Goal: Task Accomplishment & Management: Use online tool/utility

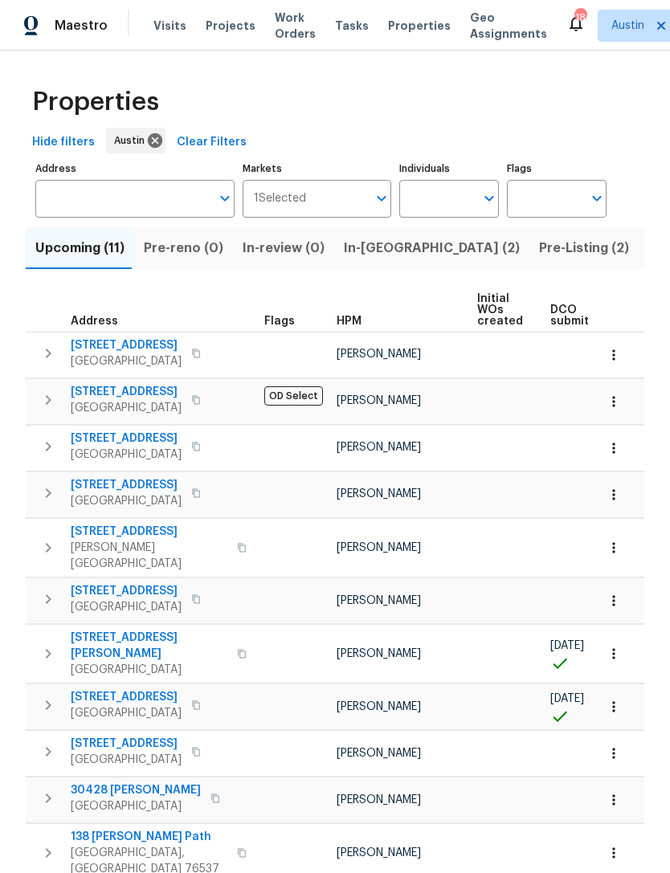
click at [47, 390] on icon "button" at bounding box center [48, 399] width 19 height 19
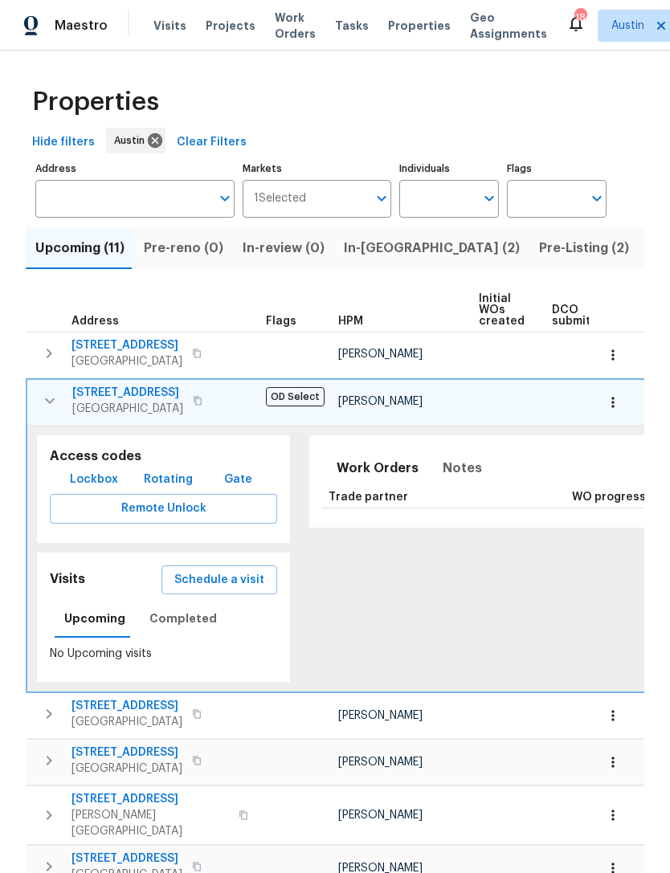
click at [55, 391] on icon "button" at bounding box center [49, 400] width 19 height 19
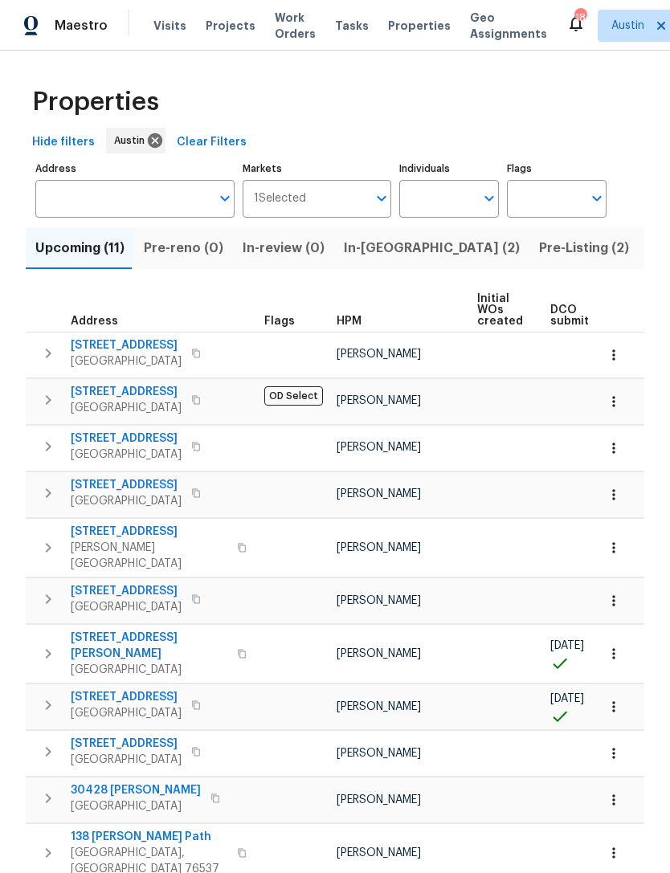
click at [47, 395] on icon "button" at bounding box center [49, 400] width 6 height 10
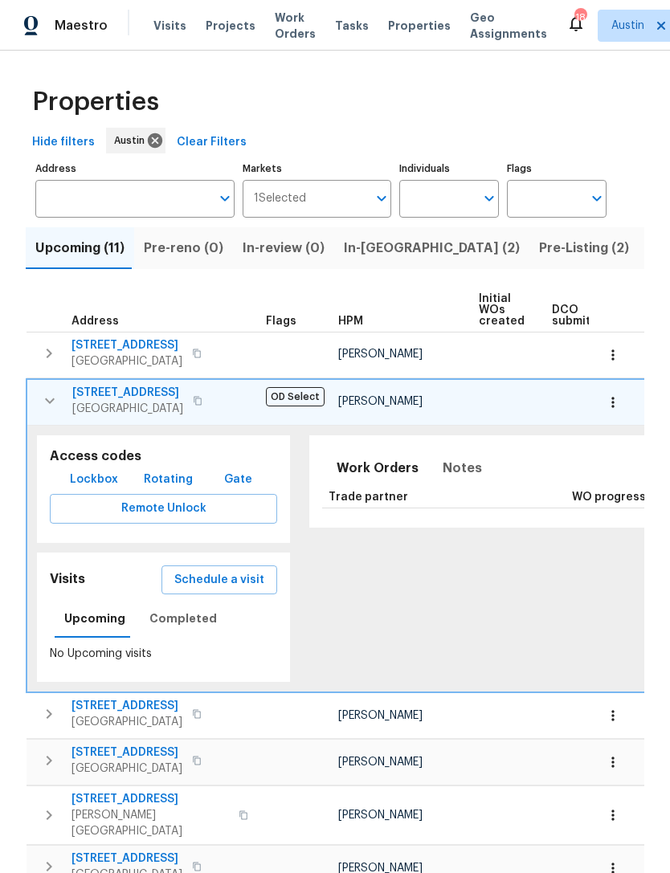
click at [117, 385] on span "[STREET_ADDRESS]" at bounding box center [127, 393] width 111 height 16
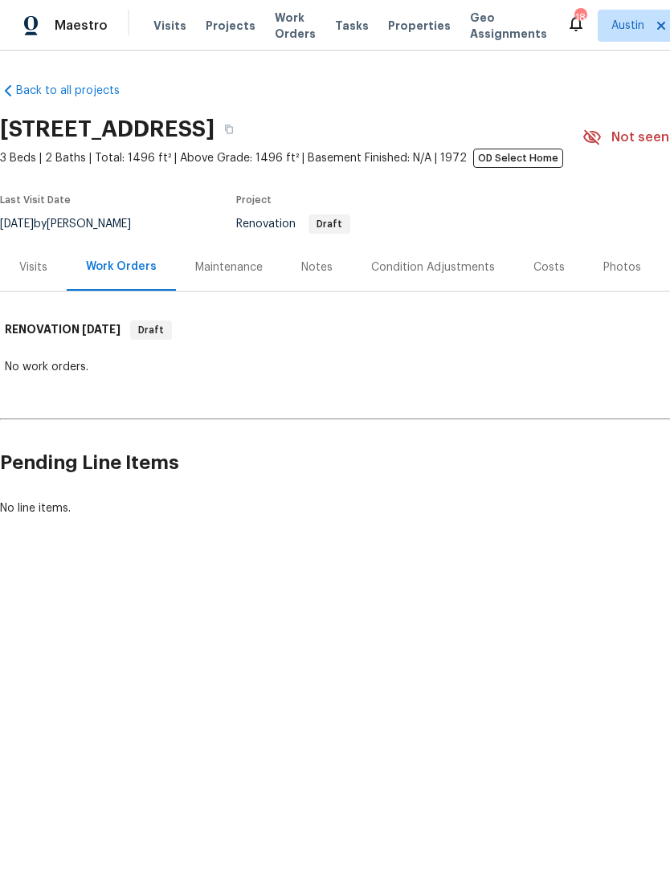
click at [320, 279] on div "Notes" at bounding box center [317, 266] width 70 height 47
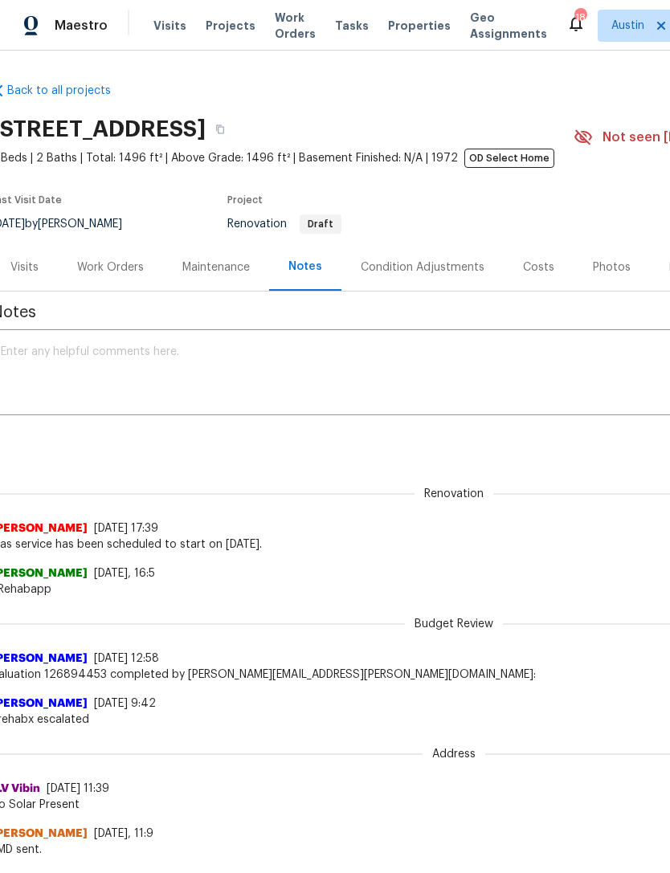
scroll to position [0, 10]
click at [536, 271] on div "Costs" at bounding box center [537, 267] width 31 height 16
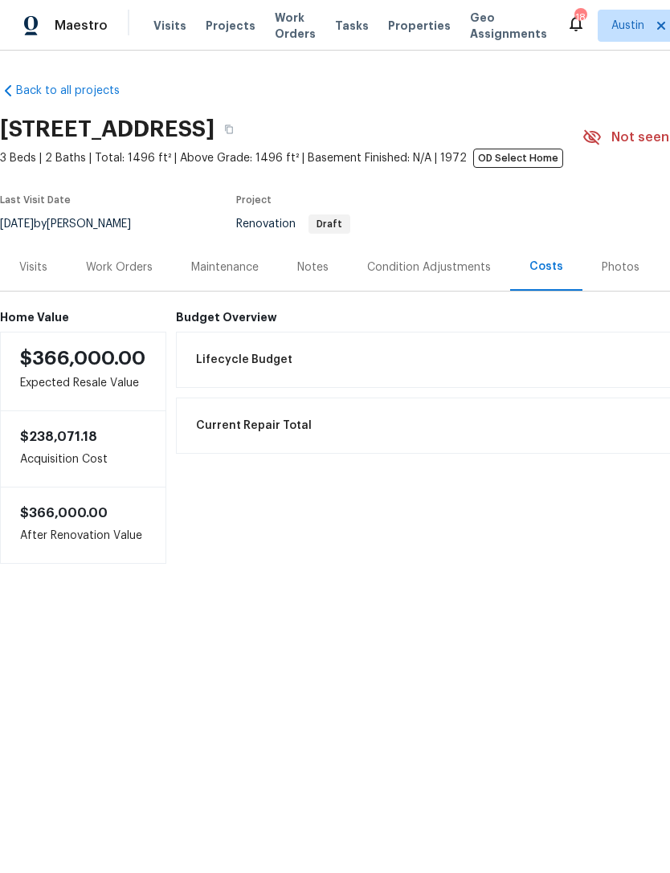
click at [608, 271] on div "Photos" at bounding box center [621, 267] width 38 height 16
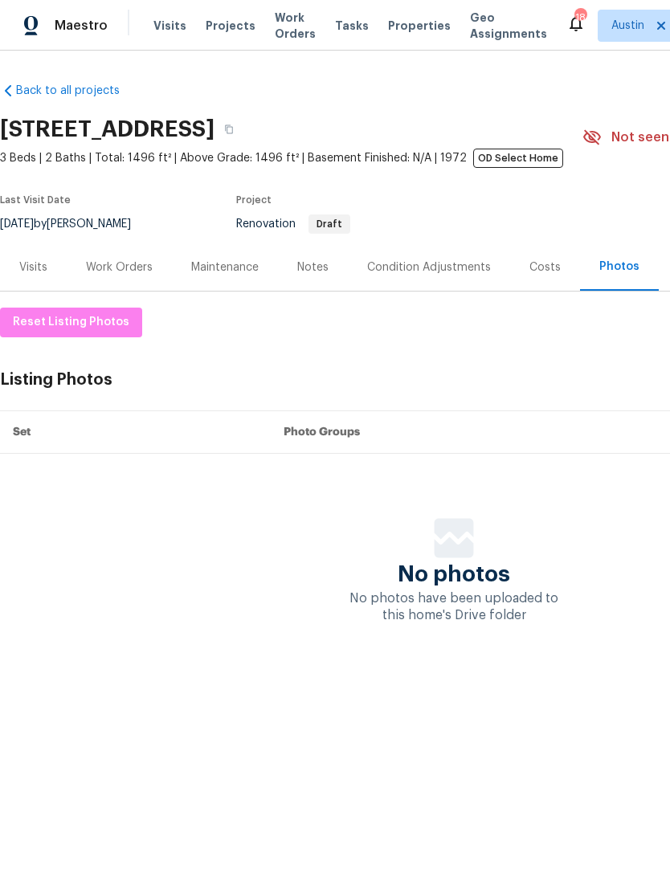
click at [458, 267] on div "Condition Adjustments" at bounding box center [429, 267] width 124 height 16
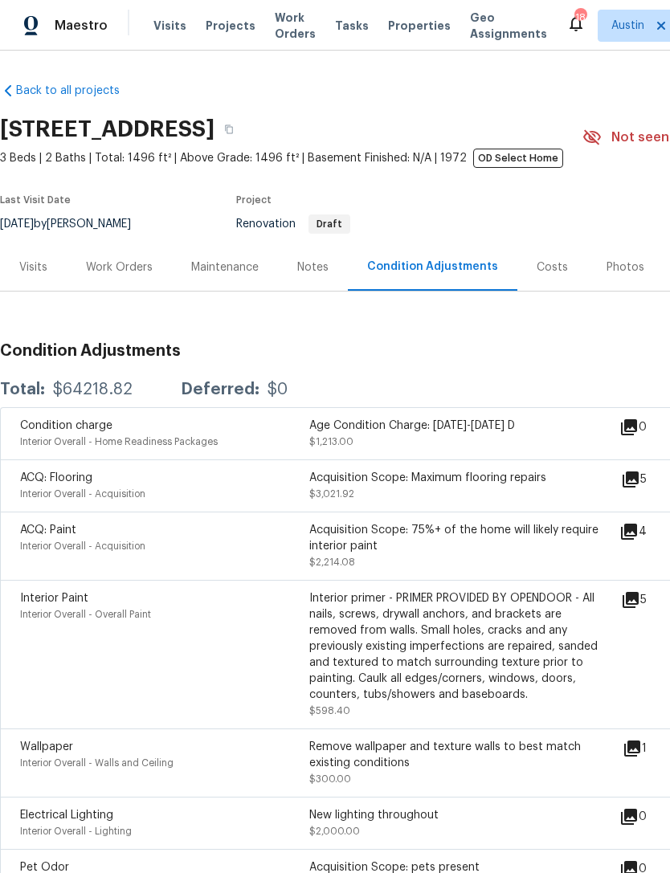
click at [130, 272] on div "Work Orders" at bounding box center [119, 267] width 67 height 16
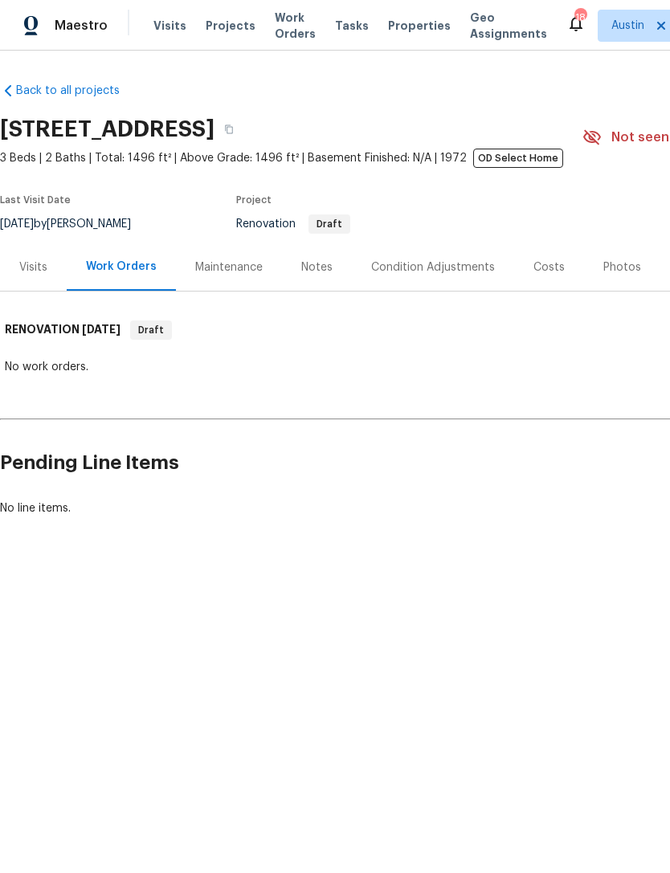
click at [238, 270] on div "Maintenance" at bounding box center [228, 267] width 67 height 16
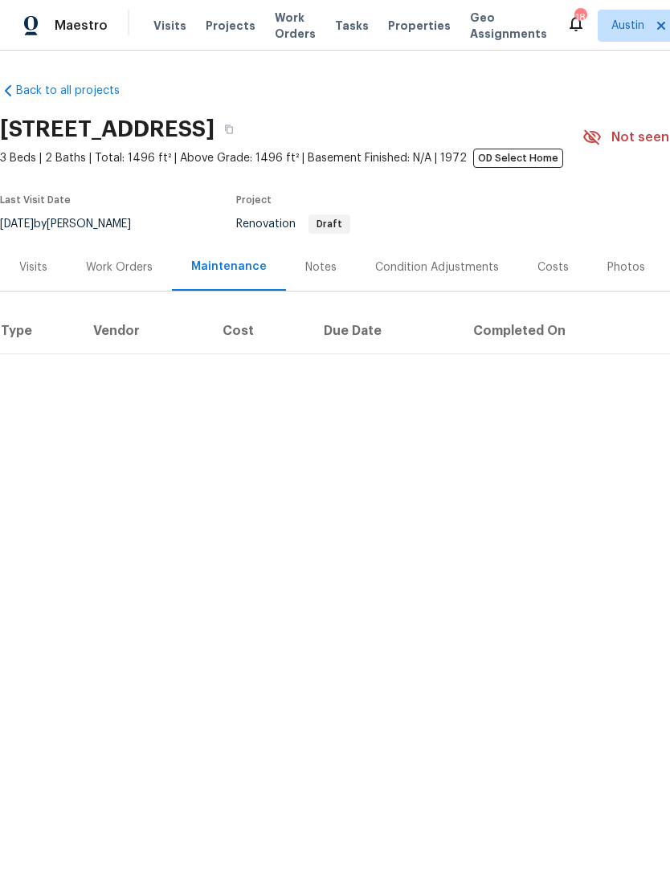
click at [316, 279] on div "Notes" at bounding box center [321, 266] width 70 height 47
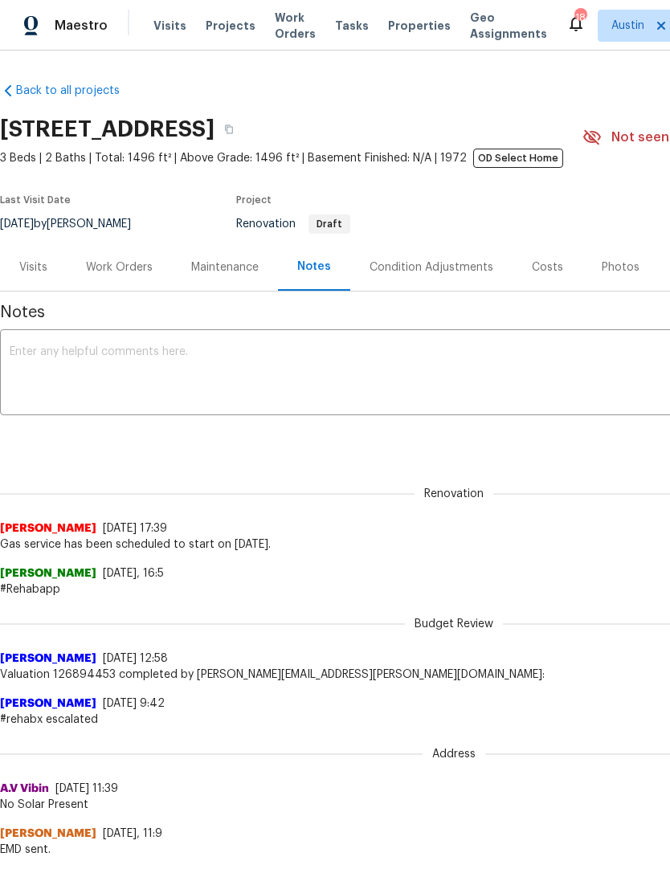
click at [28, 265] on div "Visits" at bounding box center [33, 267] width 28 height 16
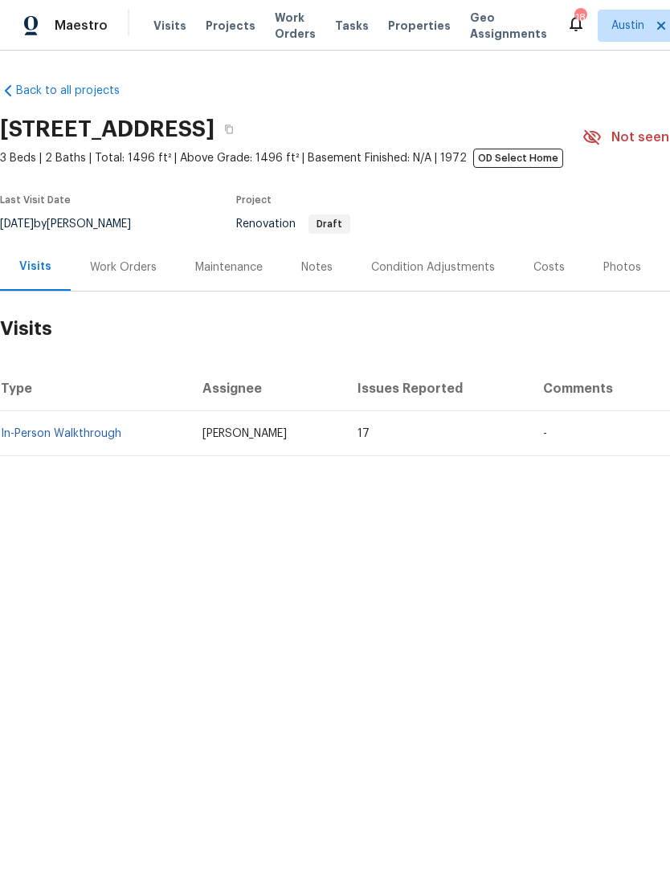
click at [31, 435] on link "In-Person Walkthrough" at bounding box center [61, 433] width 120 height 11
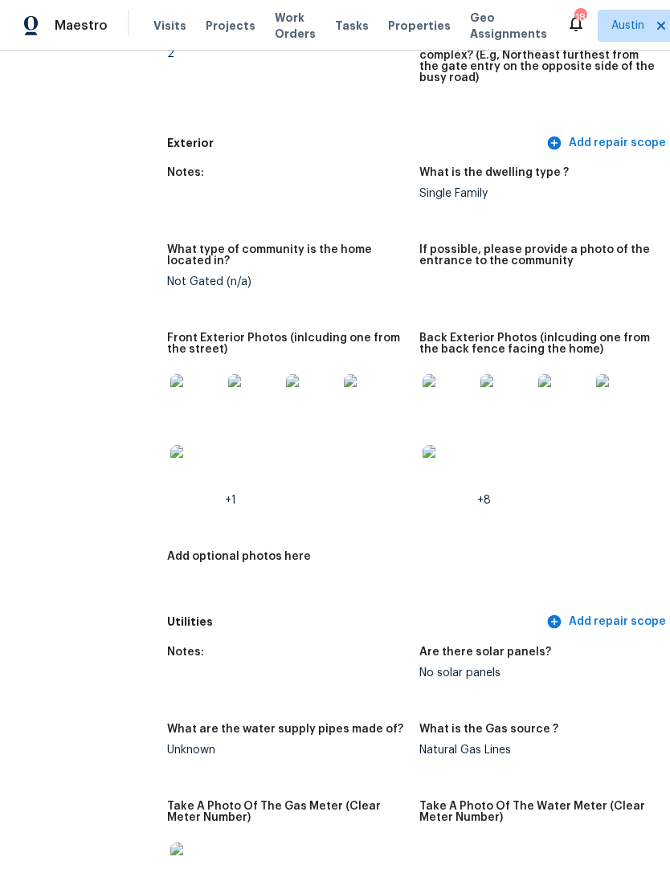
scroll to position [620, 29]
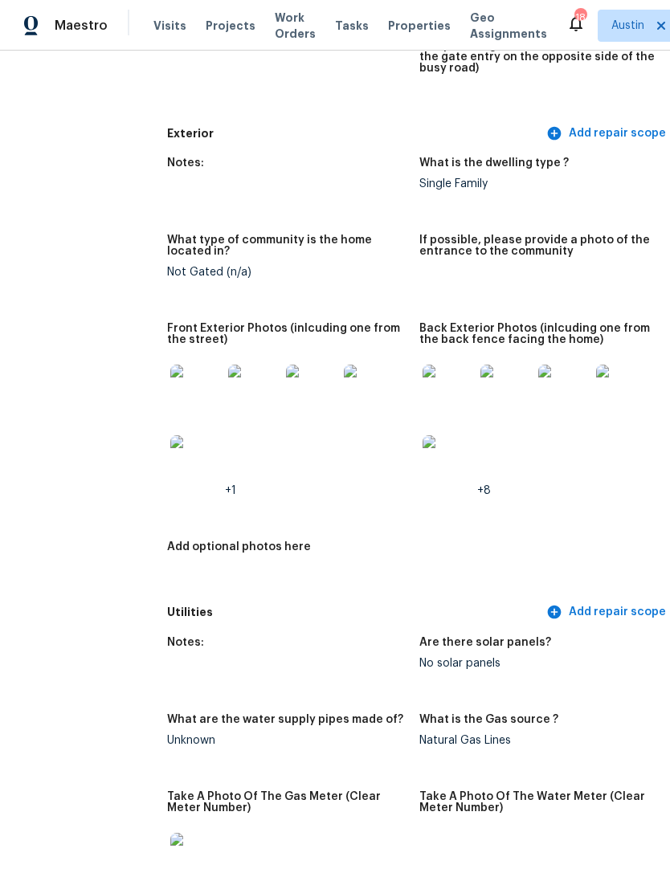
click at [170, 385] on img at bounding box center [195, 390] width 51 height 51
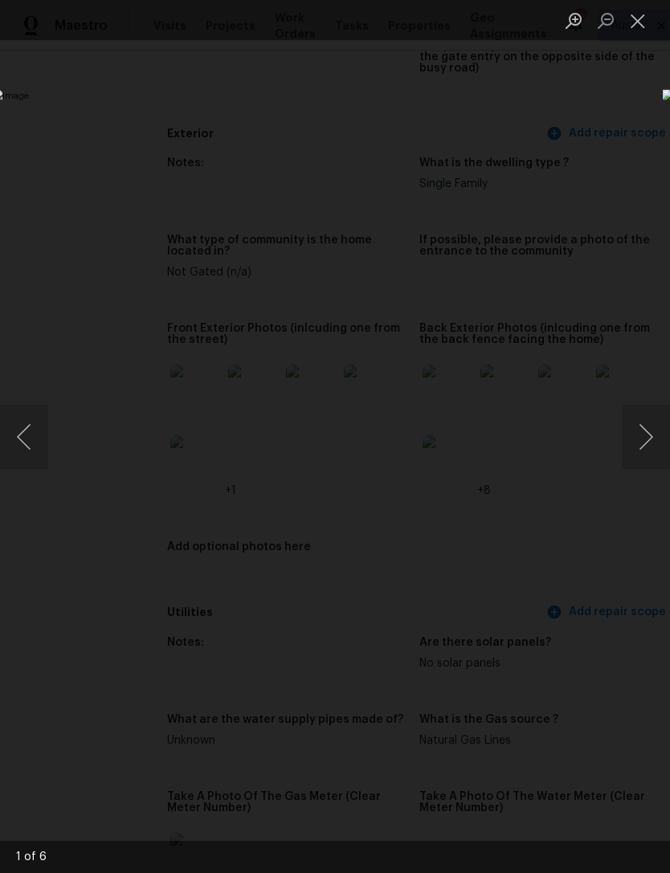
click at [648, 444] on button "Next image" at bounding box center [646, 437] width 48 height 64
click at [651, 447] on button "Next image" at bounding box center [646, 437] width 48 height 64
click at [651, 443] on button "Next image" at bounding box center [646, 437] width 48 height 64
click at [652, 445] on button "Next image" at bounding box center [646, 437] width 48 height 64
click at [652, 442] on button "Next image" at bounding box center [646, 437] width 48 height 64
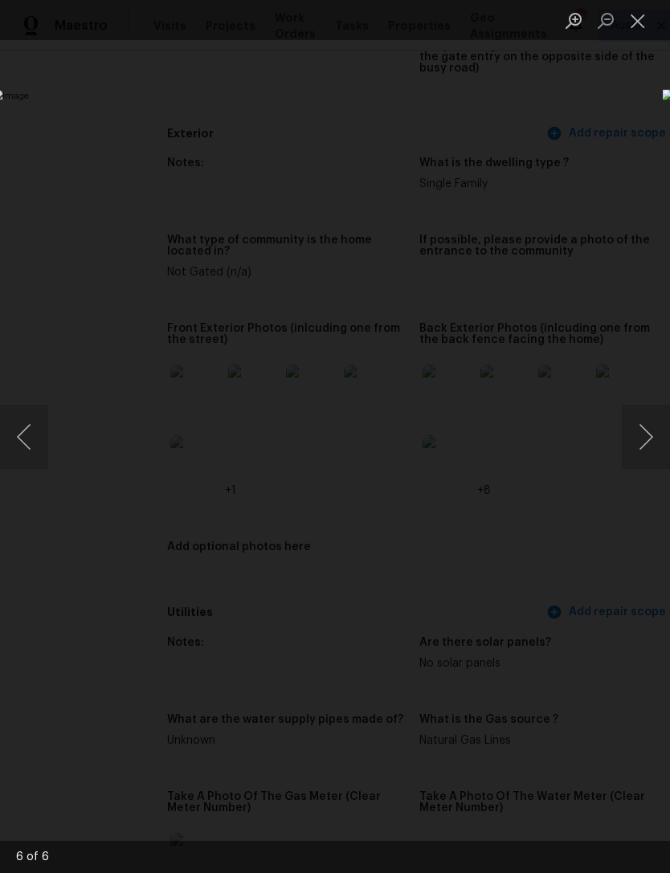
click at [651, 444] on button "Next image" at bounding box center [646, 437] width 48 height 64
click at [652, 447] on button "Next image" at bounding box center [646, 437] width 48 height 64
click at [52, 186] on div "Lightbox" at bounding box center [335, 436] width 670 height 873
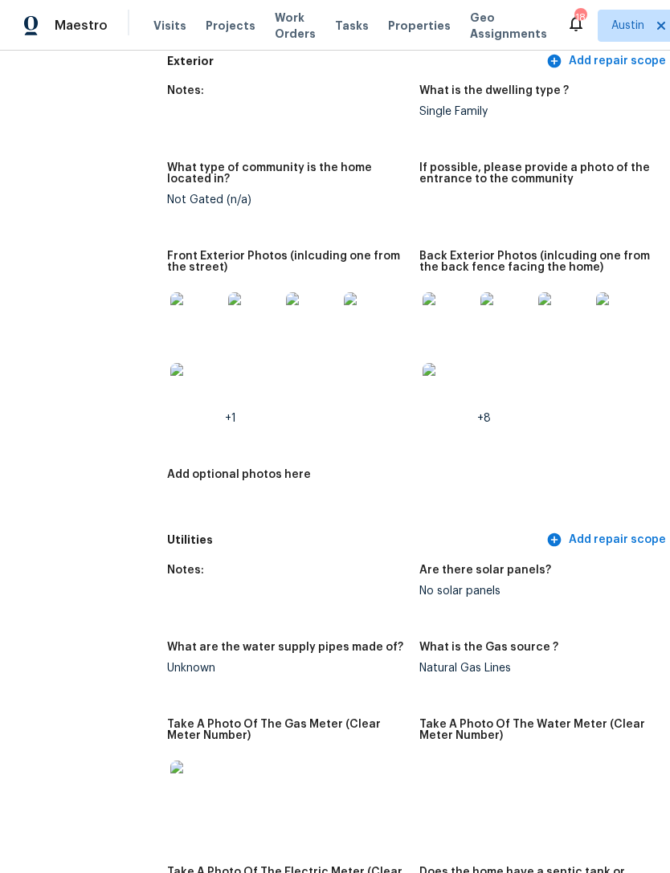
scroll to position [737, 23]
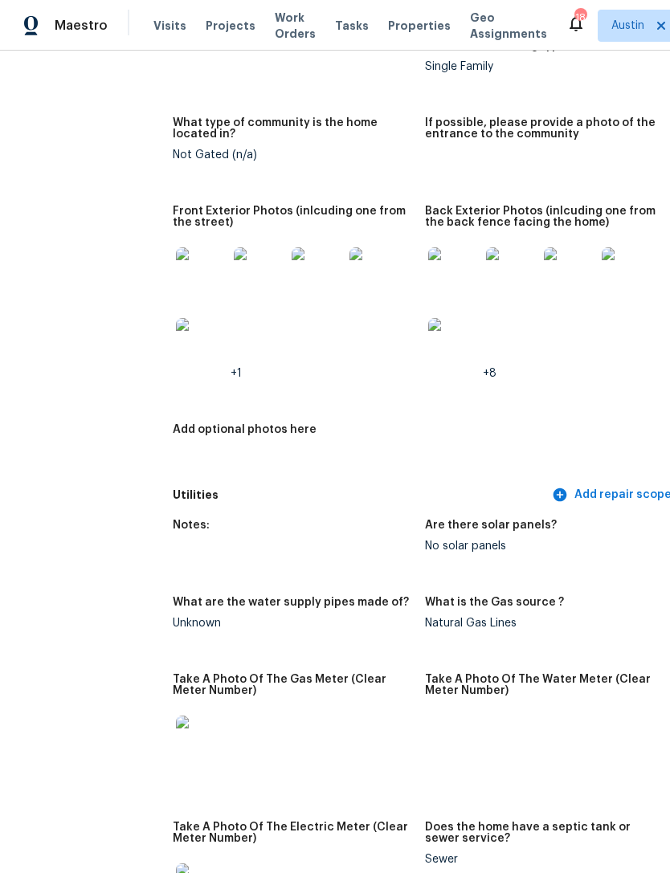
click at [428, 260] on img at bounding box center [453, 272] width 51 height 51
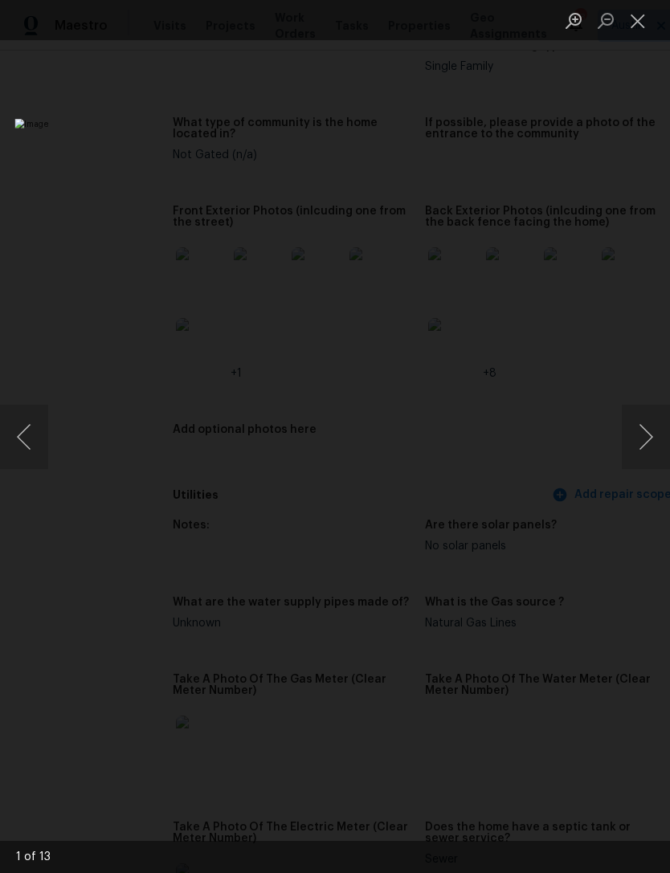
click at [648, 445] on button "Next image" at bounding box center [646, 437] width 48 height 64
click at [652, 443] on button "Next image" at bounding box center [646, 437] width 48 height 64
click at [651, 445] on button "Next image" at bounding box center [646, 437] width 48 height 64
click at [651, 443] on button "Next image" at bounding box center [646, 437] width 48 height 64
click at [651, 449] on button "Next image" at bounding box center [646, 437] width 48 height 64
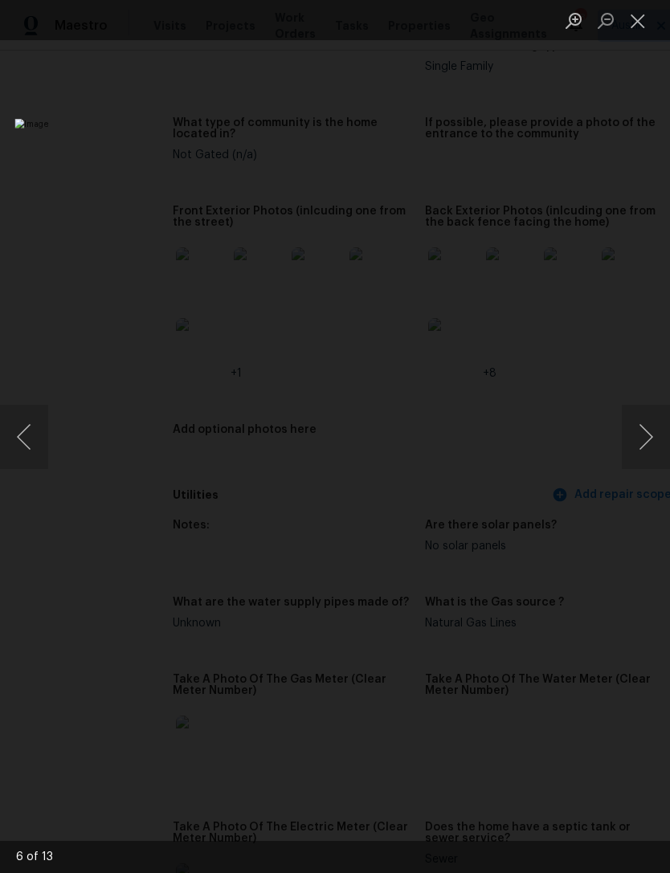
click at [653, 445] on button "Next image" at bounding box center [646, 437] width 48 height 64
click at [647, 443] on button "Next image" at bounding box center [646, 437] width 48 height 64
click at [652, 447] on button "Next image" at bounding box center [646, 437] width 48 height 64
click at [658, 452] on button "Next image" at bounding box center [646, 437] width 48 height 64
click at [639, 22] on button "Close lightbox" at bounding box center [638, 20] width 32 height 28
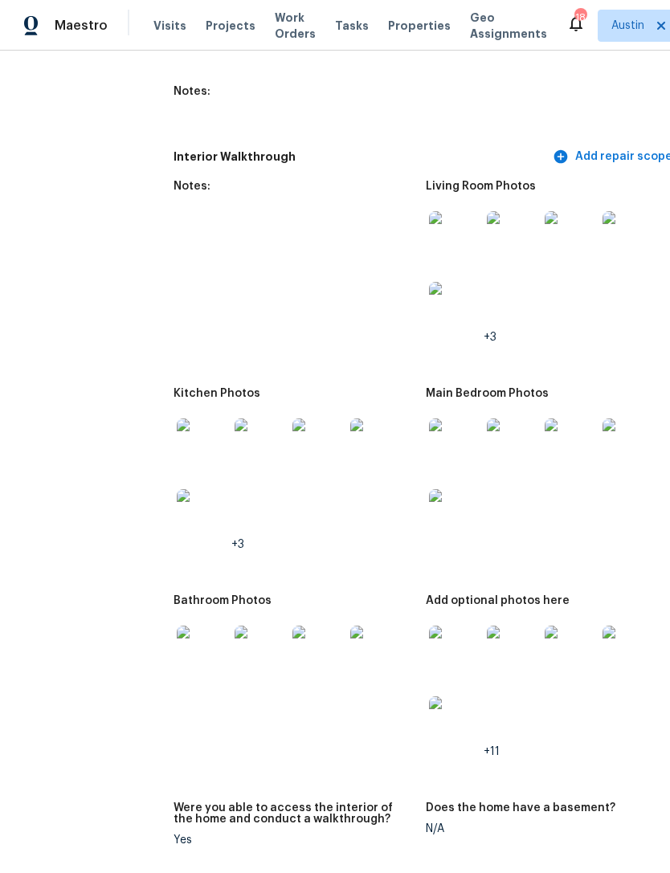
scroll to position [2158, 17]
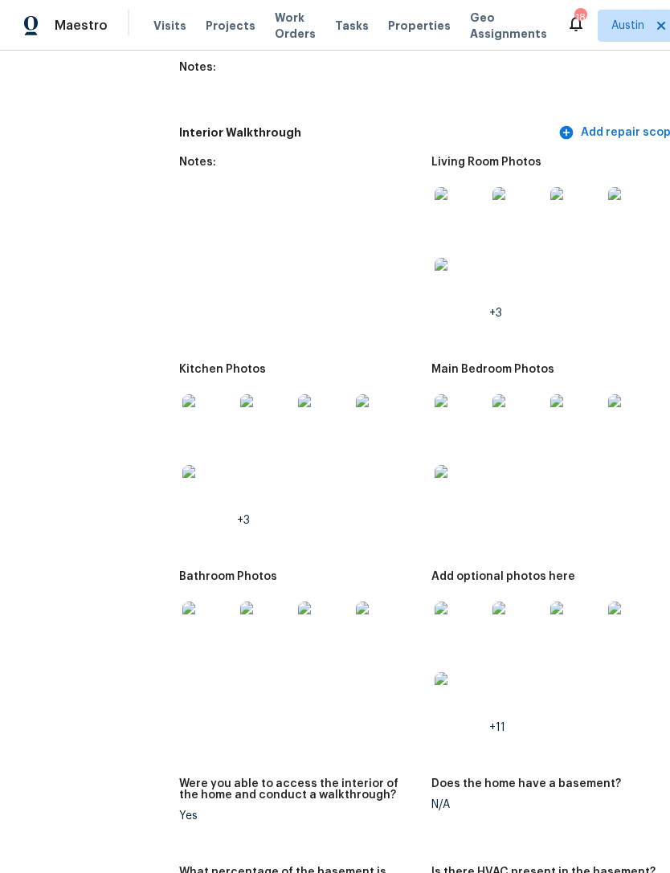
click at [182, 406] on img at bounding box center [207, 419] width 51 height 51
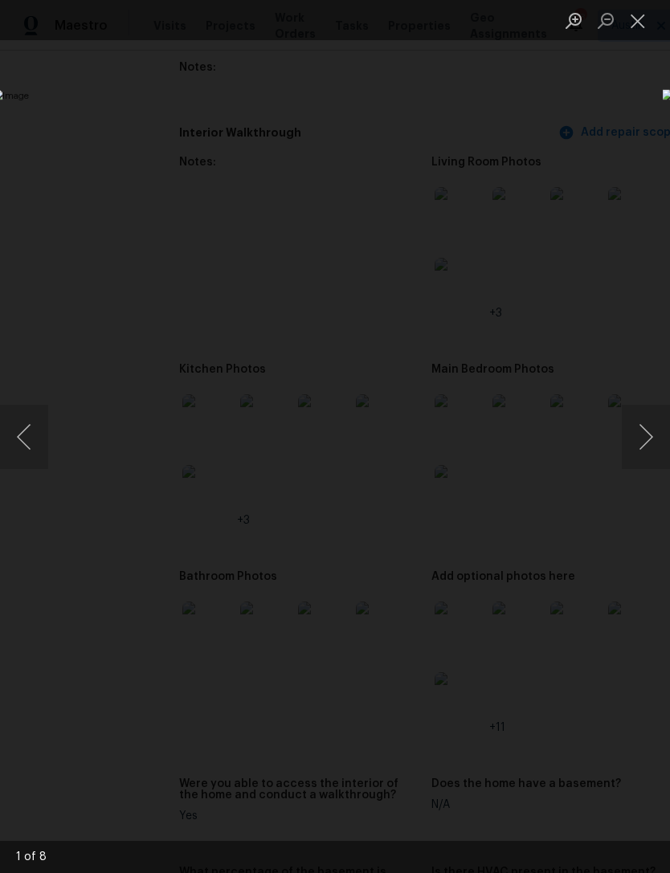
click at [643, 439] on button "Next image" at bounding box center [646, 437] width 48 height 64
click at [648, 427] on button "Next image" at bounding box center [646, 437] width 48 height 64
click at [647, 427] on button "Next image" at bounding box center [646, 437] width 48 height 64
click at [652, 427] on button "Next image" at bounding box center [646, 437] width 48 height 64
click at [643, 431] on button "Next image" at bounding box center [646, 437] width 48 height 64
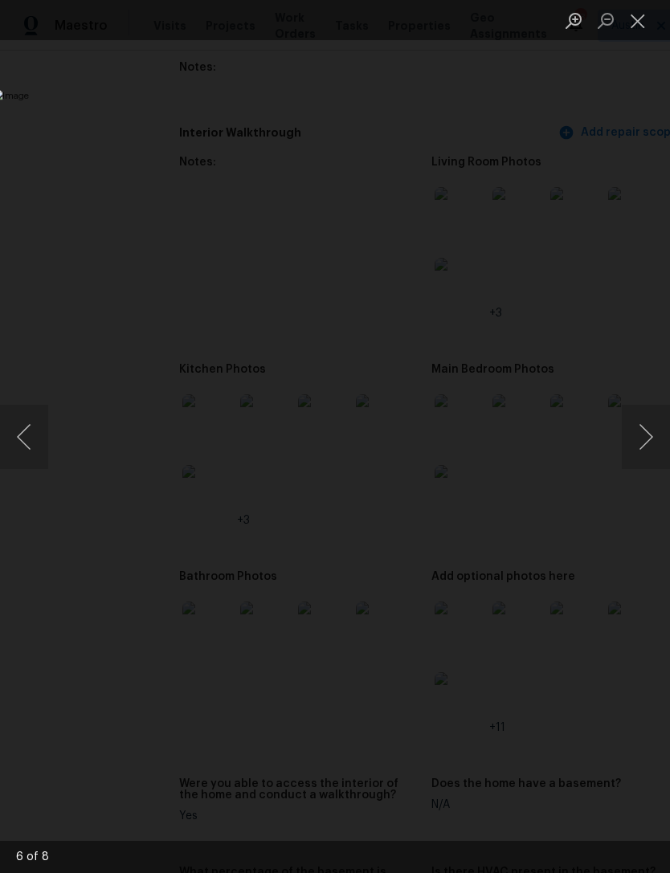
click at [655, 437] on button "Next image" at bounding box center [646, 437] width 48 height 64
click at [31, 202] on div "Lightbox" at bounding box center [335, 436] width 670 height 873
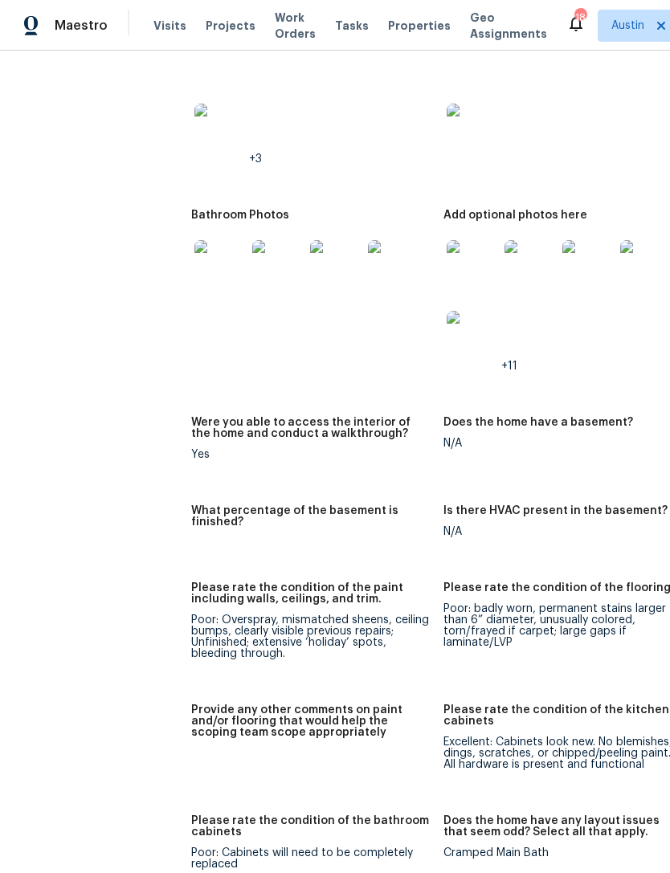
scroll to position [2523, 3]
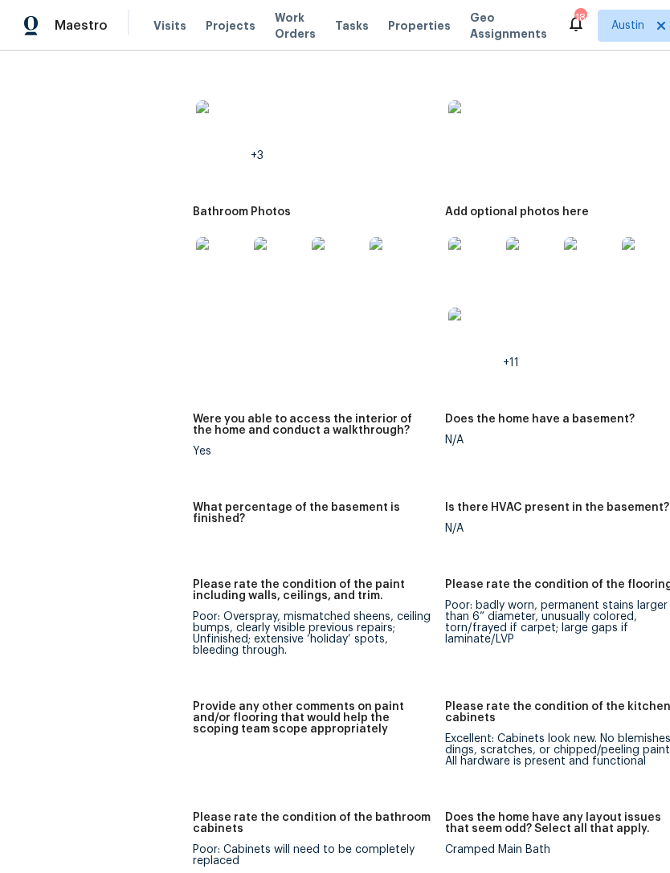
click at [448, 258] on img at bounding box center [473, 262] width 51 height 51
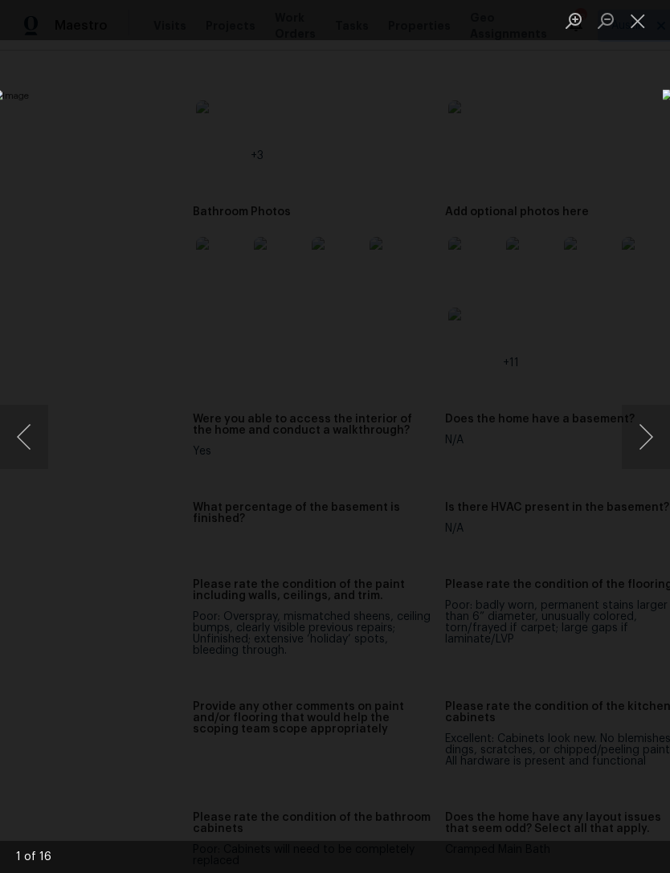
click at [643, 444] on button "Next image" at bounding box center [646, 437] width 48 height 64
click at [640, 437] on button "Next image" at bounding box center [646, 437] width 48 height 64
click at [645, 432] on button "Next image" at bounding box center [646, 437] width 48 height 64
click at [633, 585] on div "Lightbox" at bounding box center [335, 436] width 670 height 873
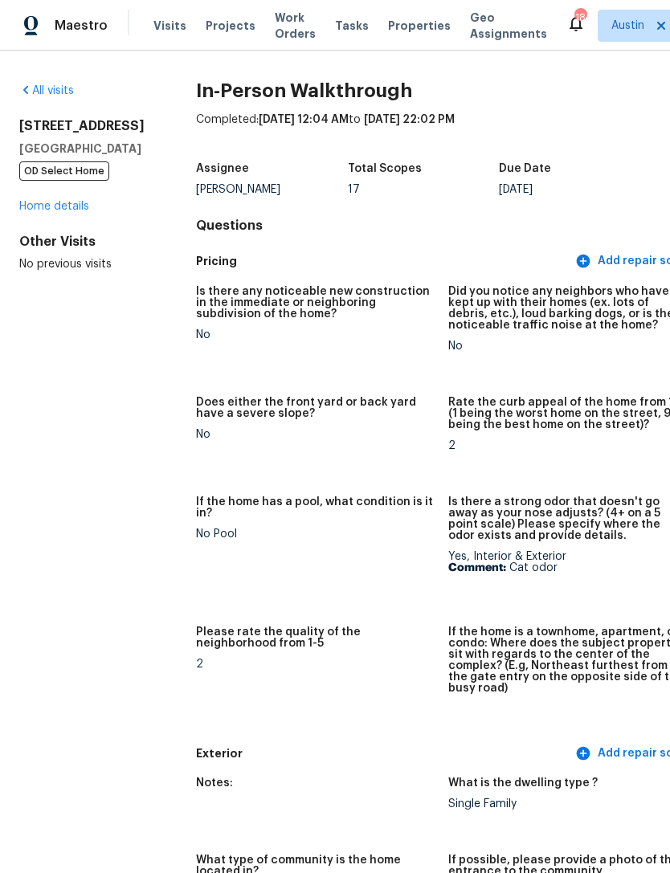
scroll to position [0, 0]
click at [55, 212] on link "Home details" at bounding box center [54, 206] width 70 height 11
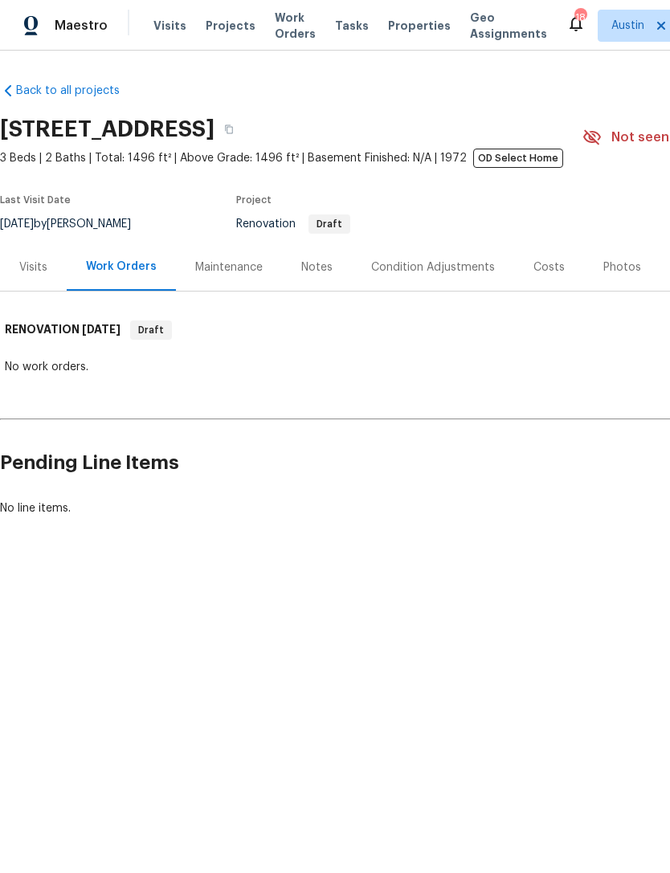
click at [446, 269] on div "Condition Adjustments" at bounding box center [433, 267] width 124 height 16
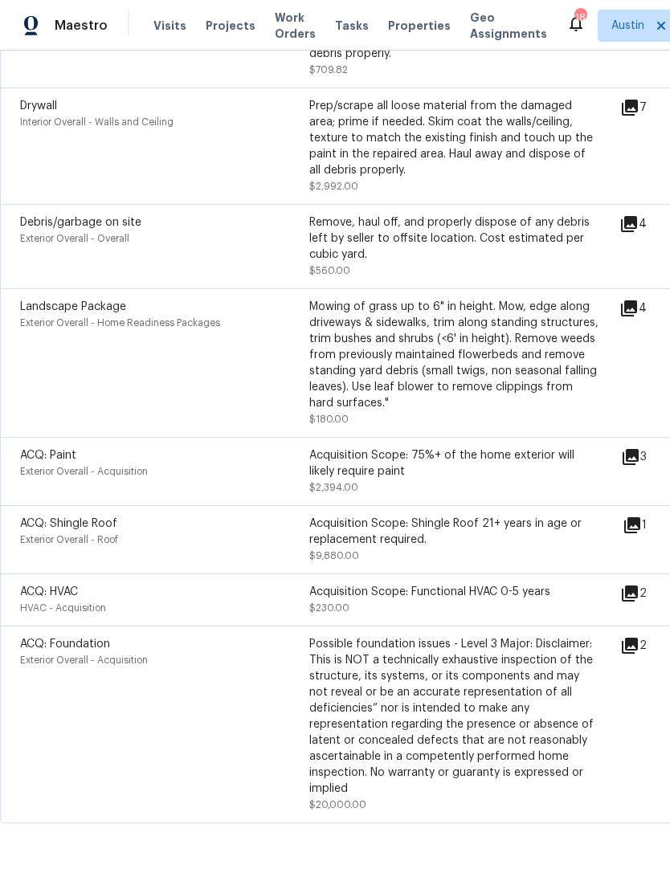
scroll to position [2090, 0]
click at [639, 652] on icon at bounding box center [629, 646] width 19 height 19
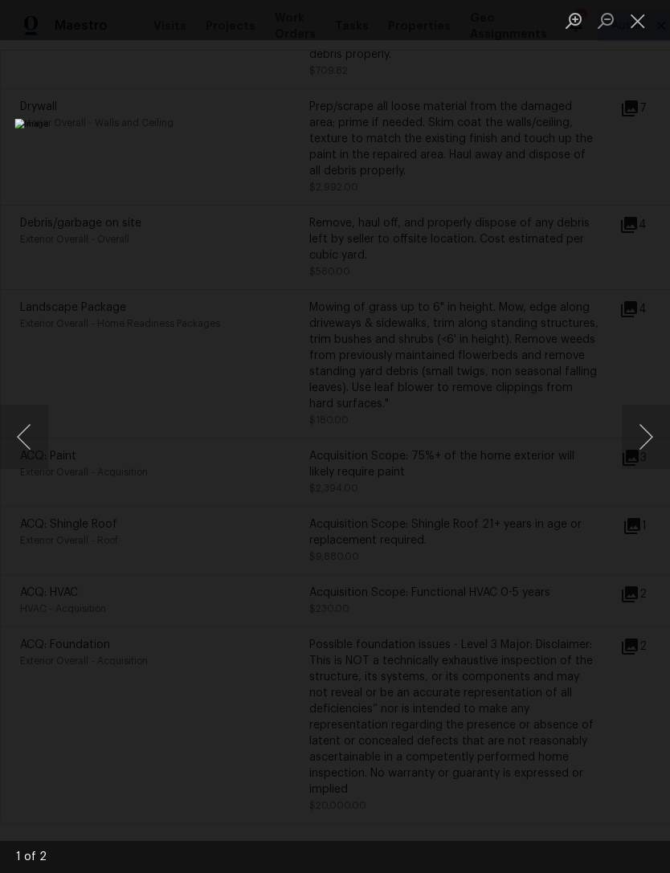
click at [652, 441] on button "Next image" at bounding box center [646, 437] width 48 height 64
click at [652, 448] on button "Next image" at bounding box center [646, 437] width 48 height 64
click at [635, 32] on button "Close lightbox" at bounding box center [638, 20] width 32 height 28
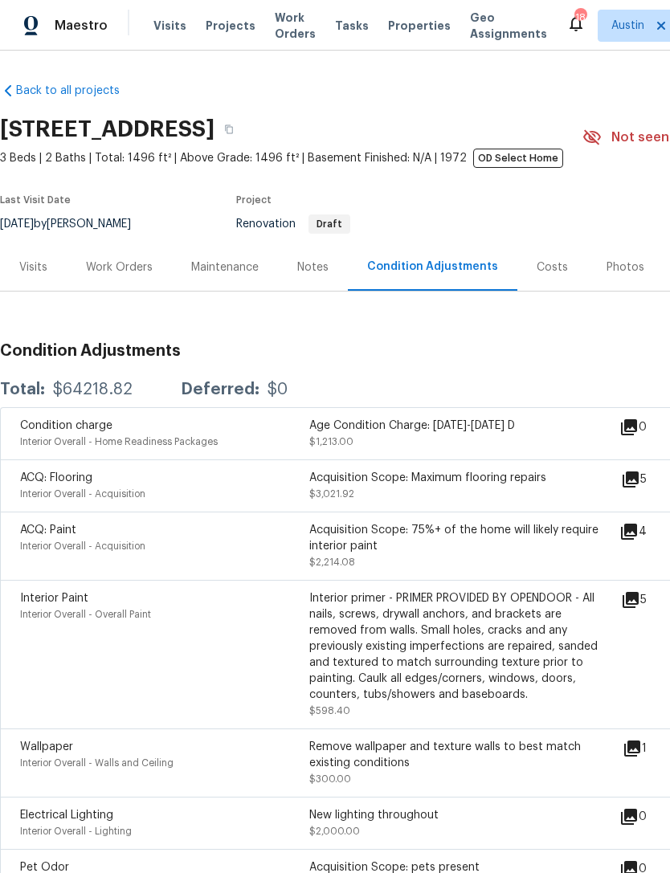
scroll to position [0, 0]
click at [111, 273] on div "Work Orders" at bounding box center [119, 267] width 67 height 16
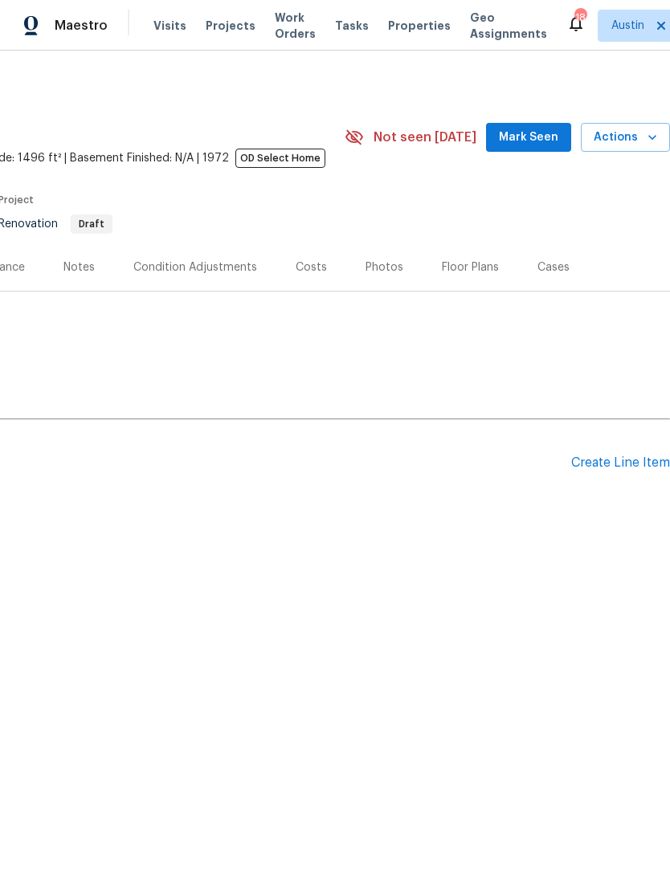
scroll to position [0, 238]
click at [609, 469] on div "Create Line Item" at bounding box center [620, 462] width 99 height 15
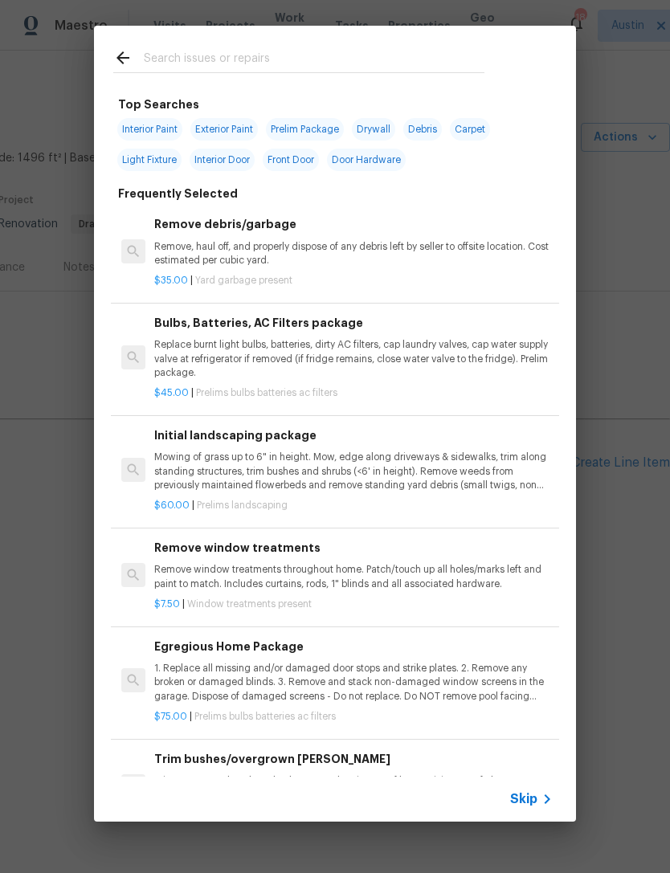
click at [247, 57] on input "text" at bounding box center [314, 60] width 341 height 24
type input "Found"
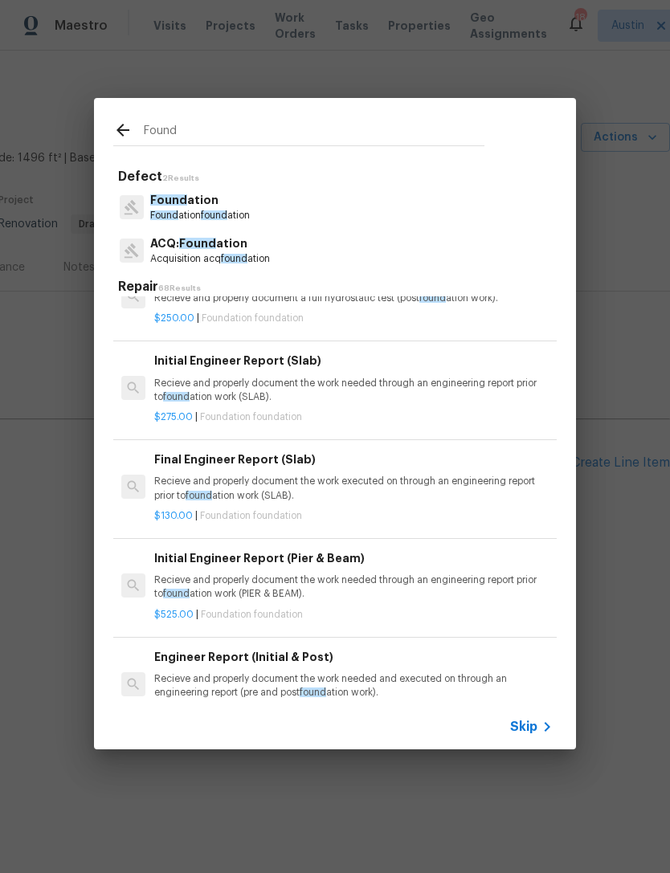
scroll to position [354, 0]
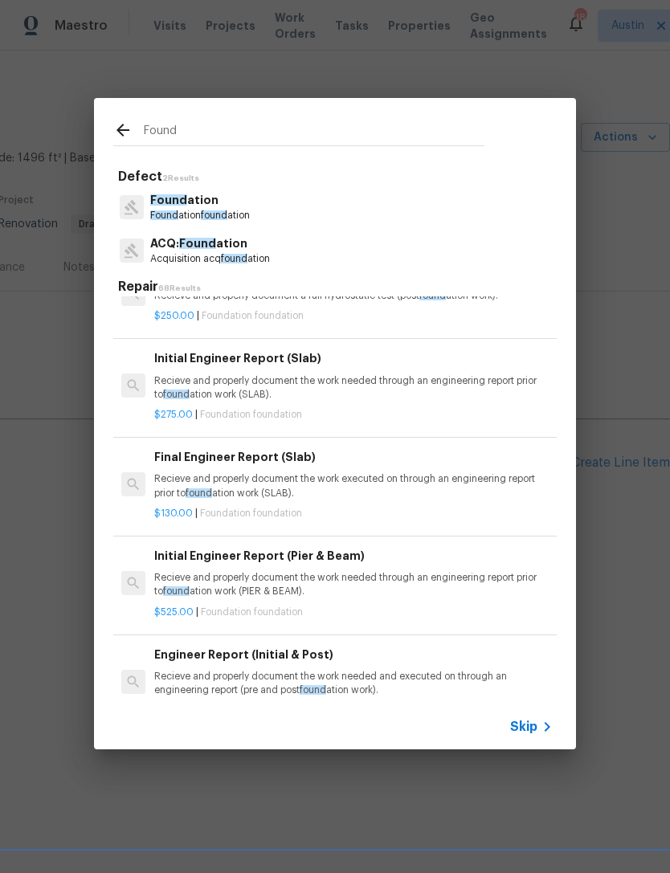
click at [352, 386] on p "Recieve and properly document the work needed through an engineering report pri…" at bounding box center [353, 387] width 398 height 27
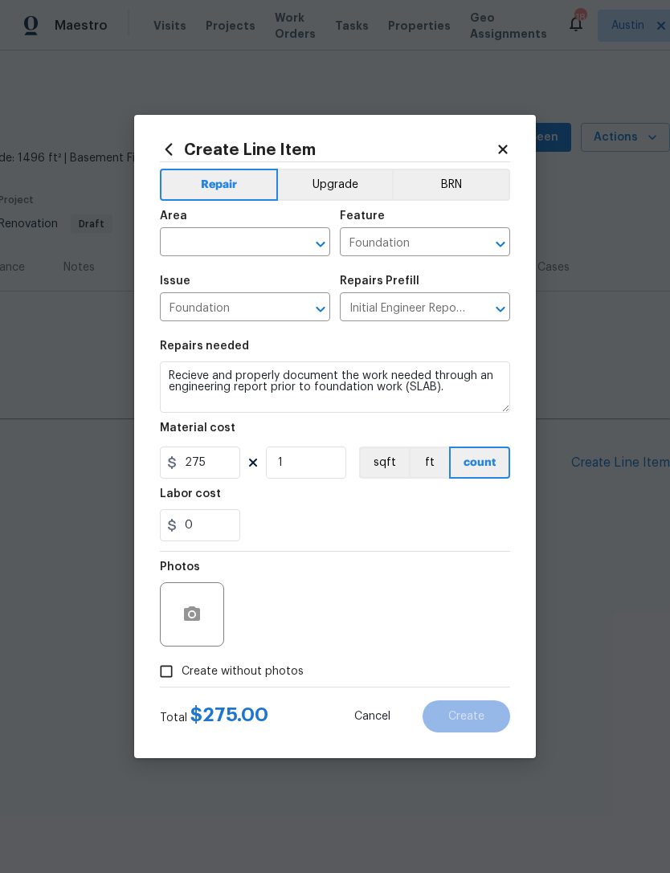
click at [257, 251] on input "text" at bounding box center [222, 243] width 125 height 25
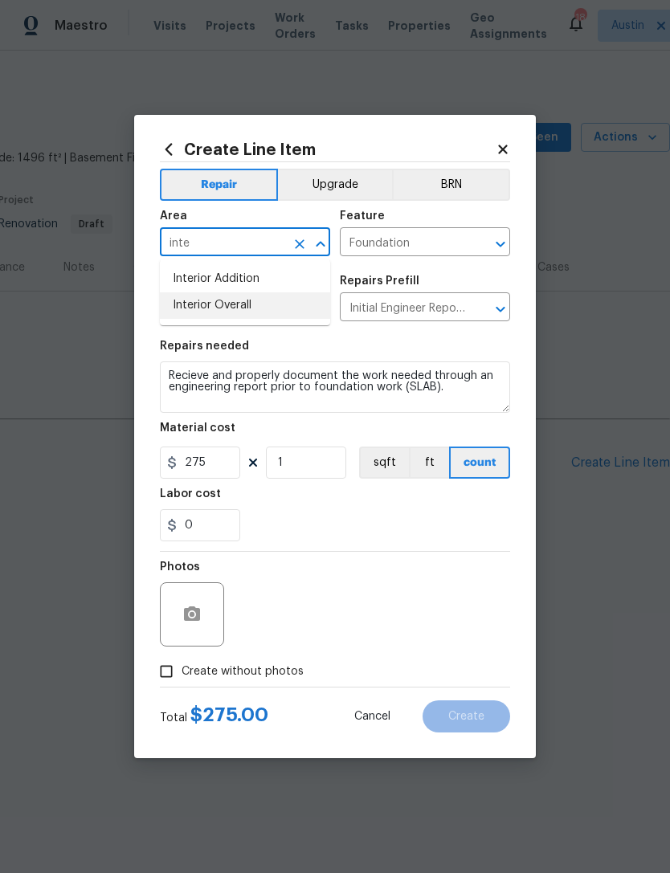
click at [272, 316] on li "Interior Overall" at bounding box center [245, 305] width 170 height 27
type input "Interior Overall"
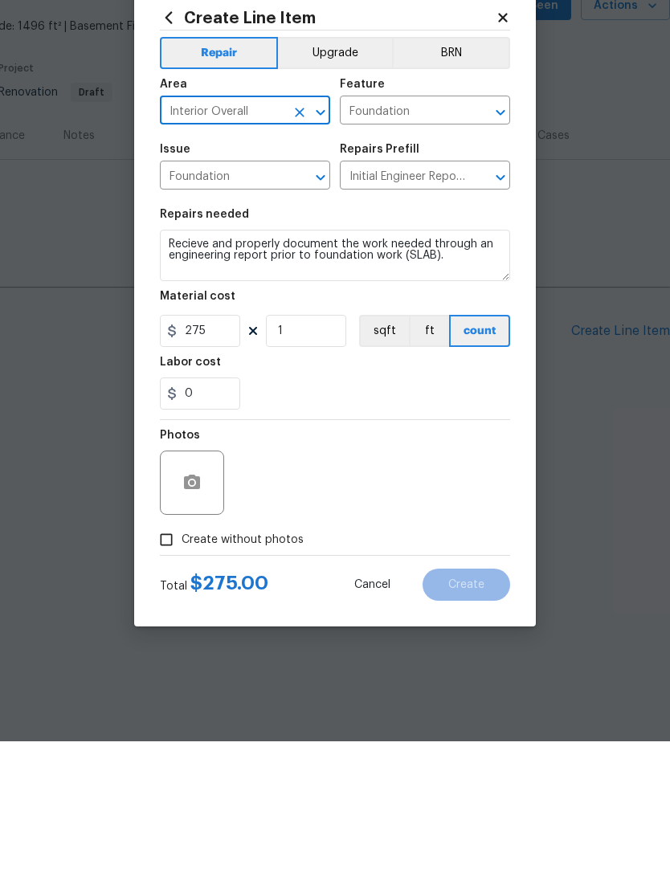
click at [272, 663] on span "Create without photos" at bounding box center [243, 671] width 122 height 17
click at [182, 656] on input "Create without photos" at bounding box center [166, 671] width 31 height 31
checkbox input "true"
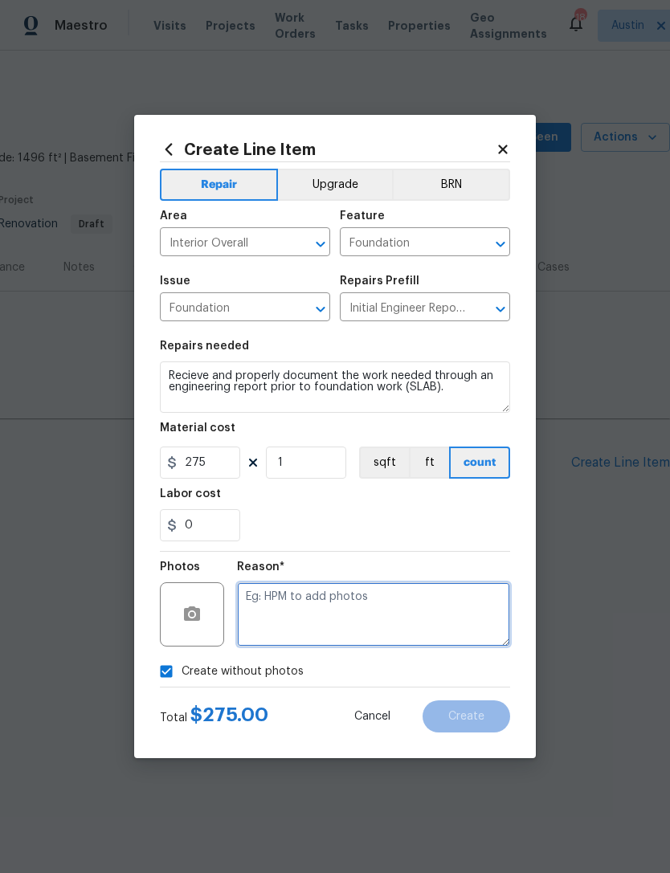
click at [257, 622] on textarea at bounding box center [373, 614] width 273 height 64
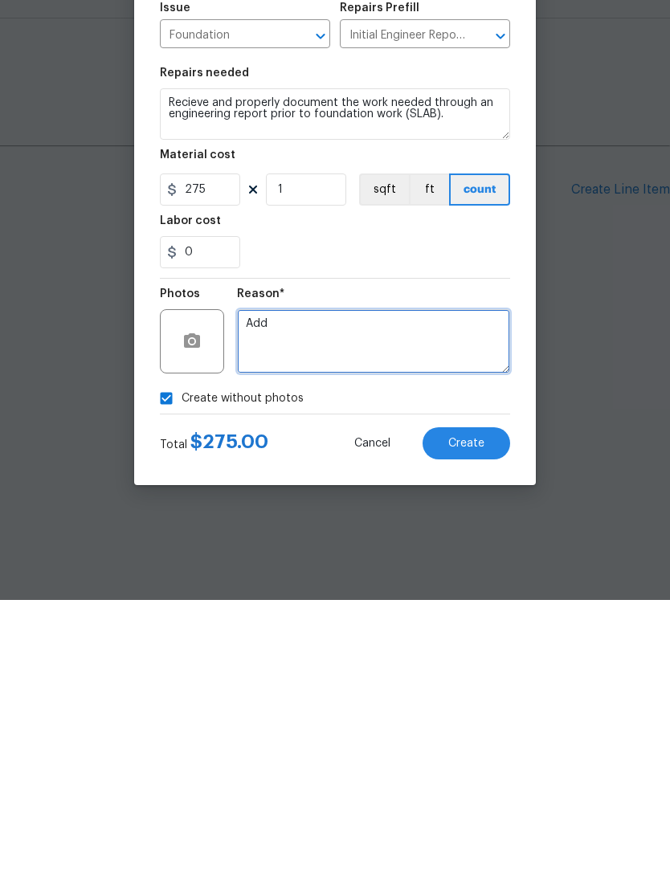
type textarea "Add"
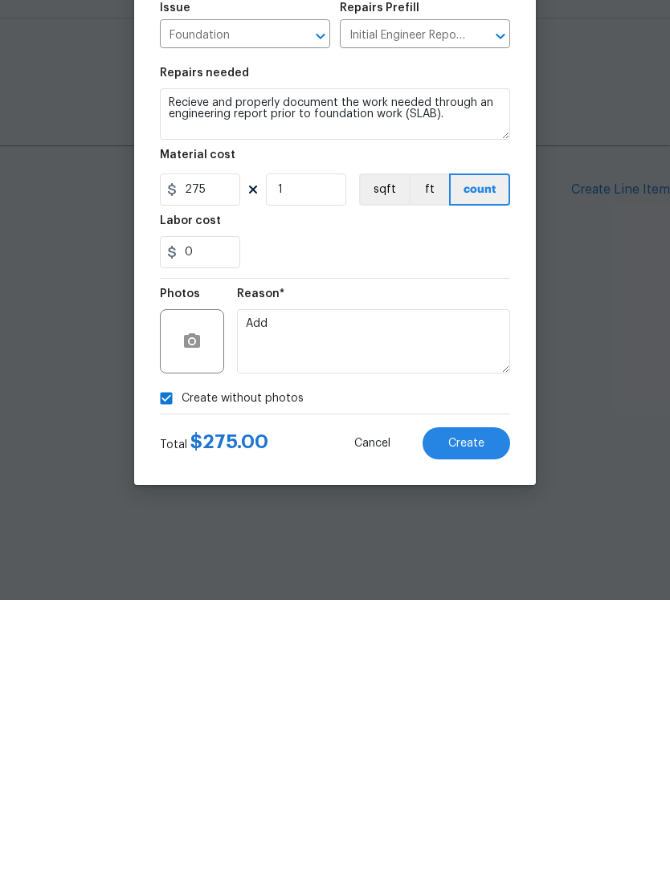
click at [434, 509] on div "0" at bounding box center [335, 525] width 350 height 32
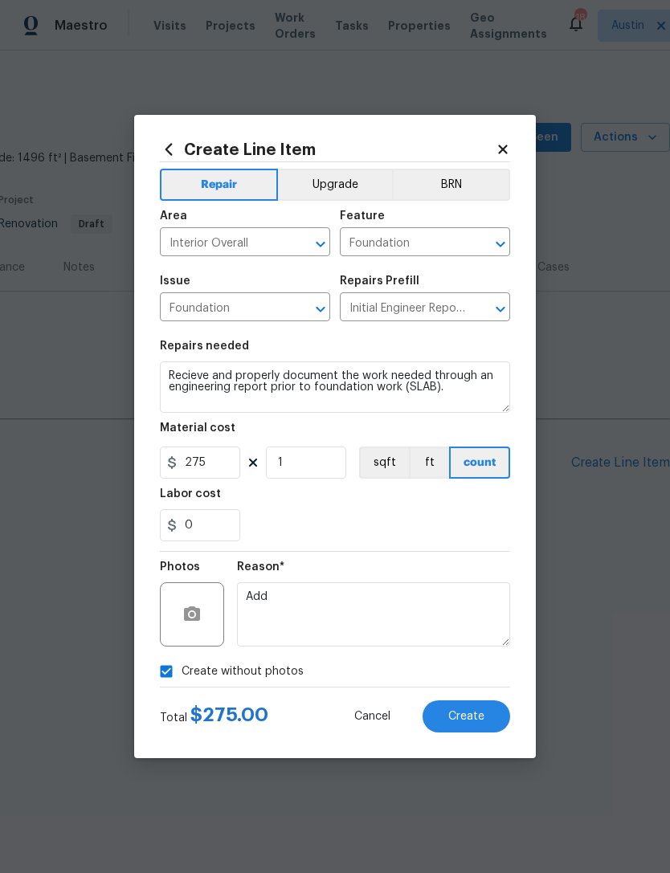
click at [477, 720] on span "Create" at bounding box center [466, 717] width 36 height 12
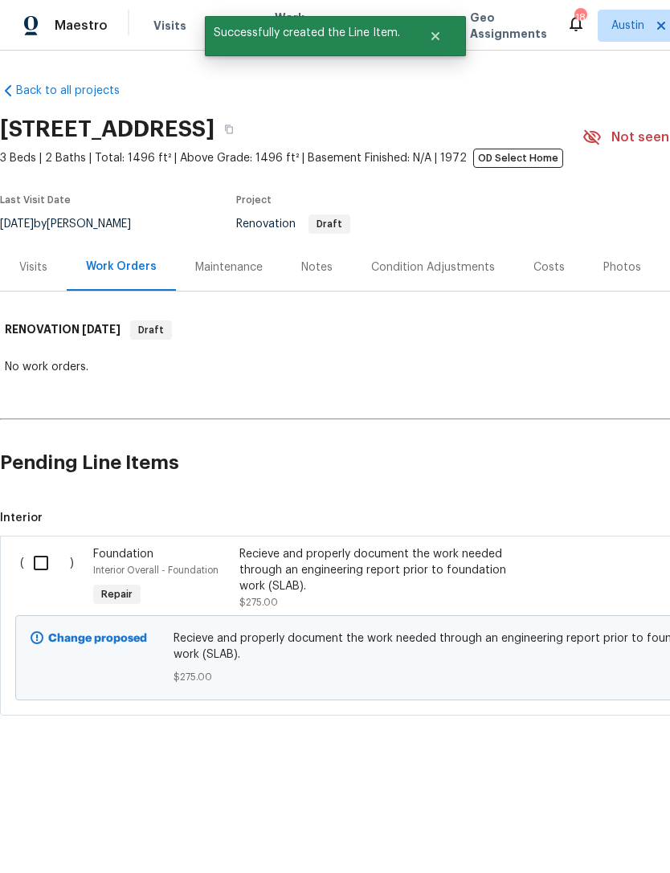
scroll to position [0, 0]
click at [37, 567] on input "checkbox" at bounding box center [47, 563] width 46 height 34
checkbox input "true"
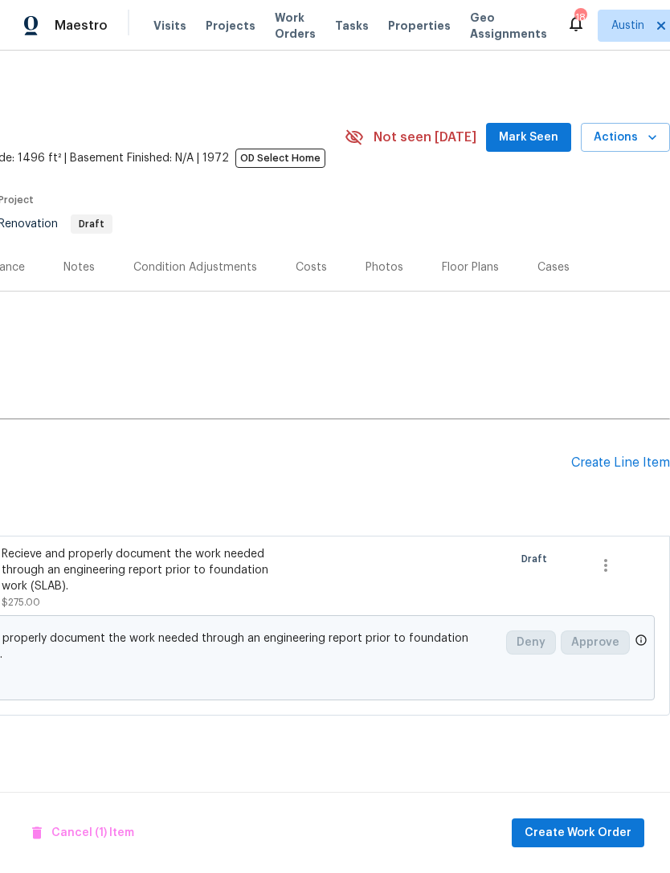
scroll to position [0, 238]
click at [584, 836] on span "Create Work Order" at bounding box center [578, 833] width 107 height 20
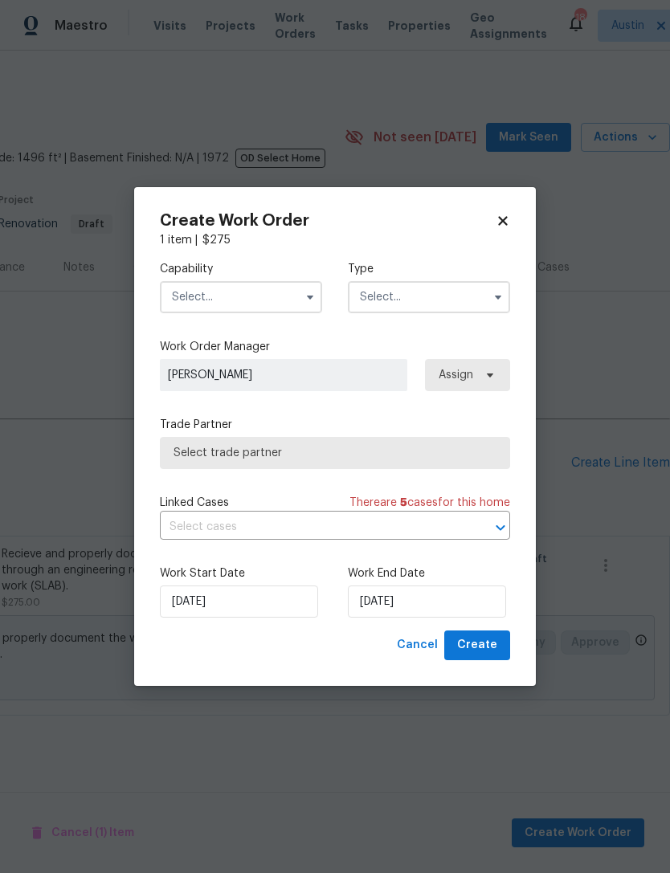
click at [267, 296] on input "text" at bounding box center [241, 297] width 162 height 32
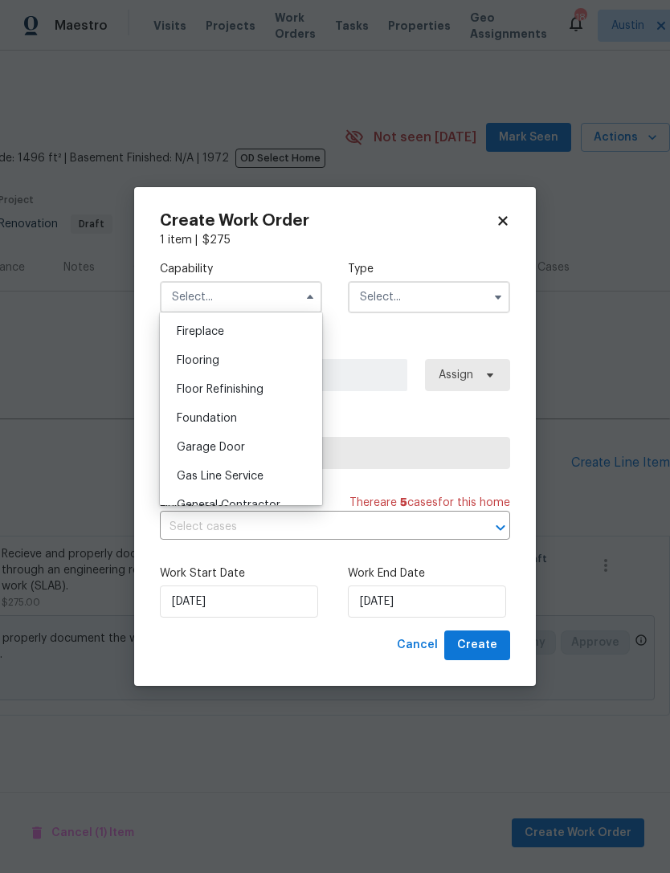
scroll to position [618, 0]
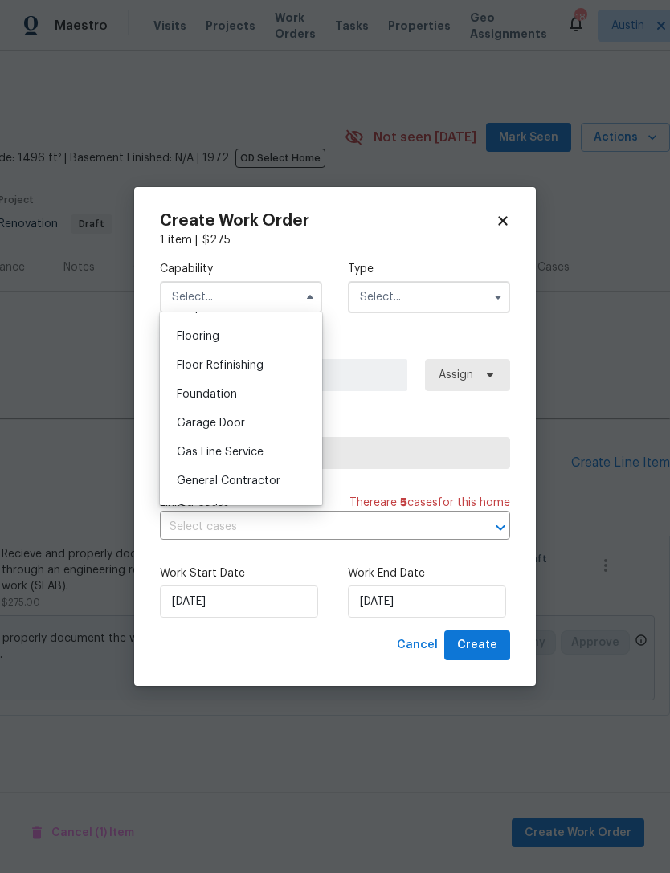
click at [265, 404] on div "Foundation" at bounding box center [241, 394] width 154 height 29
type input "Foundation"
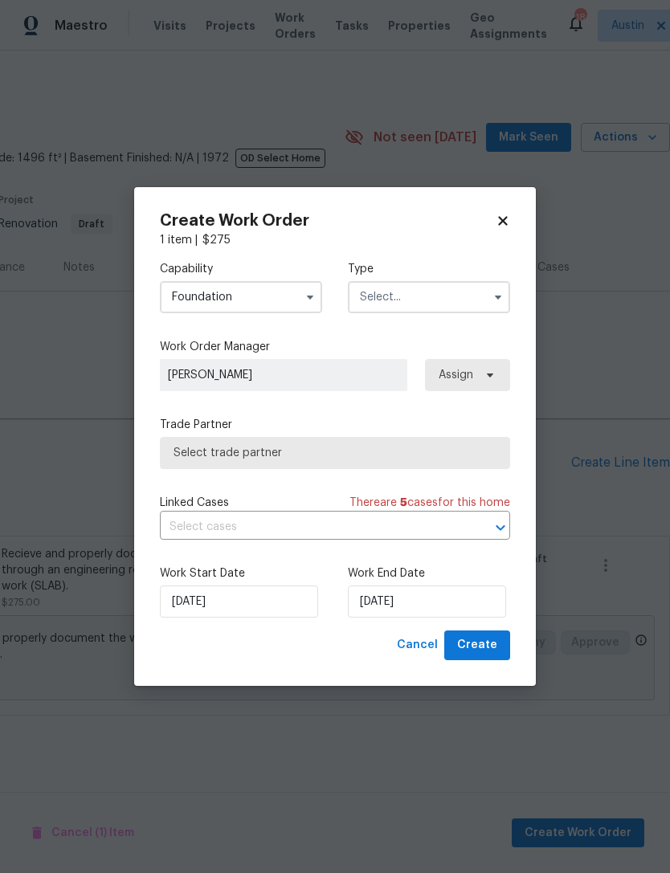
click at [406, 306] on input "text" at bounding box center [429, 297] width 162 height 32
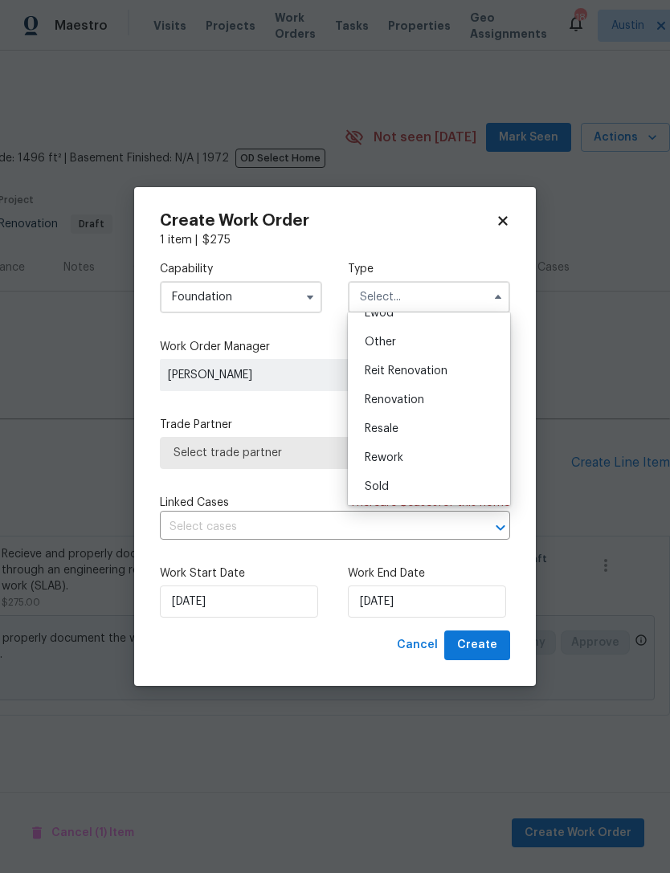
scroll to position [191, 0]
click at [433, 405] on div "Renovation" at bounding box center [429, 400] width 154 height 29
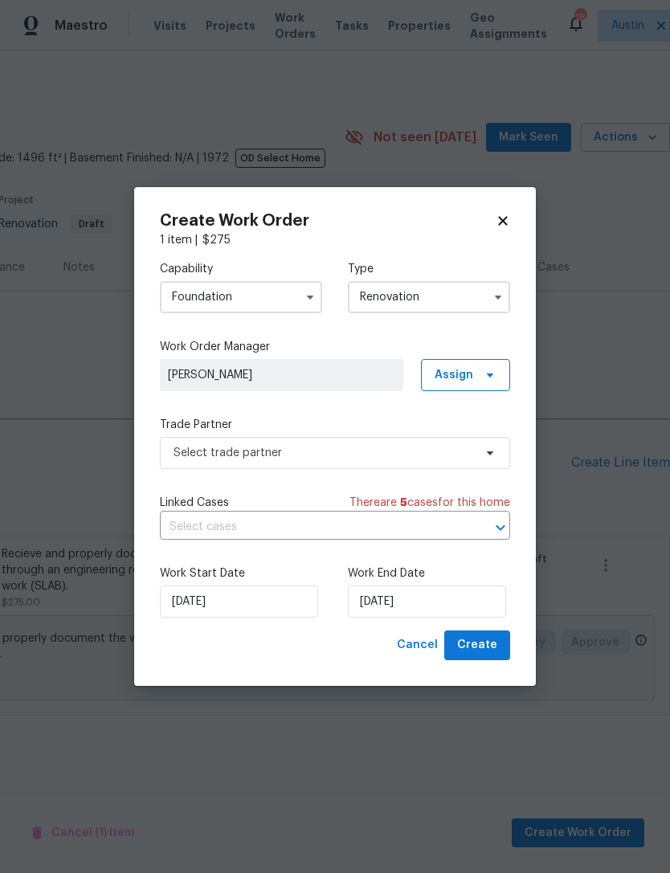
type input "Renovation"
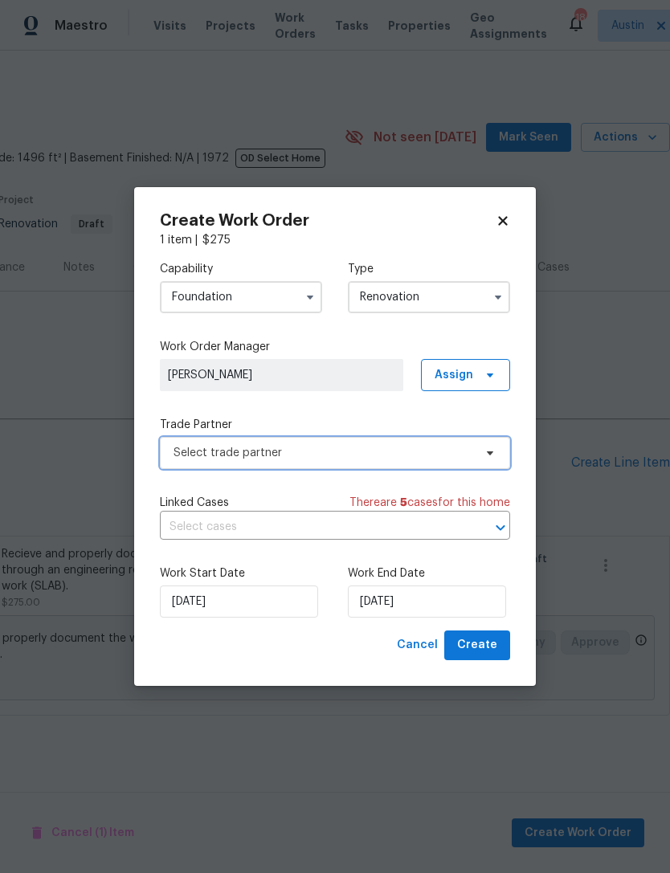
click at [401, 458] on span "Select trade partner" at bounding box center [323, 453] width 300 height 16
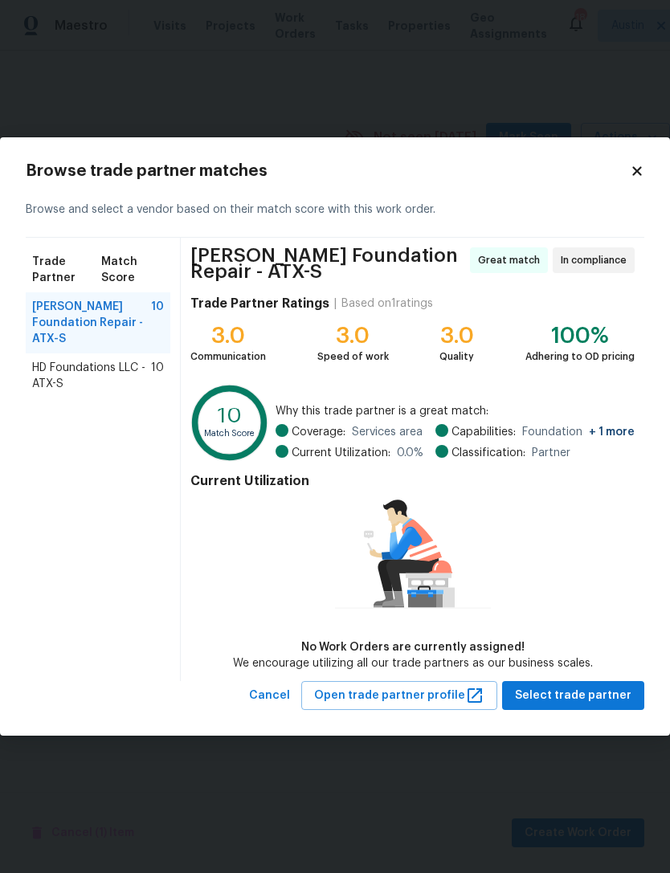
click at [631, 173] on icon at bounding box center [637, 171] width 14 height 14
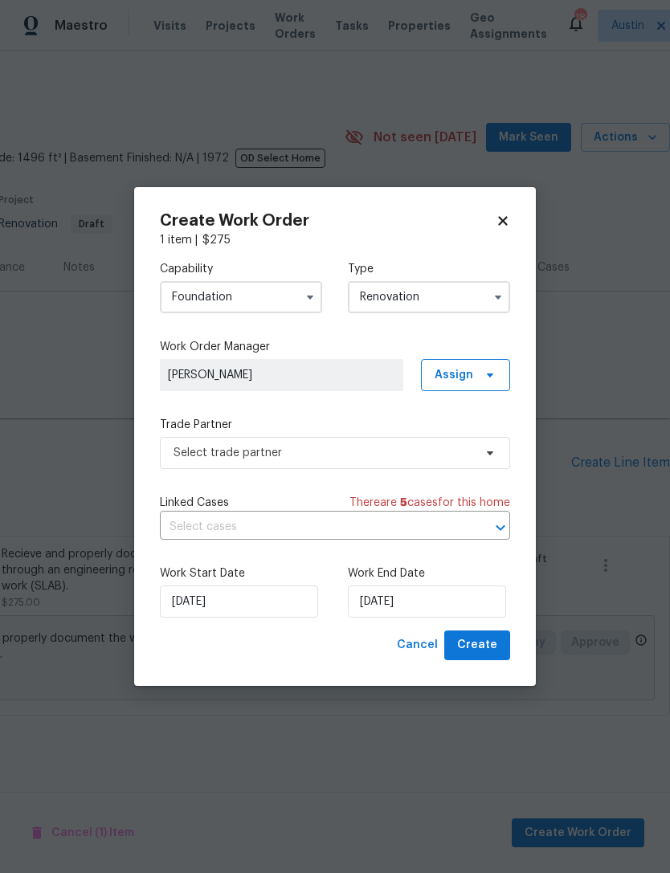
click at [278, 300] on input "Foundation" at bounding box center [241, 297] width 162 height 32
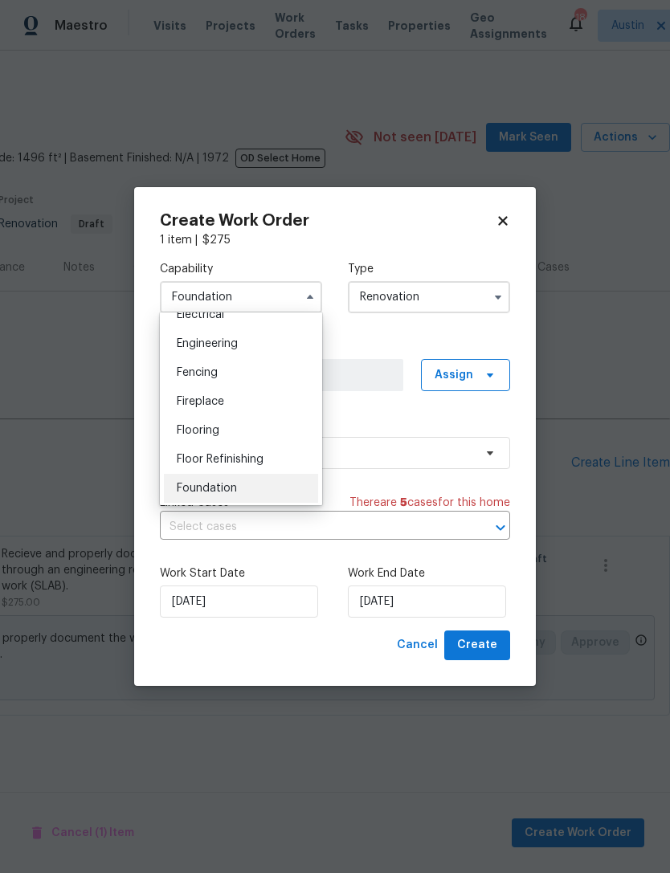
scroll to position [497, 0]
click at [276, 379] on div "Engineering" at bounding box center [241, 370] width 154 height 29
type input "Engineering"
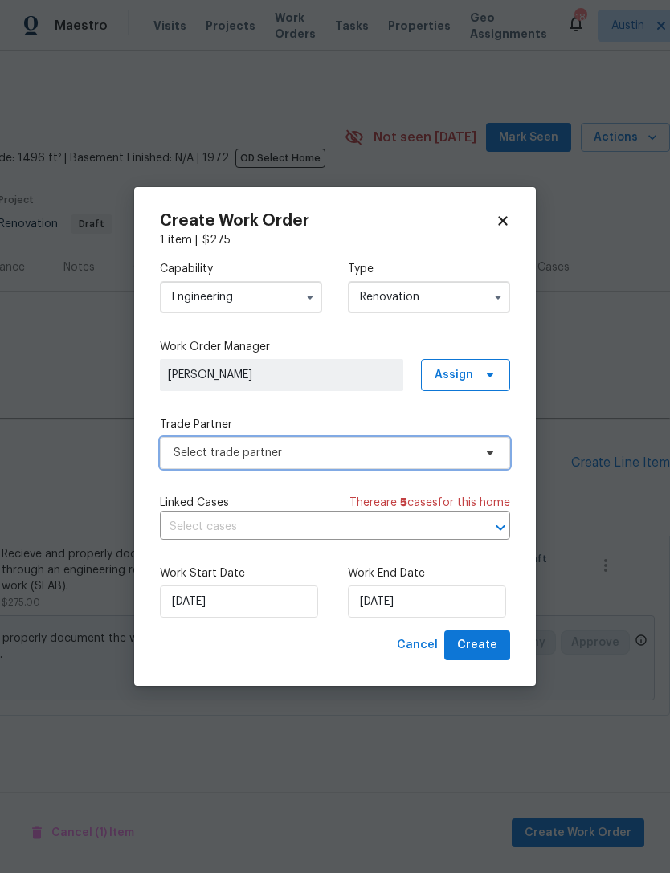
click at [398, 455] on span "Select trade partner" at bounding box center [323, 453] width 300 height 16
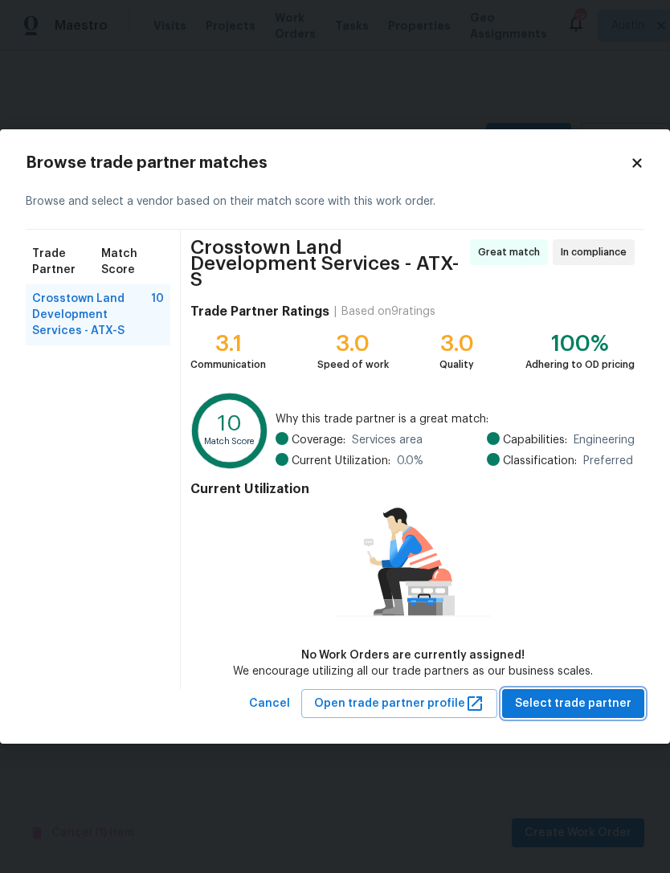
click at [589, 694] on span "Select trade partner" at bounding box center [573, 704] width 116 height 20
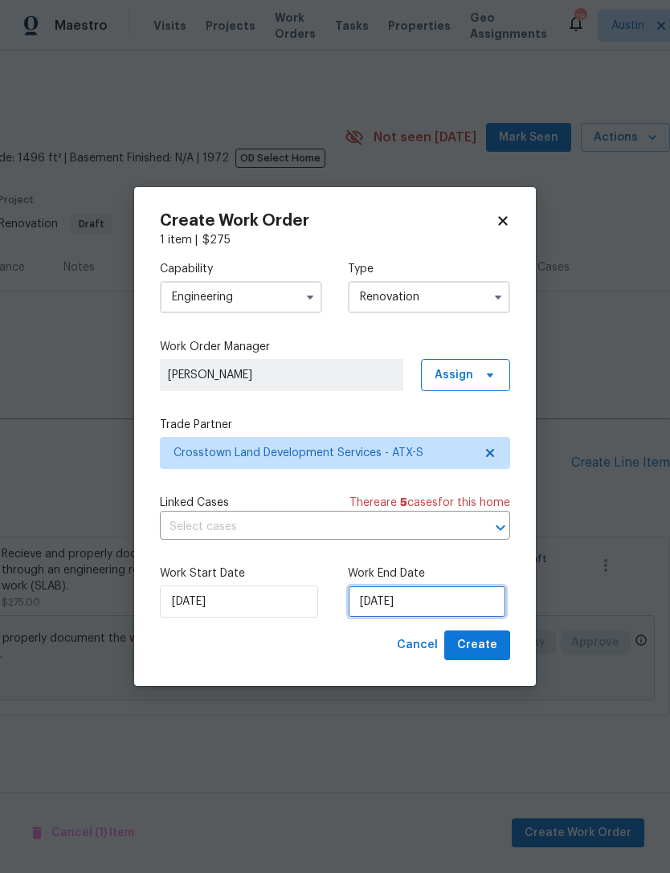
click at [404, 610] on input "[DATE]" at bounding box center [427, 602] width 158 height 32
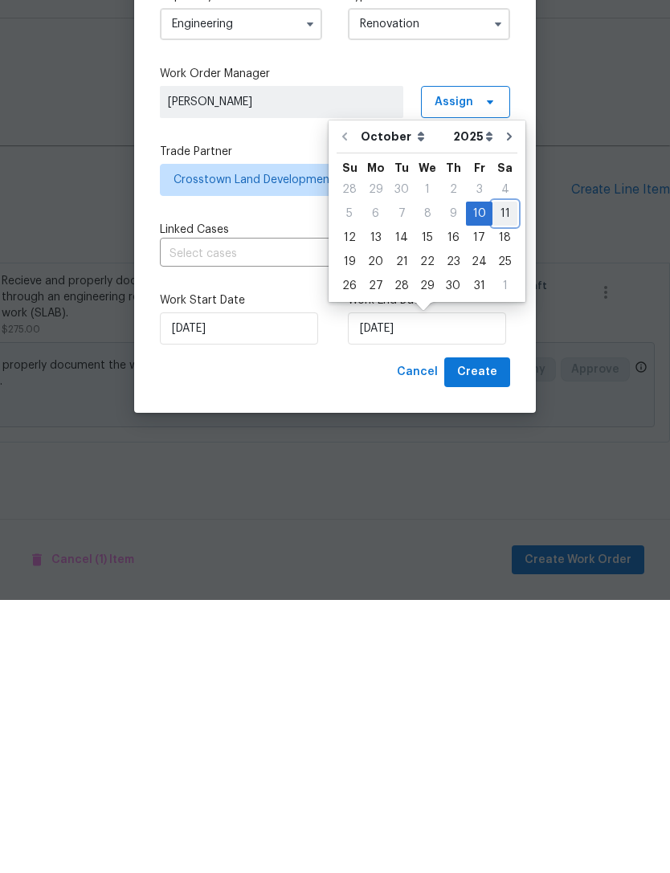
click at [500, 476] on div "11" at bounding box center [504, 487] width 25 height 22
type input "[DATE]"
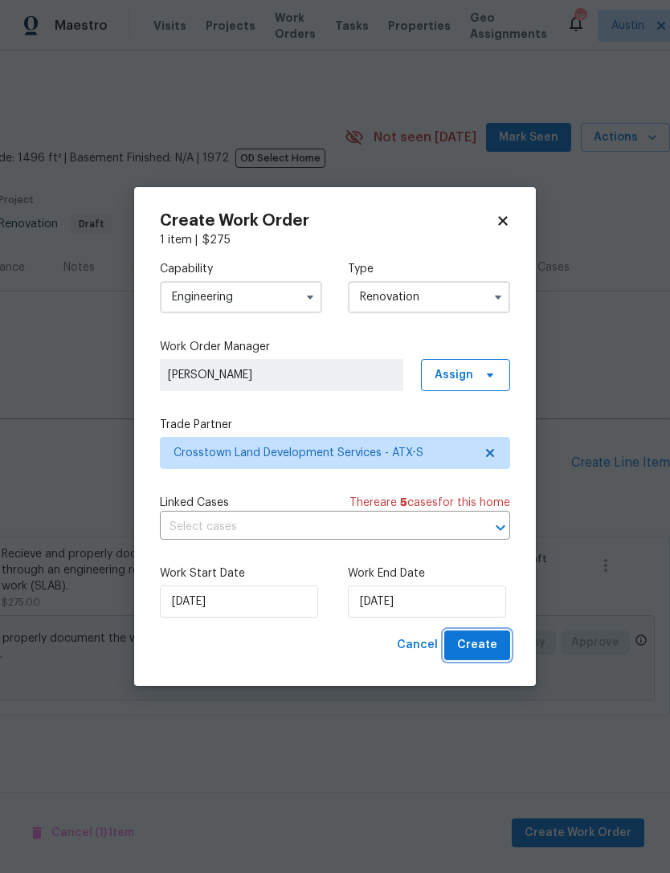
click at [491, 654] on span "Create" at bounding box center [477, 645] width 40 height 20
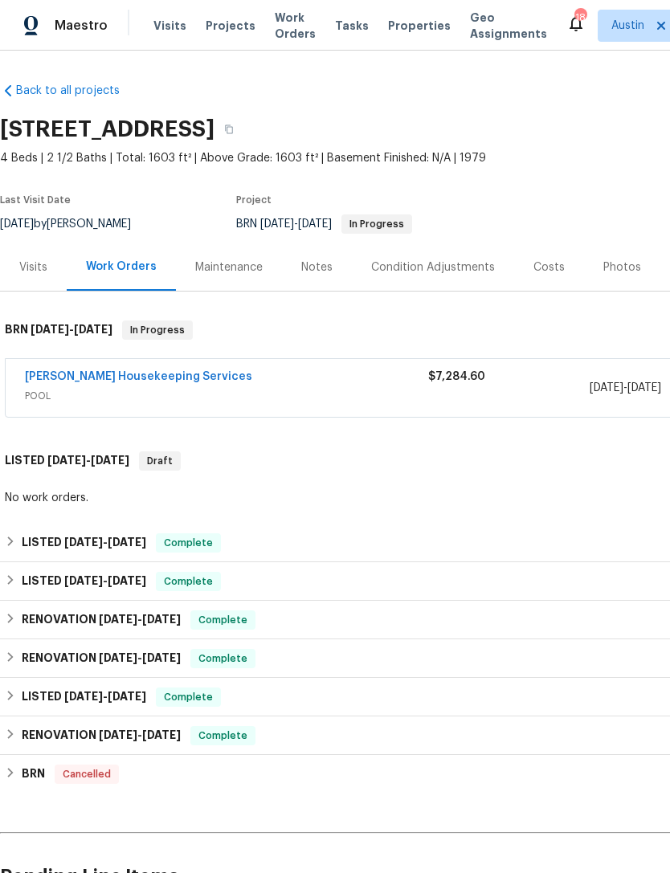
click at [396, 31] on span "Properties" at bounding box center [419, 26] width 63 height 16
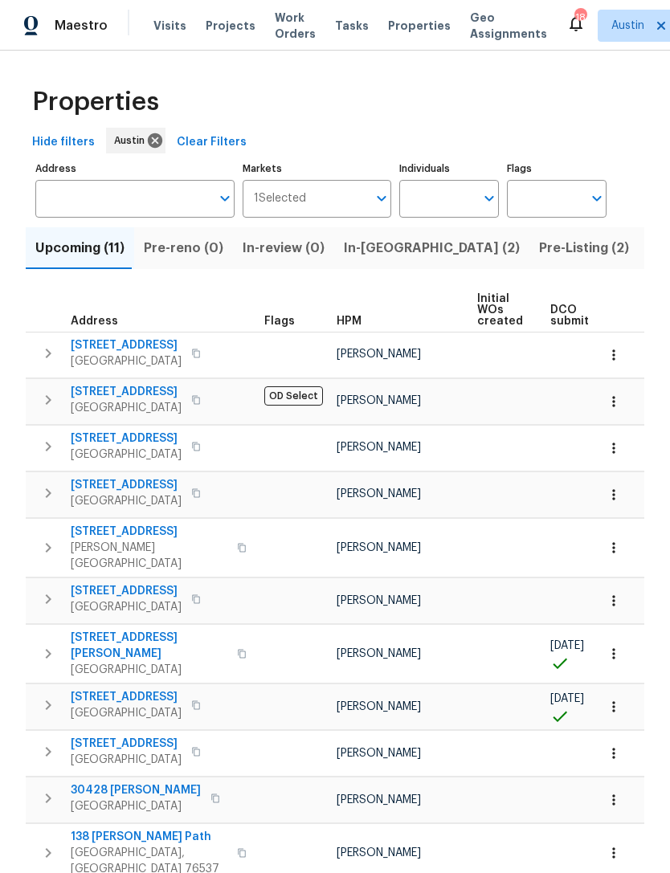
click at [47, 356] on icon "button" at bounding box center [48, 353] width 19 height 19
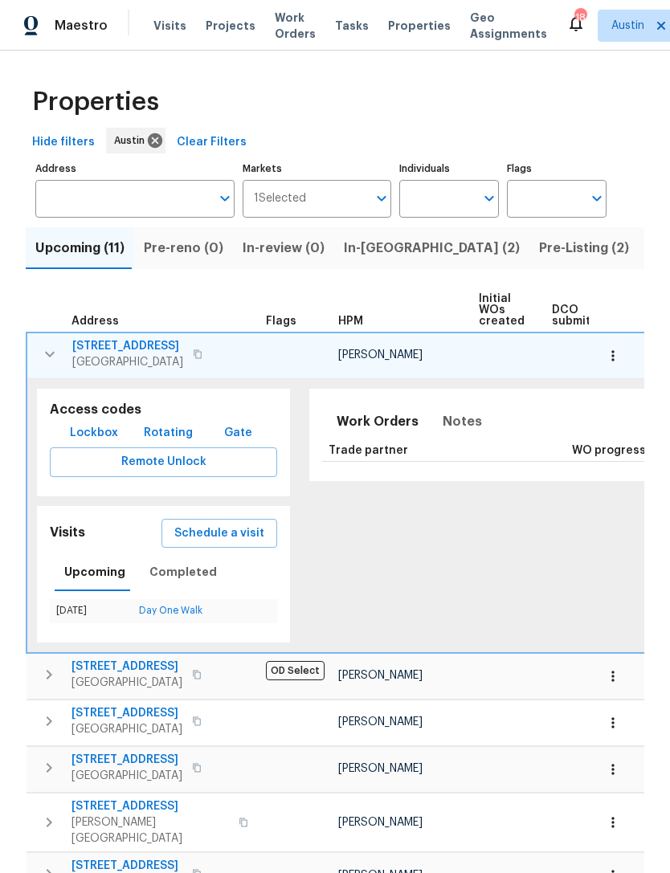
click at [46, 356] on icon "button" at bounding box center [49, 354] width 19 height 19
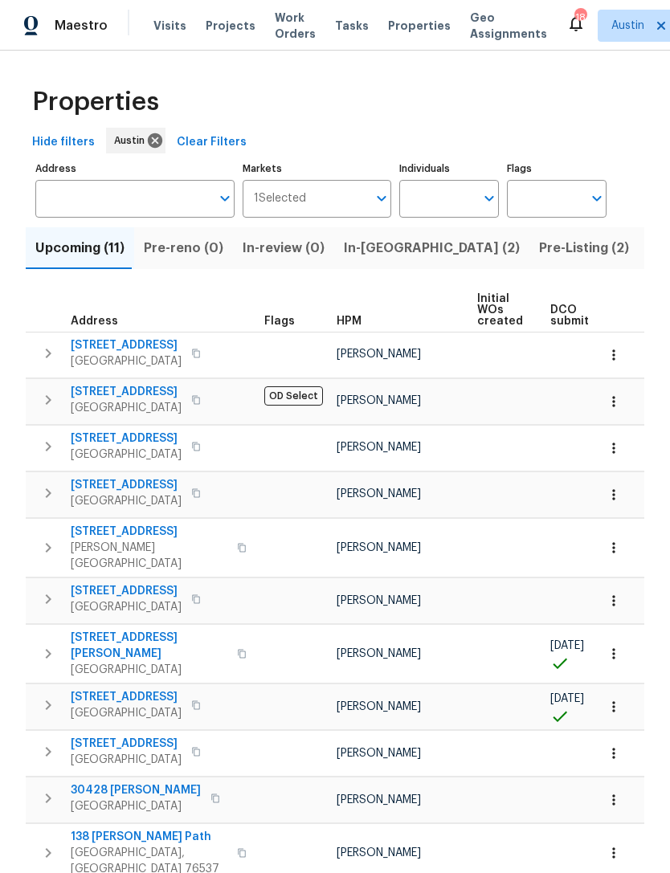
scroll to position [37, 0]
click at [52, 696] on icon "button" at bounding box center [48, 705] width 19 height 19
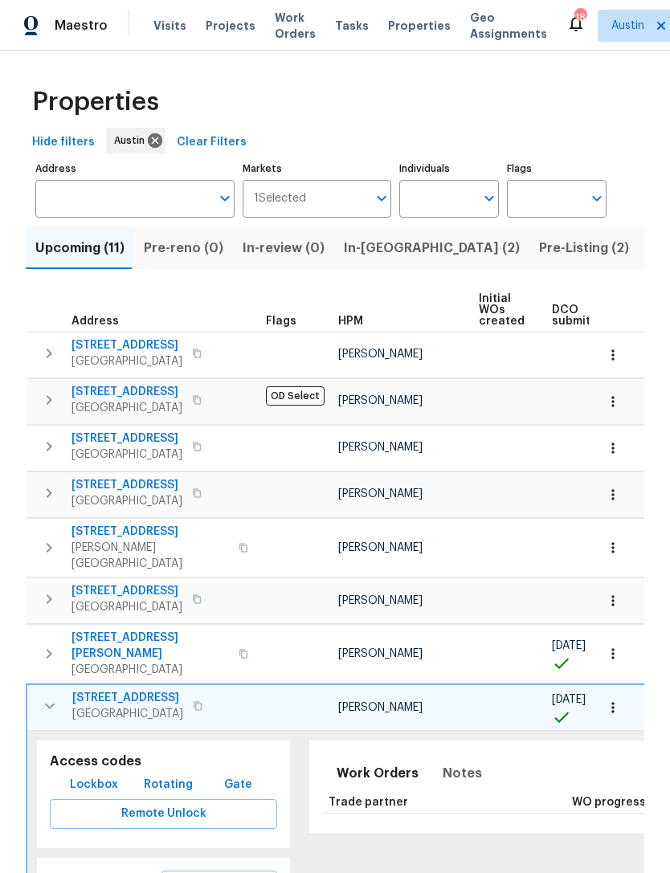
click at [124, 690] on span "[STREET_ADDRESS]" at bounding box center [127, 698] width 111 height 16
click at [156, 690] on span "[STREET_ADDRESS]" at bounding box center [127, 698] width 111 height 16
click at [51, 696] on icon "button" at bounding box center [49, 705] width 19 height 19
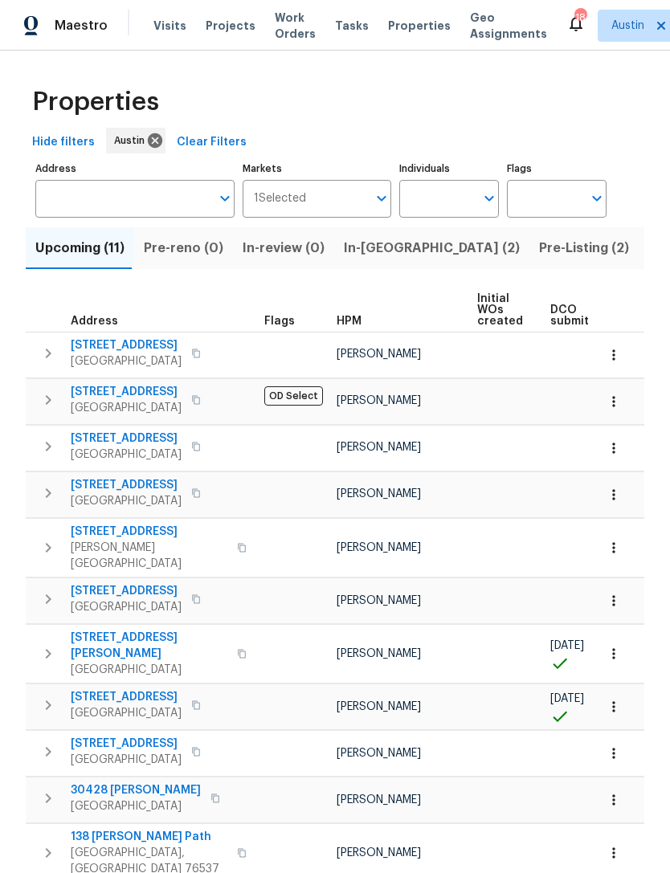
click at [52, 345] on icon "button" at bounding box center [48, 353] width 19 height 19
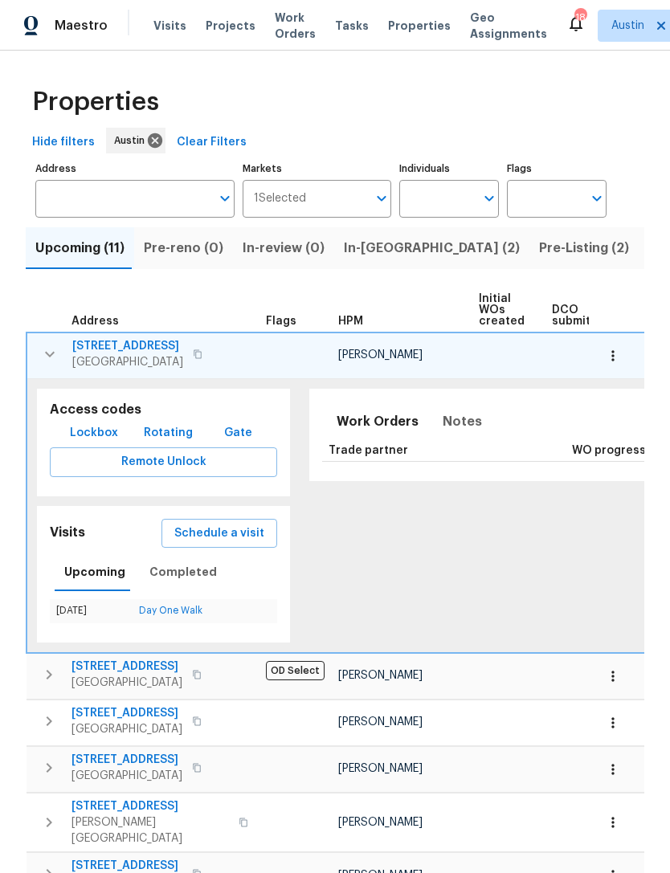
click at [145, 345] on span "188 Dandelion Trl" at bounding box center [127, 346] width 111 height 16
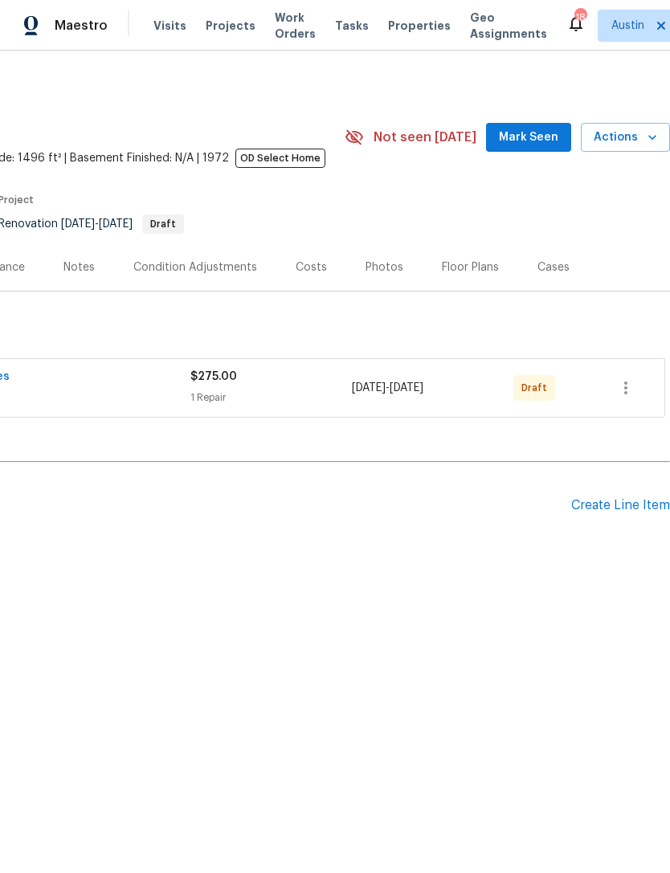
scroll to position [0, 238]
click at [625, 394] on icon "button" at bounding box center [625, 388] width 3 height 13
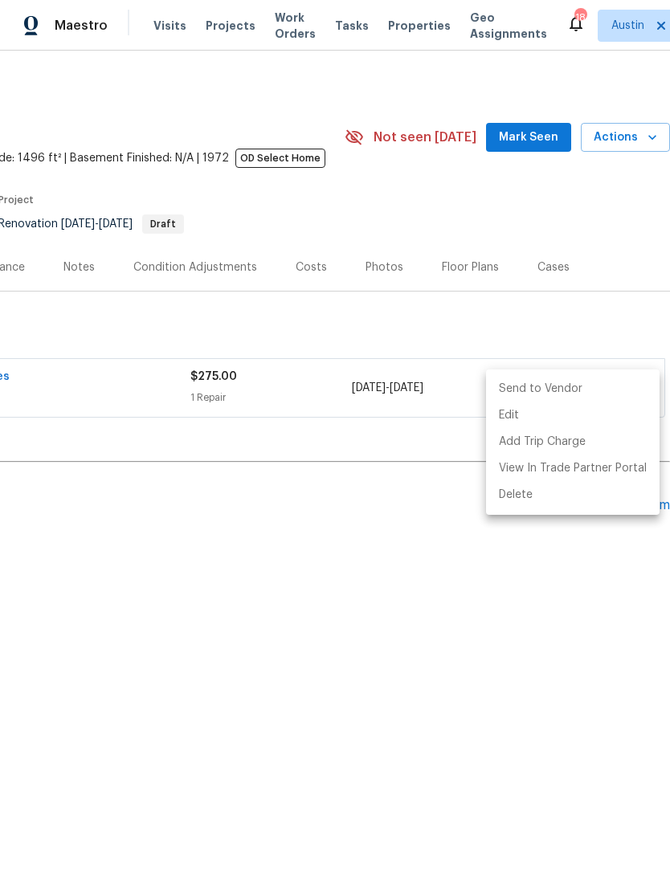
click at [578, 388] on li "Send to Vendor" at bounding box center [572, 389] width 173 height 27
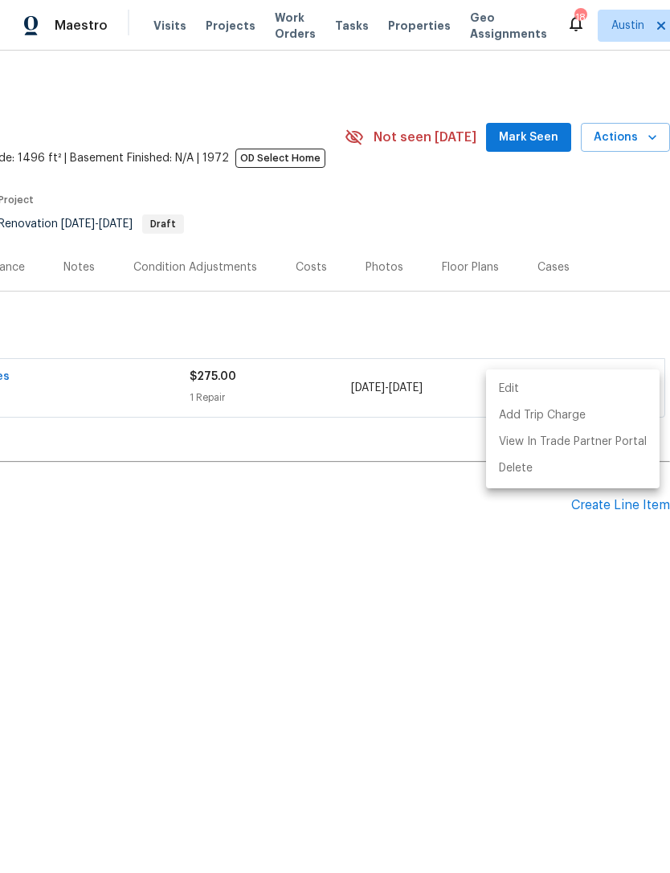
click at [395, 661] on div at bounding box center [335, 436] width 670 height 873
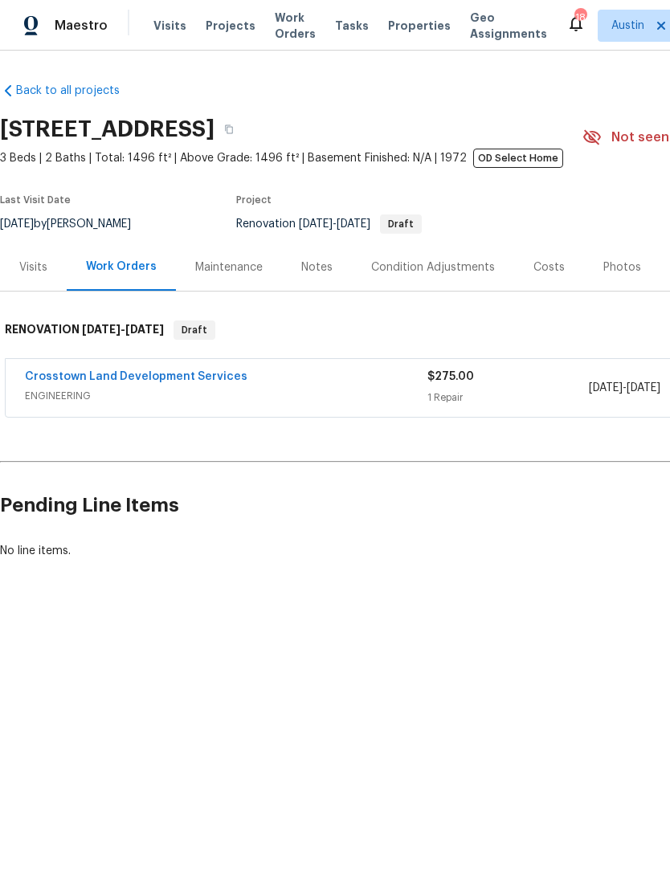
scroll to position [0, 0]
click at [78, 374] on link "Crosstown Land Development Services" at bounding box center [136, 376] width 222 height 11
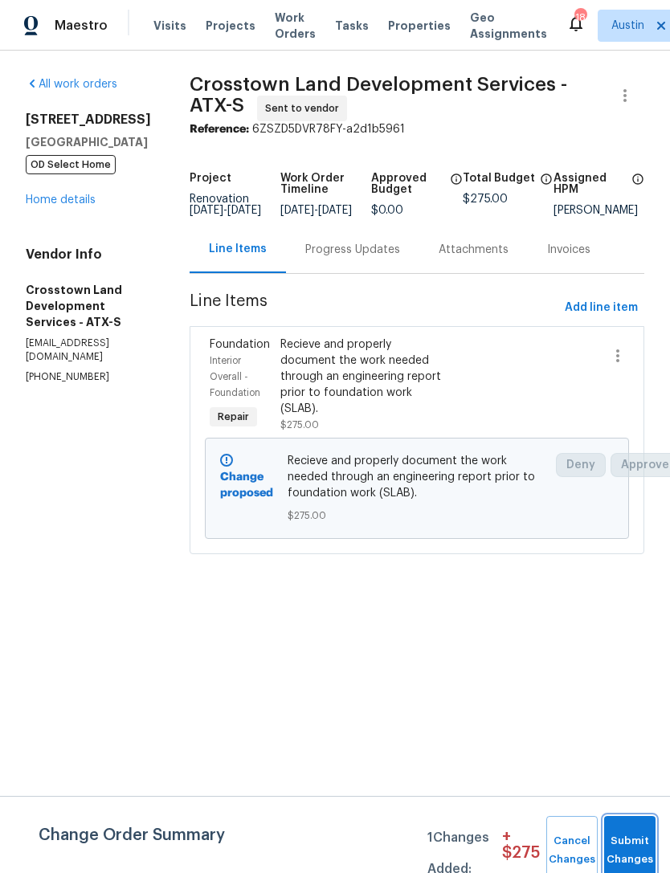
click at [626, 833] on button "Submit Changes" at bounding box center [629, 850] width 51 height 69
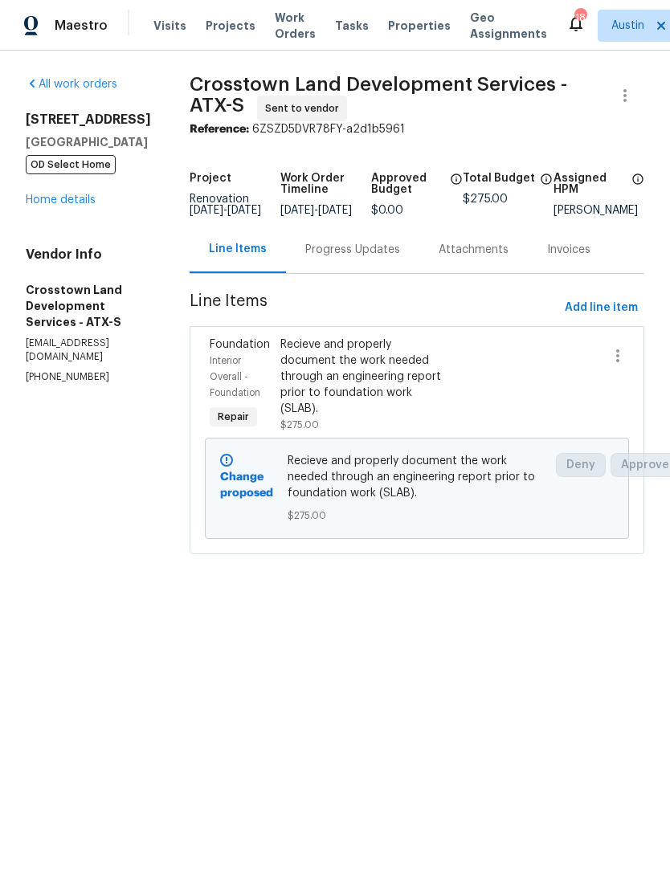
click at [386, 254] on div "Progress Updates" at bounding box center [352, 250] width 95 height 16
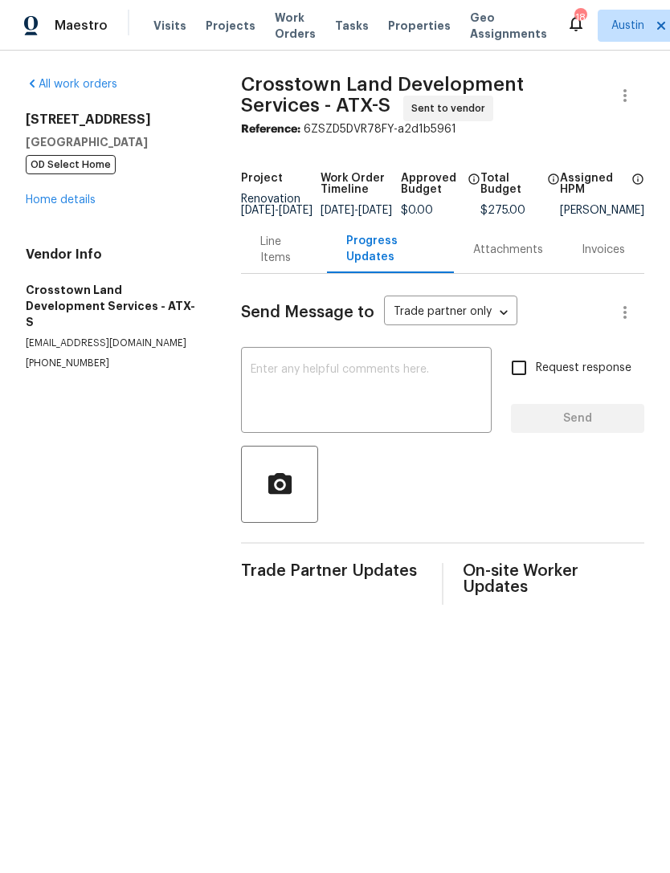
click at [350, 389] on textarea at bounding box center [366, 392] width 231 height 56
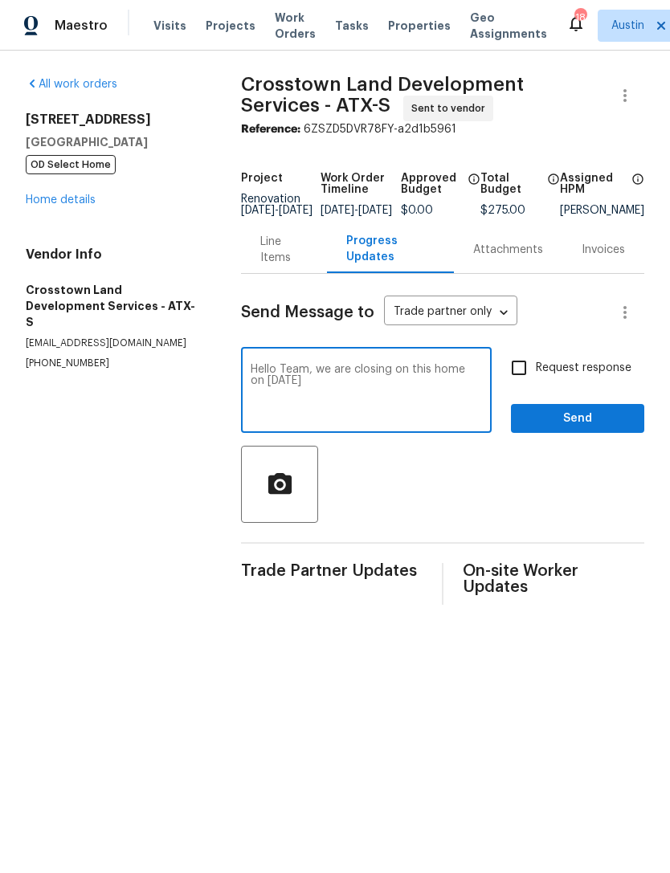
click at [476, 380] on textarea "Hello Team, we are closing on this home on October 10" at bounding box center [366, 392] width 231 height 56
click at [390, 390] on textarea "Hello Team, we are closing on this home on October 10" at bounding box center [366, 392] width 231 height 56
click at [481, 373] on div "Hello Team, we are closing on this home on October 10 x ​" at bounding box center [366, 392] width 251 height 82
click at [480, 375] on textarea "Hello Team, we are closing on this home on October 10." at bounding box center [366, 392] width 231 height 56
click at [468, 403] on textarea "Hello Team, we are closing on this home on on October 9 and it should be ready …" at bounding box center [366, 392] width 231 height 56
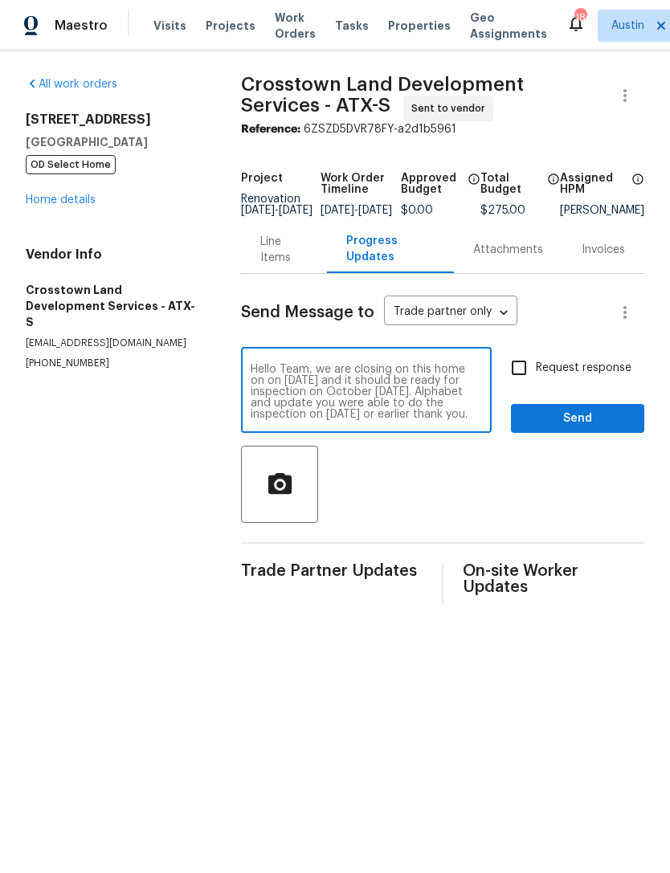
scroll to position [11, 0]
click at [406, 416] on textarea "Hello Team, we are closing on this home on on October 9 and it should be ready …" at bounding box center [366, 392] width 231 height 56
click at [288, 404] on textarea "Hello Team, we are closing on this home on on October 9 and it should be ready …" at bounding box center [366, 392] width 231 height 56
click at [280, 410] on textarea "Hello Team, we are closing on this home on on October 9 and it should be ready …" at bounding box center [366, 392] width 231 height 56
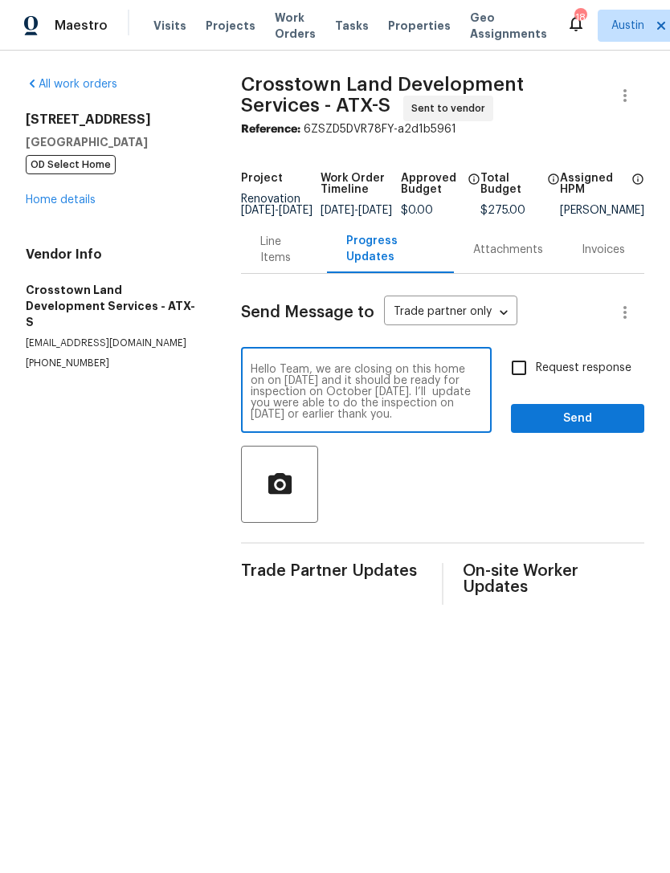
click at [339, 414] on textarea "Hello Team, we are closing on this home on on October 9 and it should be ready …" at bounding box center [366, 392] width 231 height 56
click at [529, 512] on div at bounding box center [442, 484] width 403 height 77
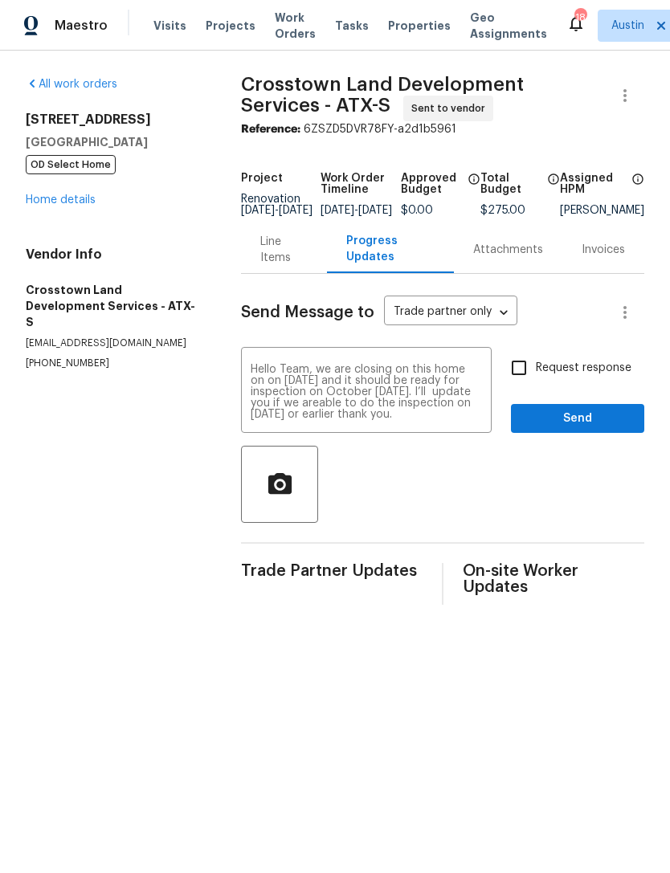
click at [368, 420] on textarea "Hello Team, we are closing on this home on on October 9 and it should be ready …" at bounding box center [366, 392] width 231 height 56
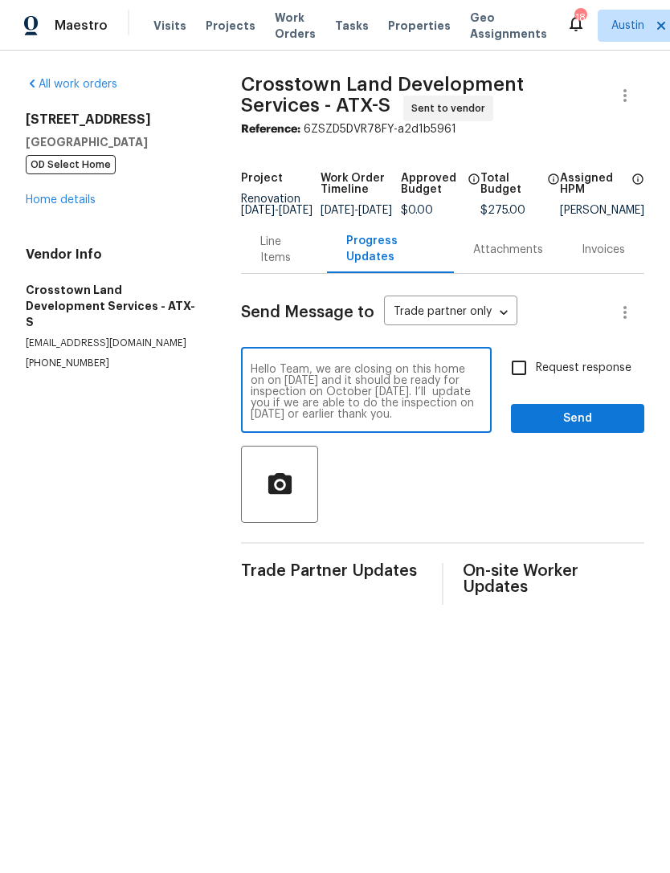
type textarea "Hello Team, we are closing on this home on on October 9 and it should be ready …"
click at [455, 523] on div at bounding box center [442, 484] width 403 height 77
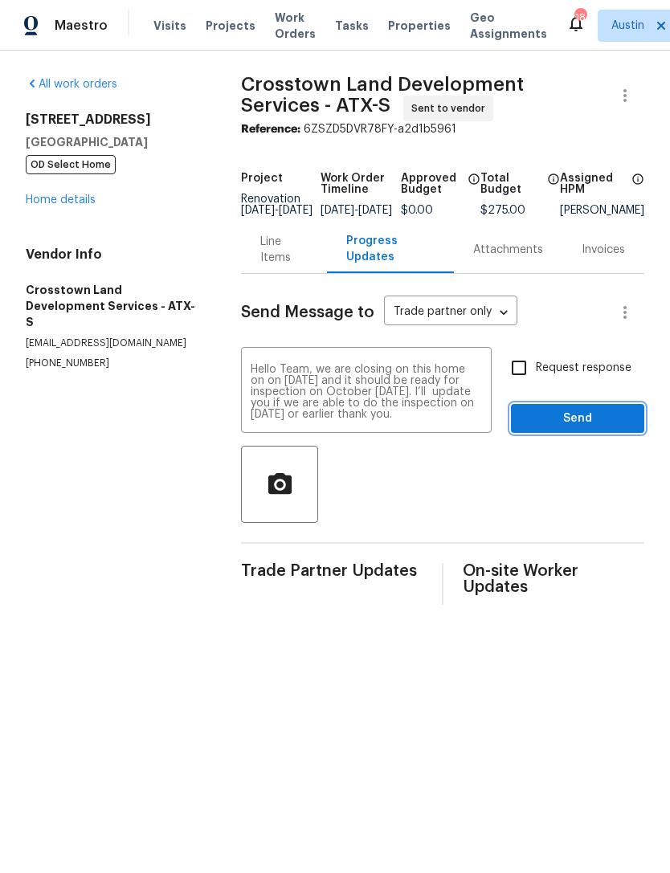
click at [580, 429] on span "Send" at bounding box center [578, 419] width 108 height 20
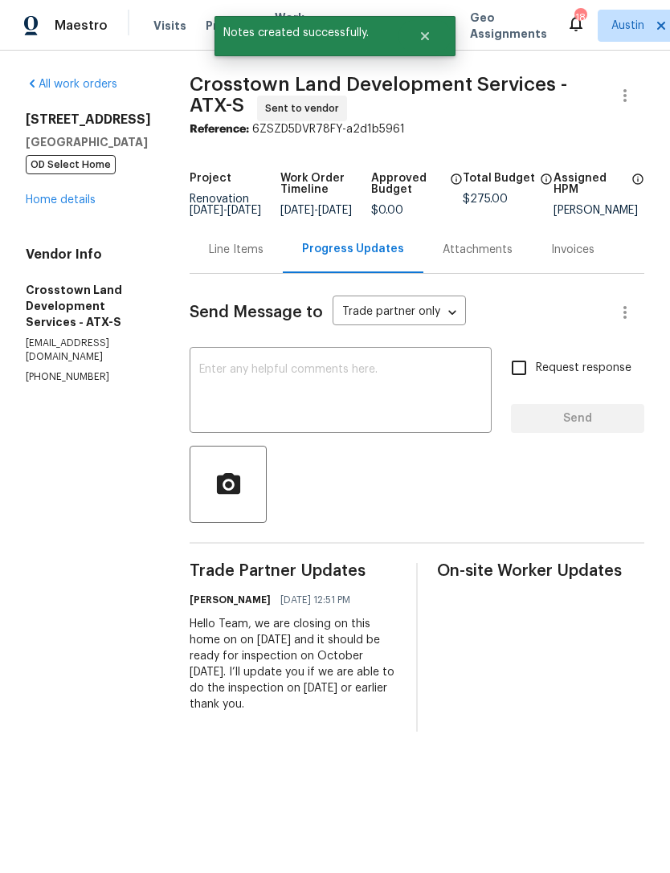
click at [41, 204] on link "Home details" at bounding box center [61, 199] width 70 height 11
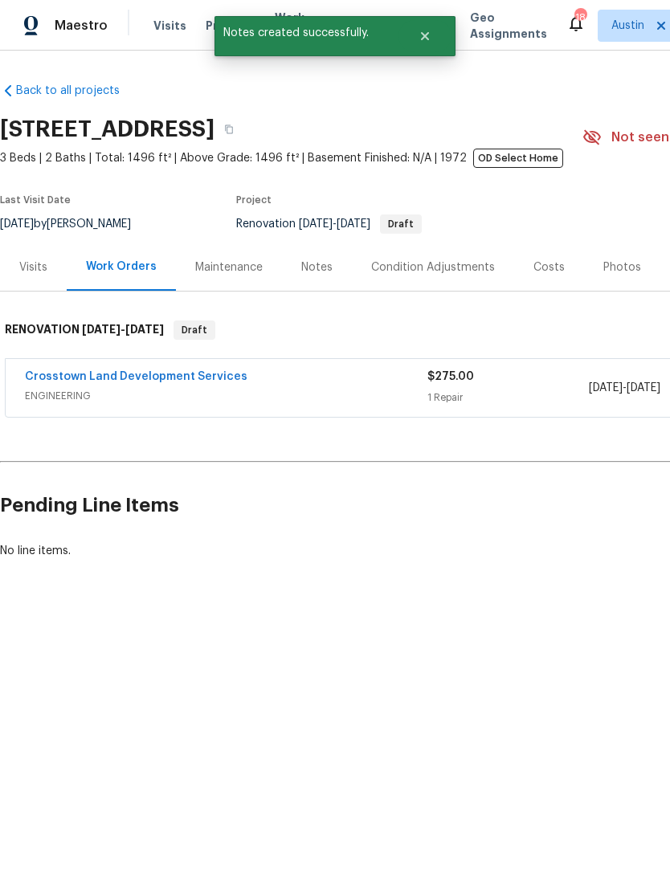
click at [310, 269] on div "Notes" at bounding box center [316, 267] width 31 height 16
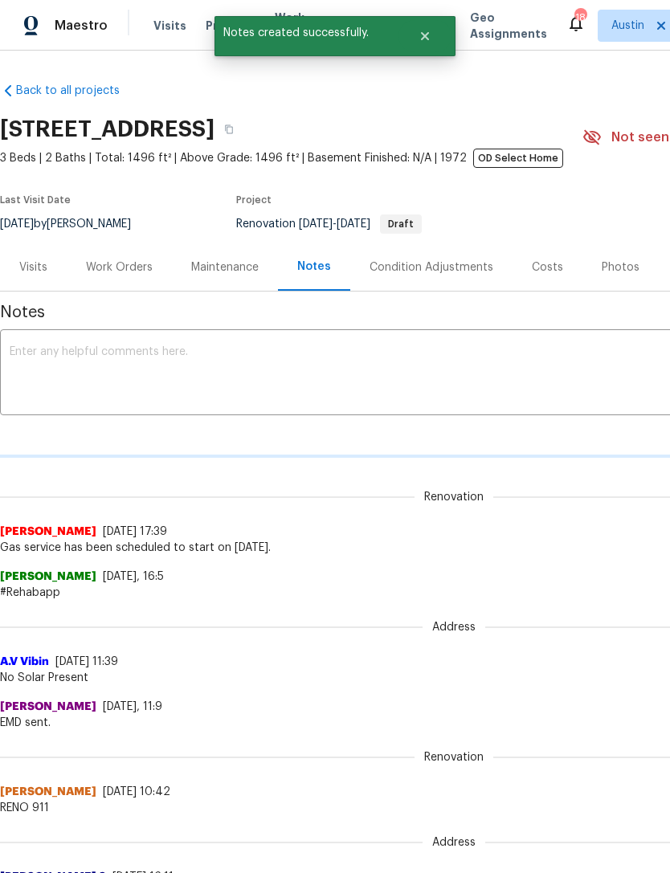
click at [259, 351] on textarea at bounding box center [454, 374] width 888 height 56
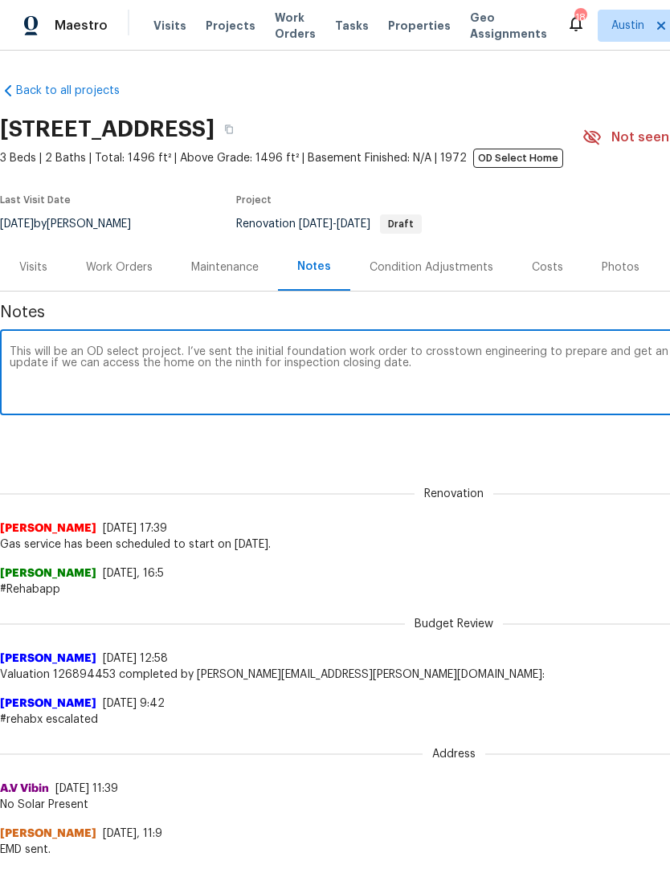
click at [524, 400] on textarea "This will be an OD select project. I’ve sent the initial foundation work order …" at bounding box center [454, 374] width 888 height 56
type textarea "This will be an OD select project. I’ve sent the initial foundation work order …"
click at [525, 450] on div "Renovation (current) 1f529f4b-a497-42f5-905f-56beae7c3e10 ​ Add" at bounding box center [454, 440] width 908 height 30
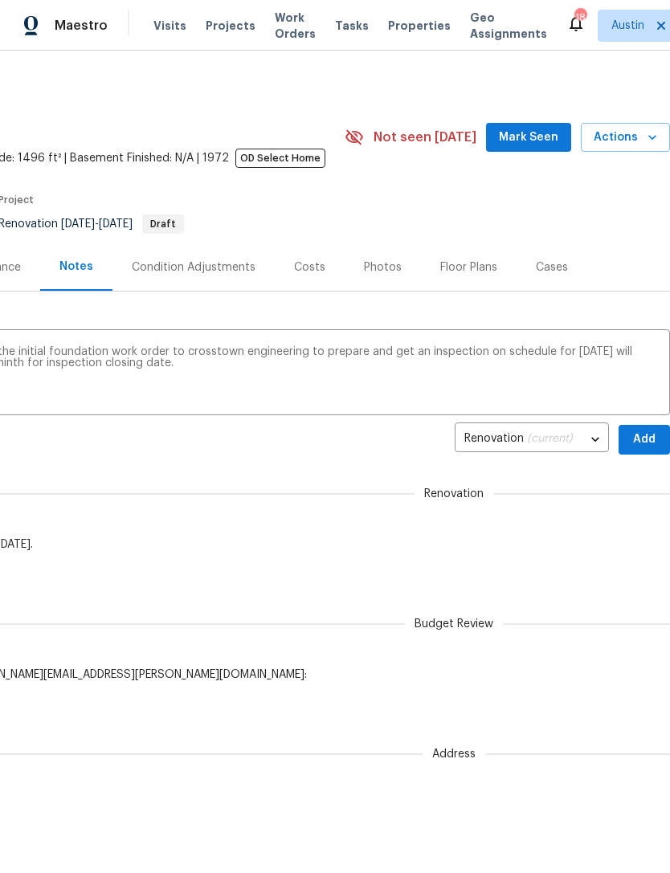
scroll to position [0, 238]
click at [647, 447] on span "Add" at bounding box center [644, 440] width 26 height 20
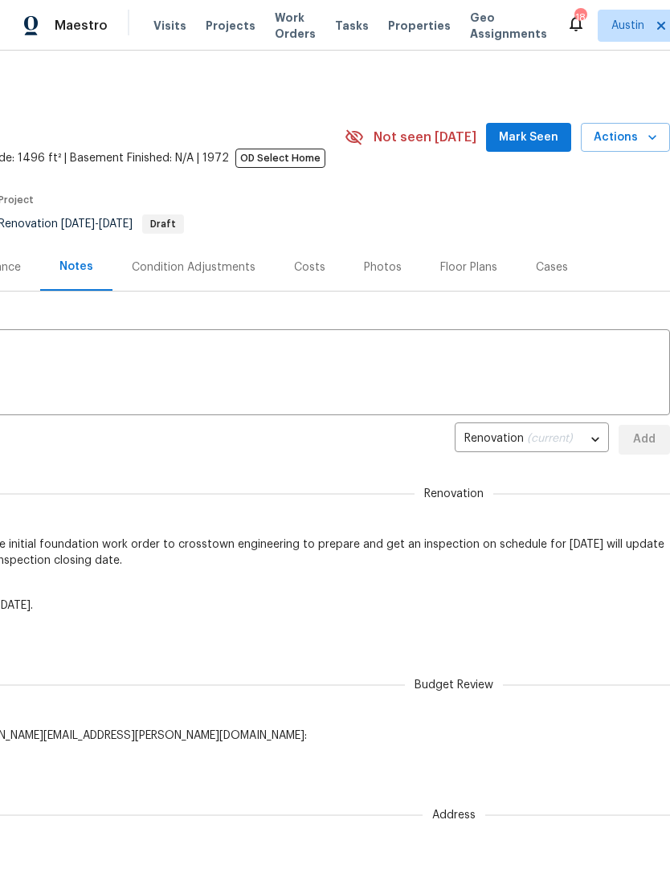
click at [141, 267] on div "Condition Adjustments" at bounding box center [194, 267] width 124 height 16
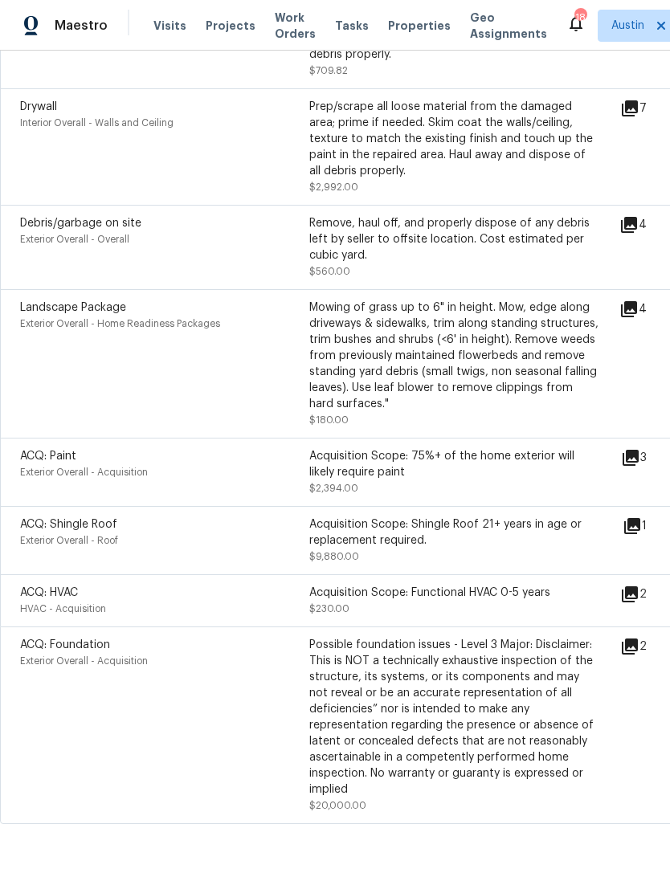
scroll to position [2090, 0]
click at [635, 532] on icon at bounding box center [632, 526] width 16 height 16
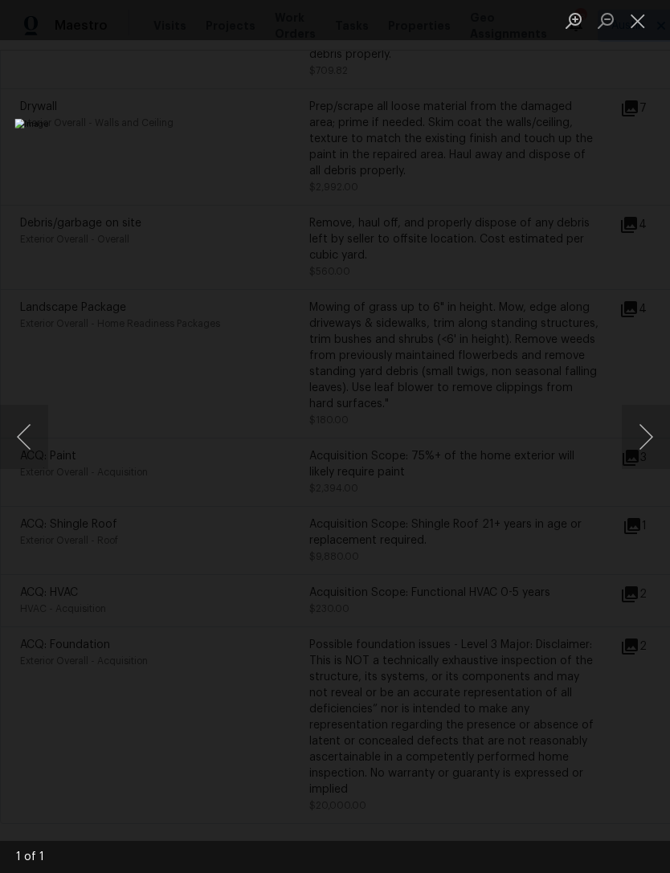
click at [643, 439] on button "Next image" at bounding box center [646, 437] width 48 height 64
click at [656, 434] on button "Next image" at bounding box center [646, 437] width 48 height 64
click at [651, 437] on button "Next image" at bounding box center [646, 437] width 48 height 64
click at [639, 24] on button "Close lightbox" at bounding box center [638, 20] width 32 height 28
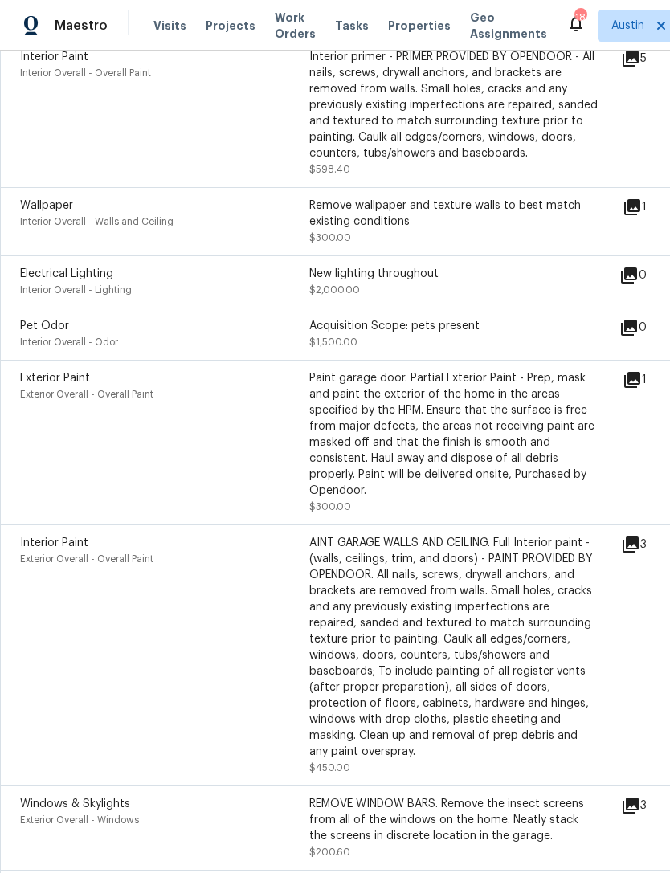
scroll to position [537, 0]
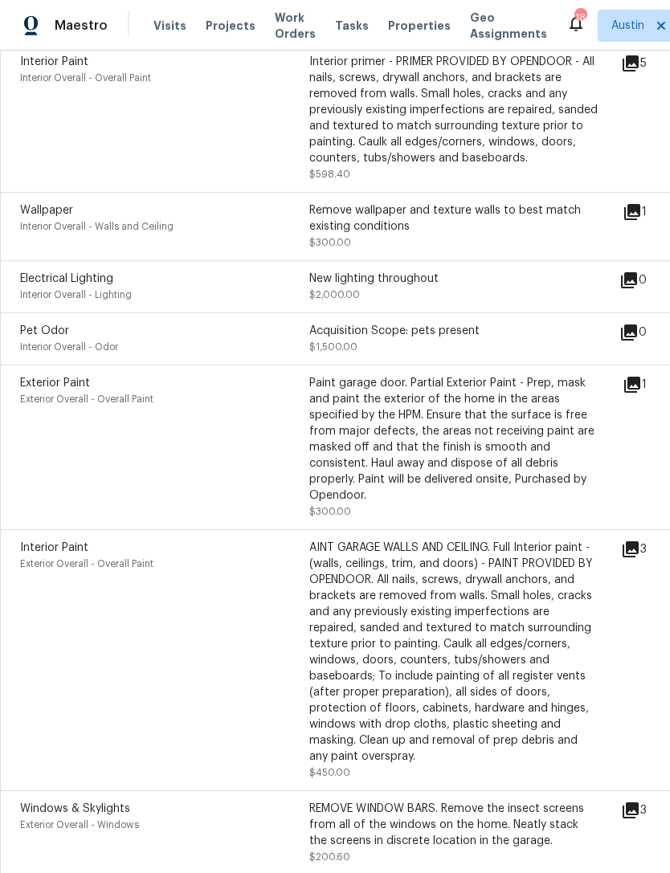
click at [481, 839] on div "REMOVE WINDOW BARS. Remove the insect screens from all of the windows on the ho…" at bounding box center [453, 825] width 289 height 48
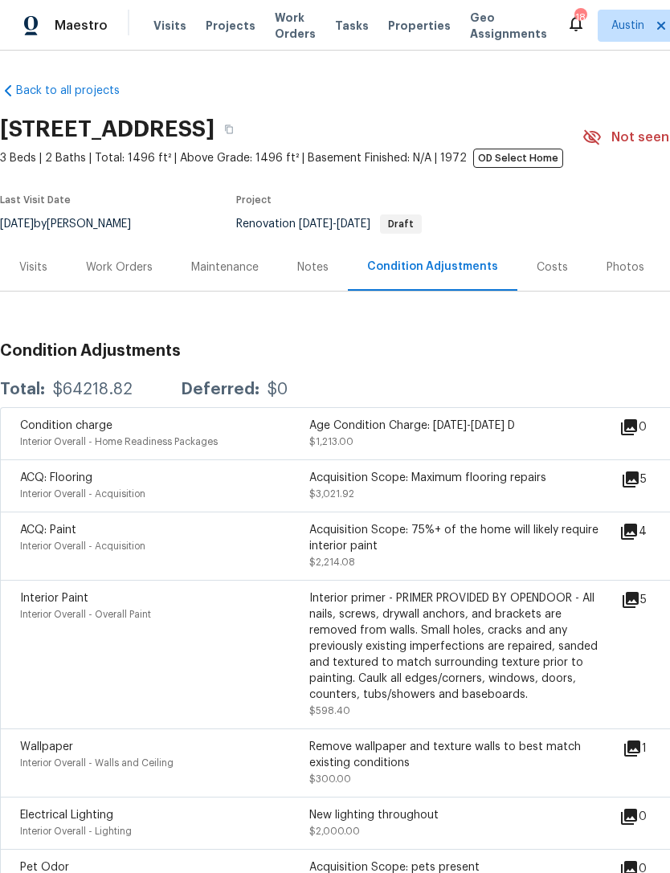
scroll to position [0, 0]
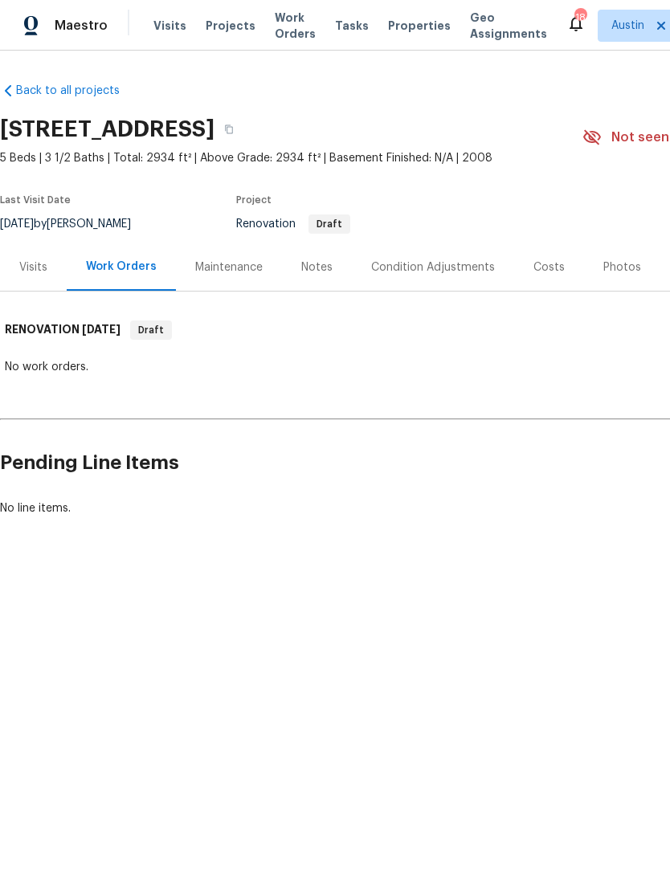
click at [436, 263] on div "Condition Adjustments" at bounding box center [433, 267] width 124 height 16
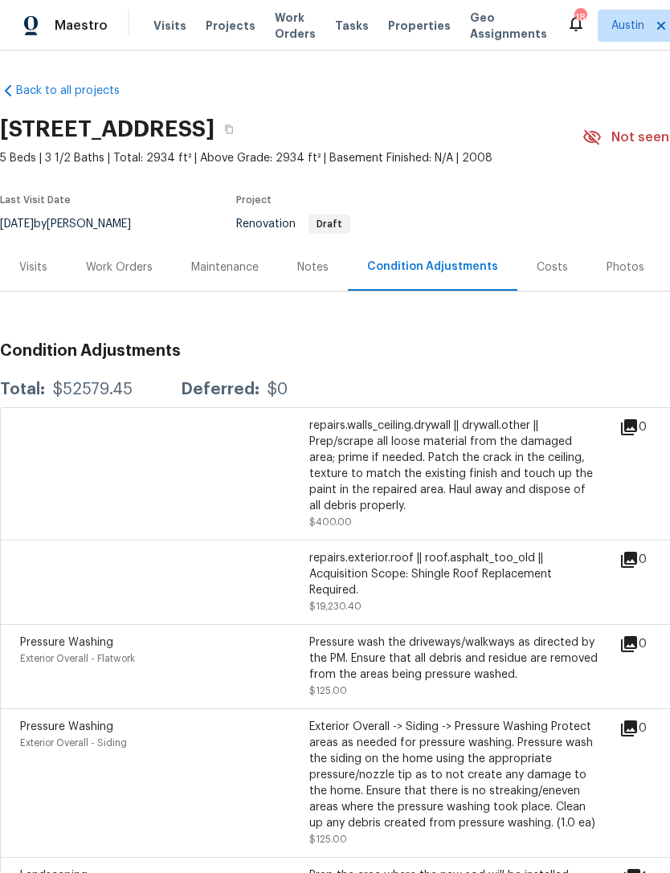
click at [35, 261] on div "Visits" at bounding box center [33, 267] width 28 height 16
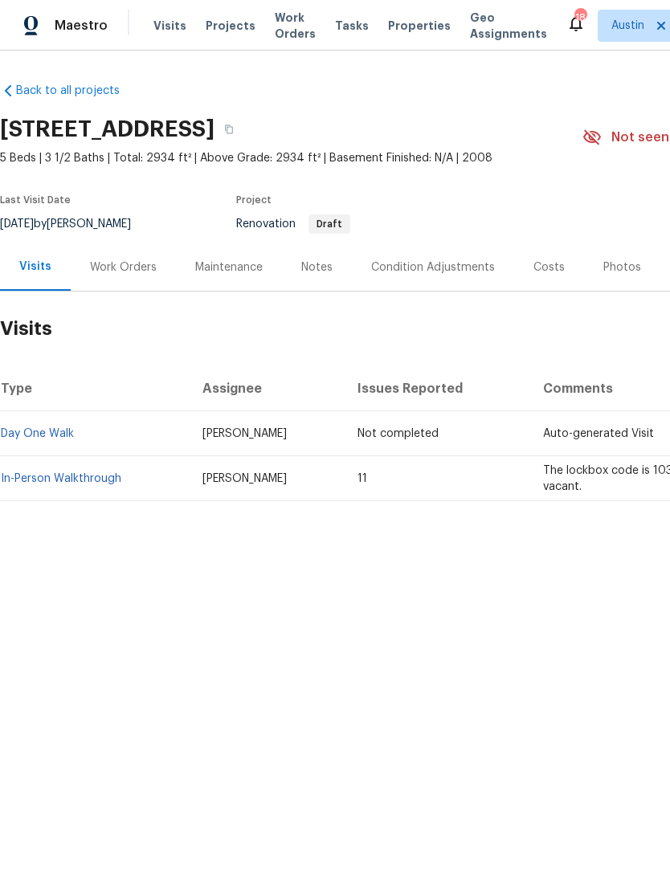
click at [451, 274] on div "Condition Adjustments" at bounding box center [433, 267] width 124 height 16
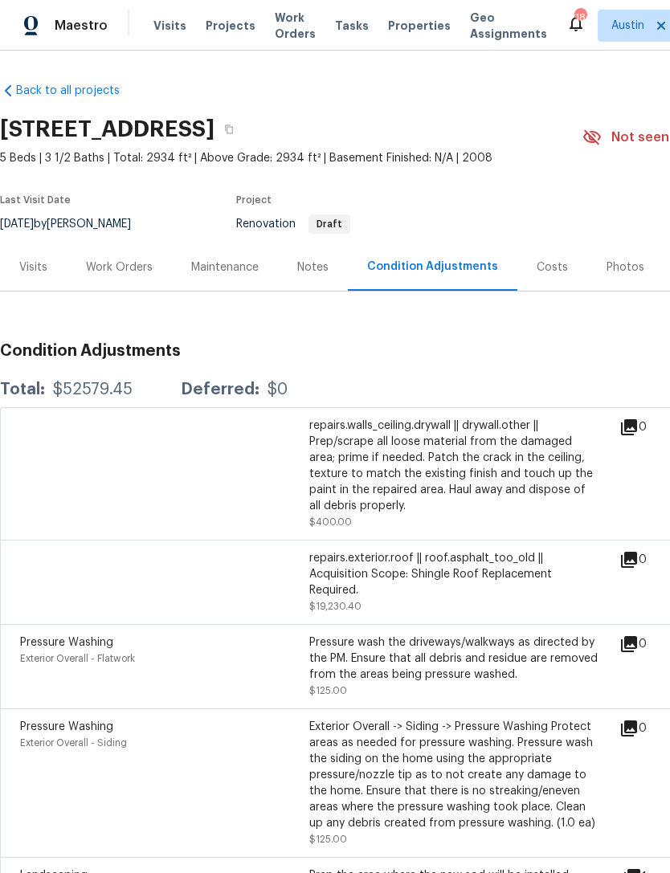
click at [35, 267] on div "Visits" at bounding box center [33, 267] width 28 height 16
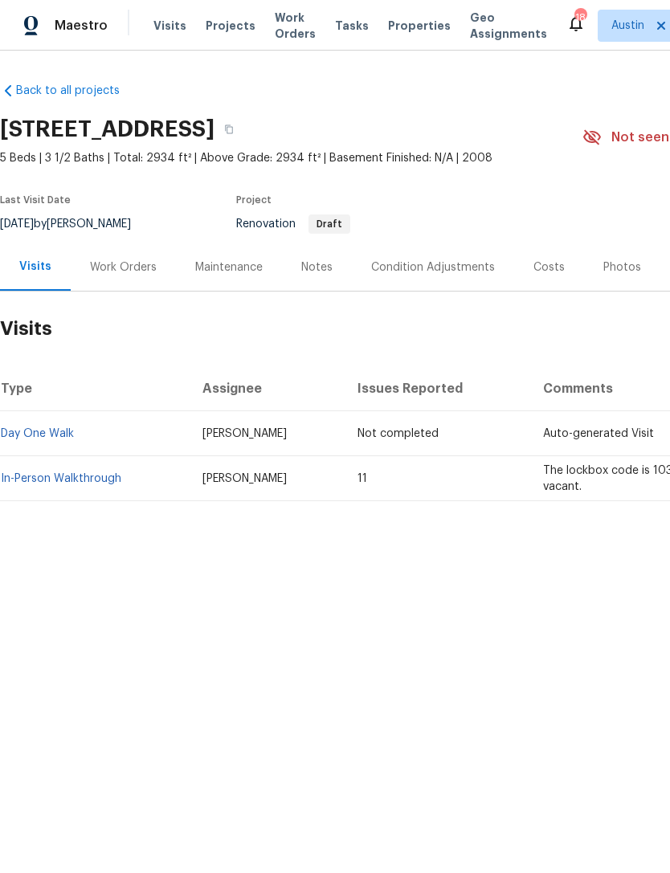
click at [97, 482] on link "In-Person Walkthrough" at bounding box center [61, 478] width 120 height 11
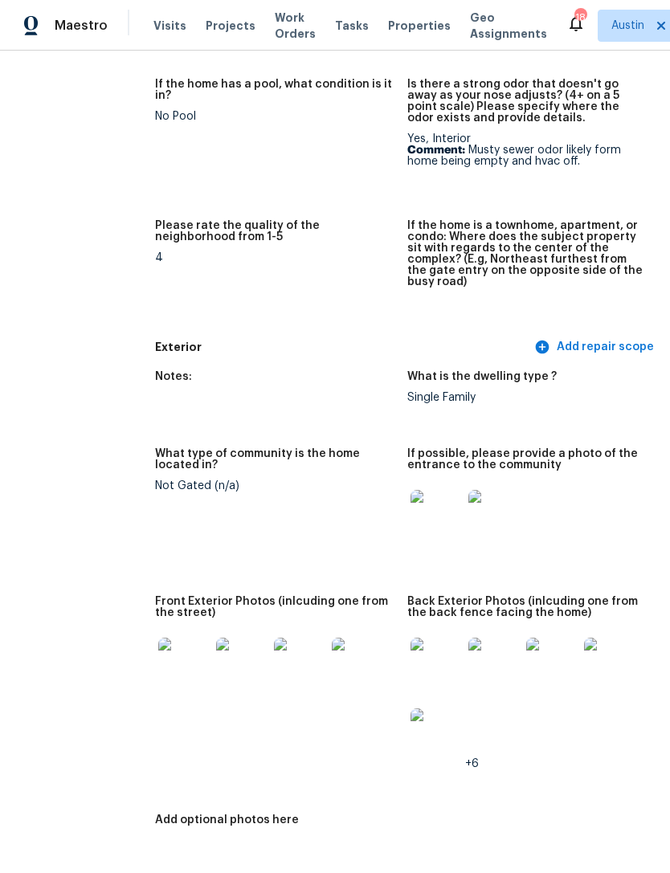
scroll to position [481, 46]
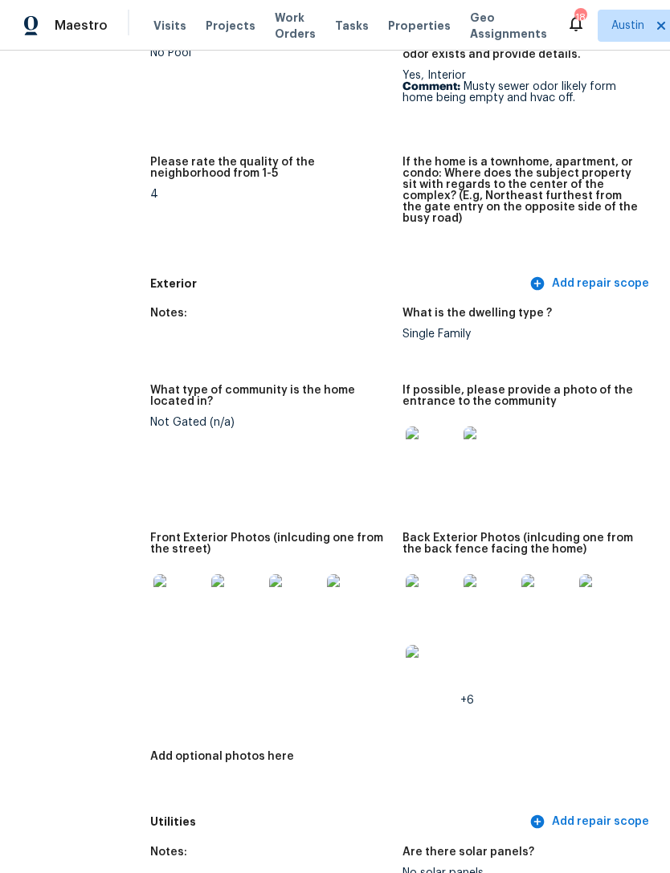
click at [406, 452] on img at bounding box center [431, 452] width 51 height 51
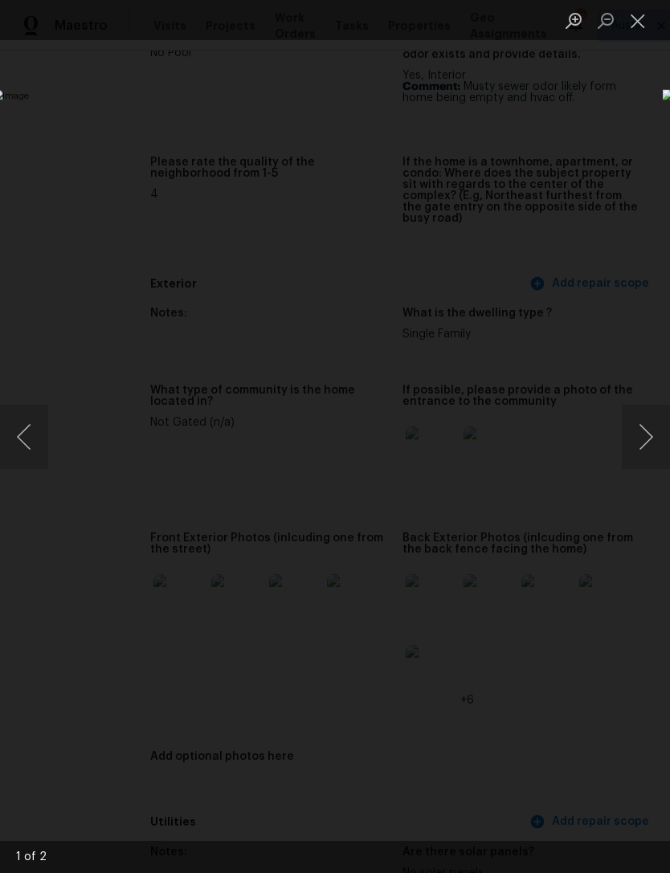
click at [648, 441] on button "Next image" at bounding box center [646, 437] width 48 height 64
click at [556, 188] on div "Lightbox" at bounding box center [335, 436] width 670 height 873
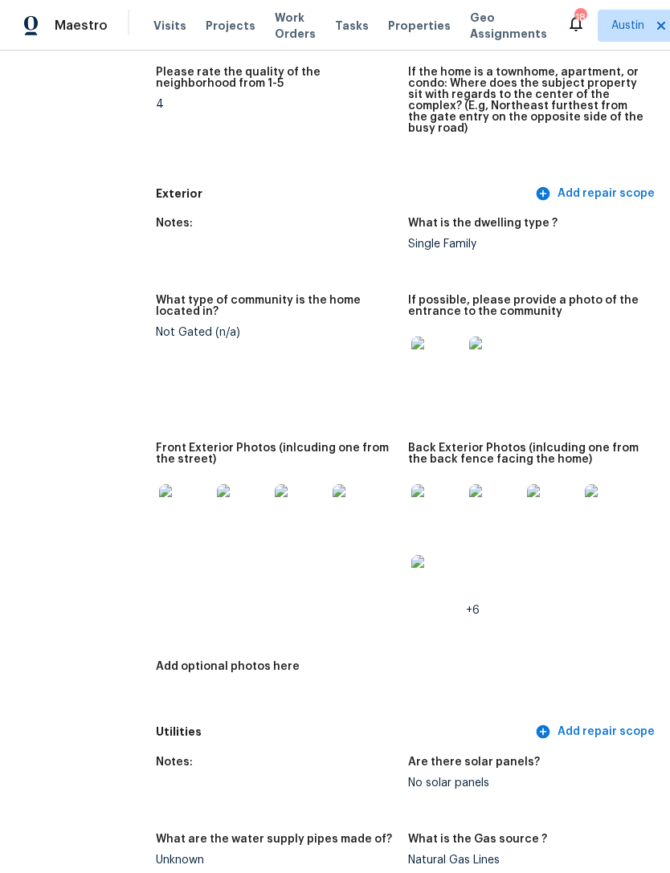
scroll to position [639, 32]
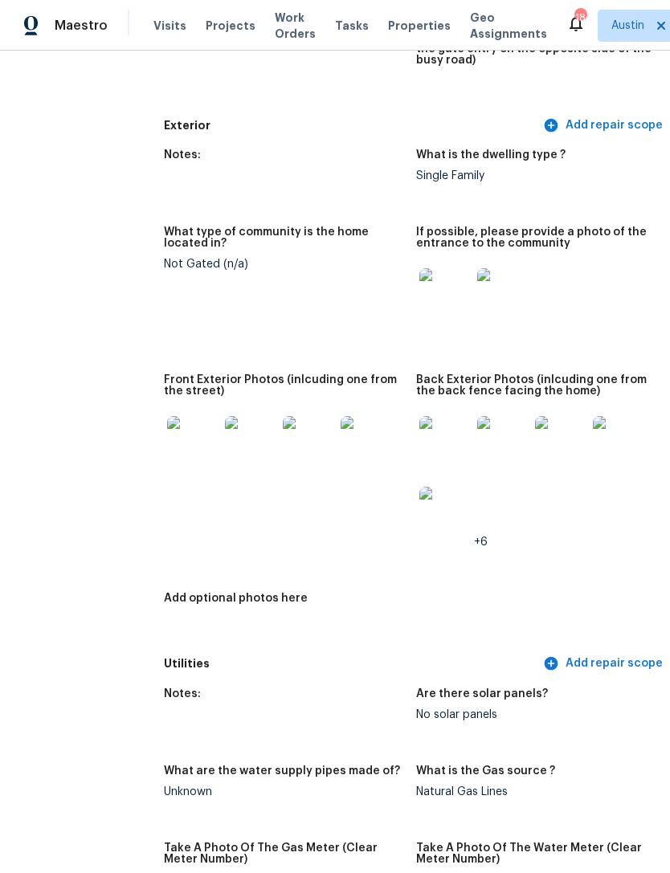
click at [167, 435] on img at bounding box center [192, 441] width 51 height 51
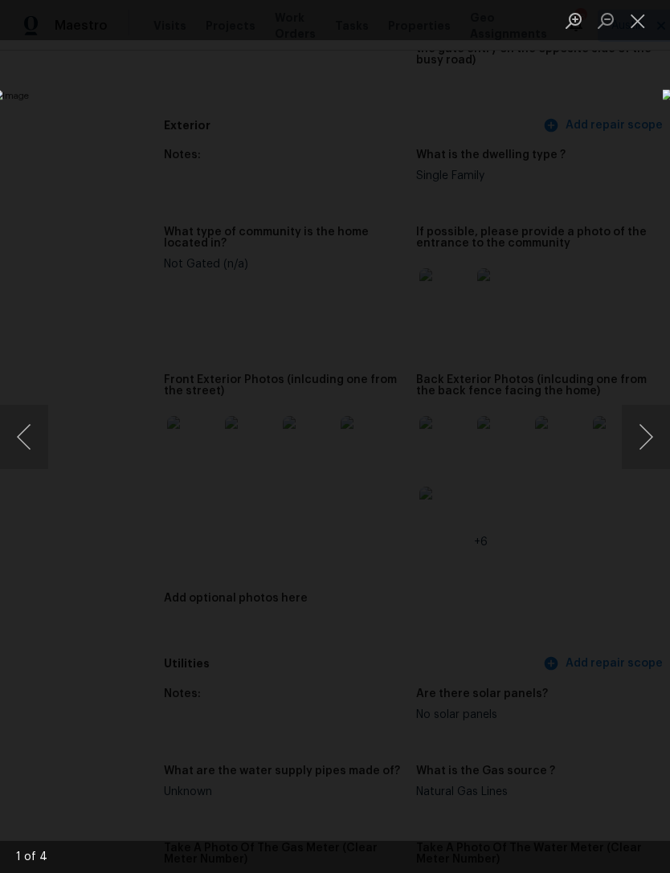
click at [662, 441] on button "Next image" at bounding box center [646, 437] width 48 height 64
click at [656, 436] on button "Next image" at bounding box center [646, 437] width 48 height 64
click at [649, 441] on button "Next image" at bounding box center [646, 437] width 48 height 64
click at [647, 443] on button "Next image" at bounding box center [646, 437] width 48 height 64
click at [615, 182] on div "Lightbox" at bounding box center [335, 436] width 670 height 873
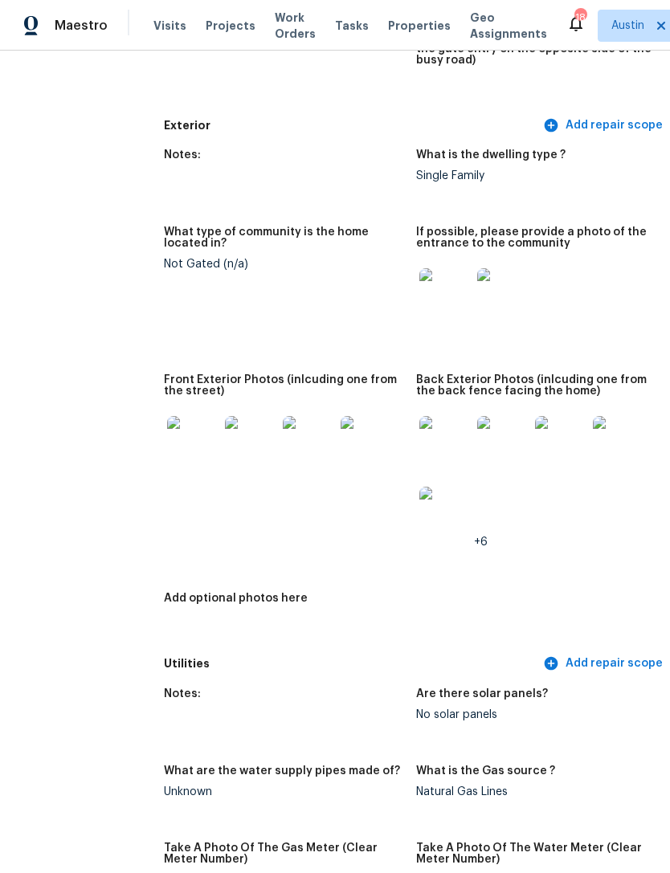
click at [419, 419] on img at bounding box center [444, 441] width 51 height 51
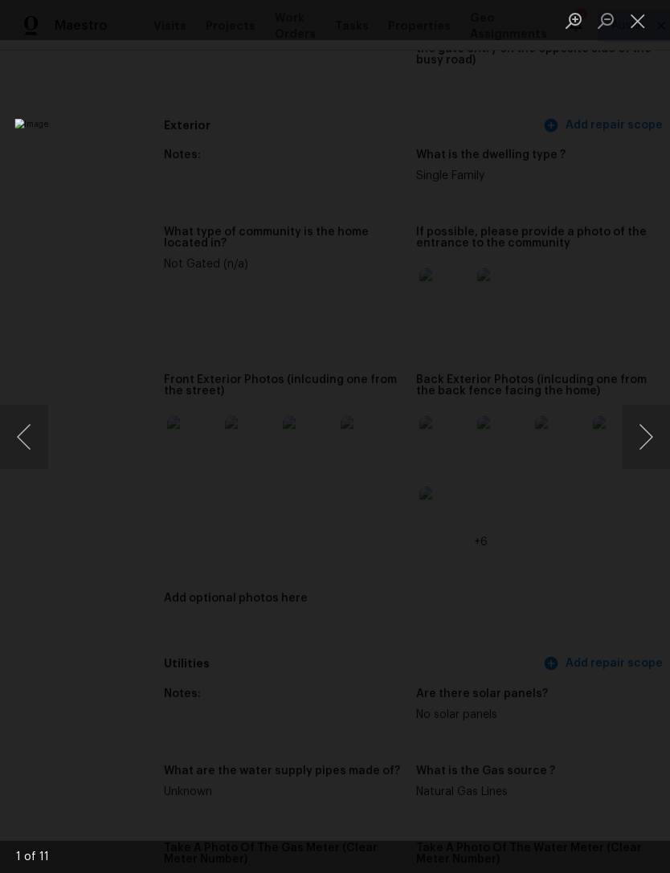
click at [639, 445] on button "Next image" at bounding box center [646, 437] width 48 height 64
click at [643, 447] on button "Next image" at bounding box center [646, 437] width 48 height 64
click at [644, 450] on button "Next image" at bounding box center [646, 437] width 48 height 64
click at [652, 437] on button "Next image" at bounding box center [646, 437] width 48 height 64
click at [639, 28] on button "Close lightbox" at bounding box center [638, 20] width 32 height 28
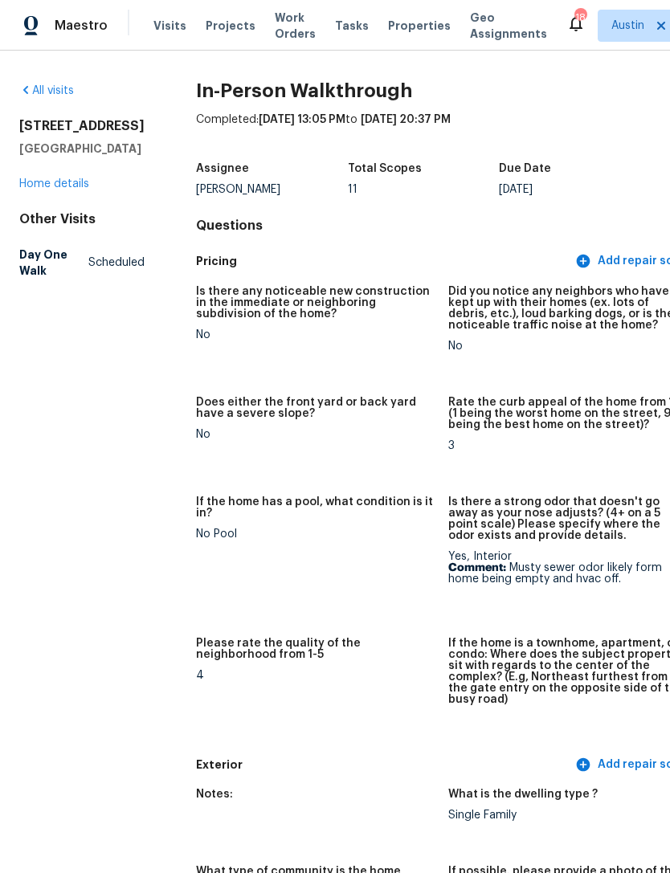
scroll to position [0, 0]
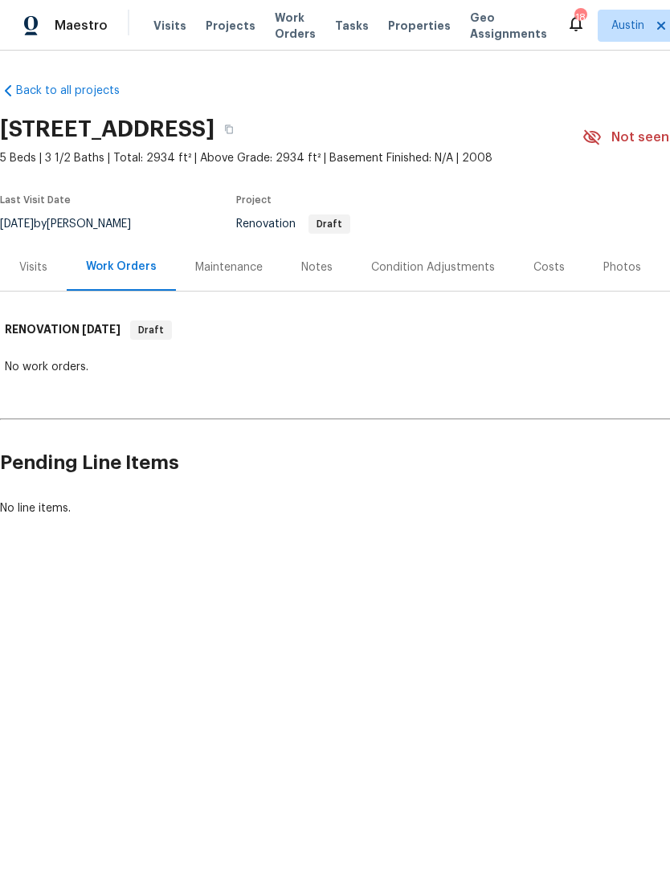
click at [308, 267] on div "Notes" at bounding box center [316, 267] width 31 height 16
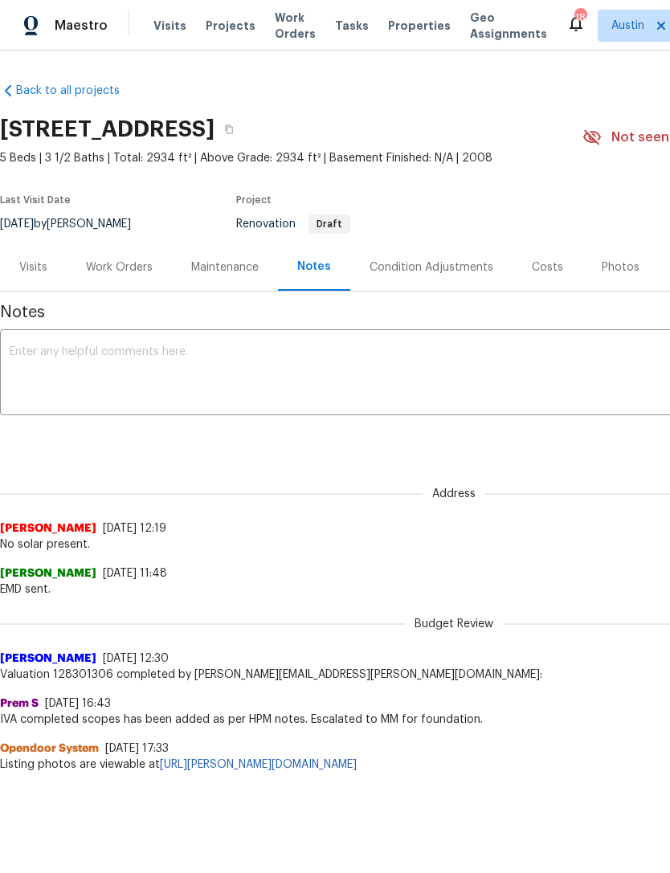
click at [116, 274] on div "Work Orders" at bounding box center [119, 267] width 67 height 16
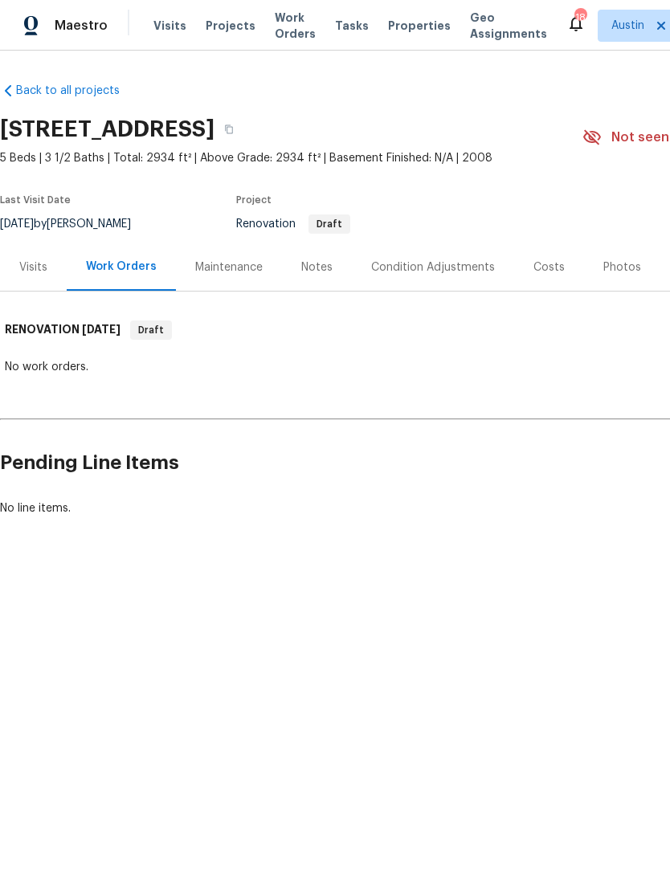
click at [224, 264] on div "Maintenance" at bounding box center [228, 267] width 67 height 16
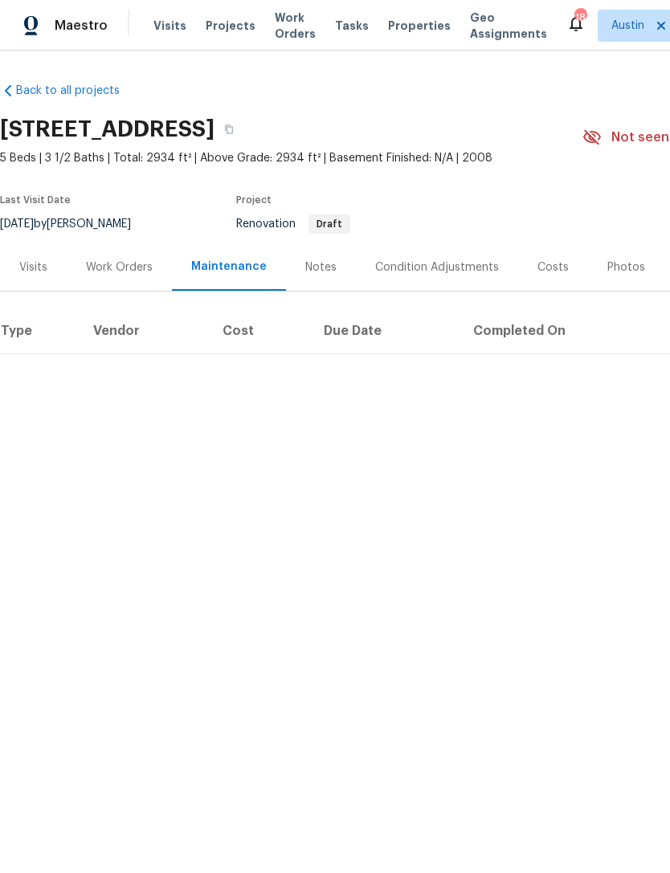
click at [311, 269] on div "Notes" at bounding box center [320, 267] width 31 height 16
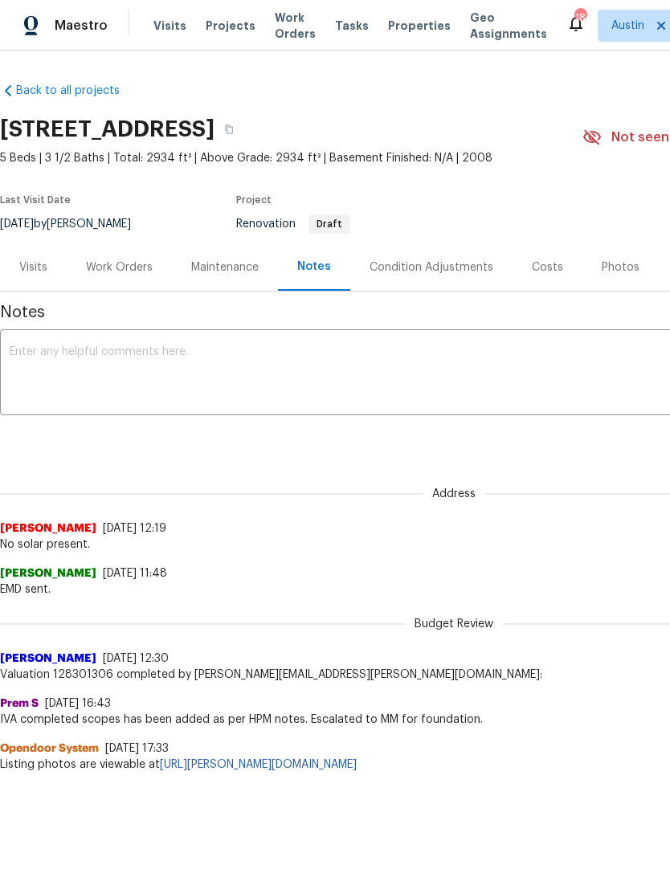
click at [105, 275] on div "Work Orders" at bounding box center [119, 267] width 67 height 16
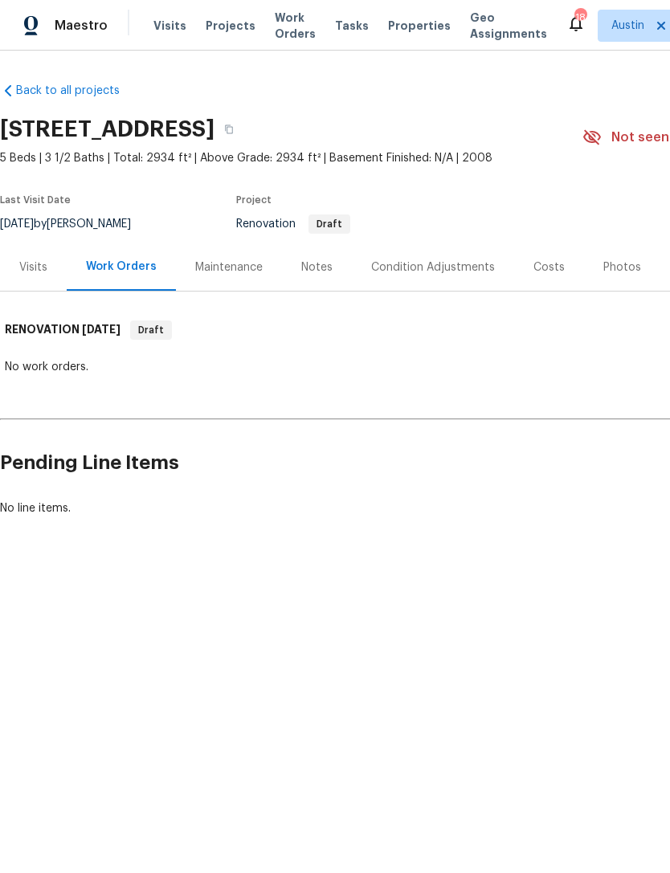
click at [34, 270] on div "Visits" at bounding box center [33, 267] width 28 height 16
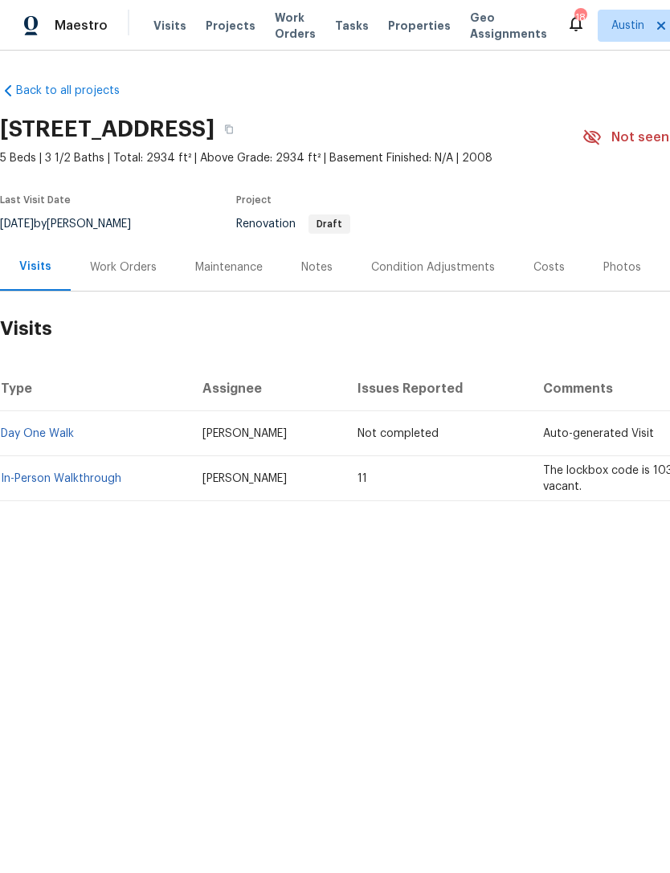
click at [429, 269] on div "Condition Adjustments" at bounding box center [433, 267] width 124 height 16
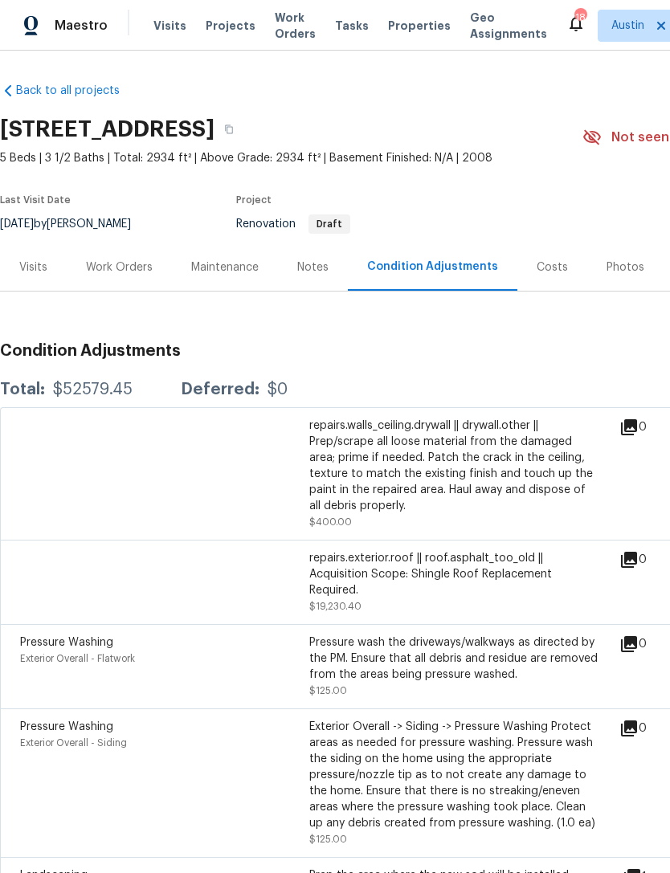
click at [108, 271] on div "Work Orders" at bounding box center [119, 267] width 67 height 16
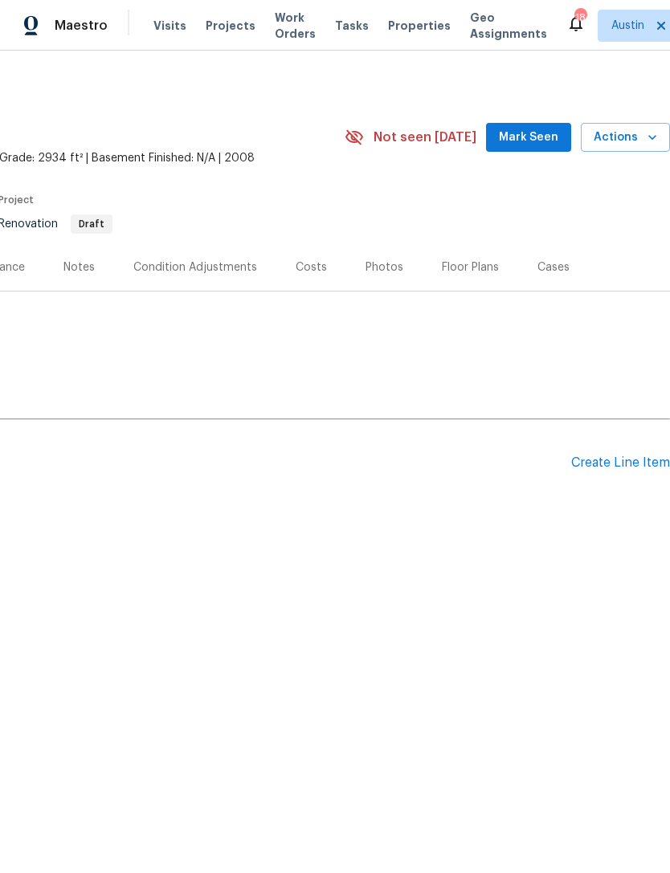
scroll to position [0, 238]
click at [620, 465] on div "Create Line Item" at bounding box center [620, 462] width 99 height 15
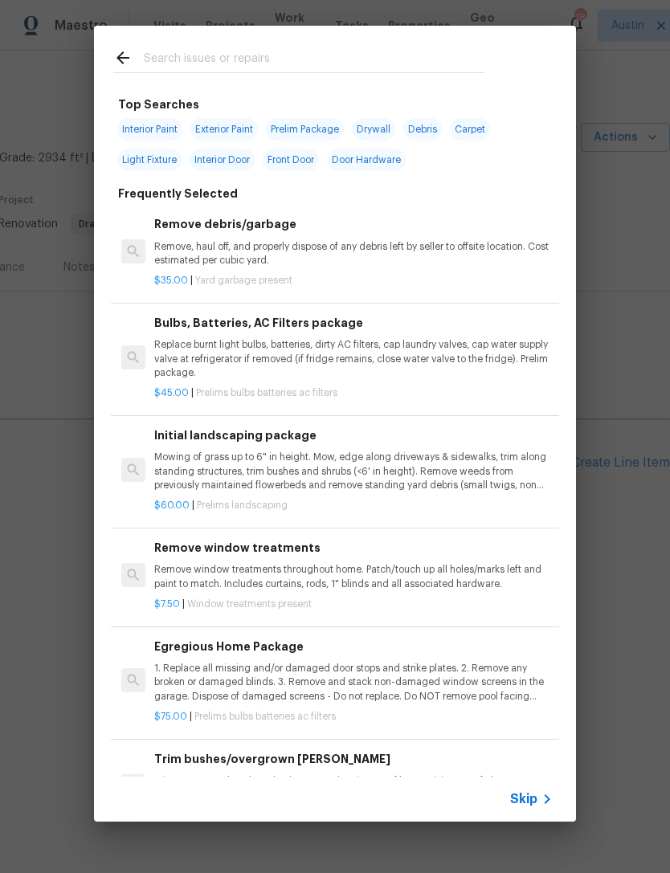
click at [316, 55] on input "text" at bounding box center [314, 60] width 341 height 24
type input "Found"
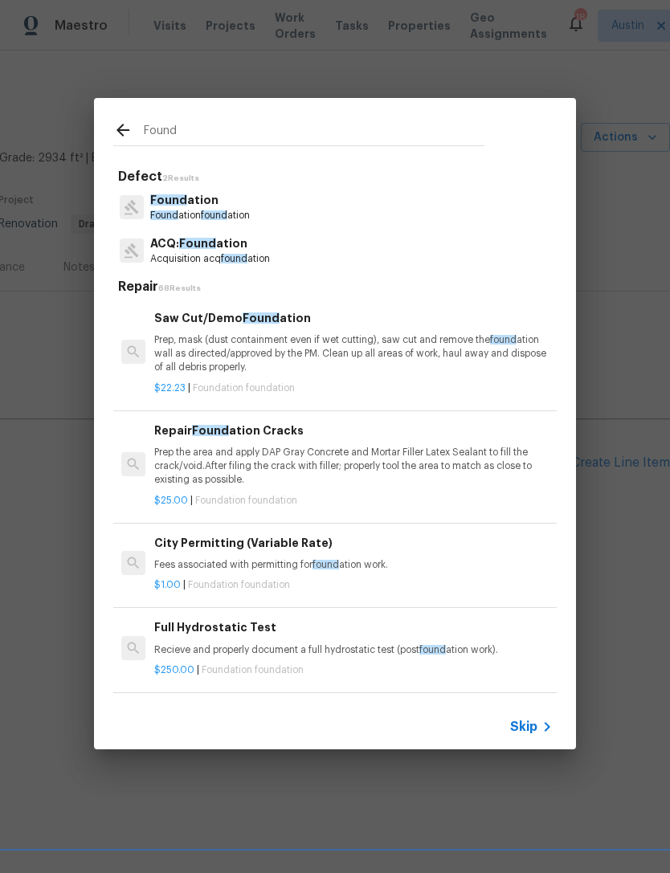
click at [267, 250] on p "ACQ: Found ation" at bounding box center [210, 243] width 120 height 17
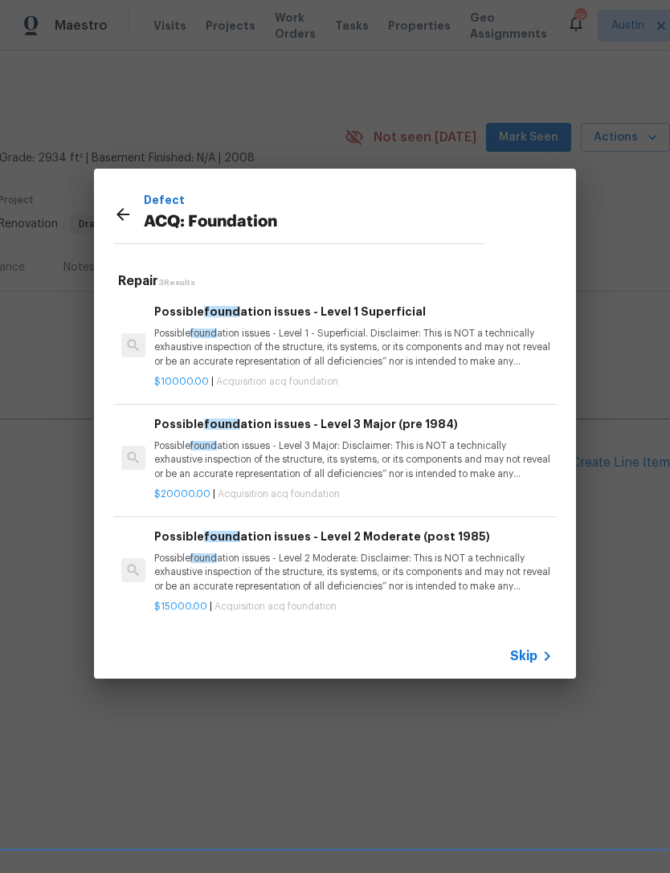
click at [123, 224] on icon at bounding box center [122, 214] width 19 height 19
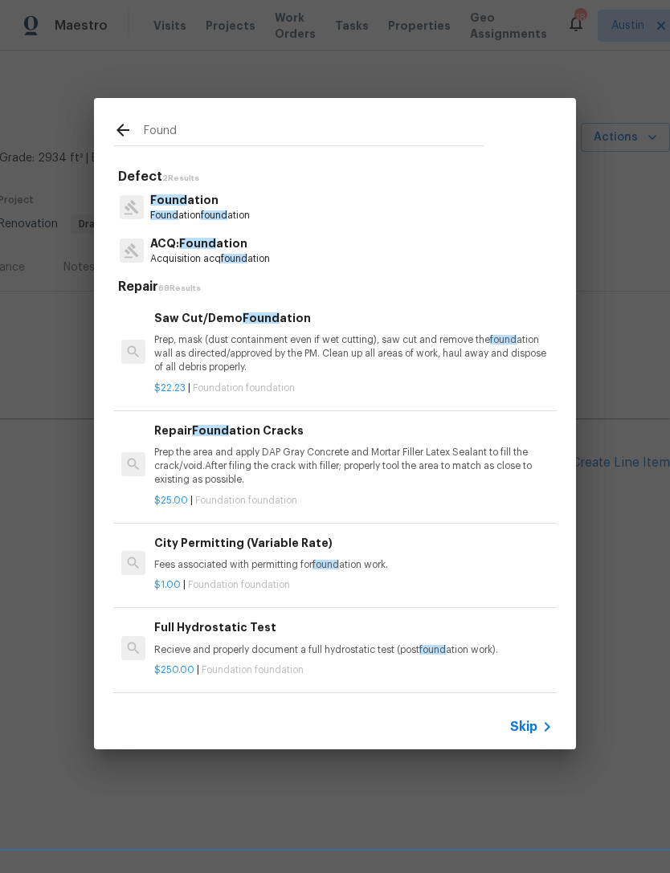
click at [129, 214] on icon at bounding box center [131, 207] width 14 height 14
click at [237, 129] on input "Found" at bounding box center [314, 132] width 341 height 24
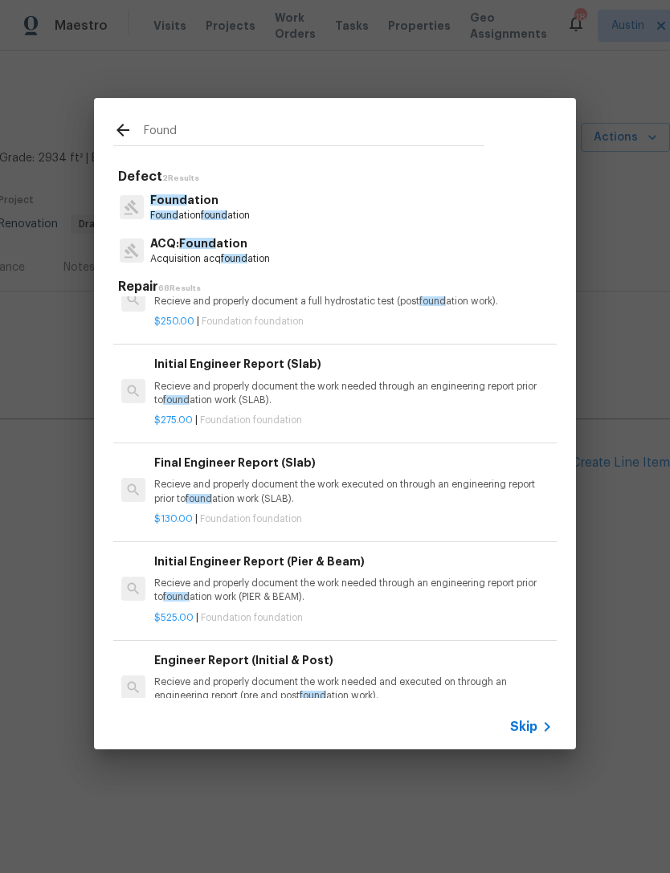
scroll to position [341, 0]
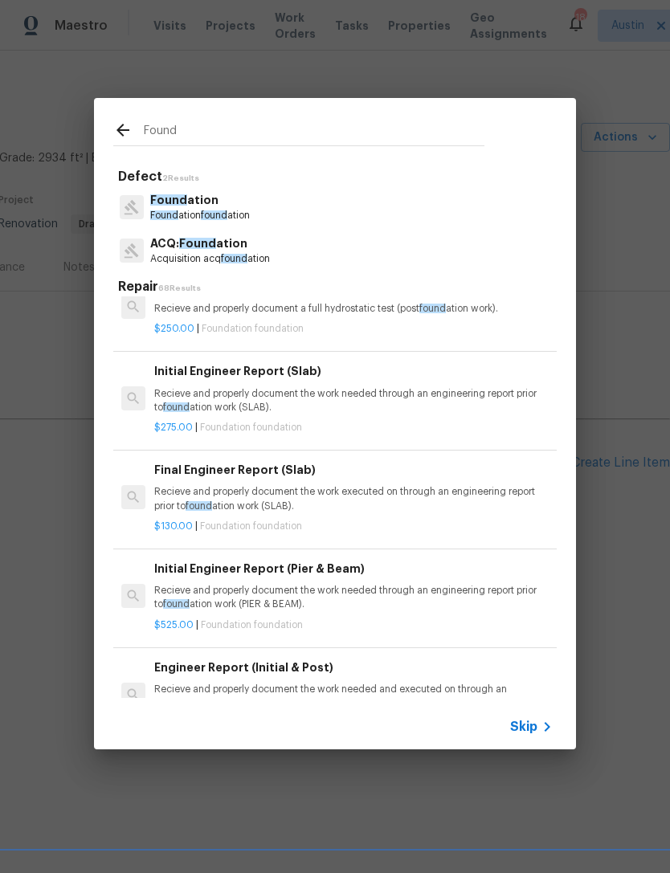
click at [455, 398] on p "Recieve and properly document the work needed through an engineering report pri…" at bounding box center [353, 400] width 398 height 27
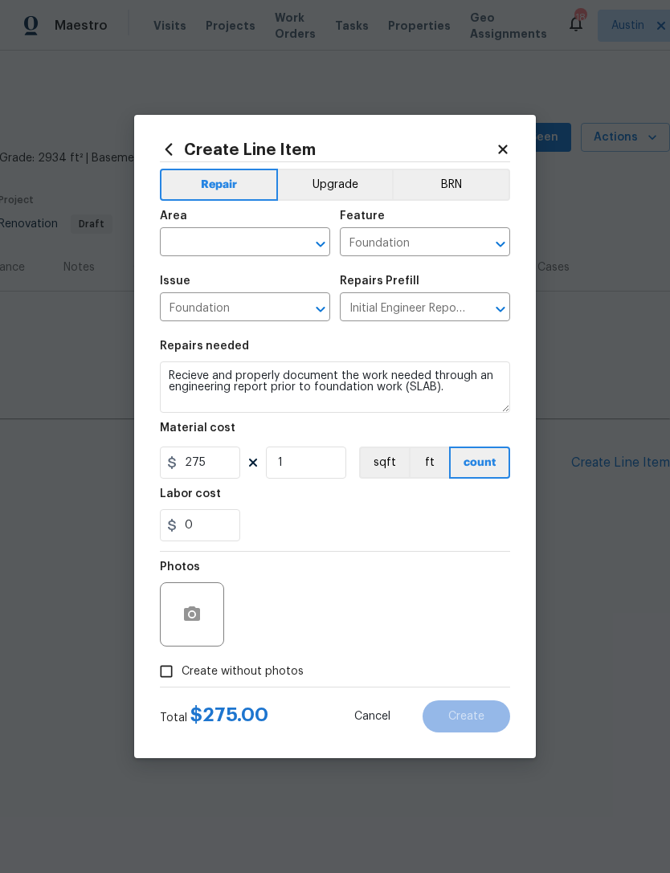
click at [199, 242] on input "text" at bounding box center [222, 243] width 125 height 25
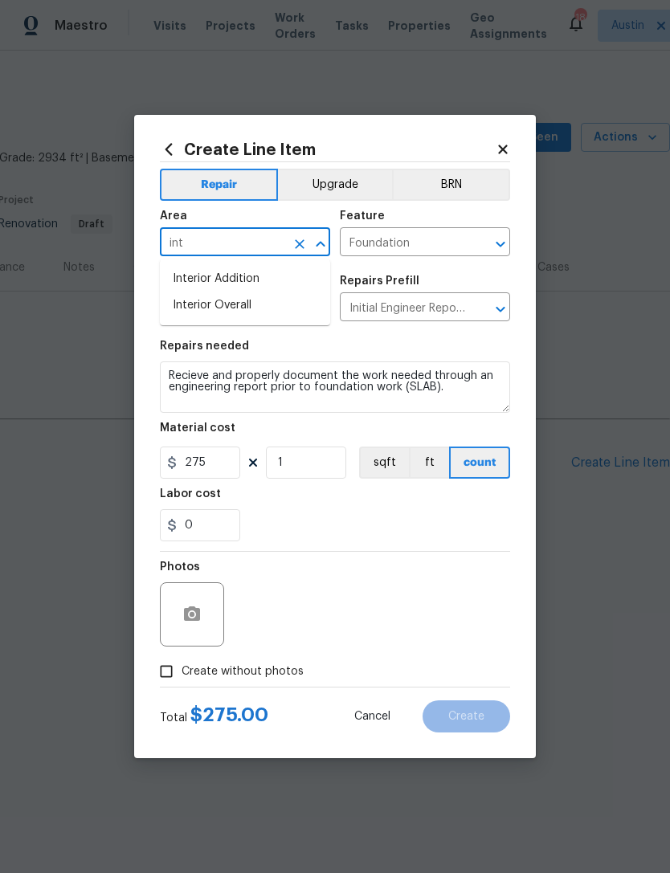
click at [190, 308] on li "Interior Overall" at bounding box center [245, 305] width 170 height 27
type input "Interior Overall"
click at [420, 533] on div "0" at bounding box center [335, 525] width 350 height 32
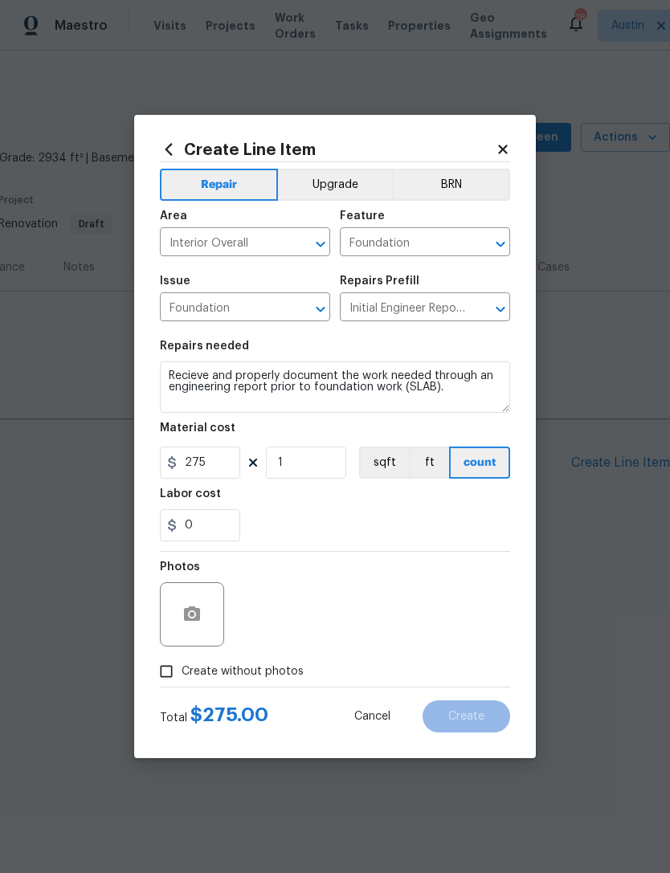
click at [270, 674] on span "Create without photos" at bounding box center [243, 671] width 122 height 17
click at [182, 674] on input "Create without photos" at bounding box center [166, 671] width 31 height 31
checkbox input "true"
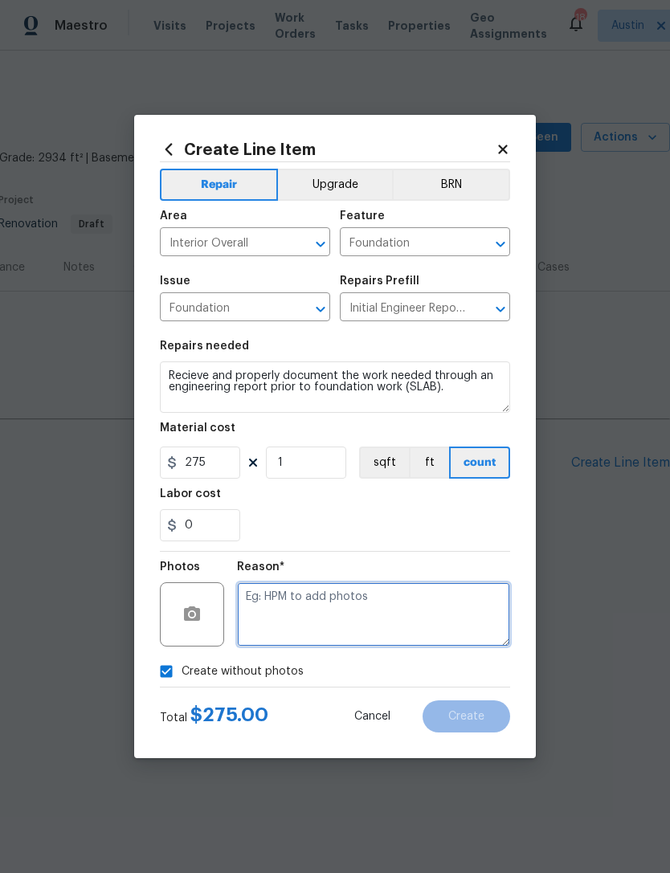
click at [343, 614] on textarea at bounding box center [373, 614] width 273 height 64
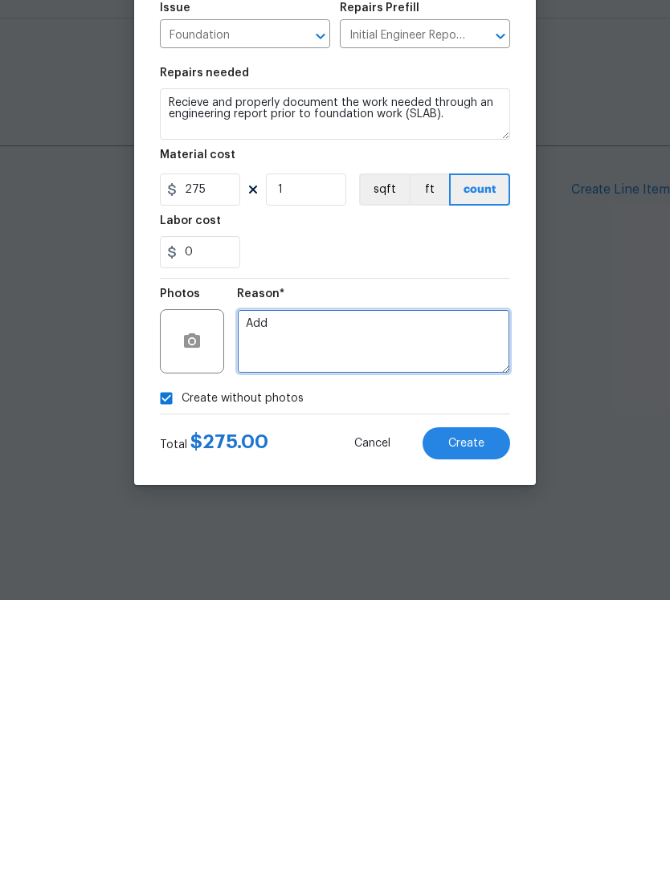
type textarea "Add"
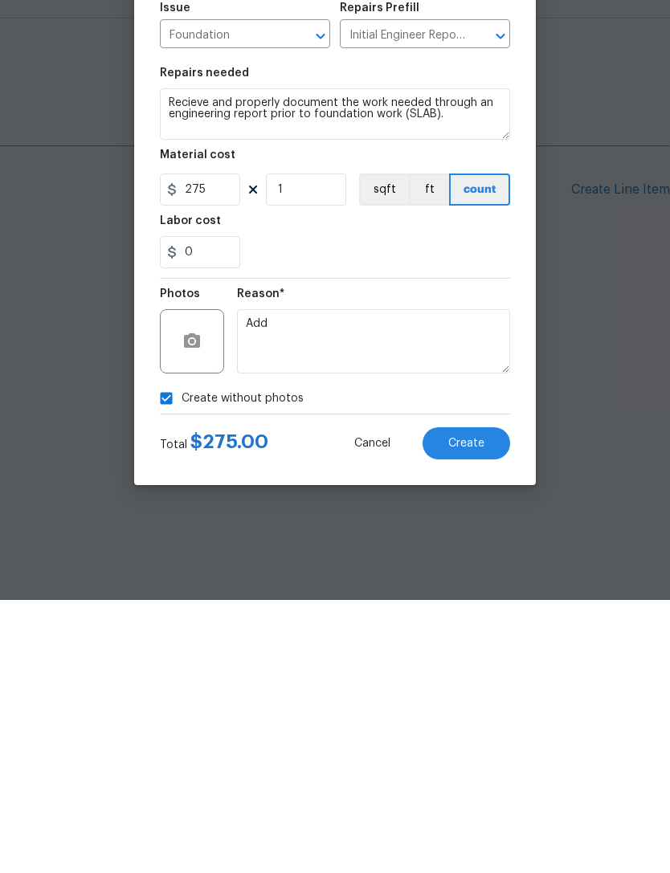
click at [503, 509] on div "0" at bounding box center [335, 525] width 350 height 32
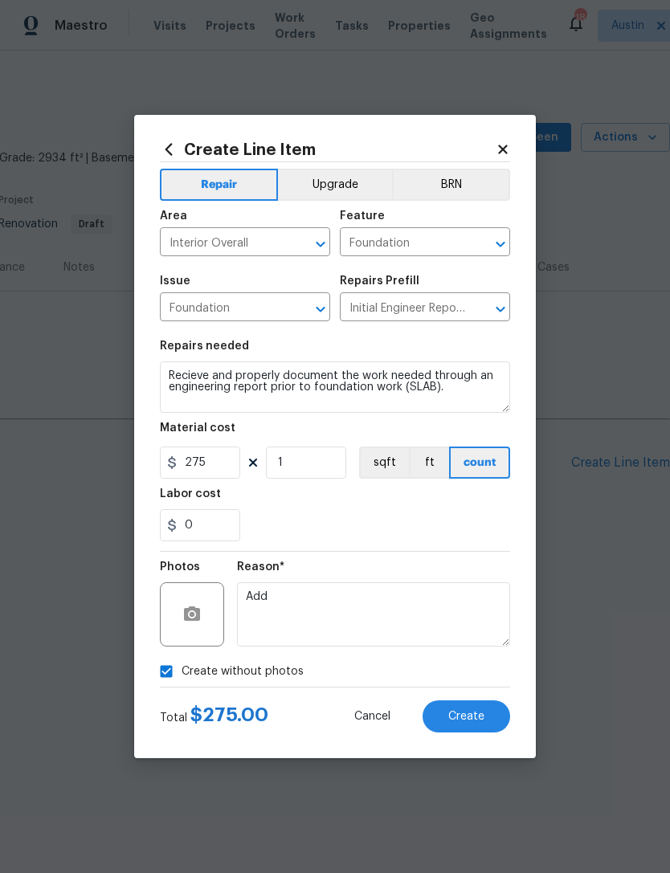
click at [475, 715] on span "Create" at bounding box center [466, 717] width 36 height 12
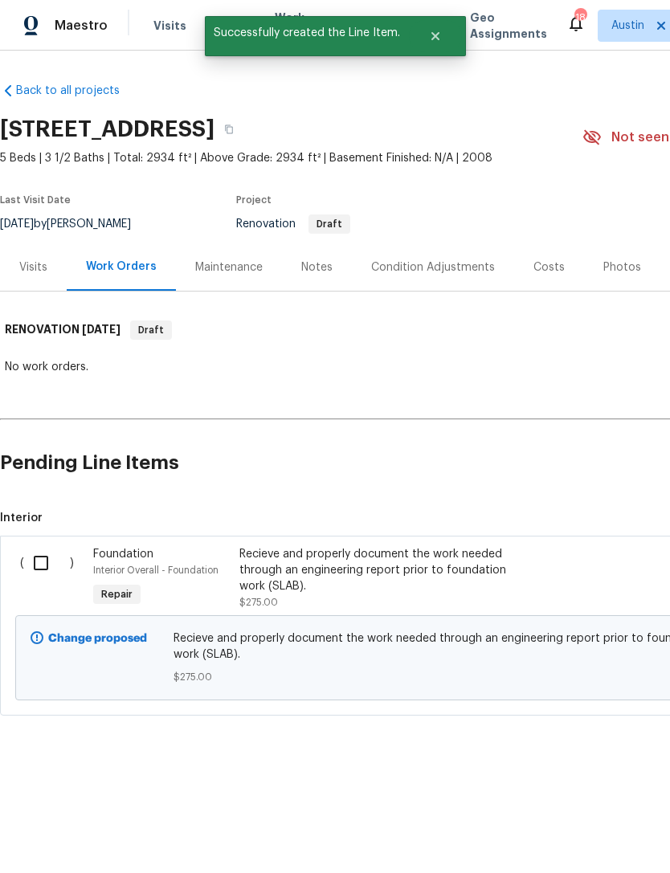
scroll to position [0, 0]
click at [44, 567] on input "checkbox" at bounding box center [47, 563] width 46 height 34
checkbox input "true"
click at [590, 832] on span "Create Work Order" at bounding box center [578, 833] width 107 height 20
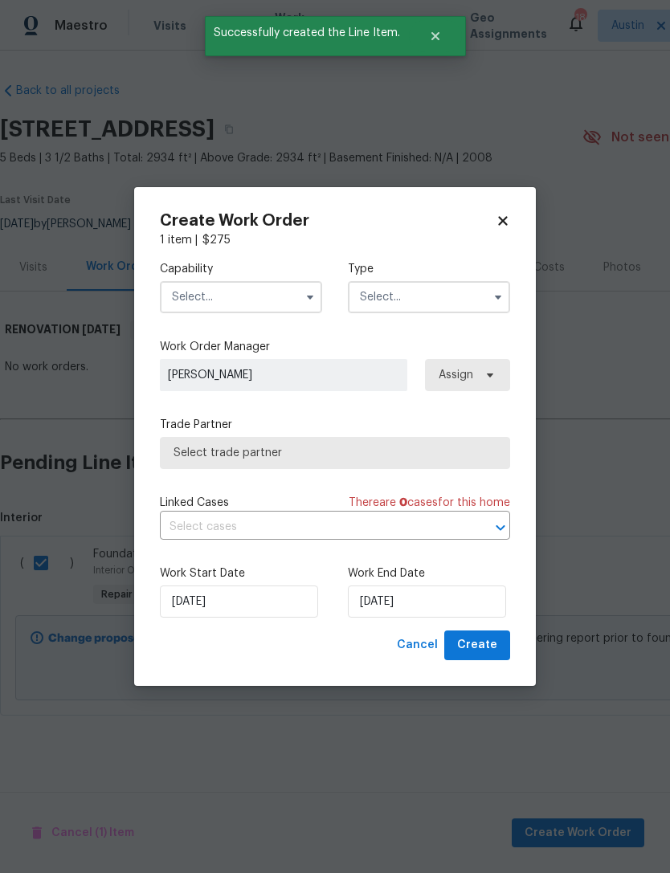
click at [271, 286] on input "text" at bounding box center [241, 297] width 162 height 32
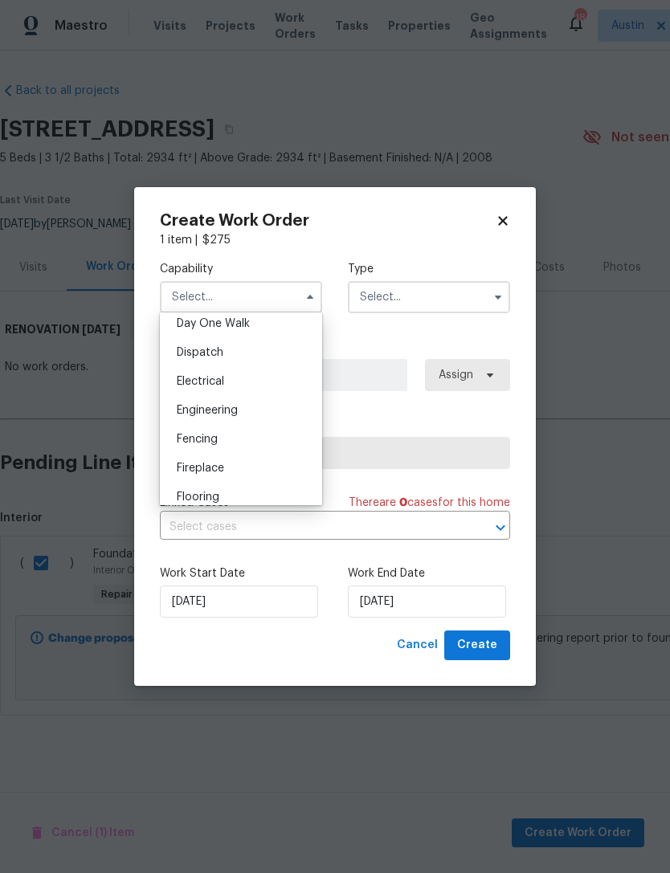
scroll to position [443, 0]
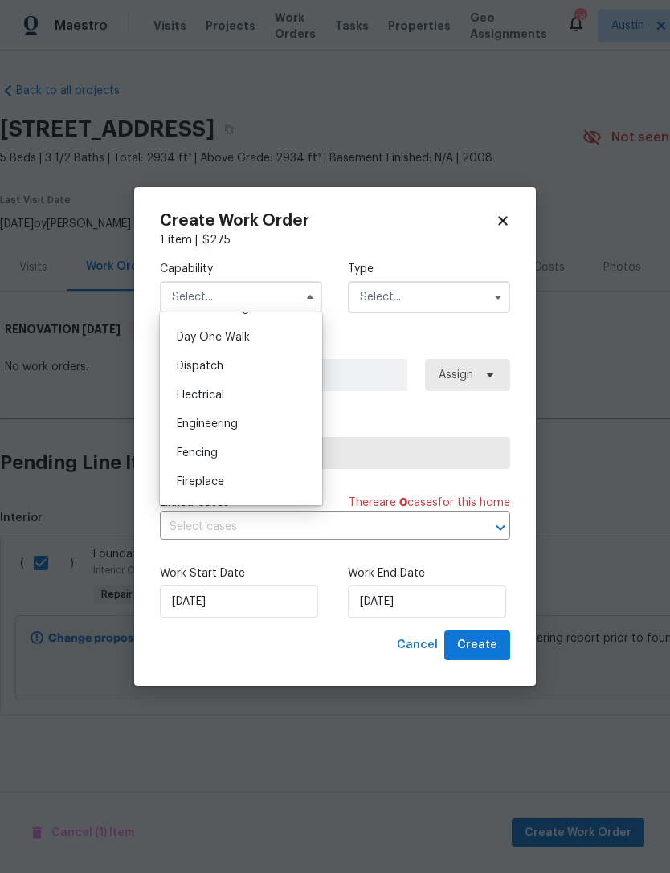
click at [263, 430] on div "Engineering" at bounding box center [241, 424] width 154 height 29
type input "Engineering"
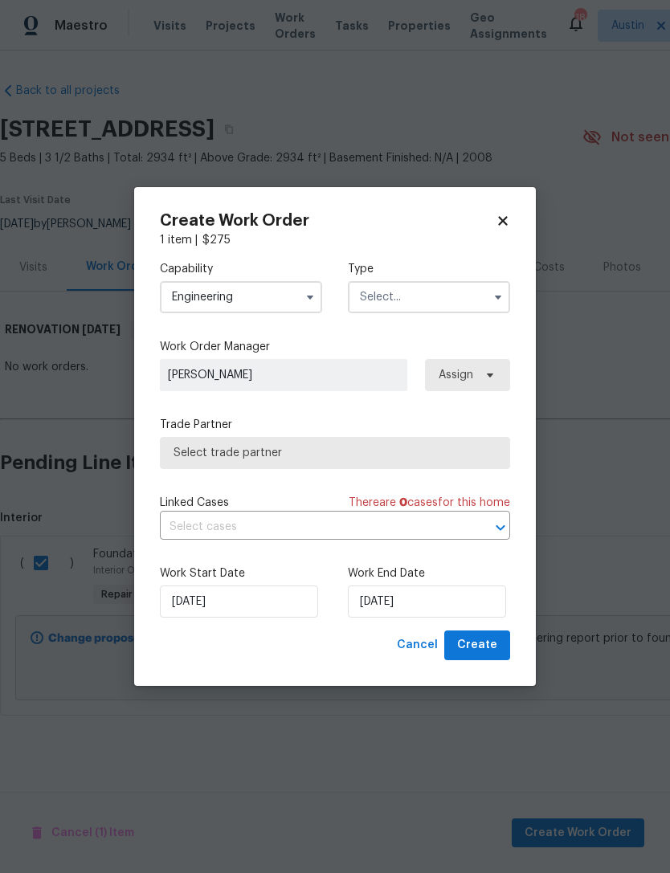
click at [416, 298] on input "text" at bounding box center [429, 297] width 162 height 32
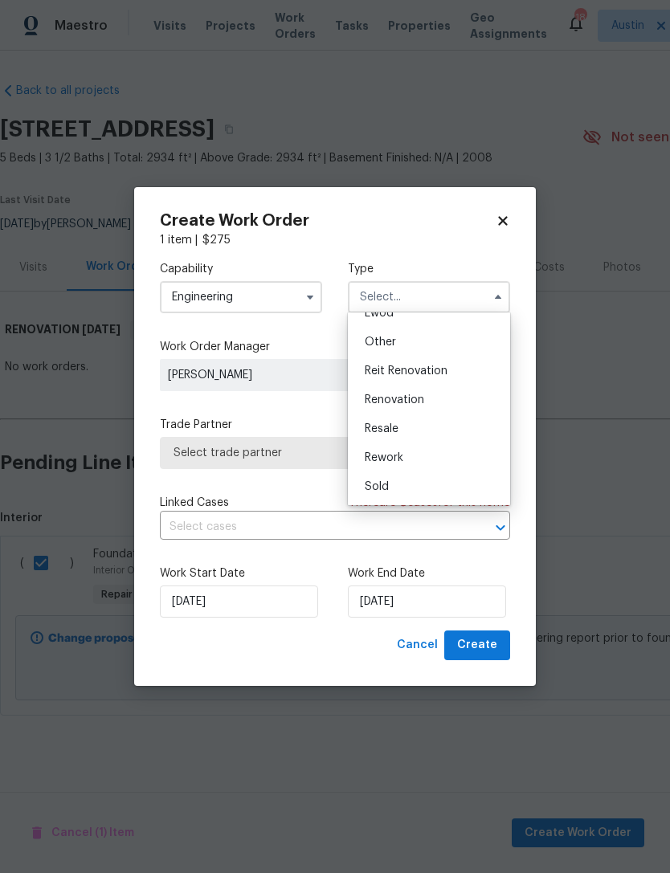
scroll to position [191, 0]
click at [422, 403] on span "Renovation" at bounding box center [394, 399] width 59 height 11
type input "Renovation"
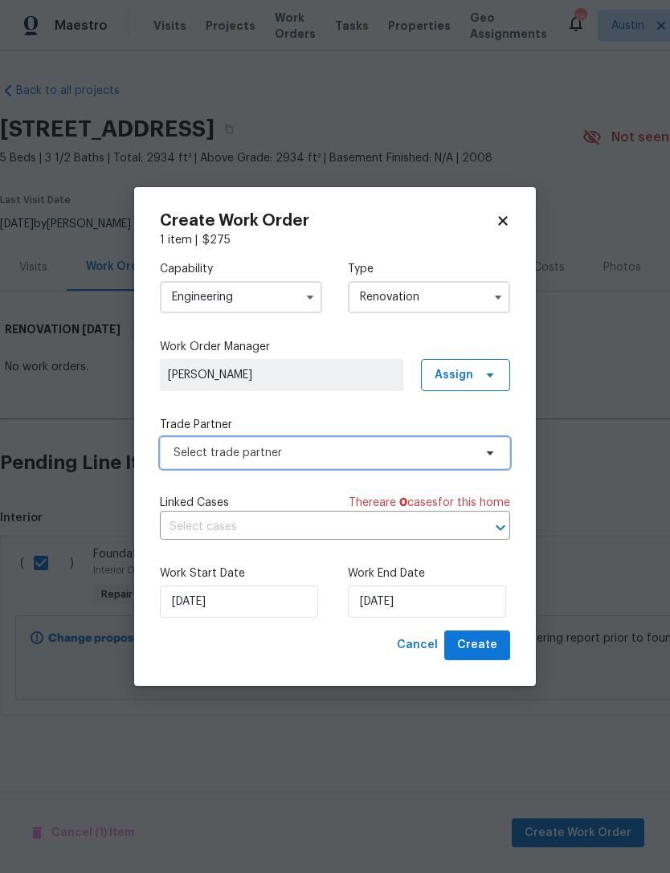
click at [368, 452] on span "Select trade partner" at bounding box center [323, 453] width 300 height 16
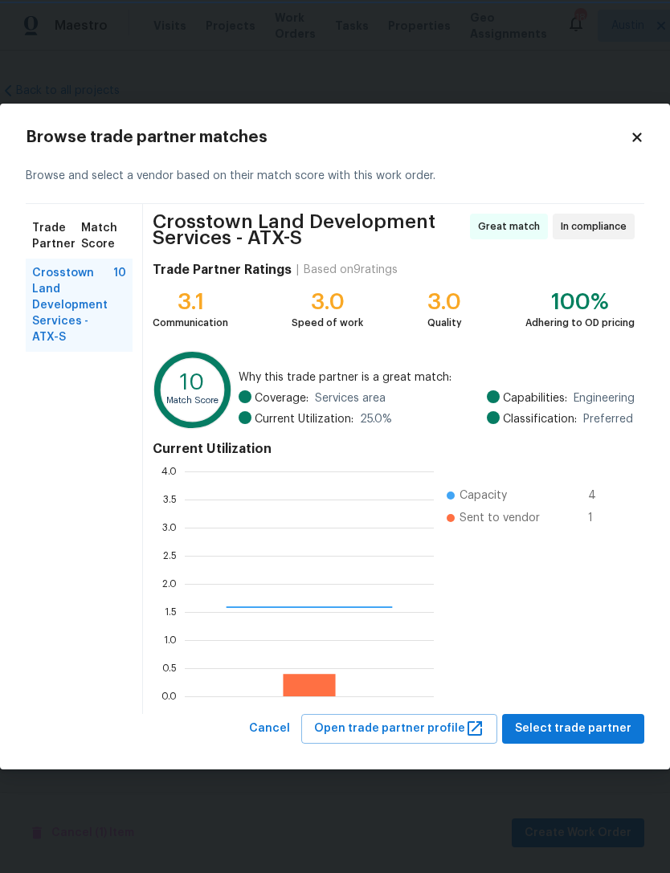
scroll to position [225, 249]
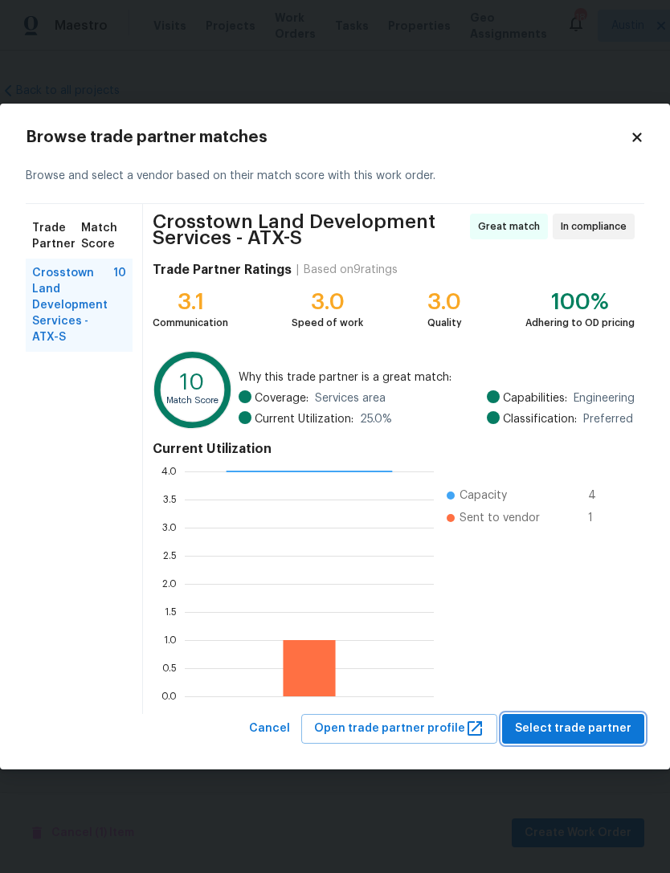
click at [593, 729] on span "Select trade partner" at bounding box center [573, 729] width 116 height 20
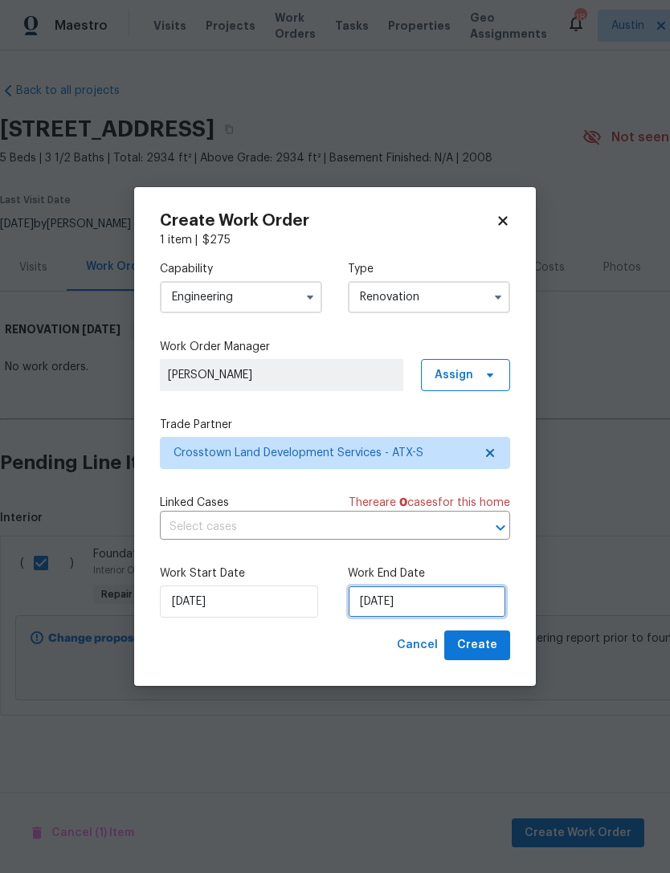
click at [439, 604] on input "11/4/2025" at bounding box center [427, 602] width 158 height 32
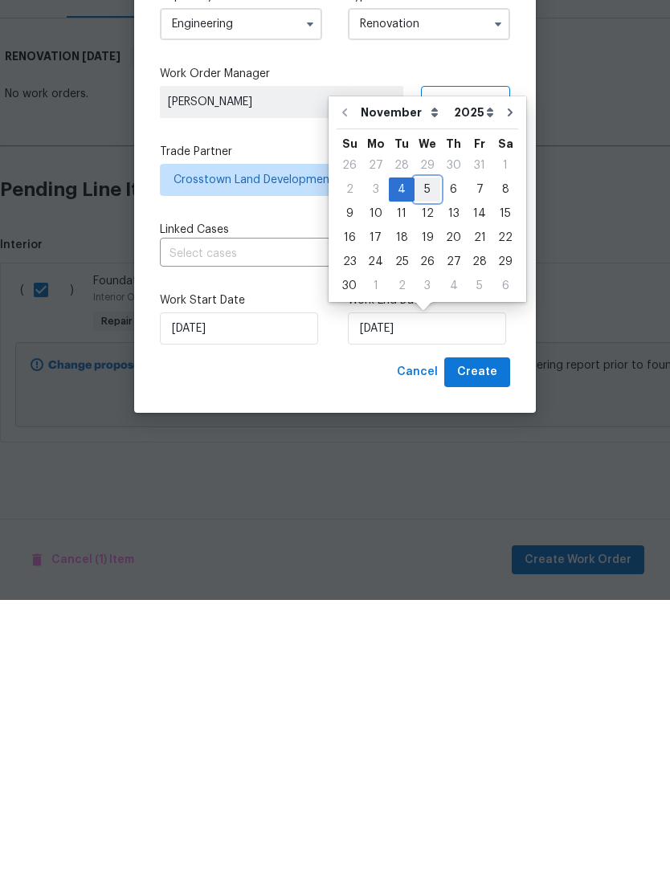
click at [434, 451] on div "5" at bounding box center [427, 462] width 26 height 22
type input "11/5/2025"
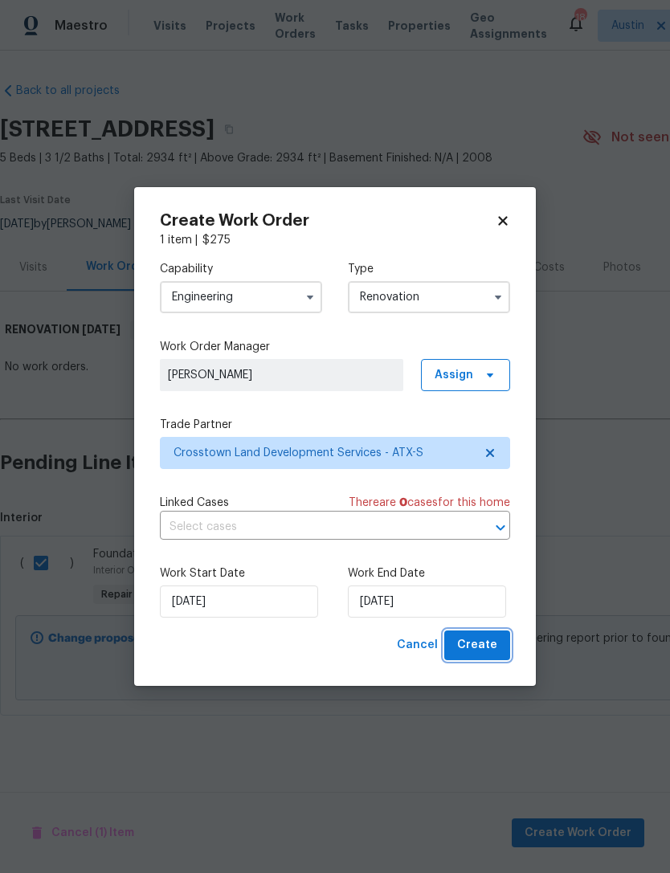
click at [487, 647] on span "Create" at bounding box center [477, 645] width 40 height 20
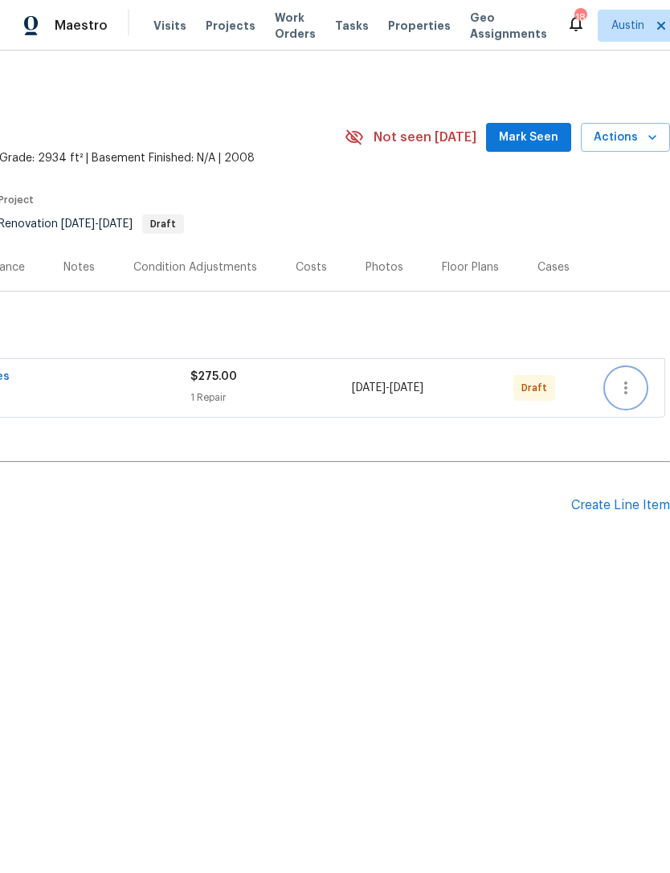
click at [614, 384] on button "button" at bounding box center [625, 388] width 39 height 39
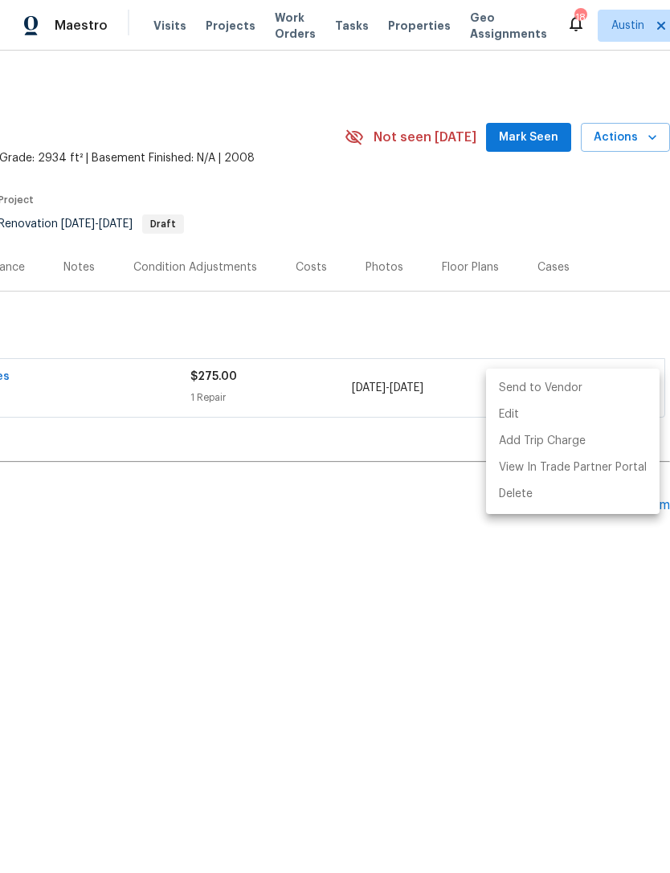
click at [606, 387] on li "Send to Vendor" at bounding box center [572, 388] width 173 height 27
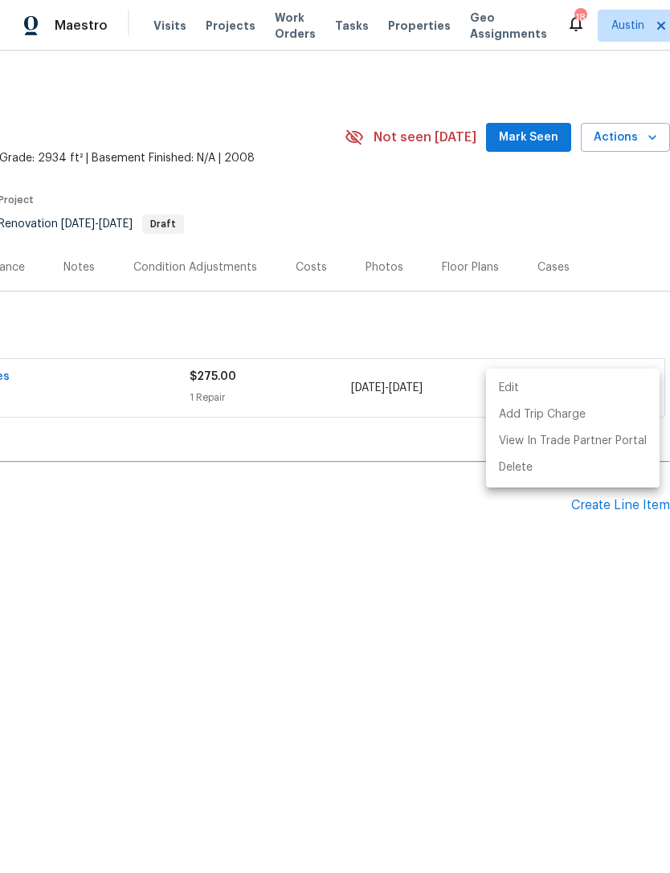
click at [468, 642] on div at bounding box center [335, 436] width 670 height 873
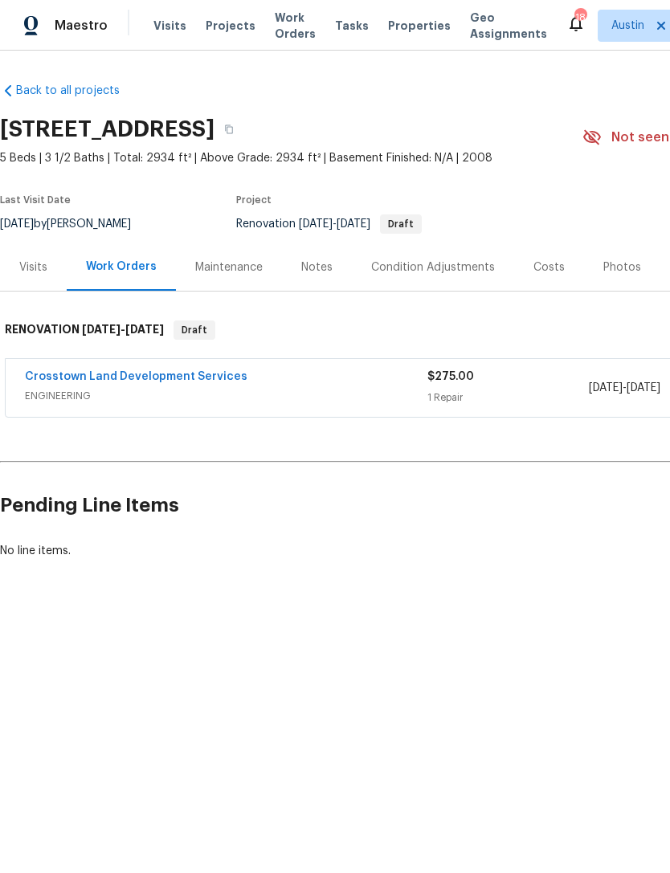
scroll to position [0, 0]
click at [67, 379] on link "Crosstown Land Development Services" at bounding box center [136, 376] width 222 height 11
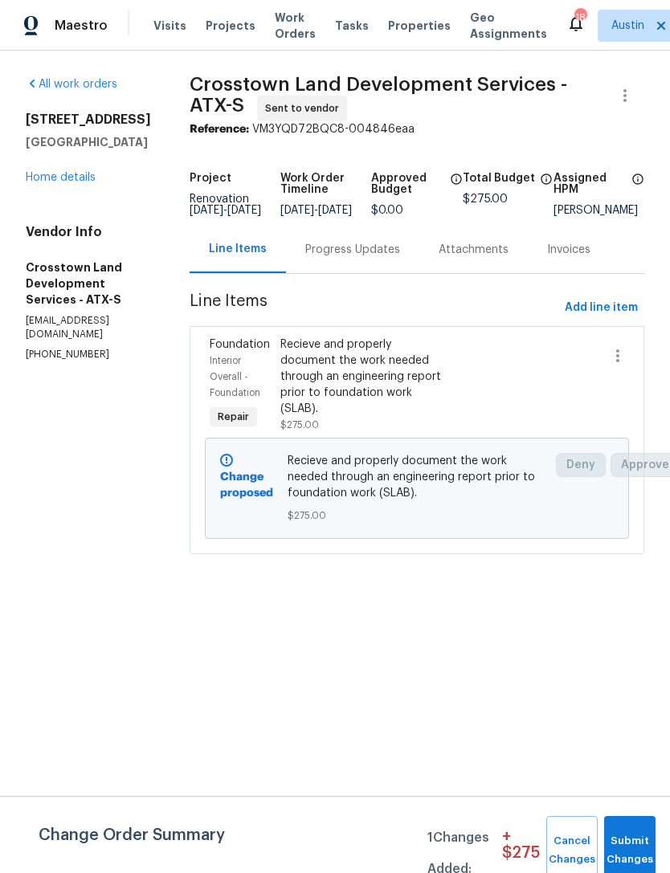
click at [380, 258] on div "Progress Updates" at bounding box center [352, 250] width 95 height 16
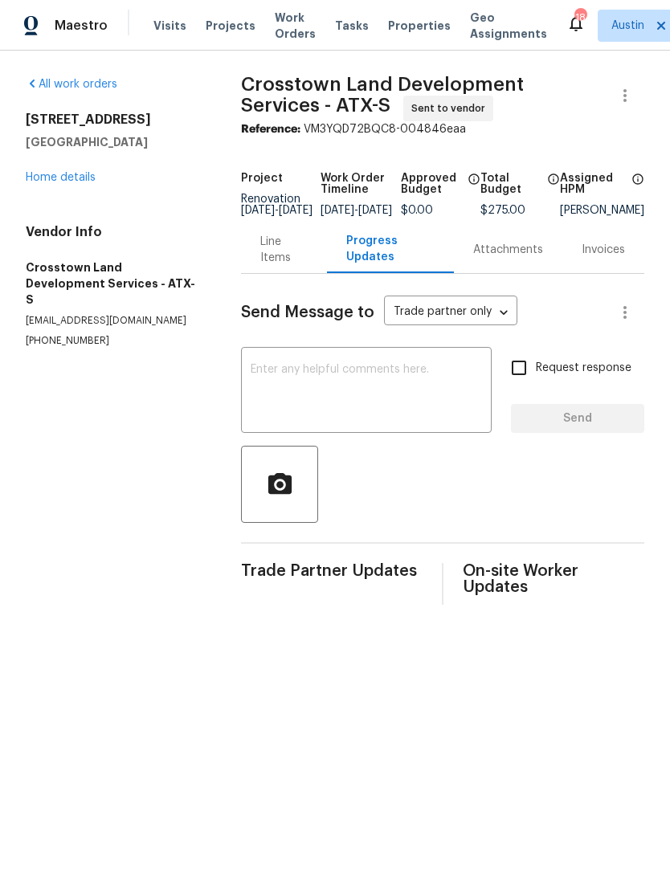
click at [389, 401] on textarea at bounding box center [366, 392] width 231 height 56
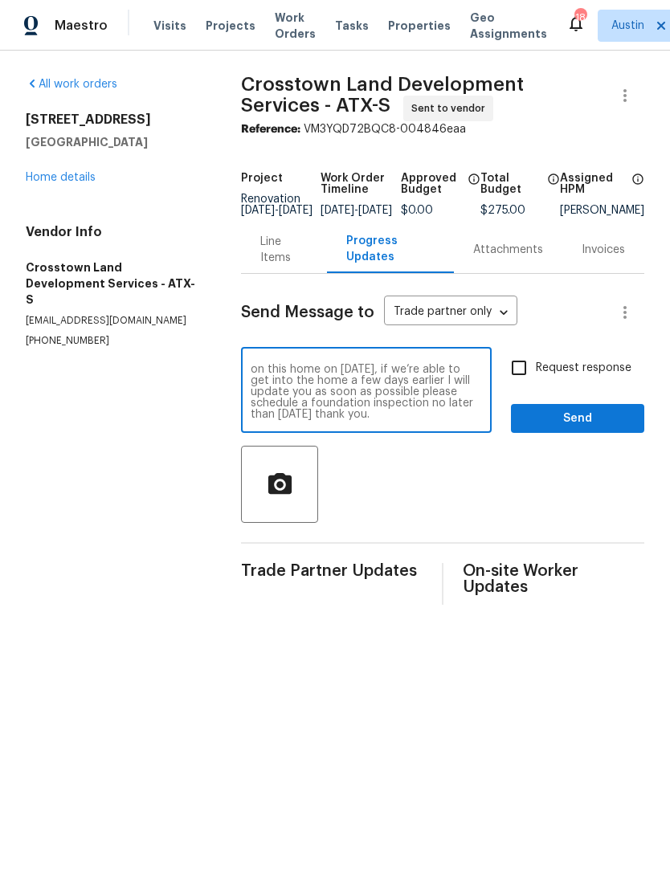
scroll to position [11, 0]
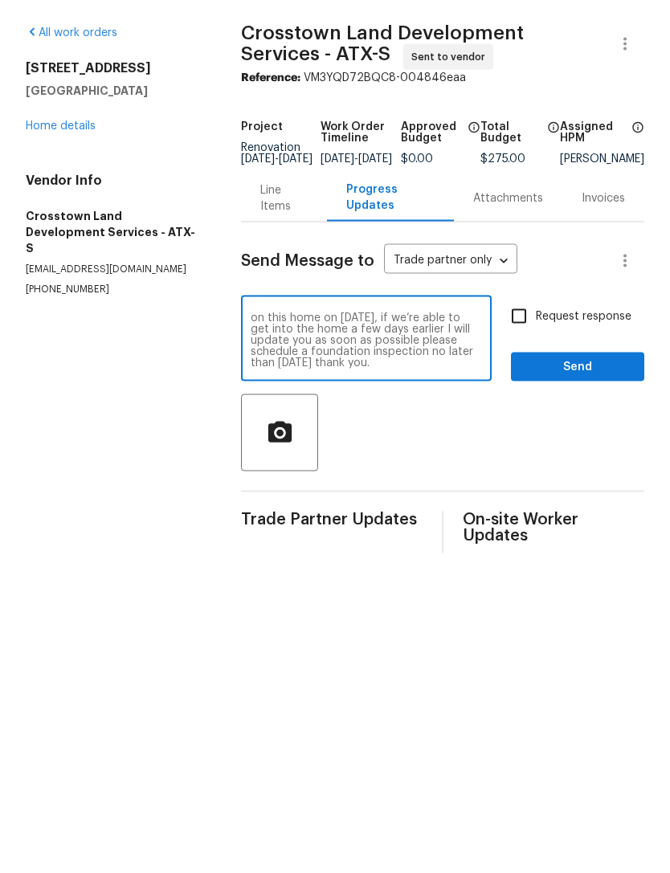
type textarea "Good afternoon Team expecting to close on this home on November 3, if we’re abl…"
click at [580, 409] on span "Send" at bounding box center [578, 419] width 108 height 20
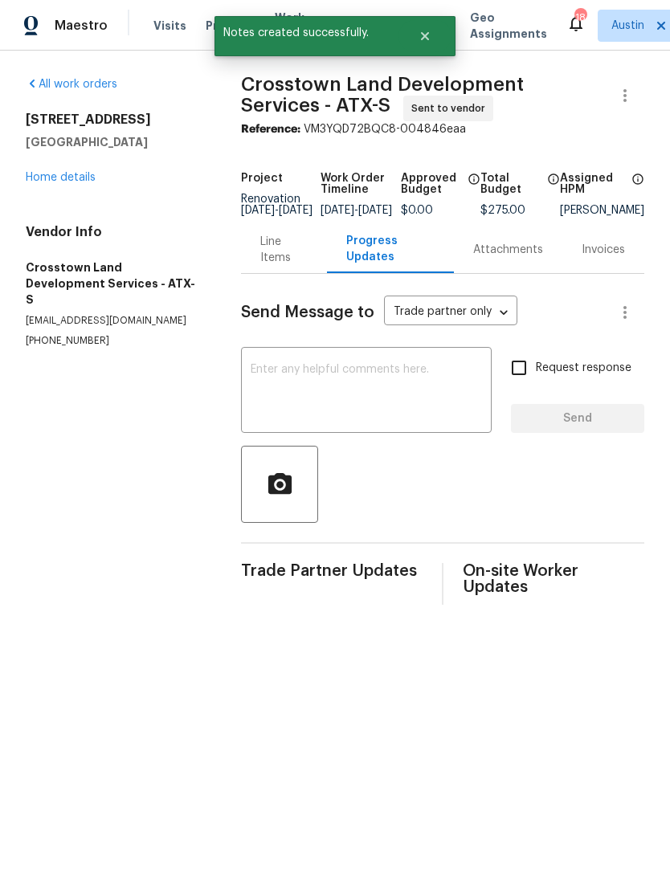
scroll to position [0, 0]
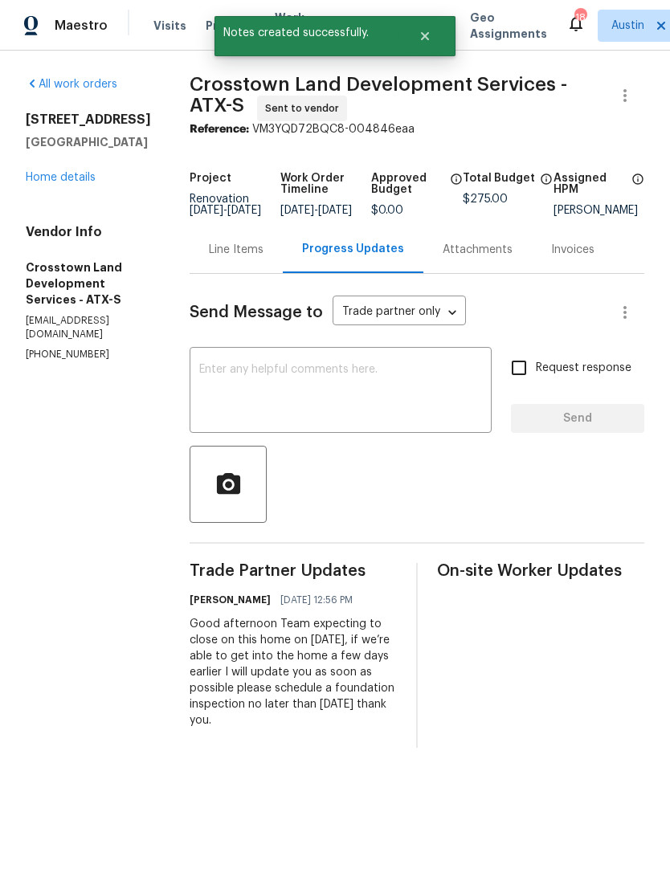
click at [70, 177] on link "Home details" at bounding box center [61, 177] width 70 height 11
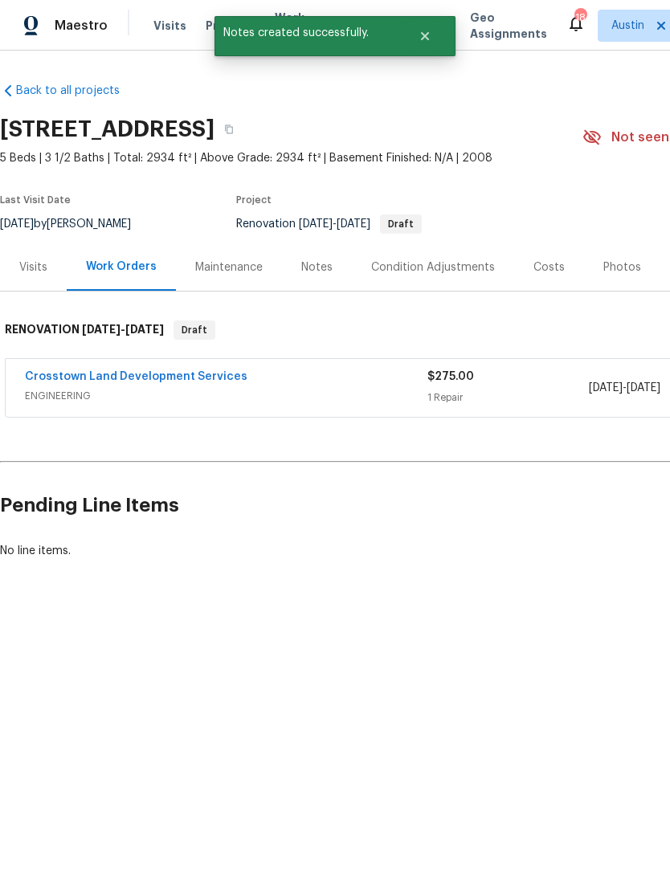
click at [315, 267] on div "Notes" at bounding box center [316, 267] width 31 height 16
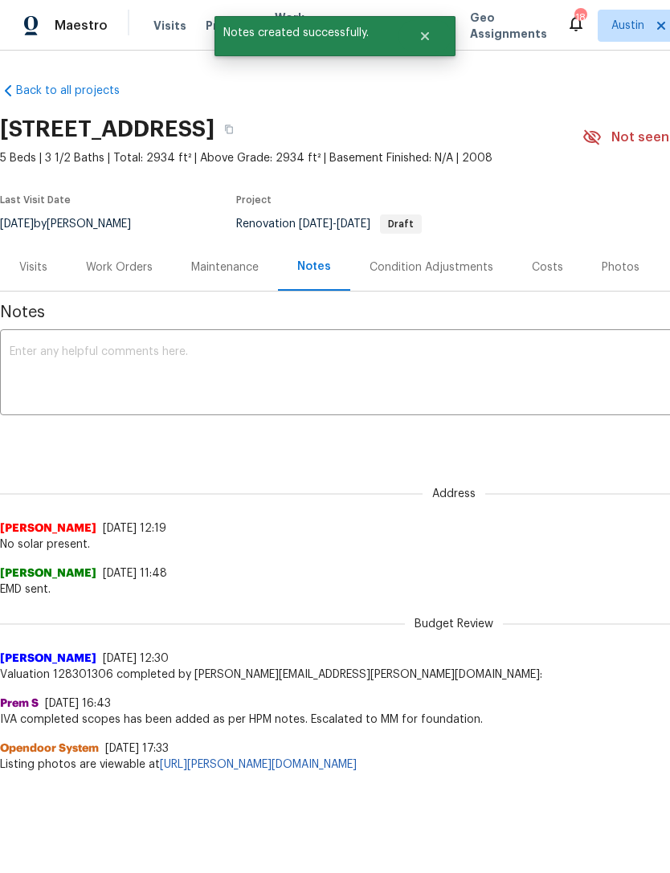
click at [269, 357] on textarea at bounding box center [454, 374] width 888 height 56
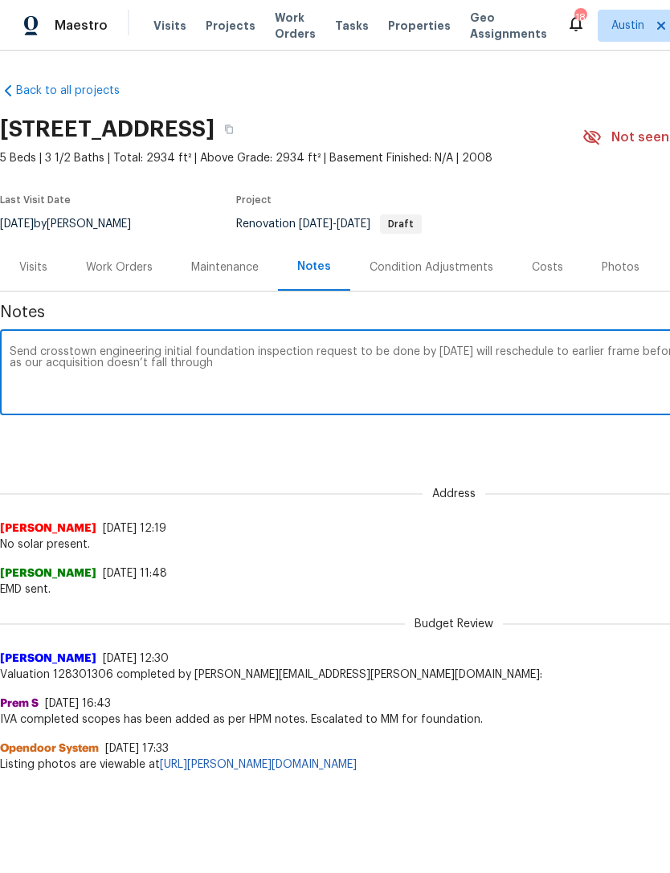
click at [35, 349] on textarea "Send crosstown engineering initial foundation inspection request to be done by …" at bounding box center [454, 374] width 888 height 56
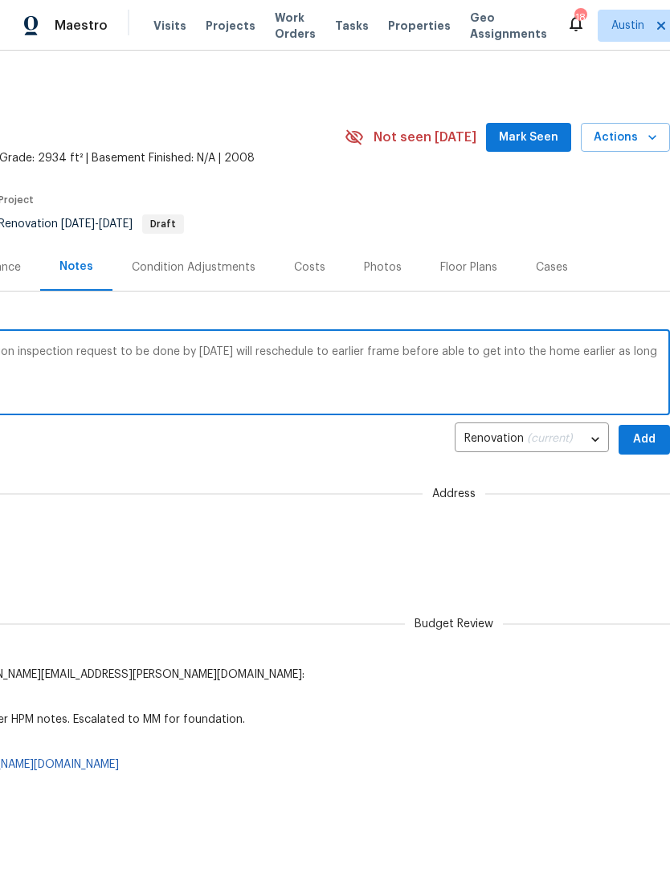
scroll to position [0, 238]
type textarea "Sent crosstown engineering initial foundation inspection request to be done by …"
click at [654, 442] on span "Add" at bounding box center [644, 440] width 26 height 20
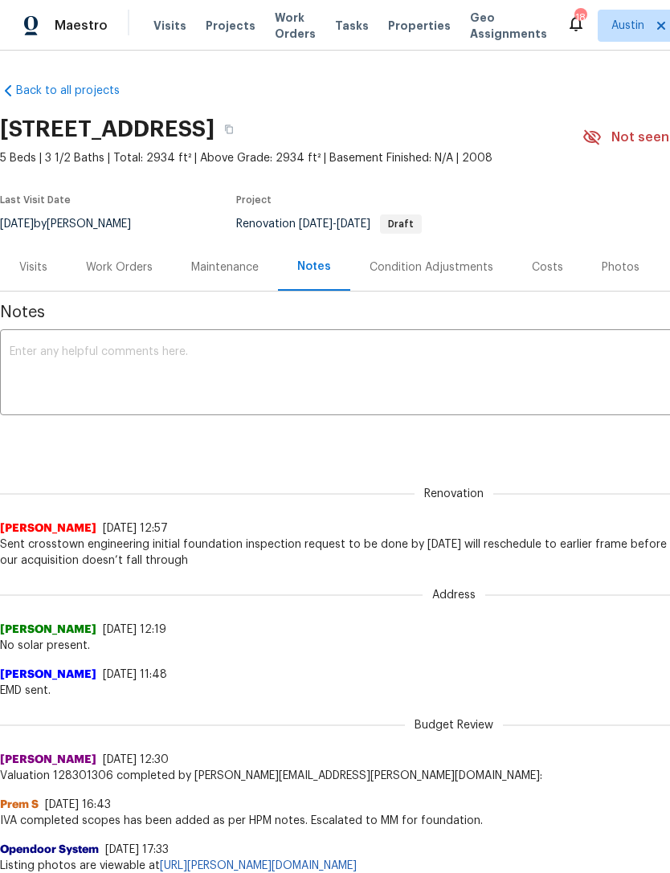
scroll to position [0, 0]
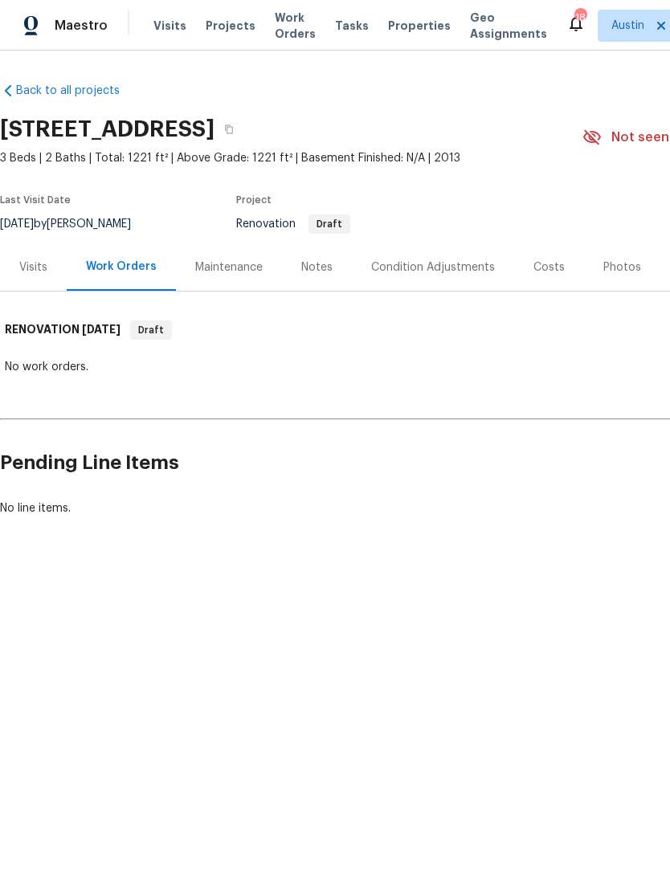
click at [462, 269] on div "Condition Adjustments" at bounding box center [433, 267] width 124 height 16
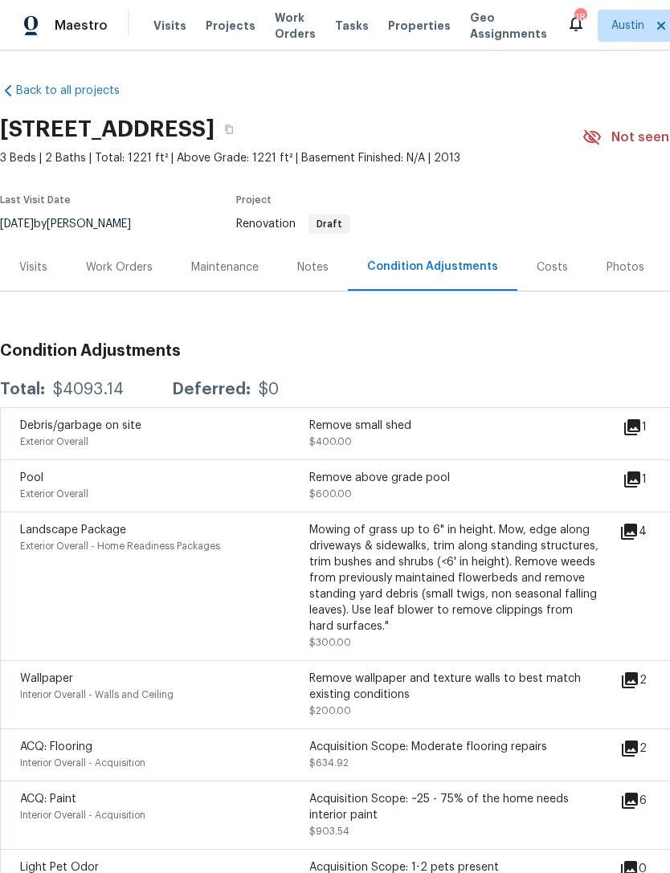
click at [38, 261] on div "Visits" at bounding box center [33, 267] width 28 height 16
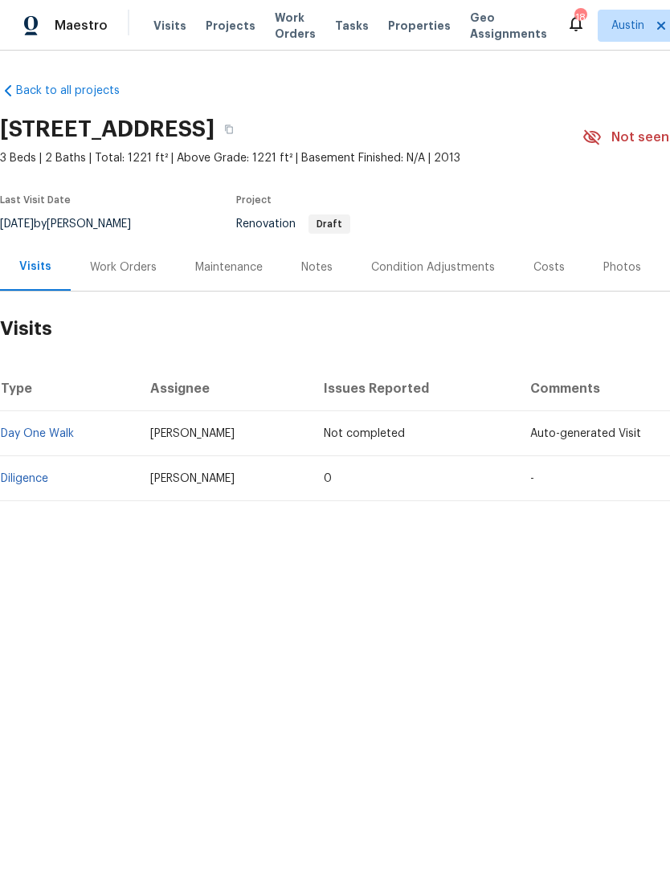
click at [47, 467] on td "Diligence" at bounding box center [68, 478] width 137 height 45
click at [38, 480] on link "Diligence" at bounding box center [24, 478] width 47 height 11
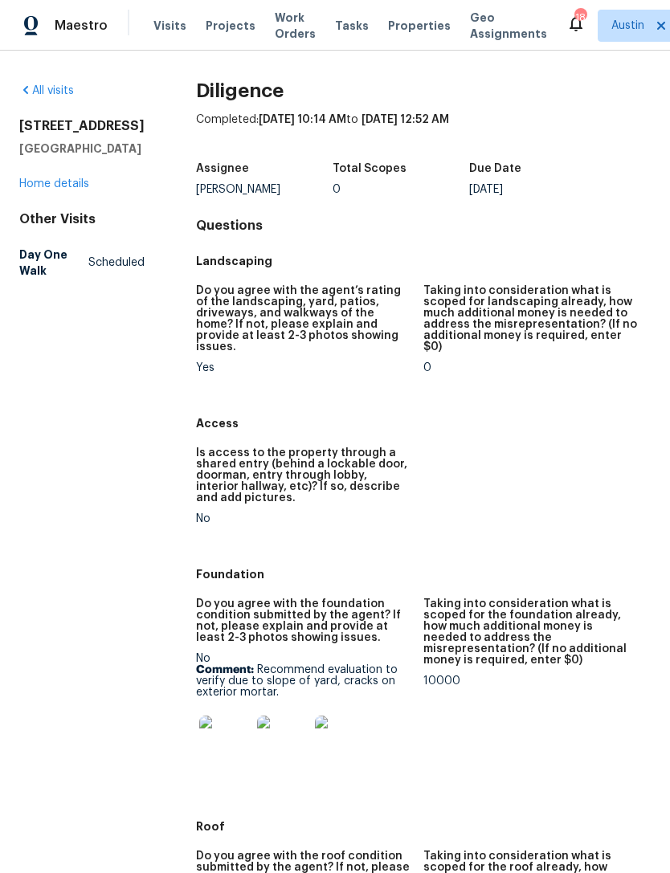
click at [82, 190] on link "Home details" at bounding box center [54, 183] width 70 height 11
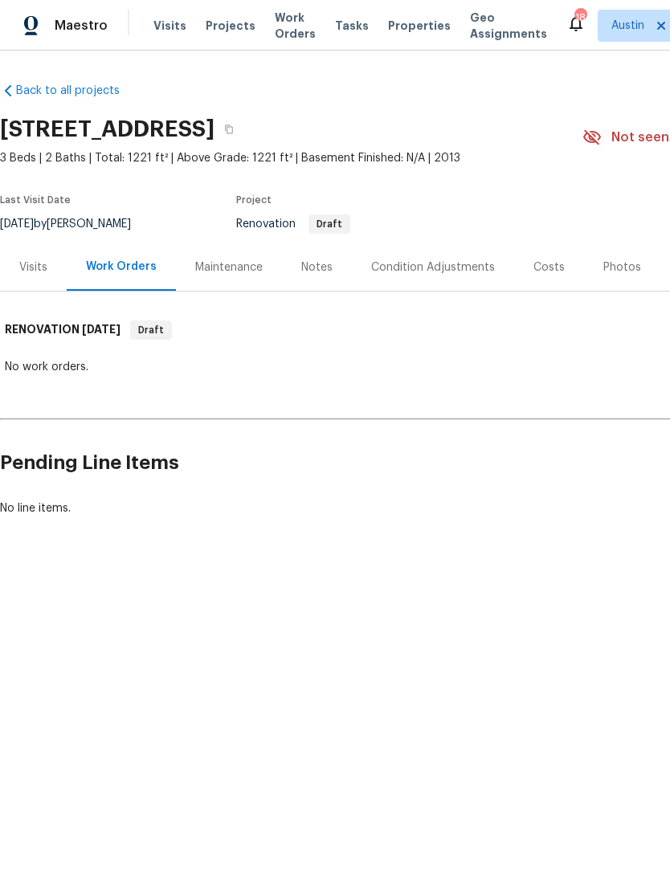
click at [435, 263] on div "Condition Adjustments" at bounding box center [433, 267] width 124 height 16
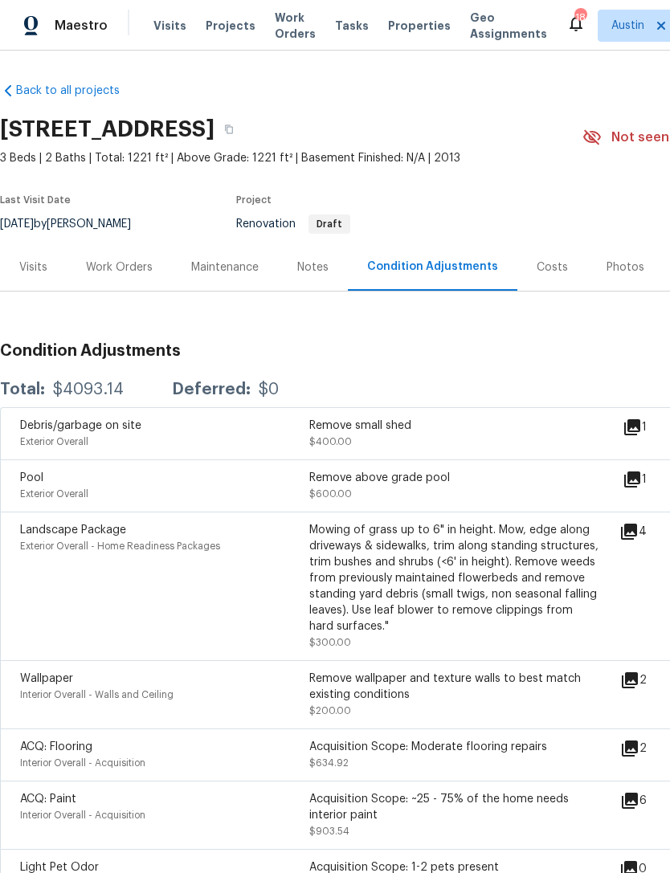
click at [545, 267] on div "Costs" at bounding box center [552, 267] width 31 height 16
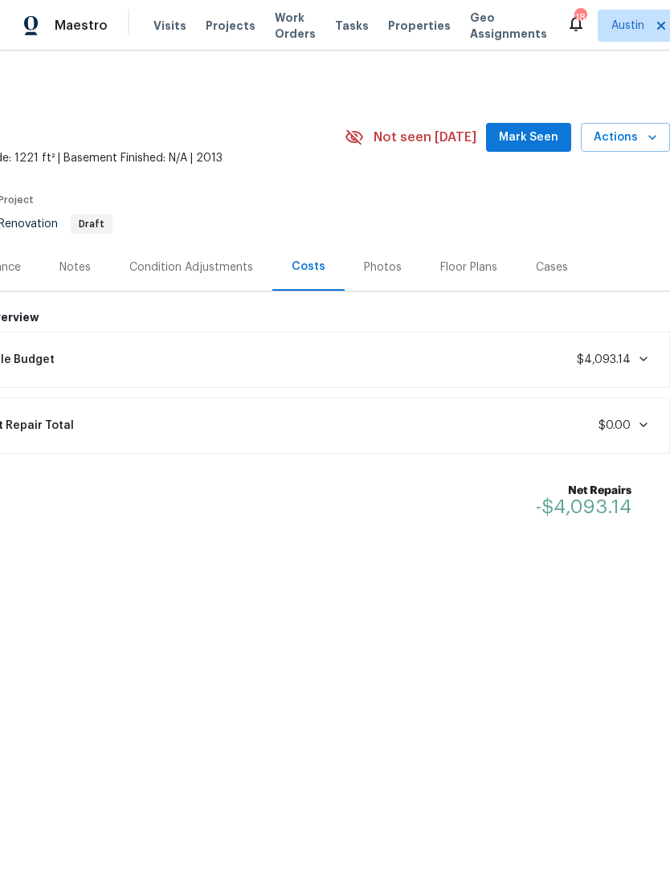
scroll to position [0, 238]
click at [639, 442] on div "Current Repair Total $0.00" at bounding box center [305, 425] width 712 height 35
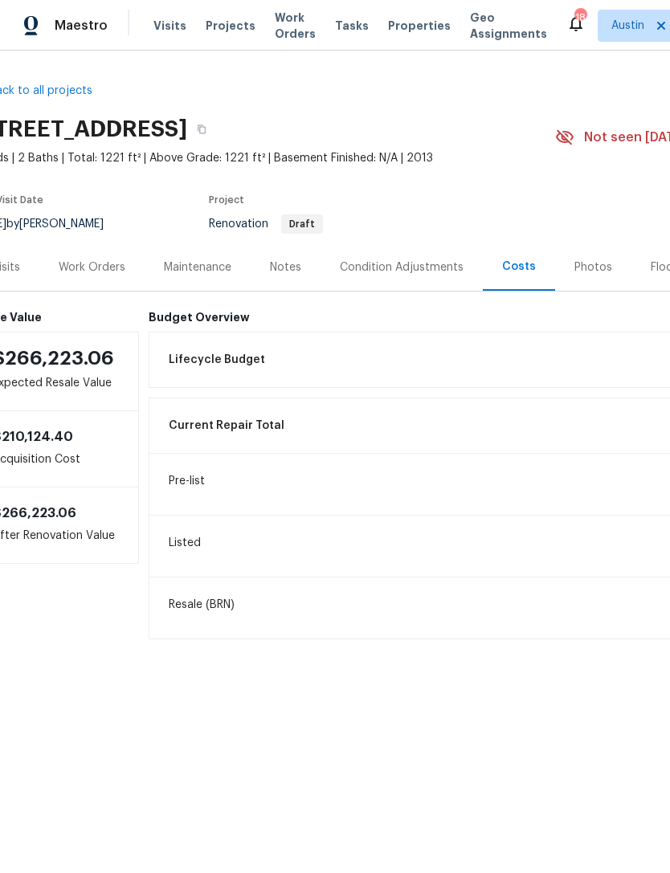
scroll to position [0, 2]
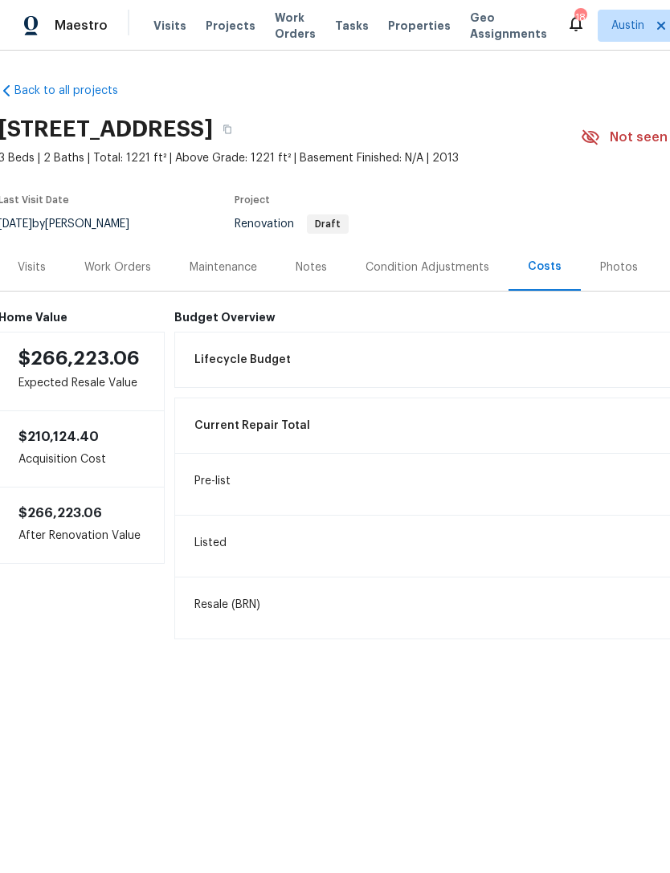
click at [435, 271] on div "Condition Adjustments" at bounding box center [427, 267] width 124 height 16
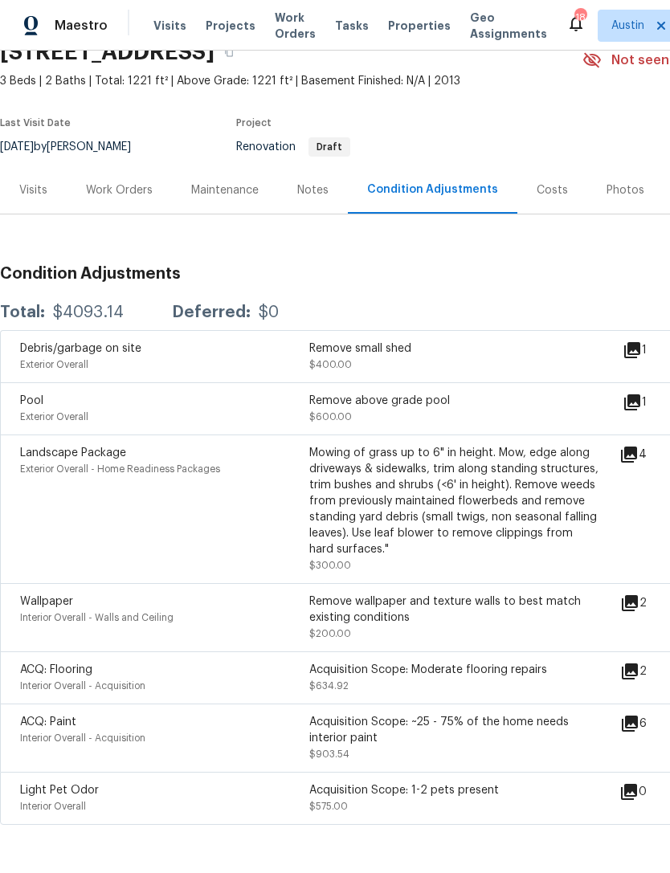
scroll to position [77, 0]
click at [304, 188] on div "Notes" at bounding box center [312, 190] width 31 height 16
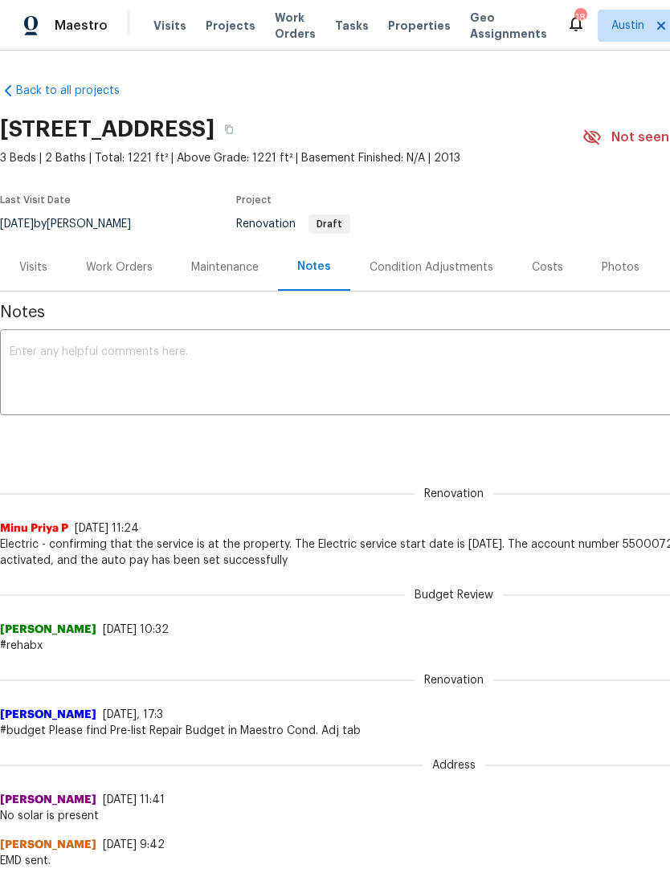
click at [239, 269] on div "Maintenance" at bounding box center [224, 267] width 67 height 16
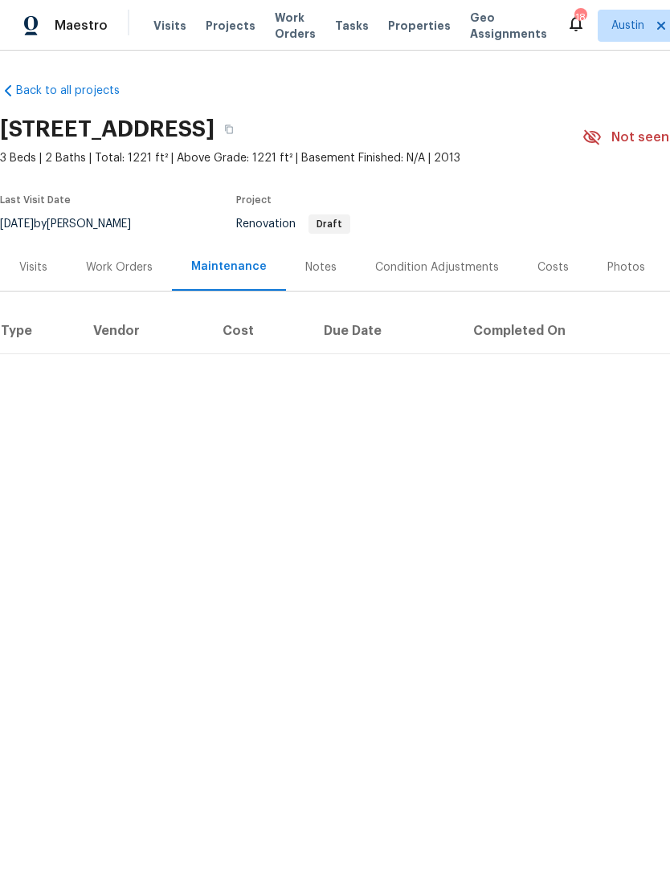
click at [145, 266] on div "Work Orders" at bounding box center [119, 267] width 67 height 16
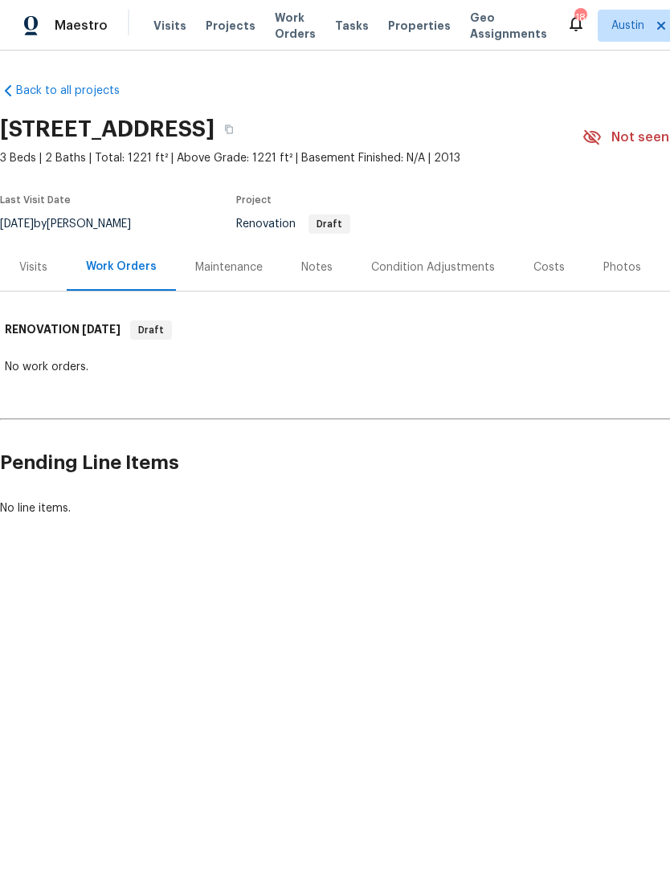
click at [232, 261] on div "Maintenance" at bounding box center [228, 267] width 67 height 16
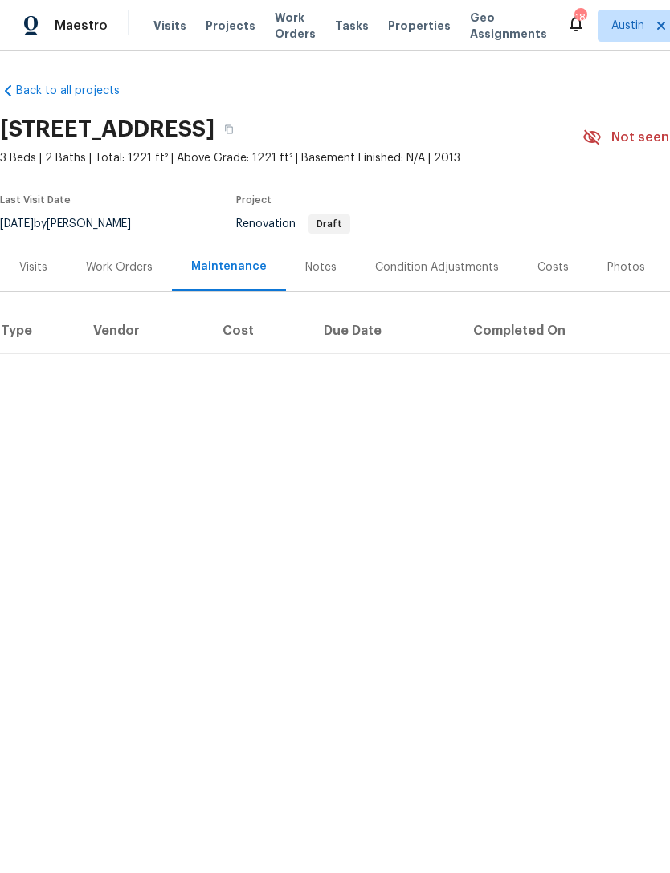
click at [140, 260] on div "Work Orders" at bounding box center [119, 267] width 67 height 16
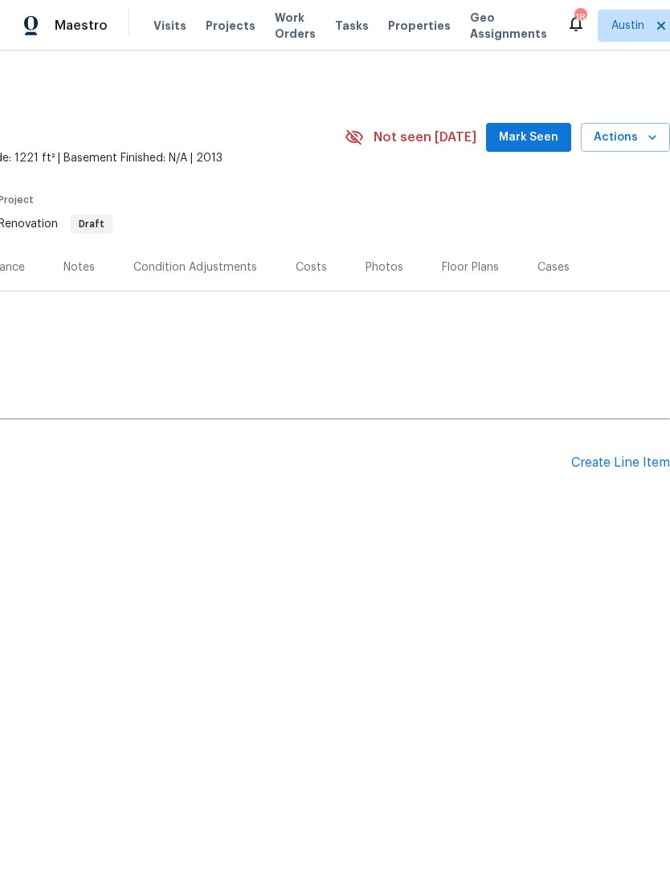
scroll to position [0, 238]
click at [622, 463] on div "Create Line Item" at bounding box center [620, 462] width 99 height 15
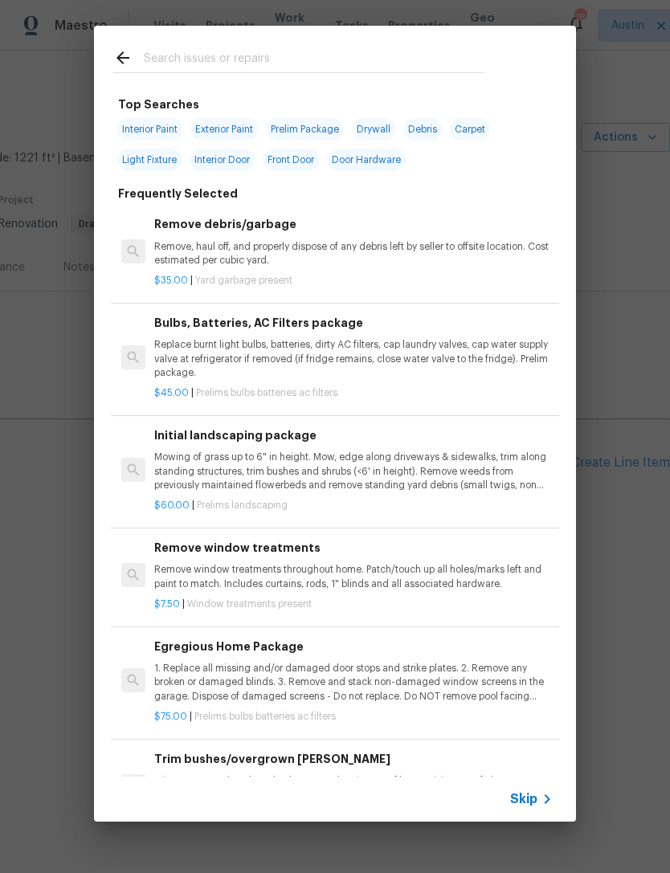
click at [402, 63] on input "text" at bounding box center [314, 60] width 341 height 24
type input "Engin"
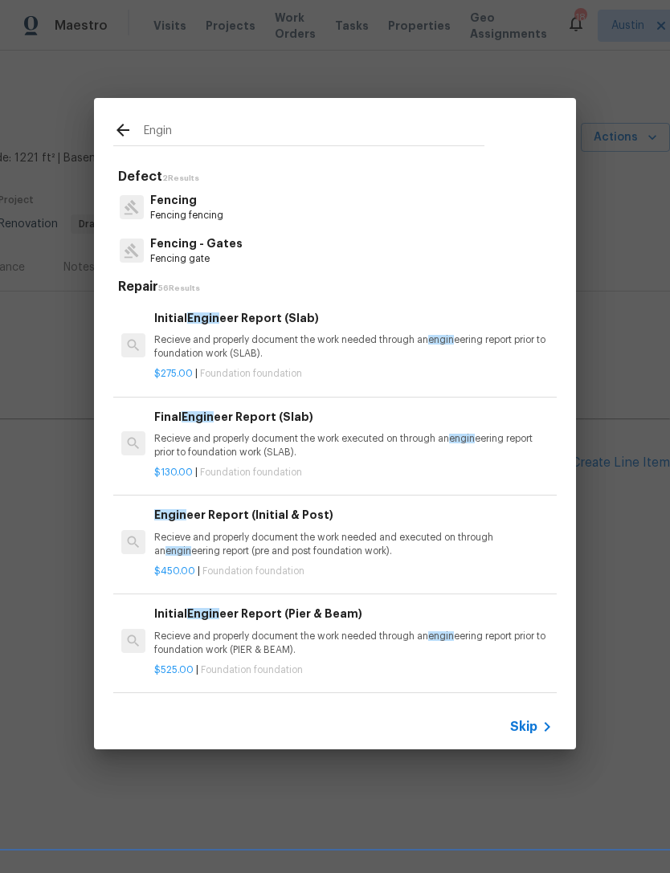
click at [390, 361] on div "$275.00 | Foundation foundation" at bounding box center [353, 371] width 398 height 20
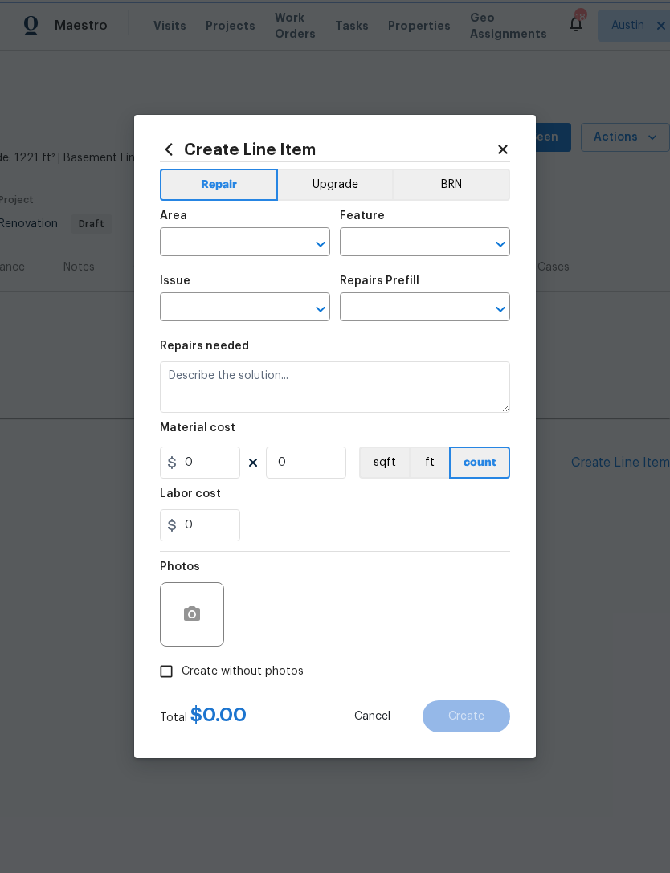
type input "Foundation"
type input "Initial Engineer Report (Slab) $275.00"
type textarea "Recieve and properly document the work needed through an engineering report pri…"
type input "275"
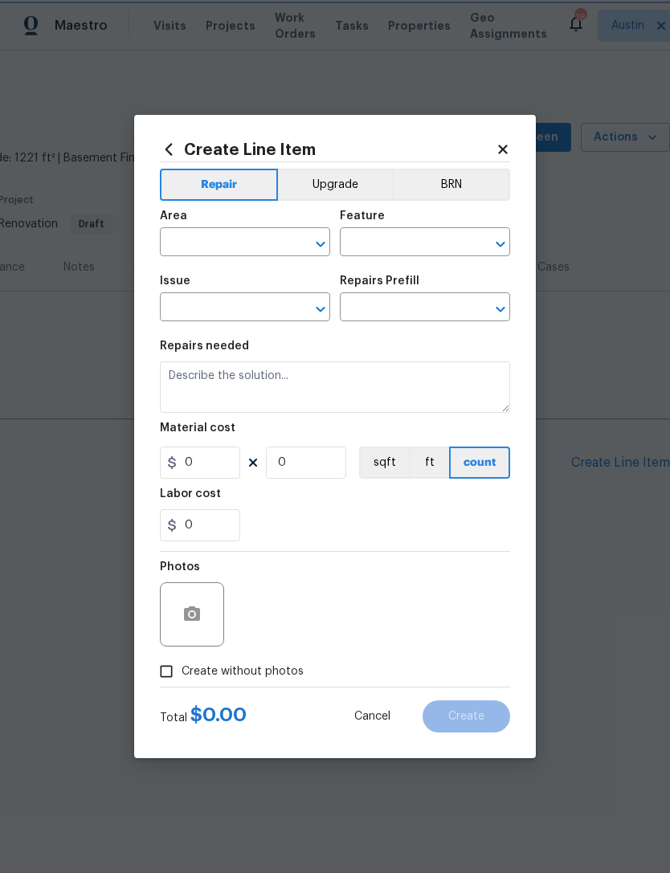
type input "1"
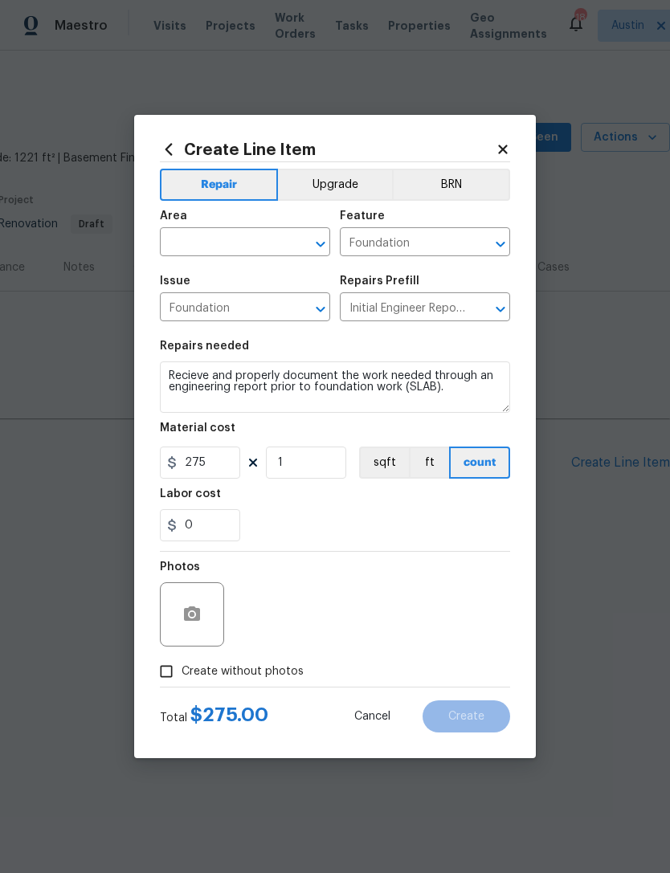
click at [271, 250] on input "text" at bounding box center [222, 243] width 125 height 25
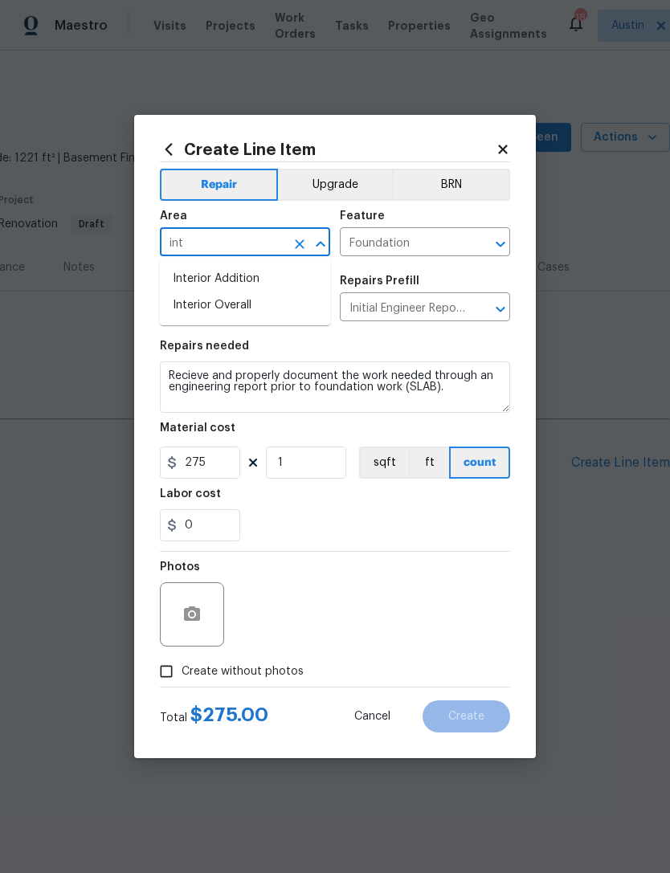
click at [292, 309] on li "Interior Overall" at bounding box center [245, 305] width 170 height 27
type input "Interior Overall"
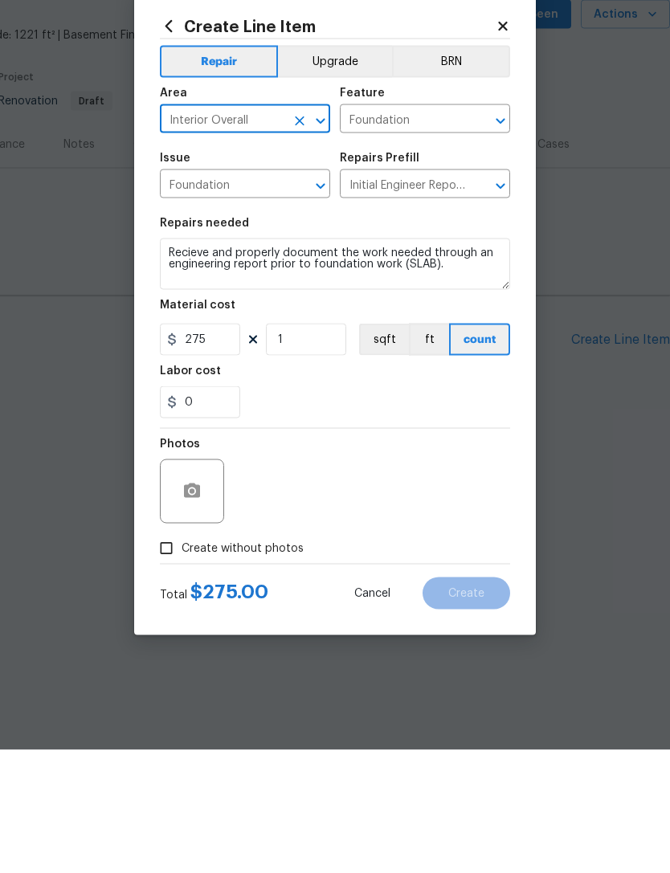
click at [225, 663] on span "Create without photos" at bounding box center [243, 671] width 122 height 17
click at [182, 656] on input "Create without photos" at bounding box center [166, 671] width 31 height 31
checkbox input "true"
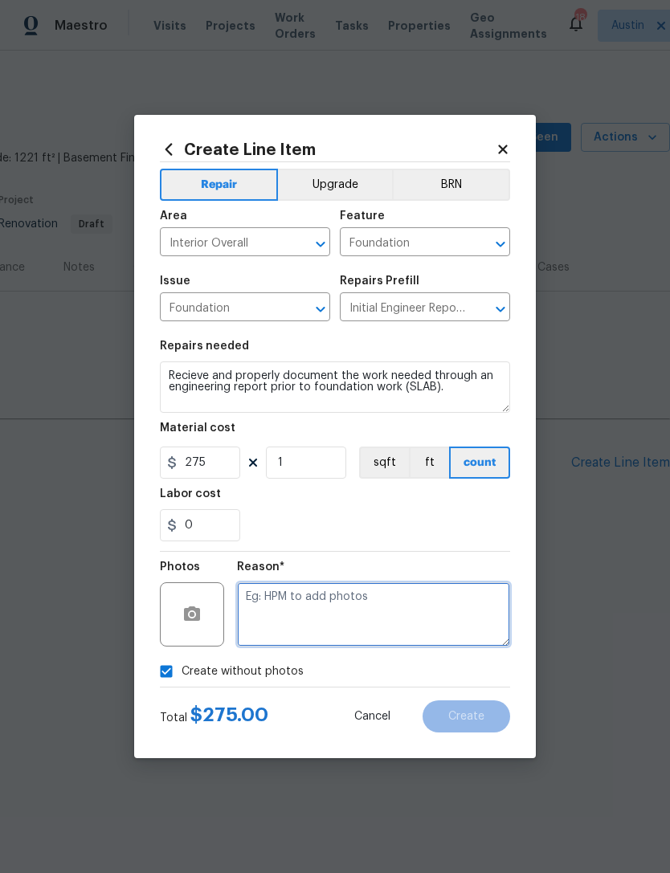
click at [308, 624] on textarea at bounding box center [373, 614] width 273 height 64
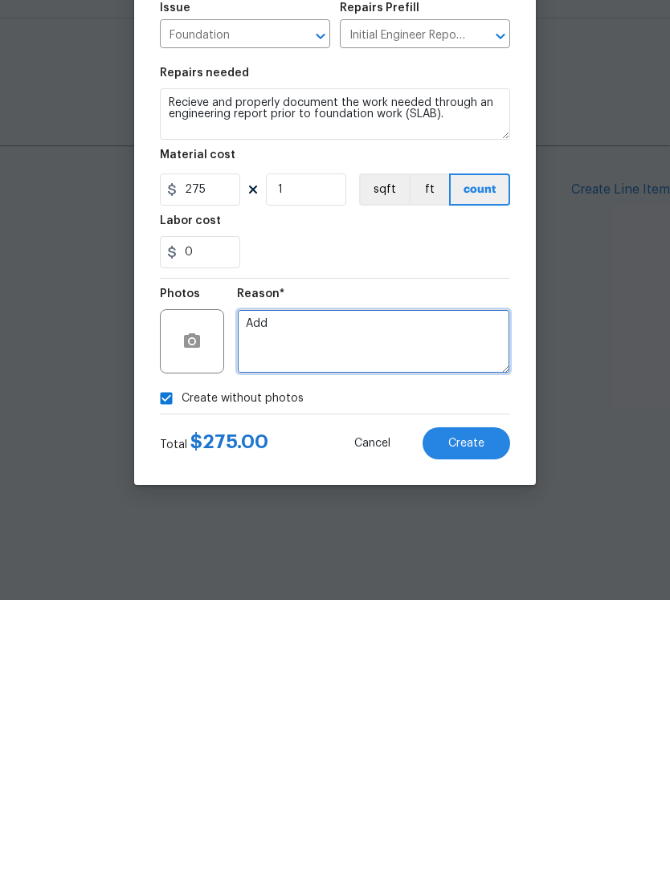
type textarea "Add"
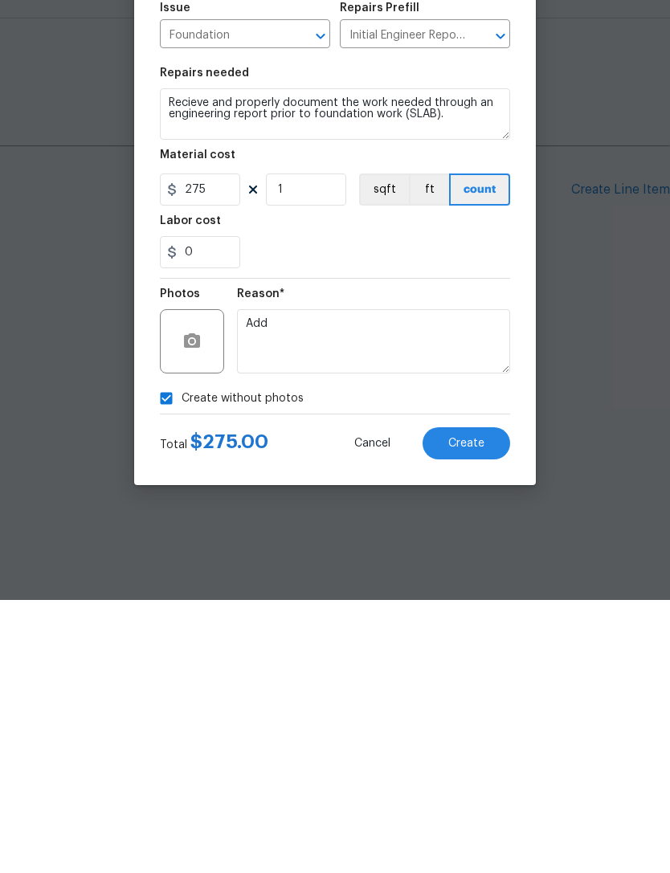
click at [481, 711] on span "Create" at bounding box center [466, 717] width 36 height 12
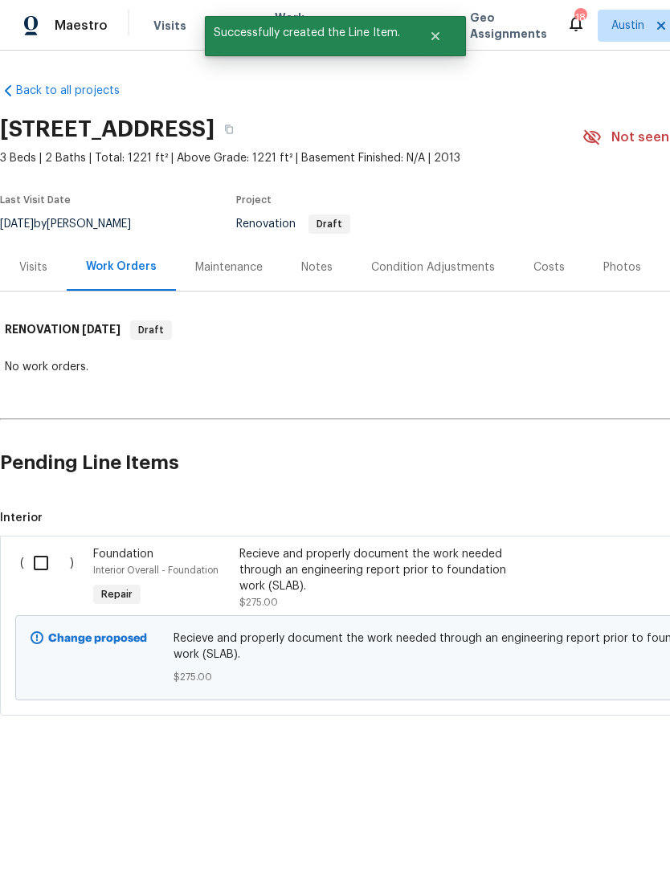
scroll to position [0, 0]
click at [48, 567] on input "checkbox" at bounding box center [47, 563] width 46 height 34
checkbox input "true"
click at [586, 841] on span "Create Work Order" at bounding box center [578, 833] width 107 height 20
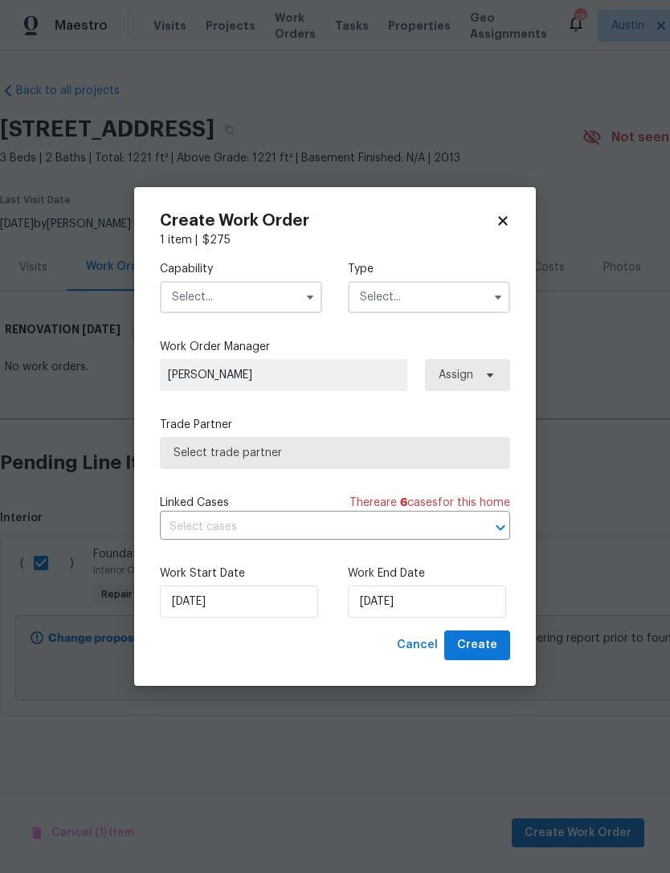
click at [270, 274] on label "Capability" at bounding box center [241, 269] width 162 height 16
click at [284, 300] on input "text" at bounding box center [241, 297] width 162 height 32
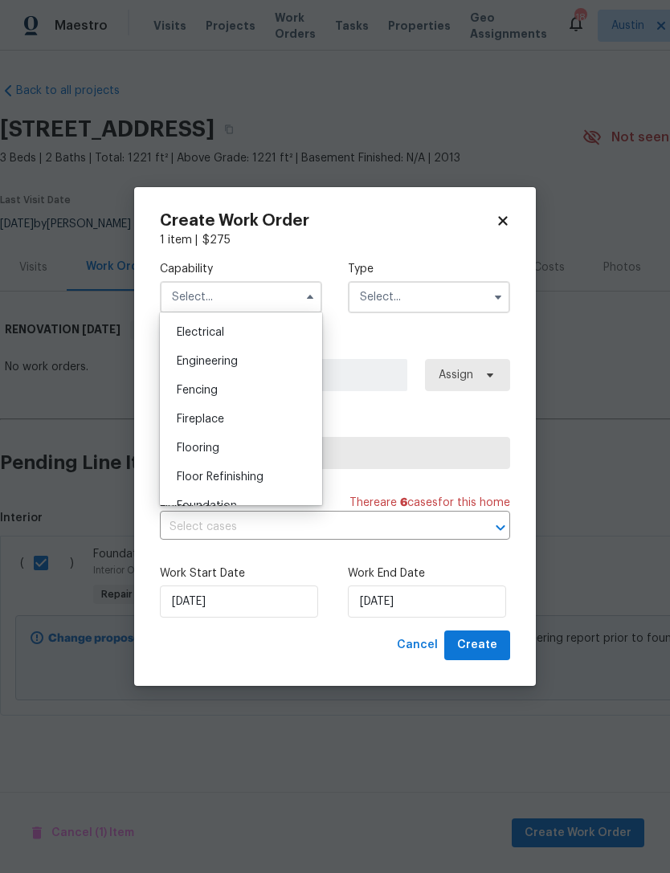
scroll to position [507, 0]
click at [255, 370] on div "Engineering" at bounding box center [241, 360] width 154 height 29
type input "Engineering"
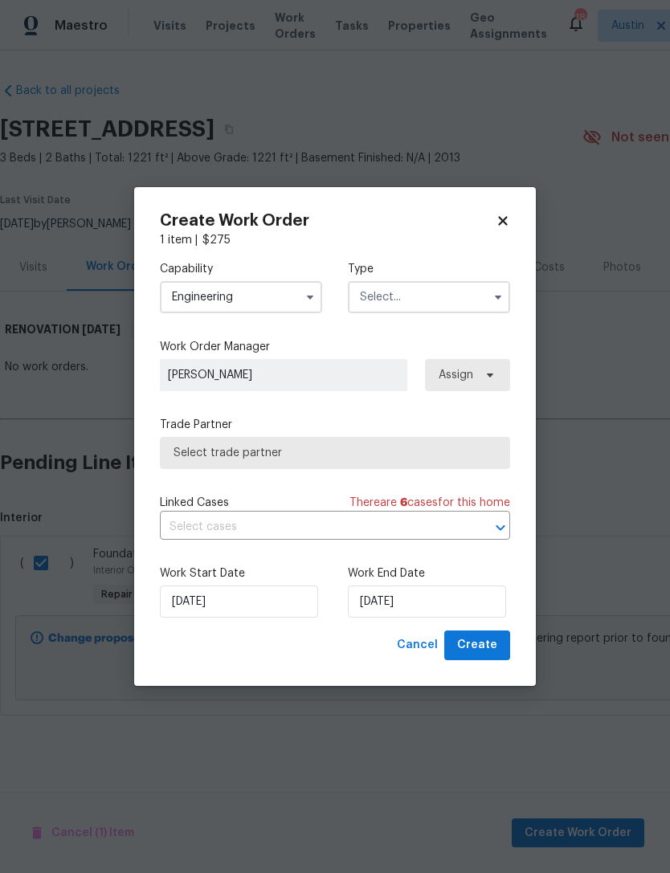
click at [417, 311] on input "text" at bounding box center [429, 297] width 162 height 32
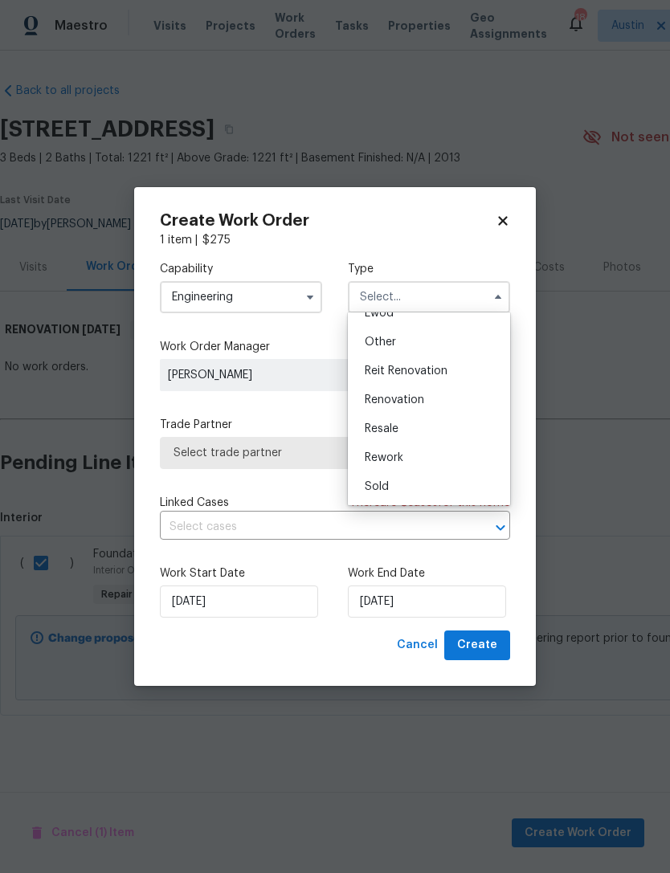
scroll to position [191, 0]
click at [417, 406] on div "Renovation" at bounding box center [429, 400] width 154 height 29
type input "Renovation"
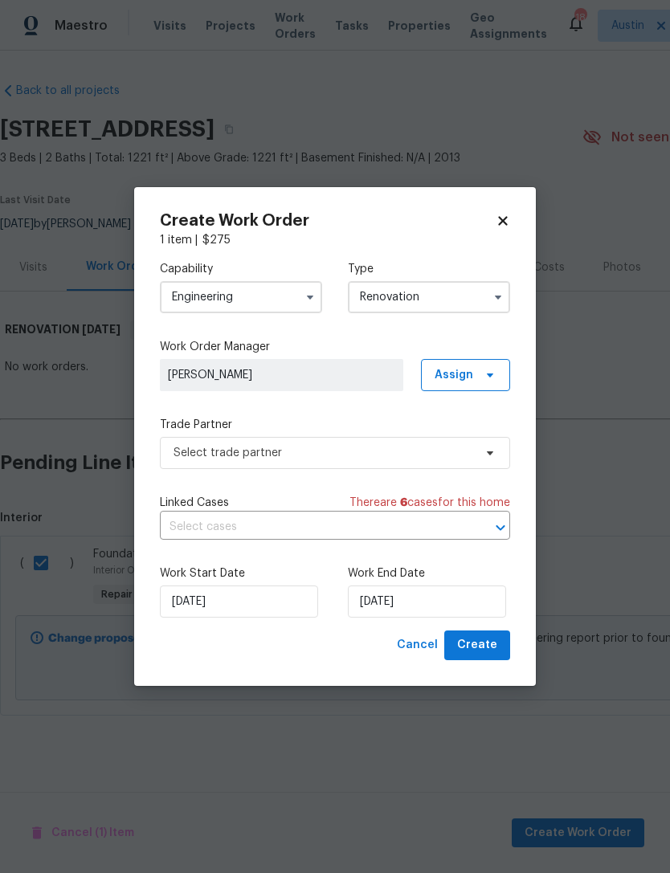
click at [463, 528] on input "text" at bounding box center [312, 527] width 305 height 25
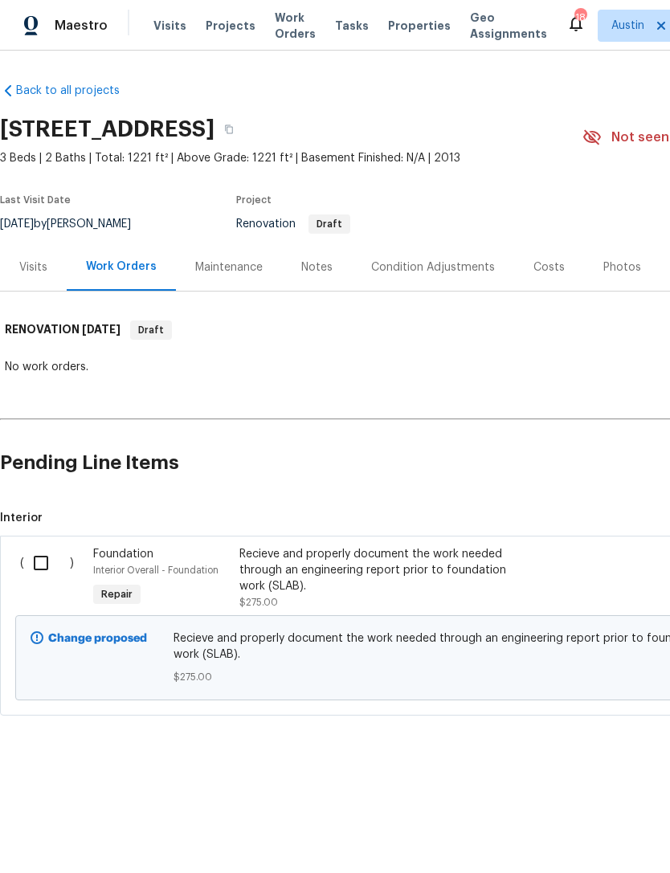
click at [46, 553] on input "checkbox" at bounding box center [47, 563] width 46 height 34
checkbox input "true"
click at [576, 827] on span "Create Work Order" at bounding box center [578, 833] width 107 height 20
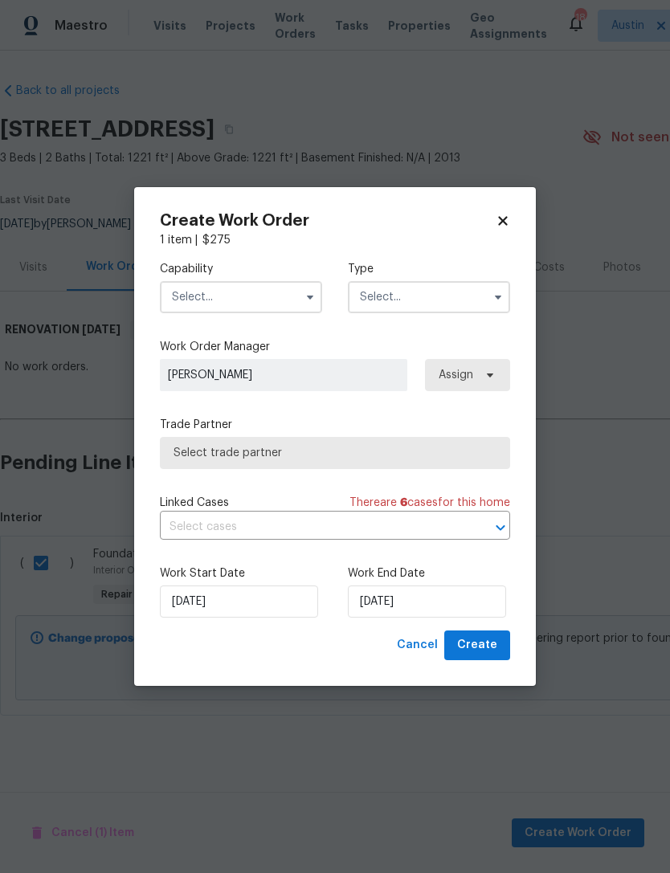
click at [276, 282] on input "text" at bounding box center [241, 297] width 162 height 32
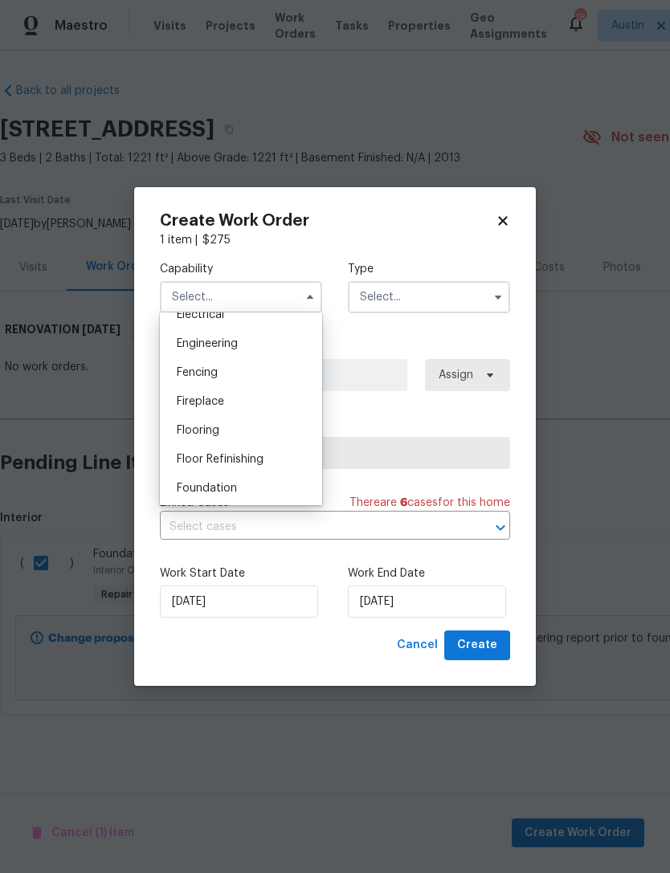
scroll to position [500, 0]
click at [261, 373] on div "Engineering" at bounding box center [241, 367] width 154 height 29
type input "Engineering"
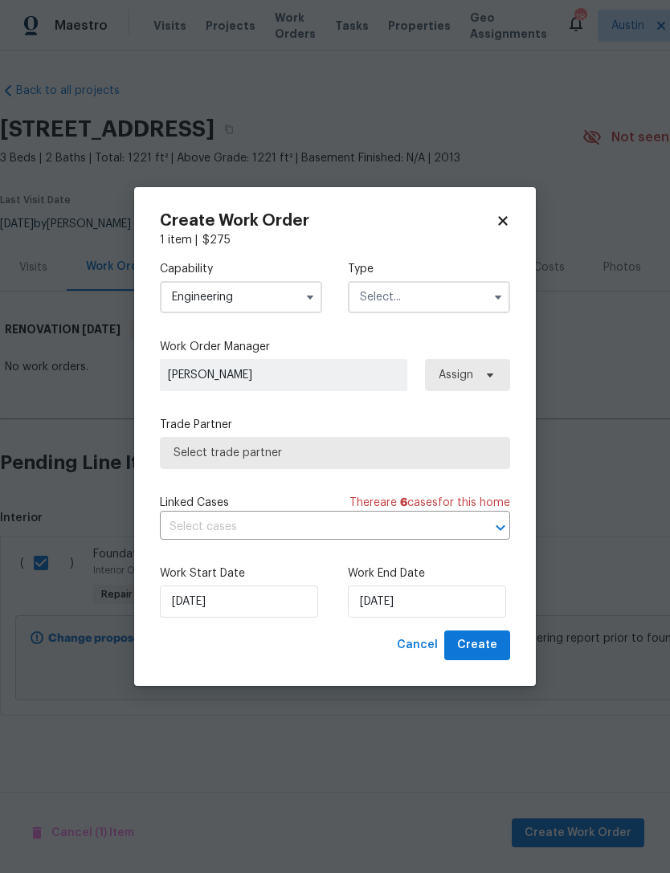
click at [463, 298] on input "text" at bounding box center [429, 297] width 162 height 32
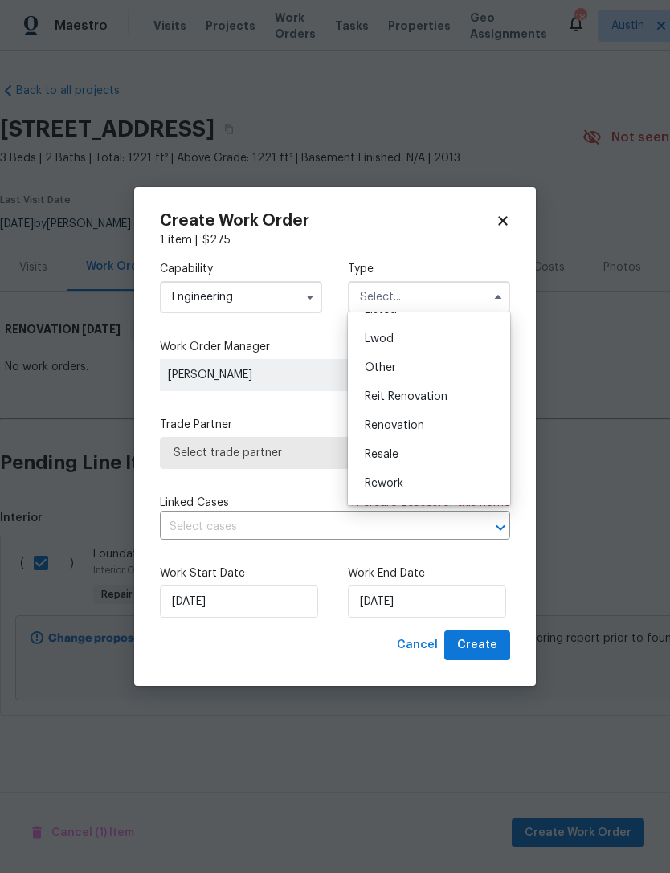
scroll to position [170, 0]
click at [446, 435] on div "Renovation" at bounding box center [429, 420] width 154 height 29
type input "Renovation"
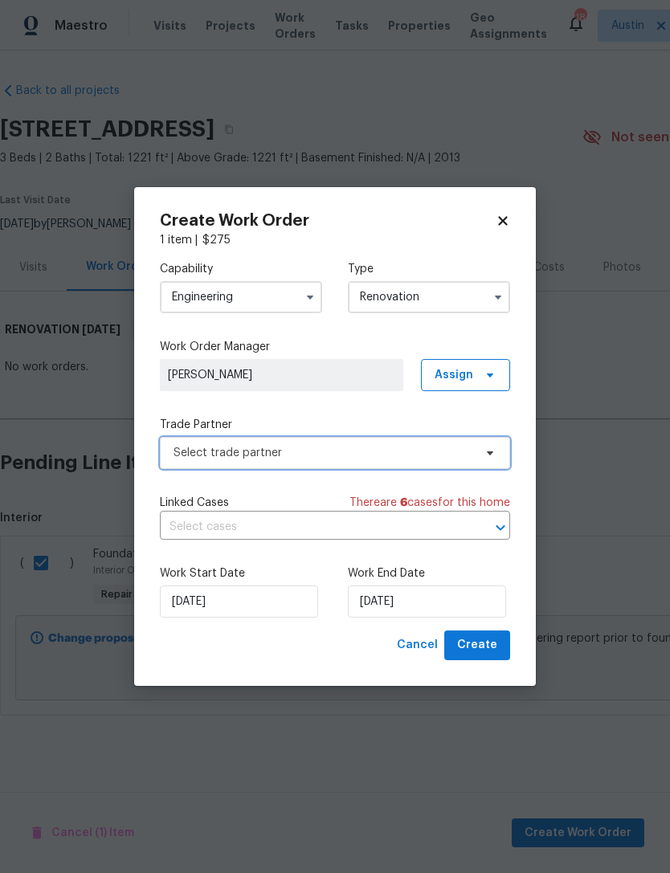
click at [387, 452] on span "Select trade partner" at bounding box center [323, 453] width 300 height 16
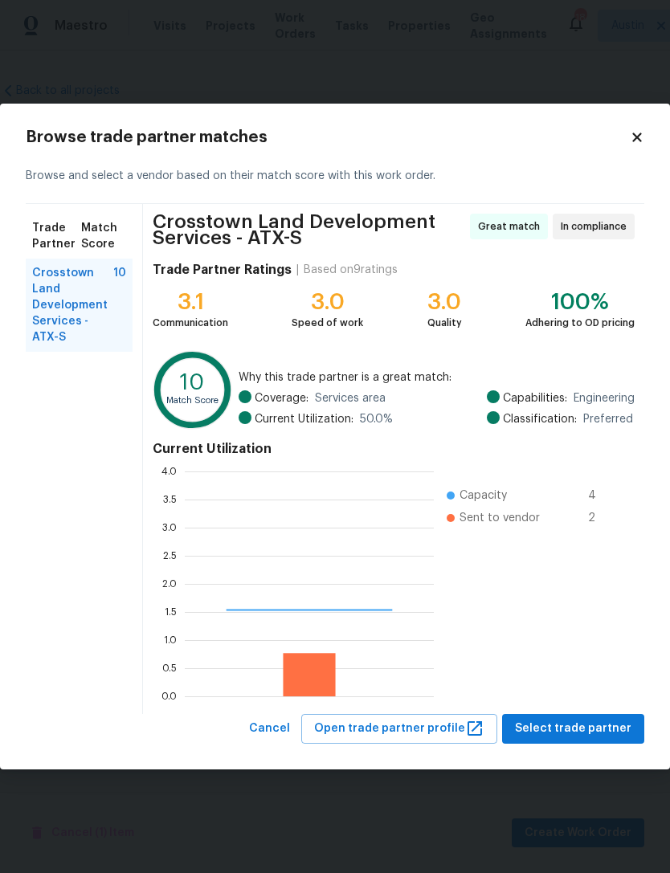
scroll to position [225, 249]
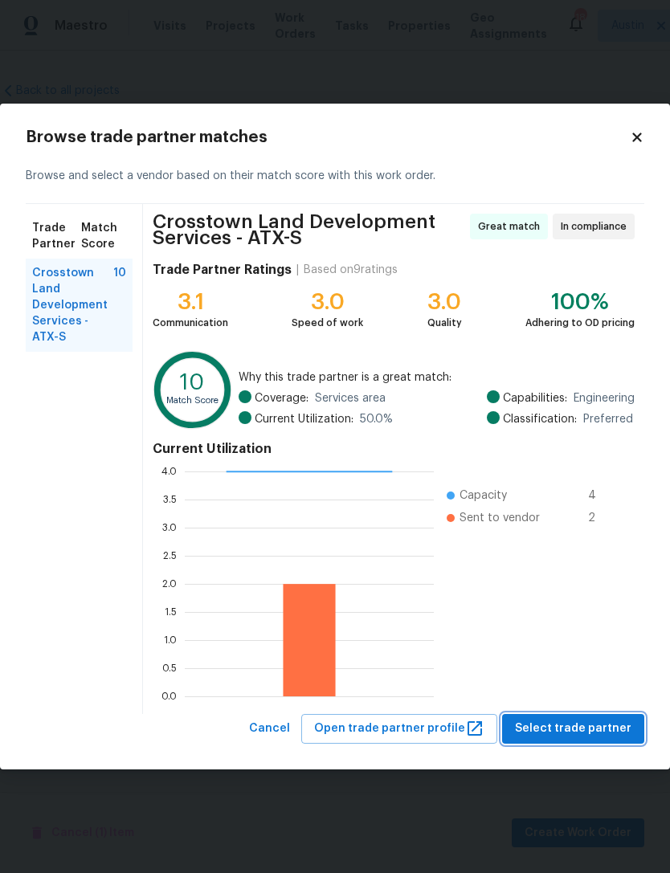
click at [578, 733] on span "Select trade partner" at bounding box center [573, 729] width 116 height 20
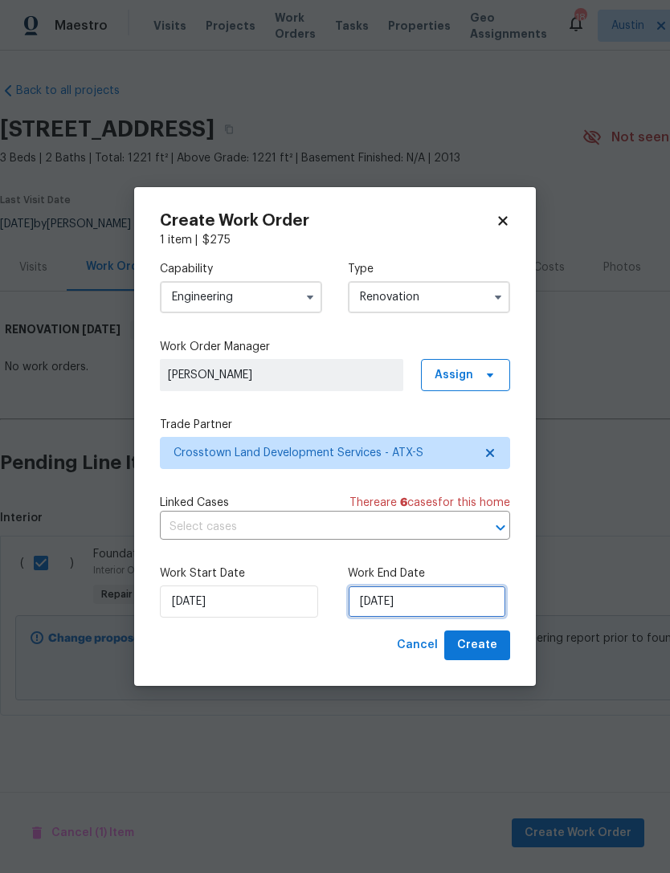
click at [407, 609] on input "[DATE]" at bounding box center [427, 602] width 158 height 32
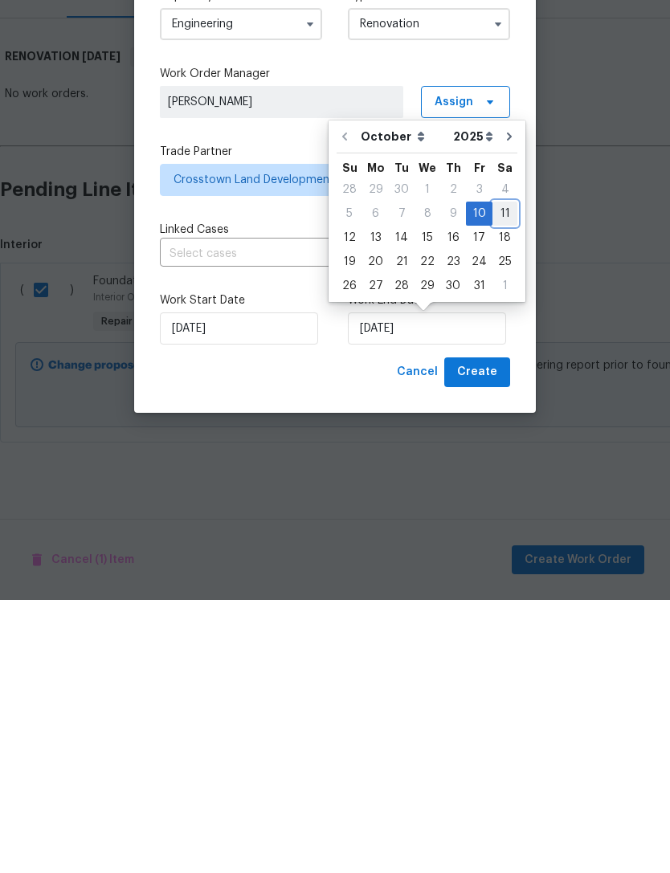
click at [500, 476] on div "11" at bounding box center [504, 487] width 25 height 22
type input "[DATE]"
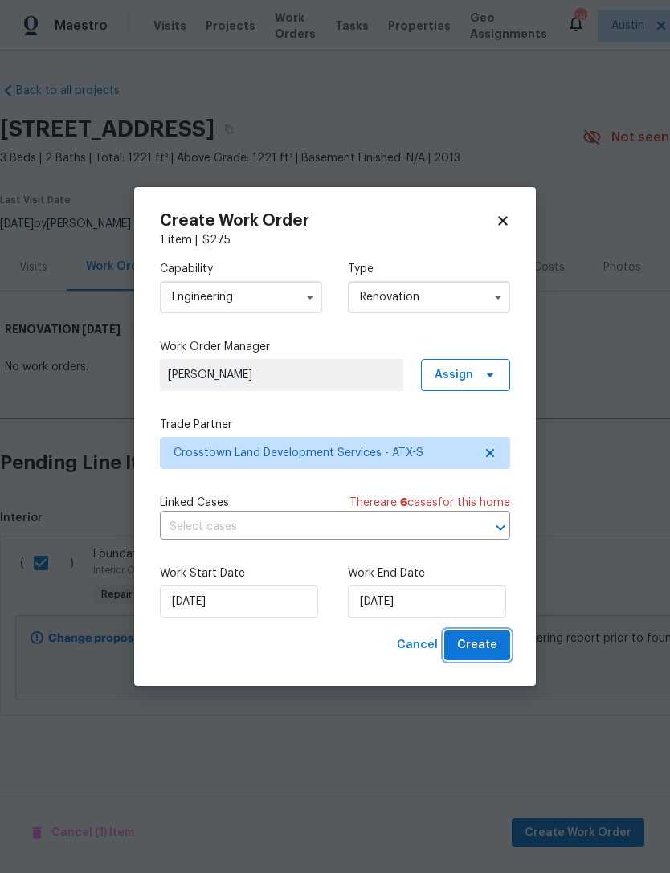
click at [496, 651] on span "Create" at bounding box center [477, 645] width 40 height 20
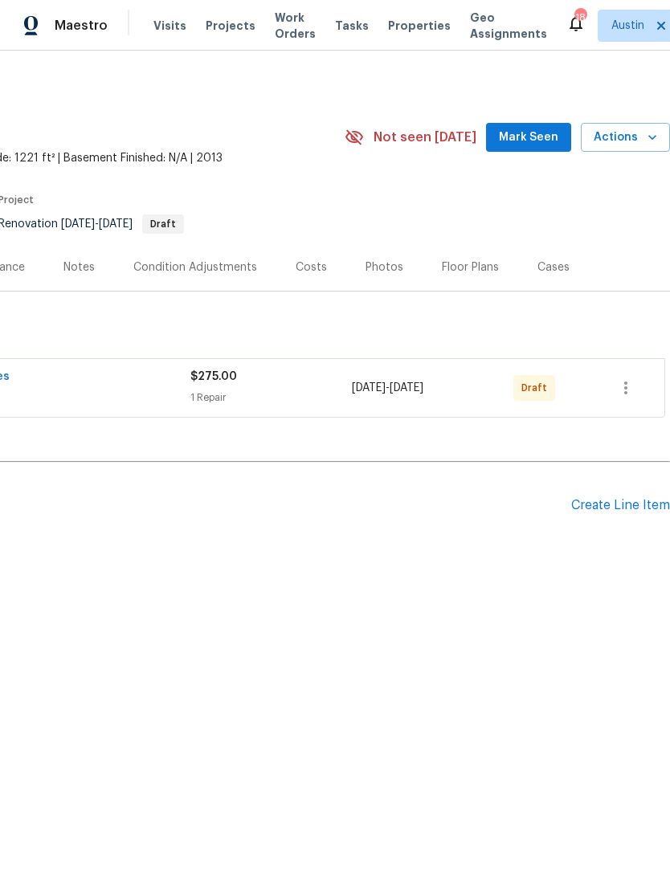
scroll to position [0, 238]
click at [625, 395] on icon "button" at bounding box center [625, 387] width 19 height 19
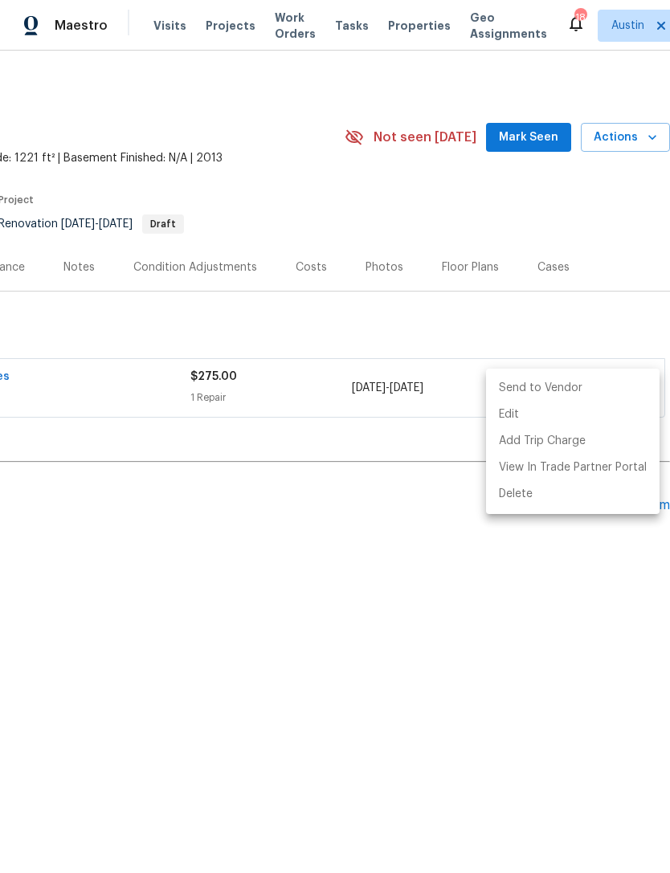
click at [595, 398] on li "Send to Vendor" at bounding box center [572, 388] width 173 height 27
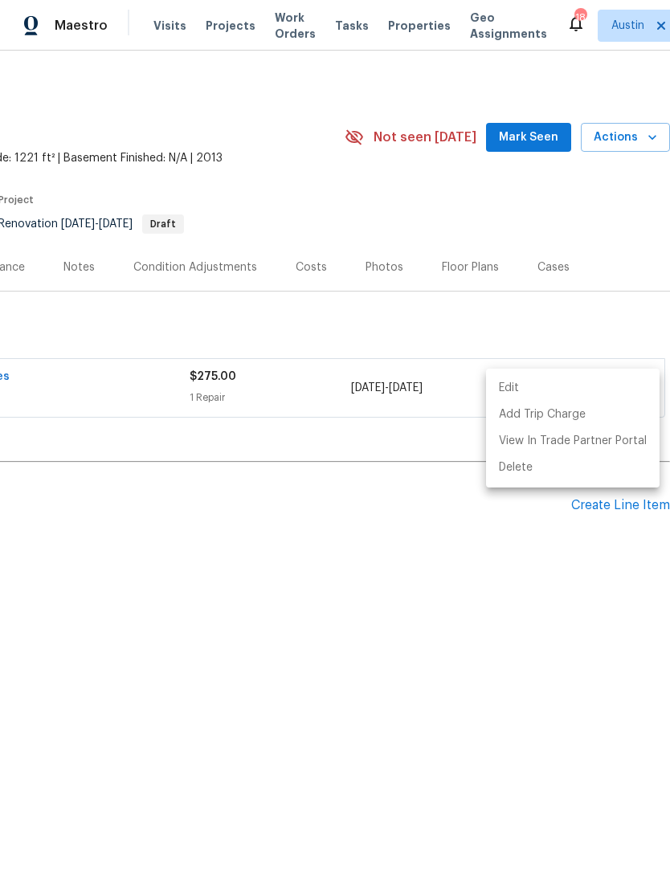
click at [474, 636] on div at bounding box center [335, 436] width 670 height 873
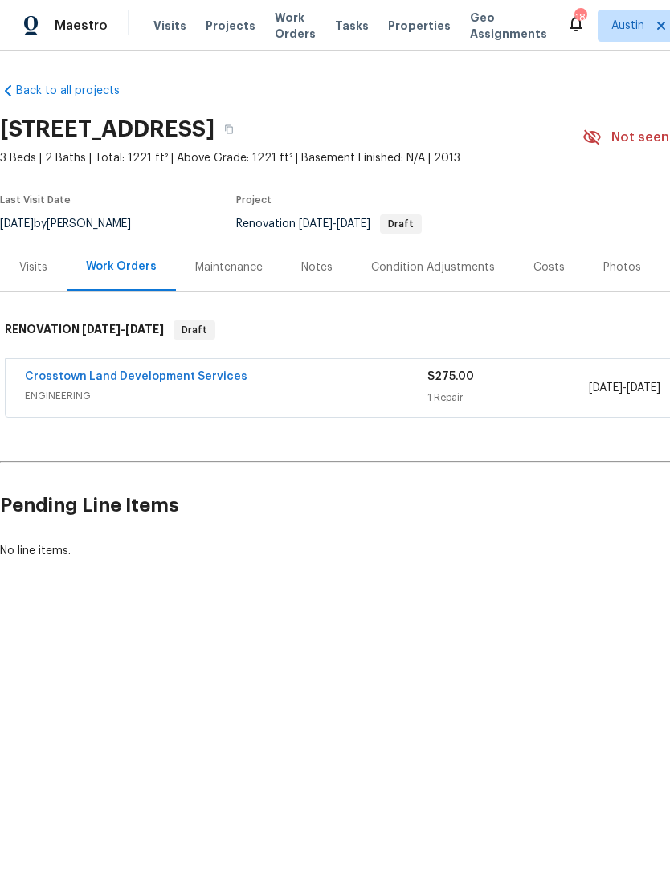
scroll to position [0, 0]
click at [530, 668] on html "Maestro Visits Projects Work Orders Tasks Properties Geo Assignments 18 [PERSON…" at bounding box center [335, 334] width 670 height 668
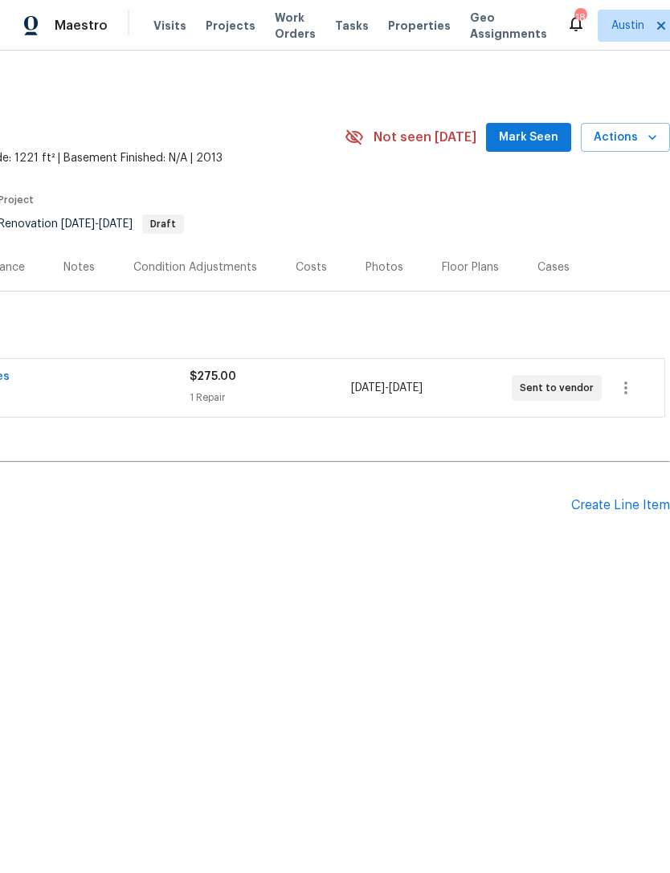
scroll to position [0, 238]
click at [621, 512] on div "Create Line Item" at bounding box center [620, 505] width 99 height 15
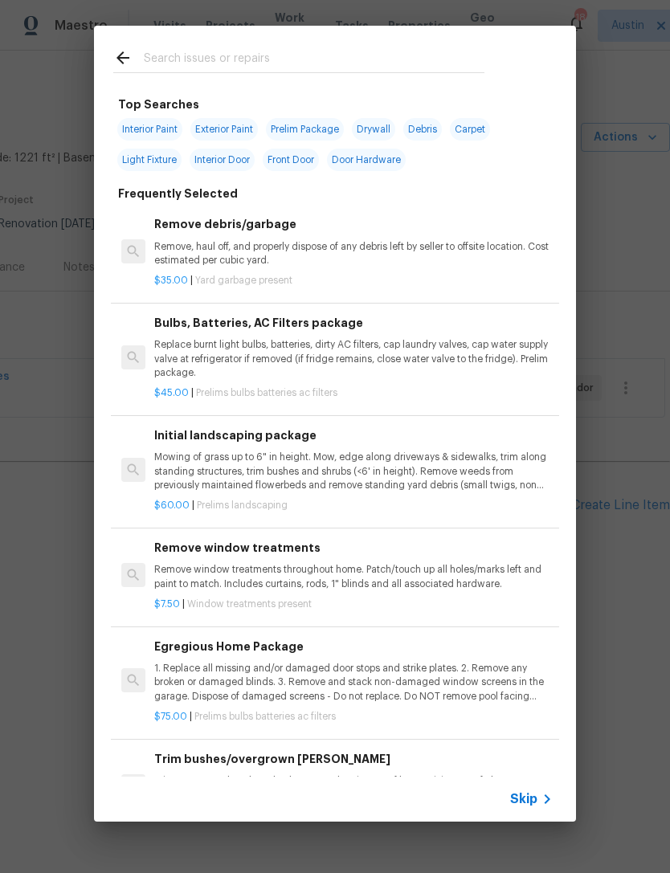
click at [386, 41] on div at bounding box center [299, 57] width 410 height 63
click at [412, 48] on input "text" at bounding box center [314, 60] width 341 height 24
type input "E"
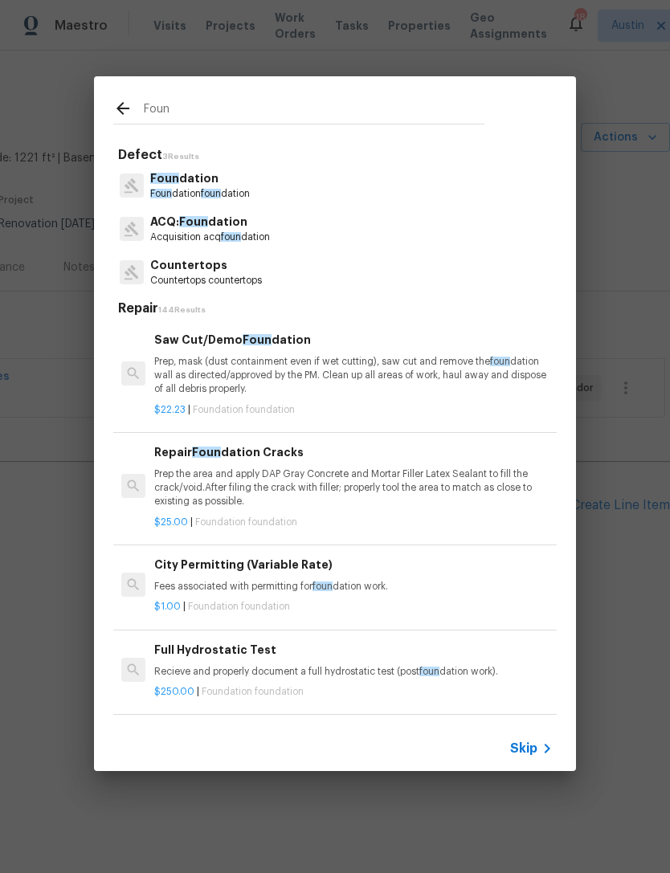
type input "Foun"
click at [389, 190] on div "Foun dation Foun [PERSON_NAME]" at bounding box center [334, 185] width 443 height 43
click at [367, 182] on div "Foun dation Foun [PERSON_NAME]" at bounding box center [334, 185] width 443 height 43
click at [209, 189] on span "foun" at bounding box center [211, 194] width 20 height 10
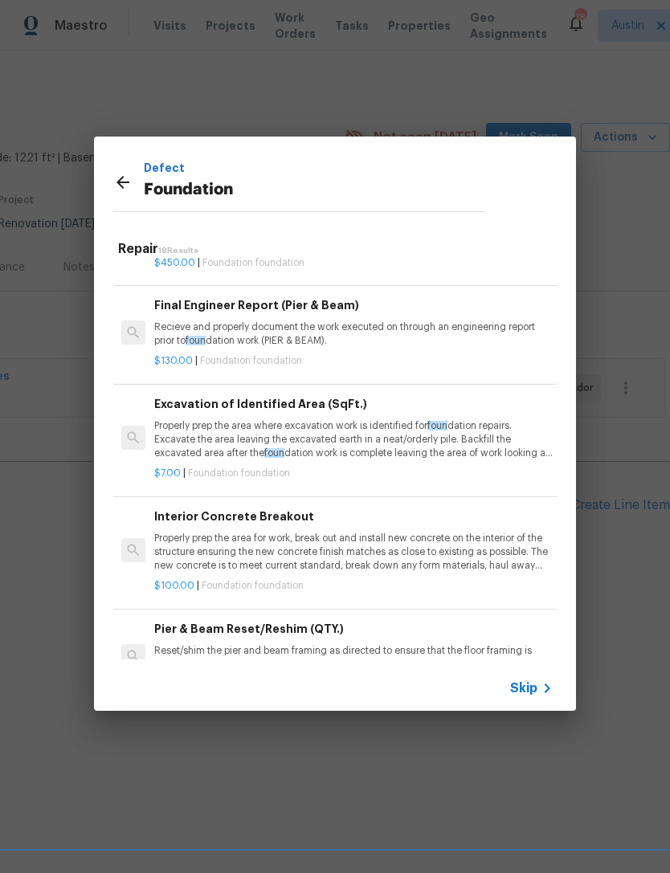
scroll to position [765, 0]
click at [369, 329] on p "Recieve and properly document the work executed on through an engineering repor…" at bounding box center [353, 333] width 398 height 27
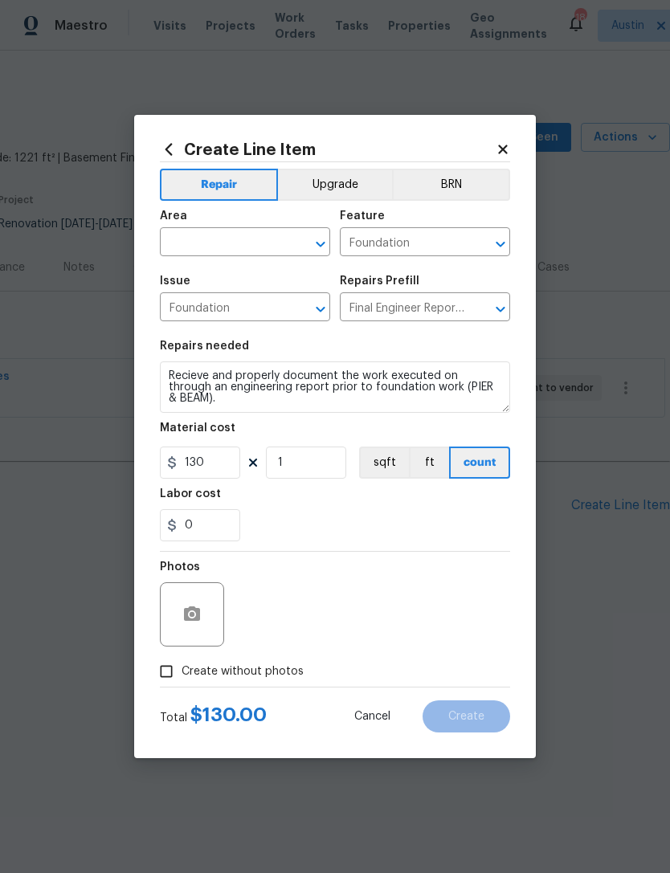
click at [168, 142] on icon at bounding box center [169, 150] width 18 height 18
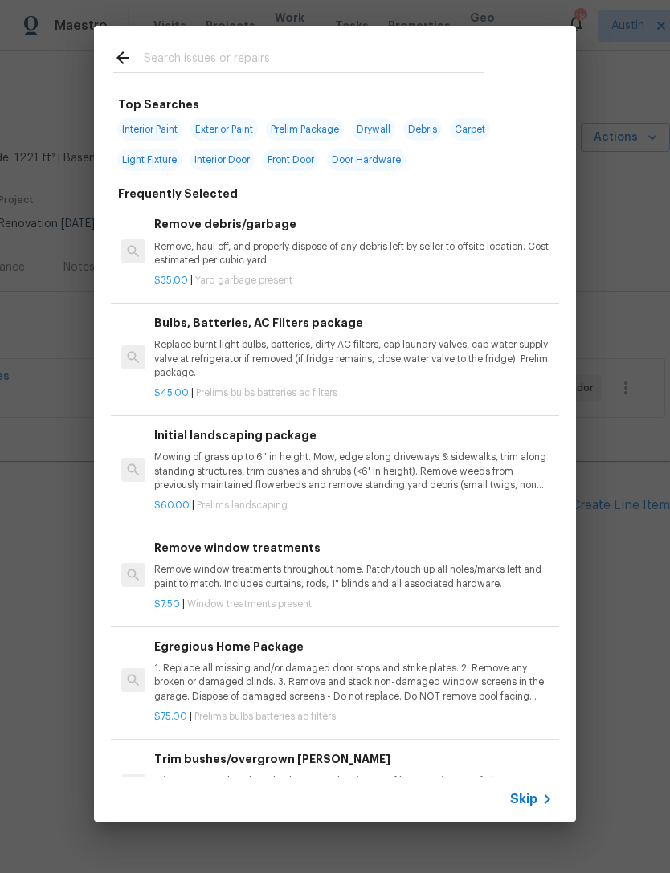
click at [326, 45] on div at bounding box center [299, 57] width 410 height 63
click at [165, 63] on input "text" at bounding box center [314, 60] width 341 height 24
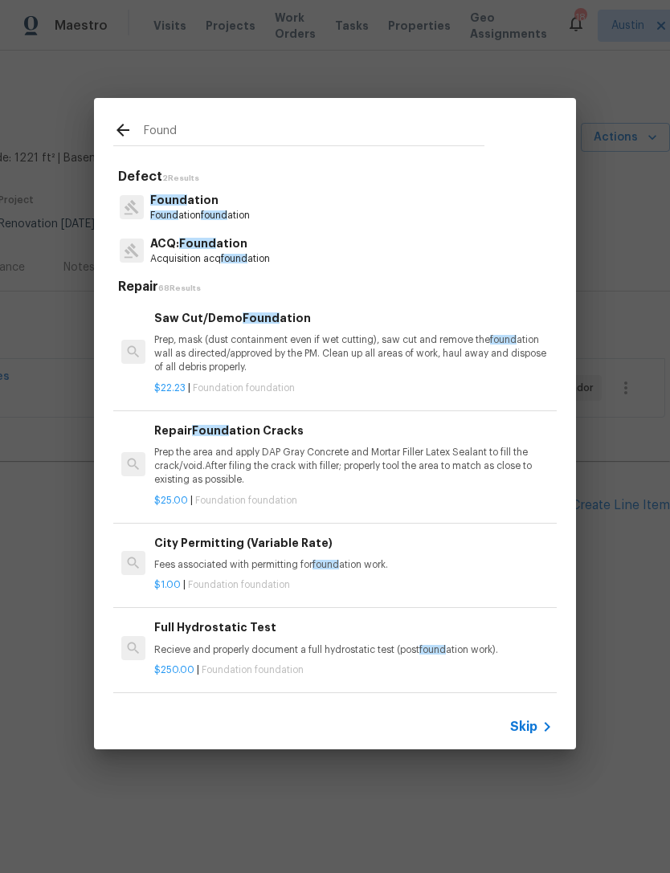
type input "Found"
click at [353, 206] on div "Found ation Found ation found ation" at bounding box center [334, 207] width 443 height 43
click at [222, 209] on p "Found [PERSON_NAME] found ation" at bounding box center [200, 216] width 100 height 14
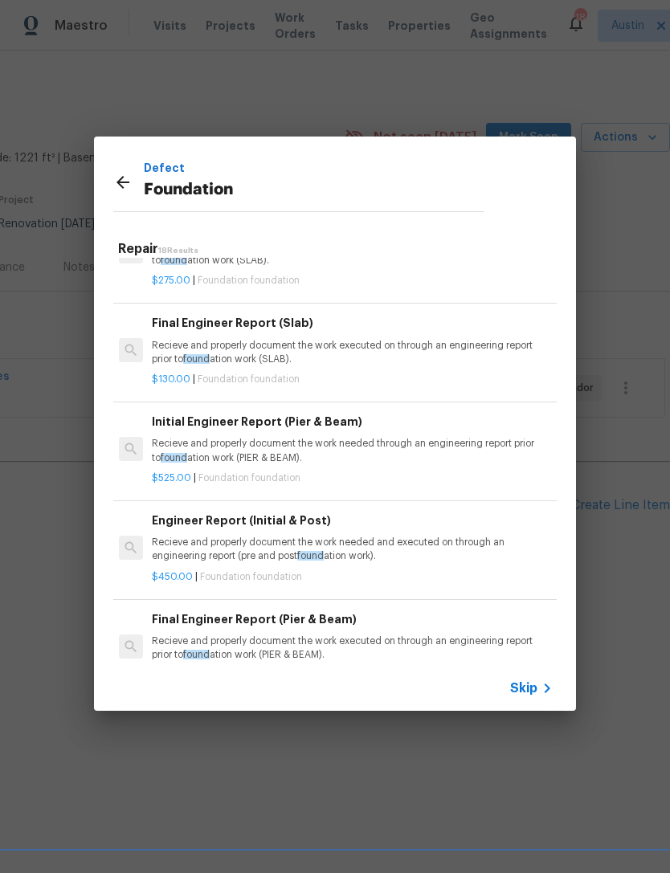
scroll to position [450, 2]
click at [350, 348] on p "Recieve and properly document the work executed on through an engineering repor…" at bounding box center [351, 352] width 398 height 27
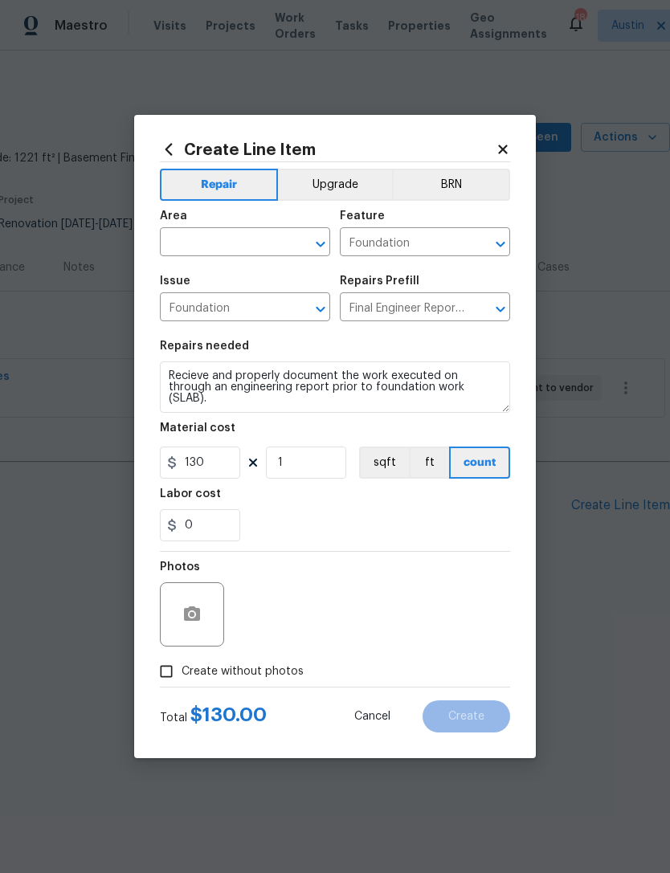
click at [256, 248] on input "text" at bounding box center [222, 243] width 125 height 25
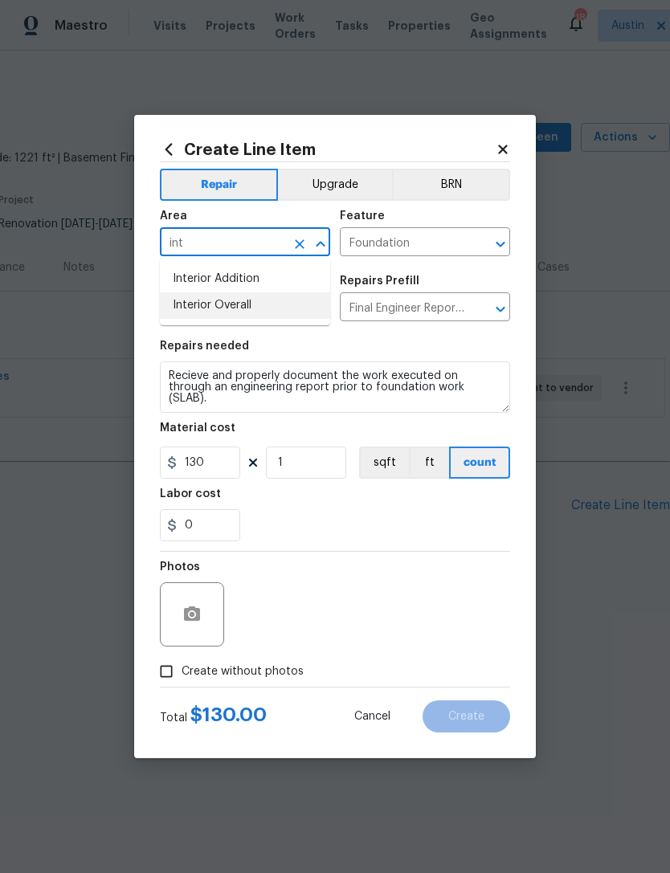
click at [280, 304] on li "Interior Overall" at bounding box center [245, 305] width 170 height 27
type input "Interior Overall"
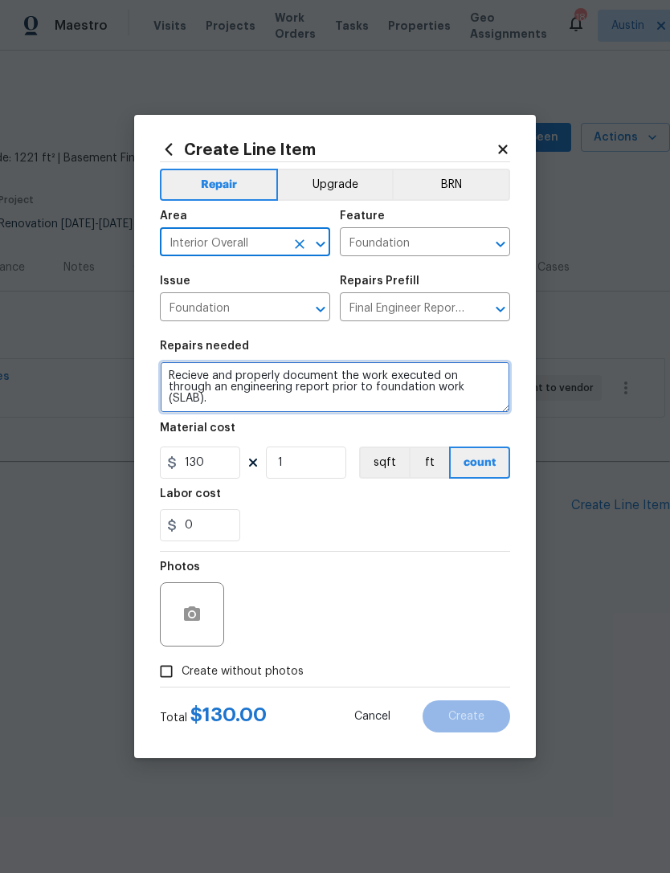
click at [179, 373] on textarea "Recieve and properly document the work executed on through an engineering repor…" at bounding box center [335, 386] width 350 height 51
click at [168, 381] on textarea "Recieve and properly document the work executed on through an engineering repor…" at bounding box center [335, 386] width 350 height 51
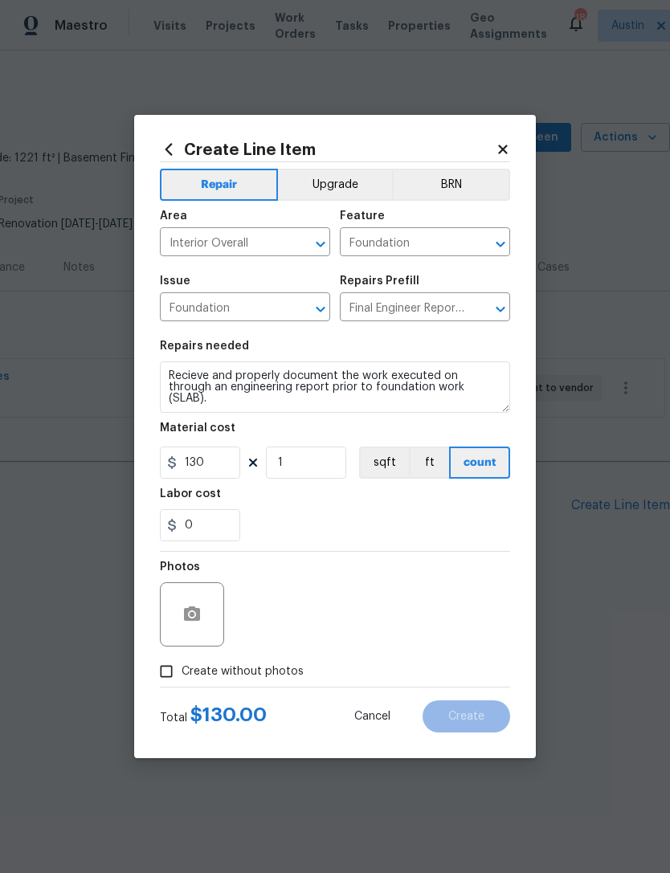
click at [181, 359] on div "Repairs needed" at bounding box center [335, 351] width 350 height 21
click at [173, 373] on textarea "Recieve and properly document the work executed on through an engineering repor…" at bounding box center [335, 386] width 350 height 51
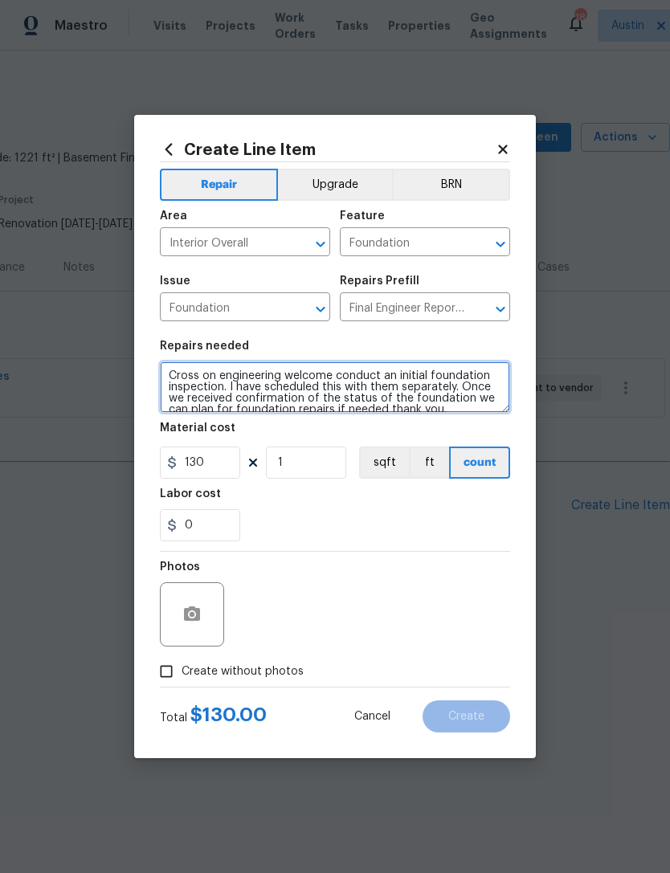
scroll to position [1, 0]
click at [200, 373] on textarea "Cross on engineering welcome conduct an initial foundation inspection. I have s…" at bounding box center [335, 386] width 350 height 51
click at [340, 369] on textarea "Crosstownn engineering welcome conduct an initial foundation inspection. I have…" at bounding box center [335, 386] width 350 height 51
click at [339, 369] on textarea "Crosstownn engineering welcome conduct an initial foundation inspection. I have…" at bounding box center [335, 386] width 350 height 51
click at [349, 369] on textarea "Crosstownn engineering welcome conduct an initial foundation inspection. I have…" at bounding box center [335, 386] width 350 height 51
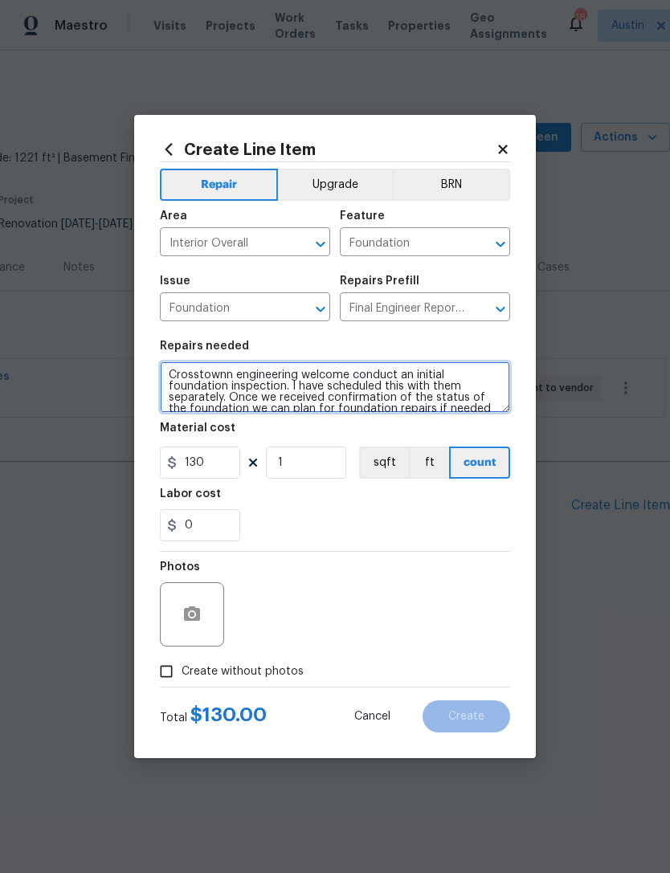
click at [349, 375] on textarea "Crosstownn engineering welcome conduct an initial foundation inspection. I have…" at bounding box center [335, 386] width 350 height 51
click at [440, 395] on textarea "Crosstownn engineering will conduct an initial foundation inspection. I have sc…" at bounding box center [335, 386] width 350 height 51
click at [176, 372] on textarea "Crosstownn engineering will conduct an initial foundation inspection. I have sc…" at bounding box center [335, 386] width 350 height 51
click at [175, 372] on textarea "Crosstownn engineering will conduct an initial foundation inspection. I have sc…" at bounding box center [335, 386] width 350 height 51
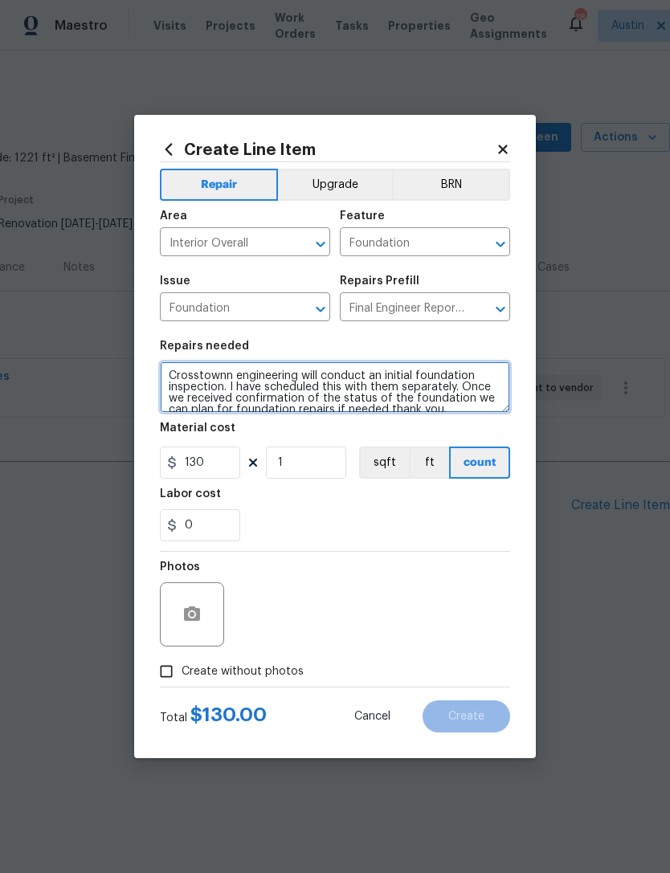
type textarea "Crosstownn engineering will conduct an initial foundation inspection. I have sc…"
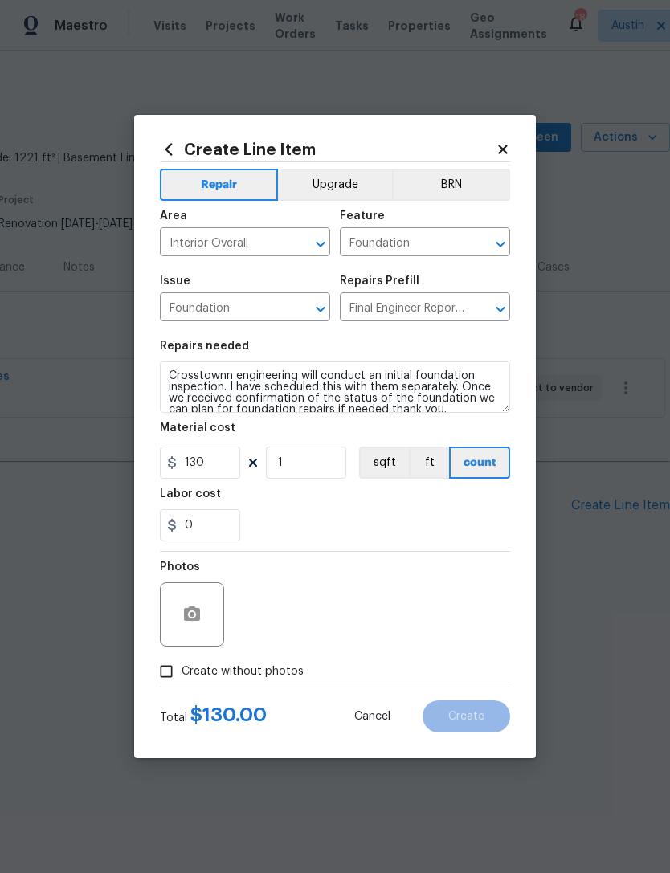
click at [337, 518] on div "0" at bounding box center [335, 525] width 350 height 32
click at [230, 684] on label "Create without photos" at bounding box center [227, 671] width 153 height 31
click at [182, 684] on input "Create without photos" at bounding box center [166, 671] width 31 height 31
checkbox input "true"
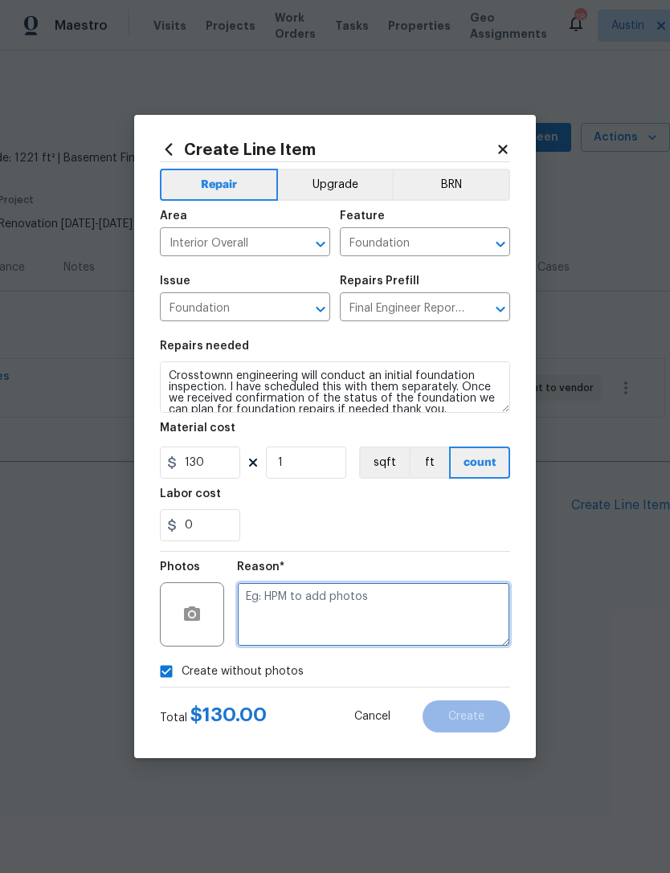
click at [315, 621] on textarea at bounding box center [373, 614] width 273 height 64
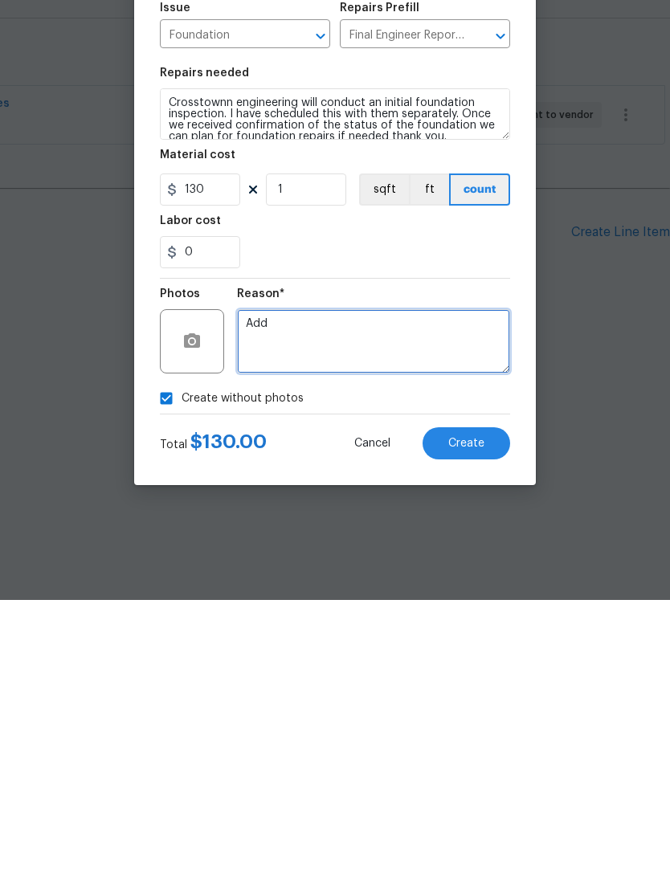
type textarea "Add"
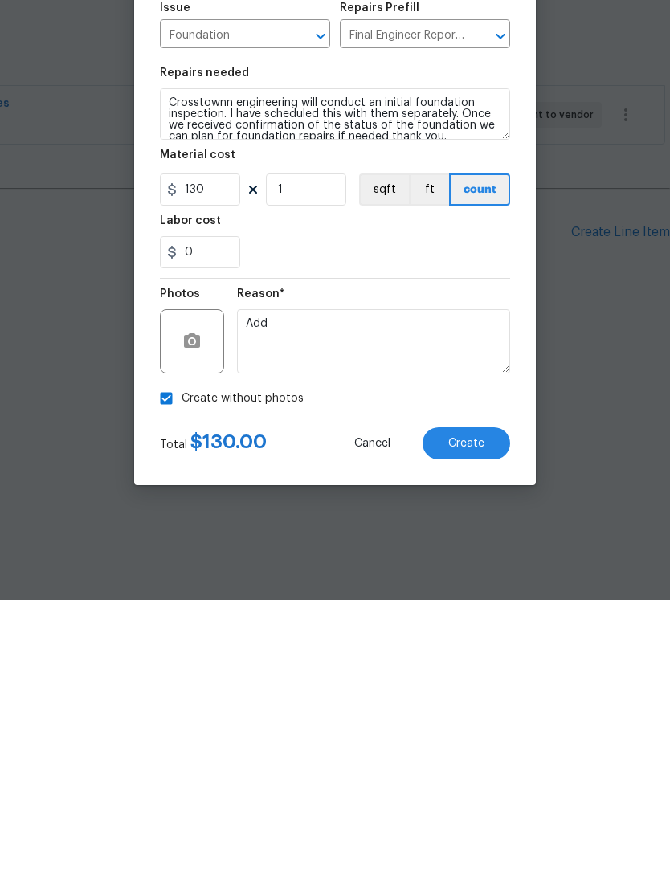
click at [476, 711] on span "Create" at bounding box center [466, 717] width 36 height 12
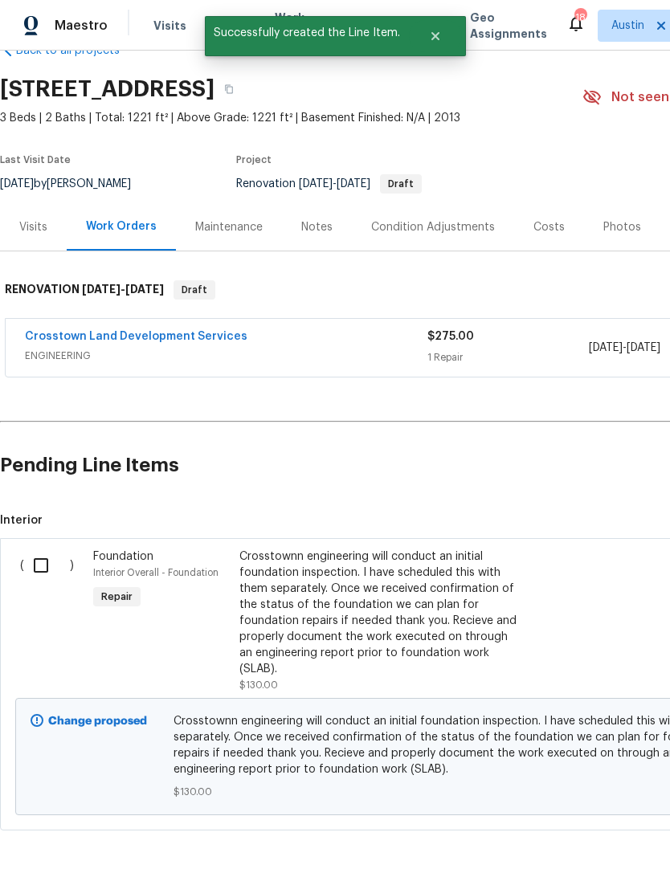
scroll to position [39, 0]
click at [42, 574] on input "checkbox" at bounding box center [47, 566] width 46 height 34
checkbox input "true"
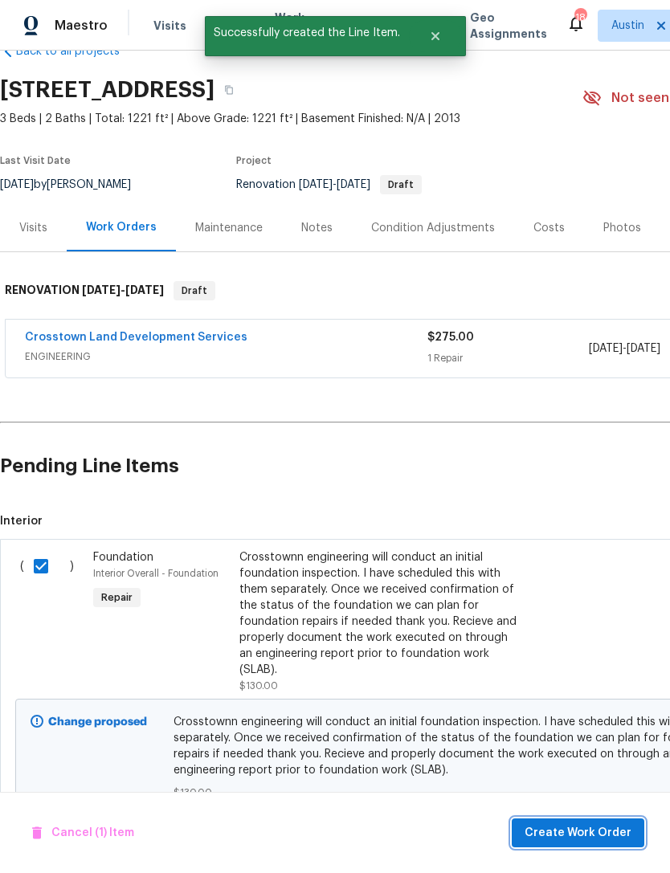
click at [586, 823] on span "Create Work Order" at bounding box center [578, 833] width 107 height 20
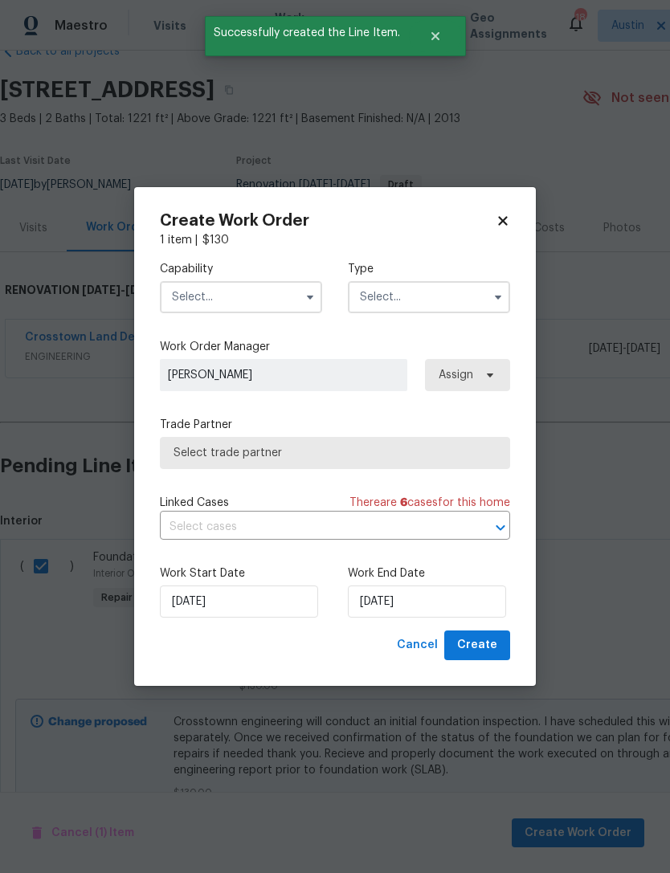
click at [277, 283] on input "text" at bounding box center [241, 297] width 162 height 32
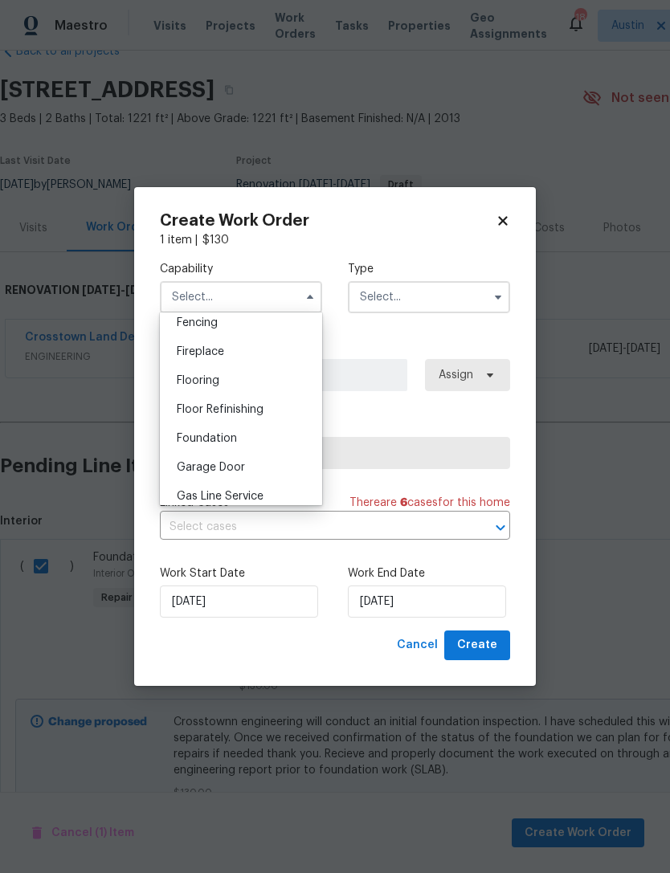
scroll to position [578, 0]
click at [267, 435] on div "Foundation" at bounding box center [241, 433] width 154 height 29
type input "Foundation"
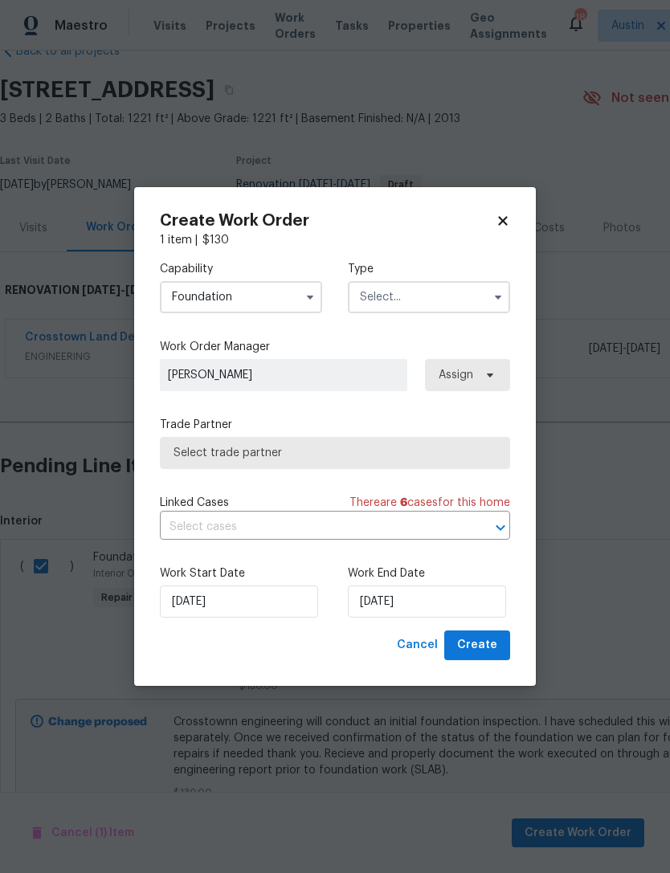
click at [418, 298] on input "text" at bounding box center [429, 297] width 162 height 32
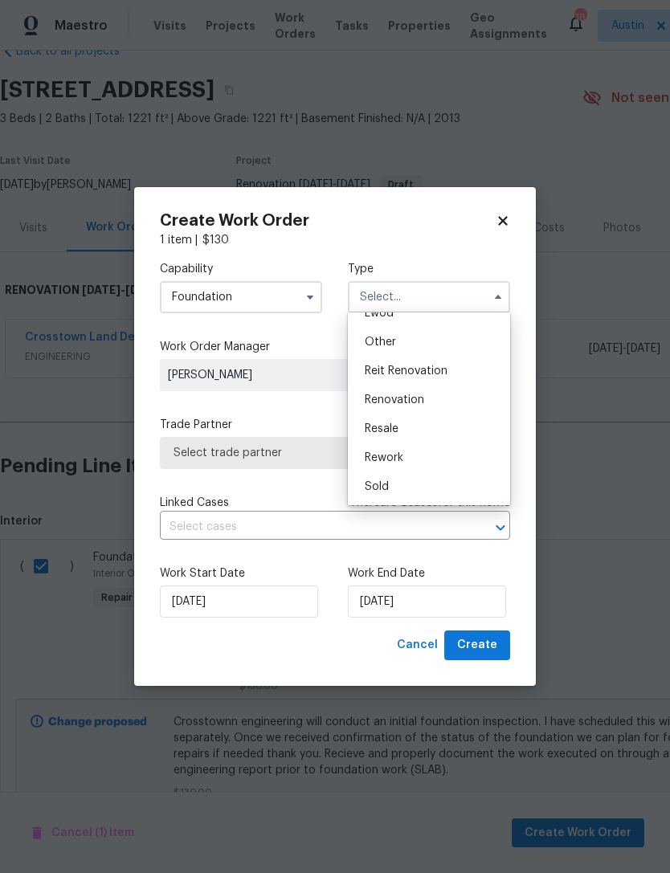
scroll to position [191, 0]
click at [427, 399] on div "Renovation" at bounding box center [429, 400] width 154 height 29
type input "Renovation"
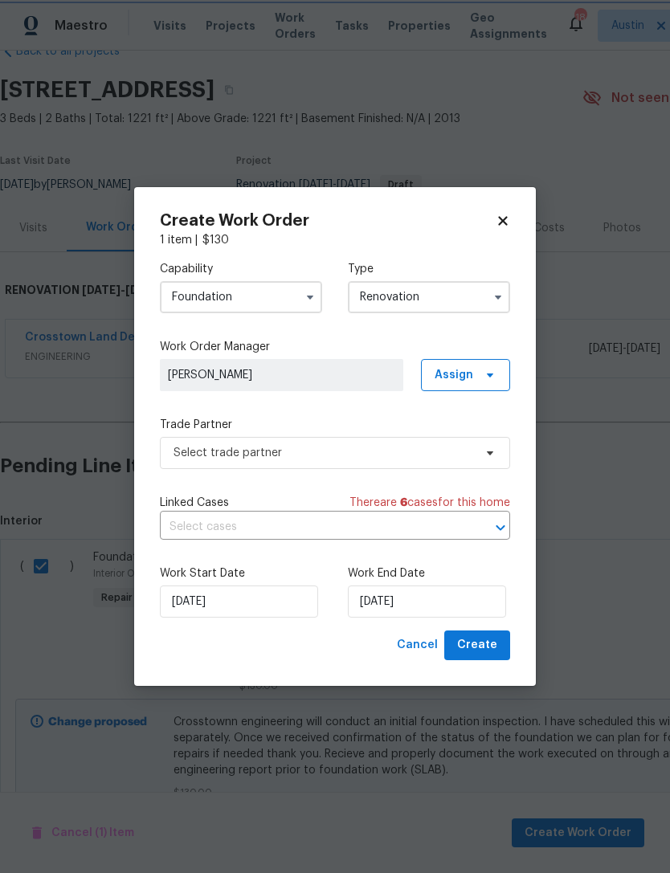
scroll to position [0, 0]
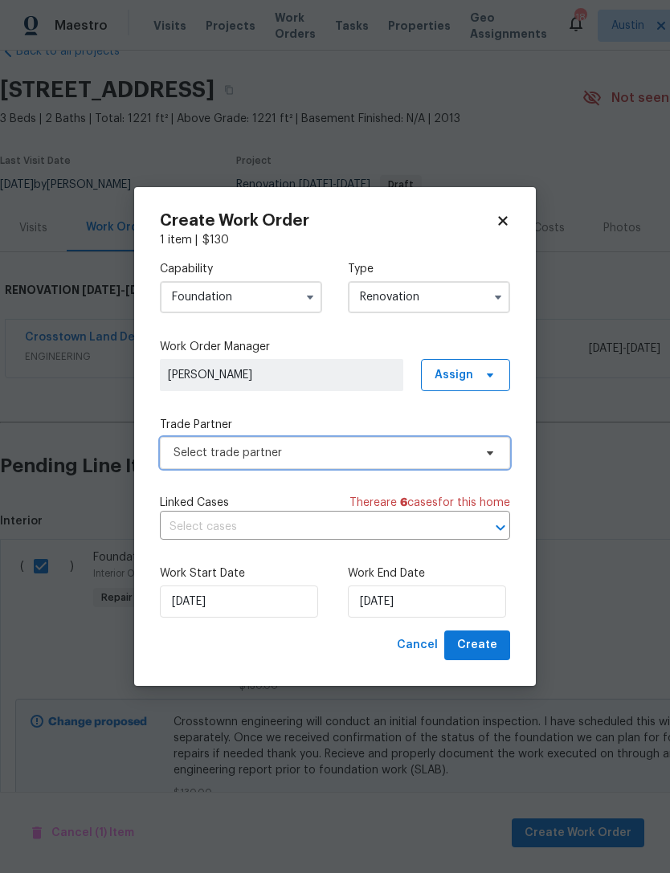
click at [394, 456] on span "Select trade partner" at bounding box center [323, 453] width 300 height 16
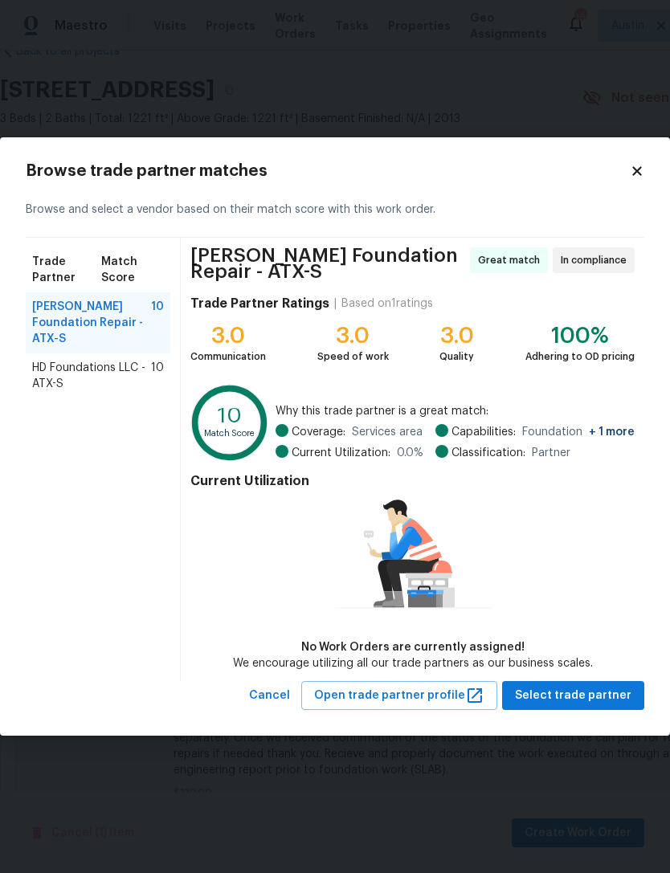
click at [138, 371] on span "HD Foundations LLC - ATX-S" at bounding box center [91, 376] width 119 height 32
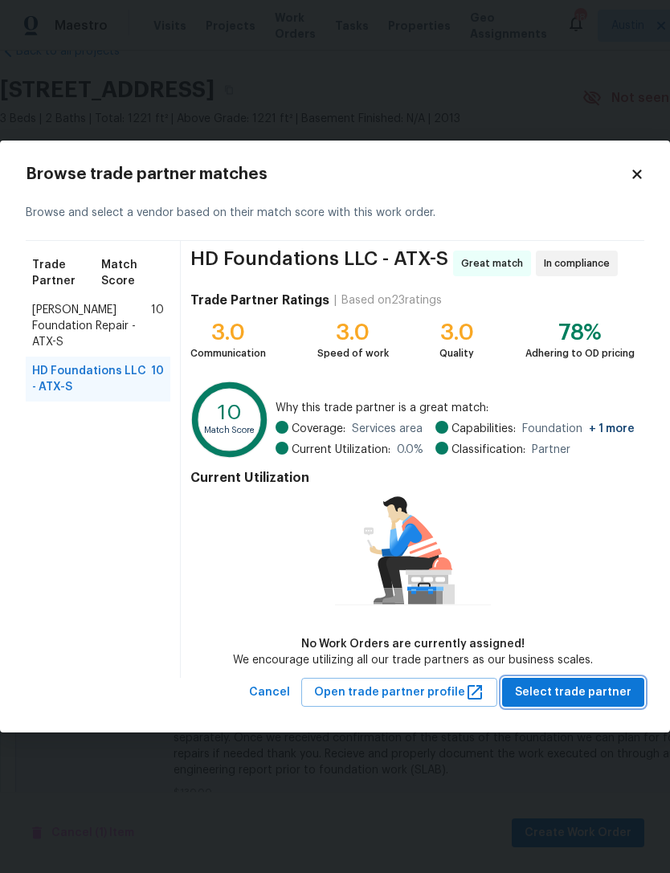
click at [590, 692] on span "Select trade partner" at bounding box center [573, 693] width 116 height 20
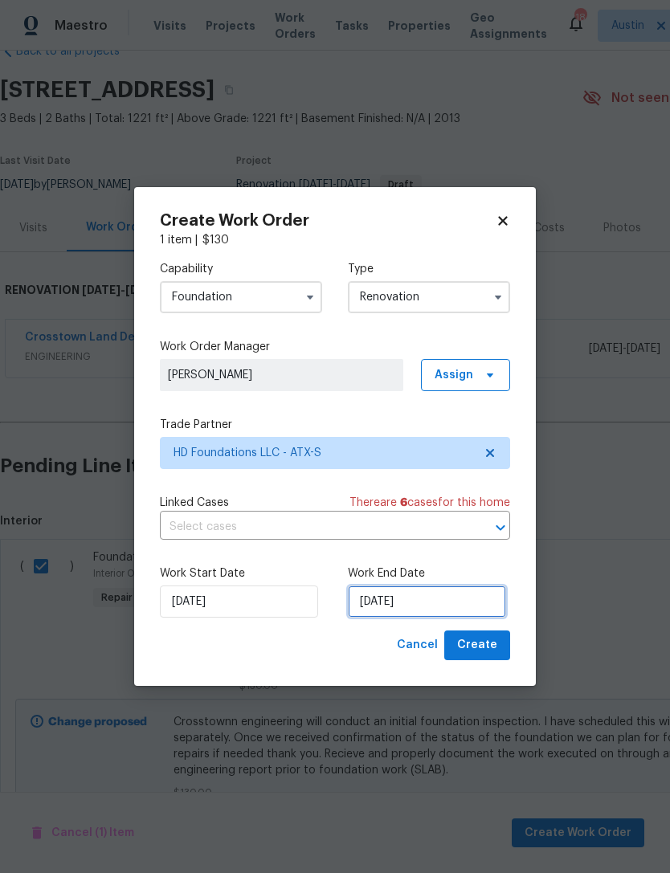
click at [410, 606] on input "[DATE]" at bounding box center [427, 602] width 158 height 32
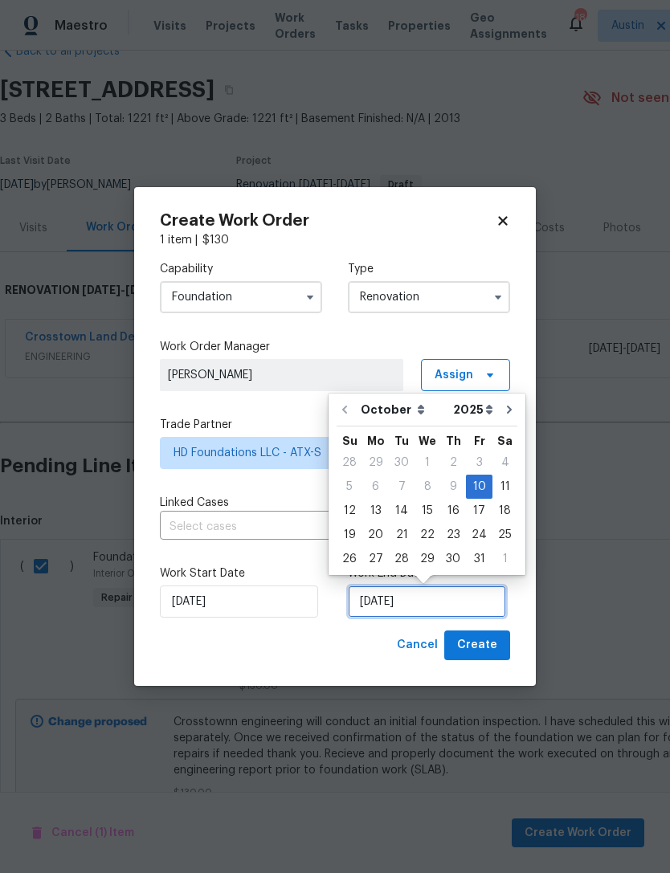
scroll to position [30, 0]
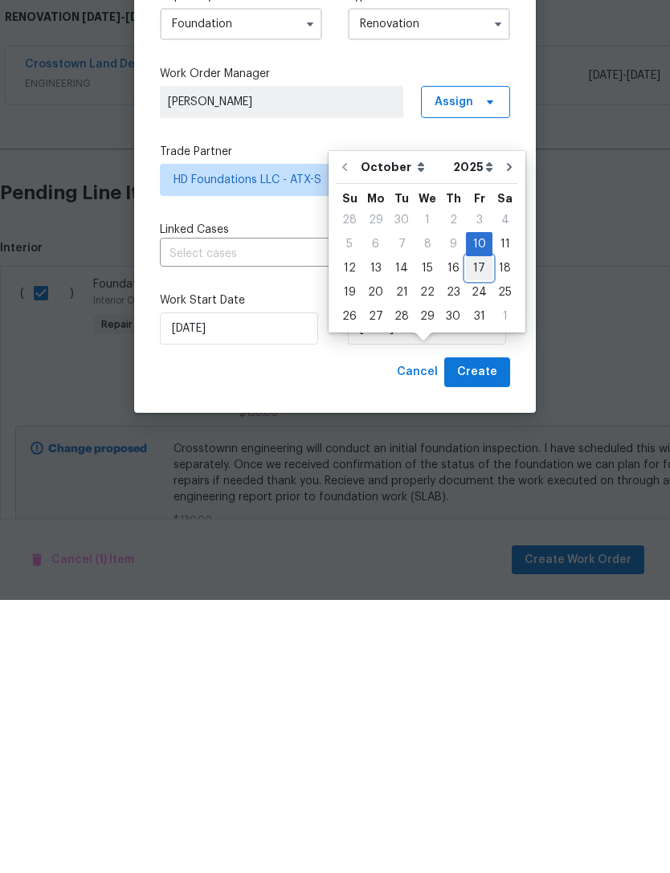
click at [467, 530] on div "17" at bounding box center [479, 541] width 27 height 22
type input "[DATE]"
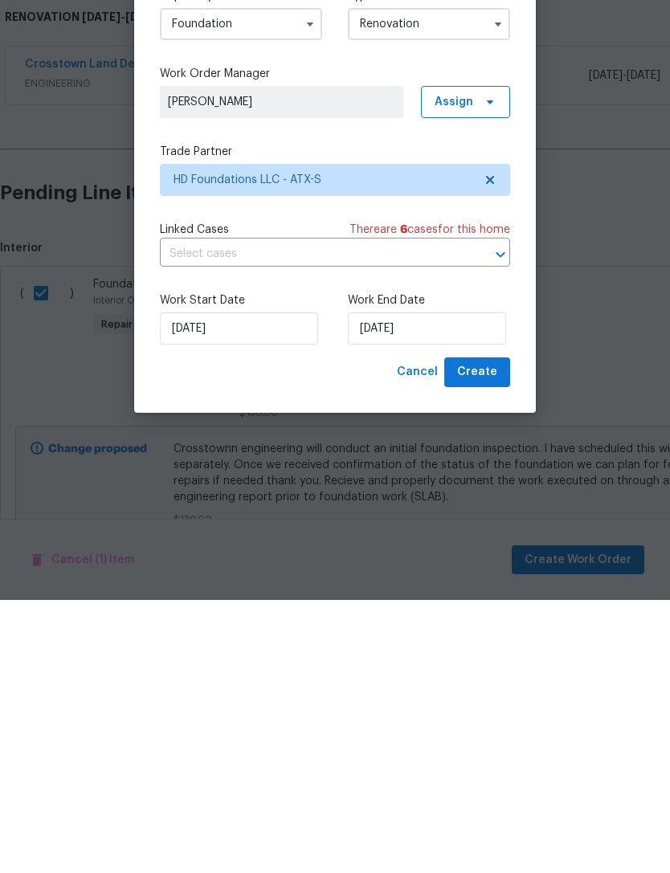
scroll to position [51, 0]
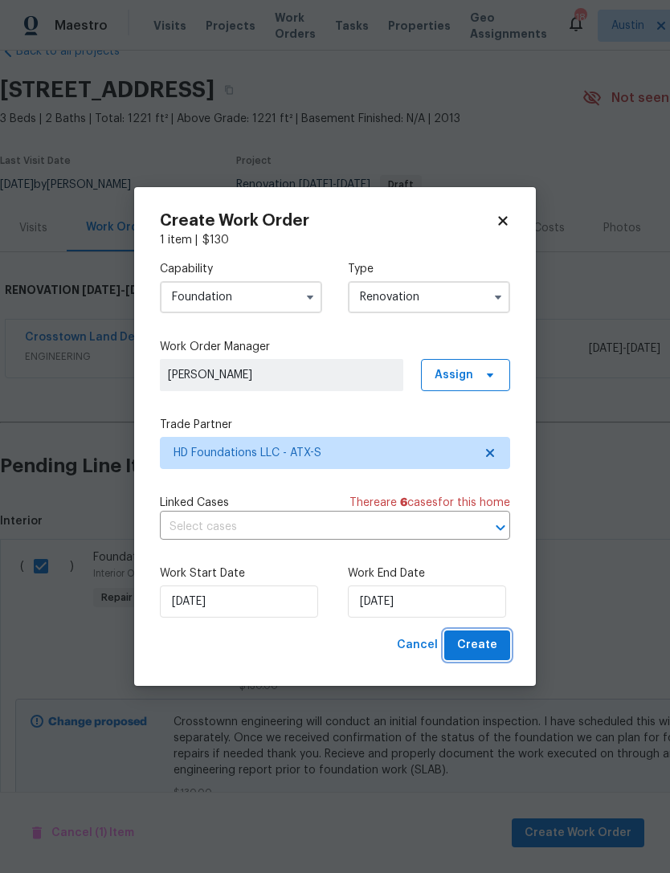
click at [503, 657] on button "Create" at bounding box center [477, 646] width 66 height 30
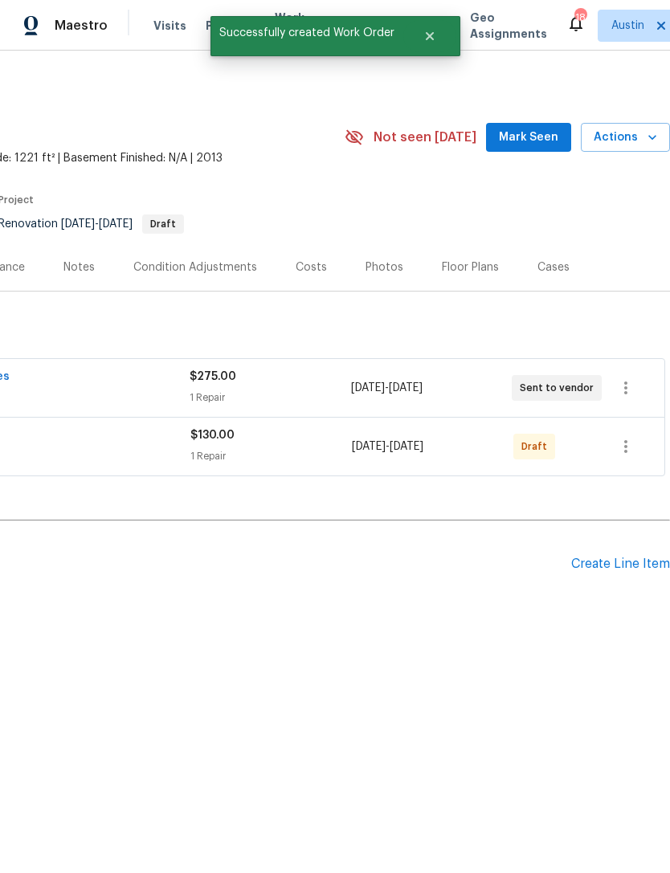
scroll to position [0, 238]
click at [624, 445] on icon "button" at bounding box center [625, 446] width 19 height 19
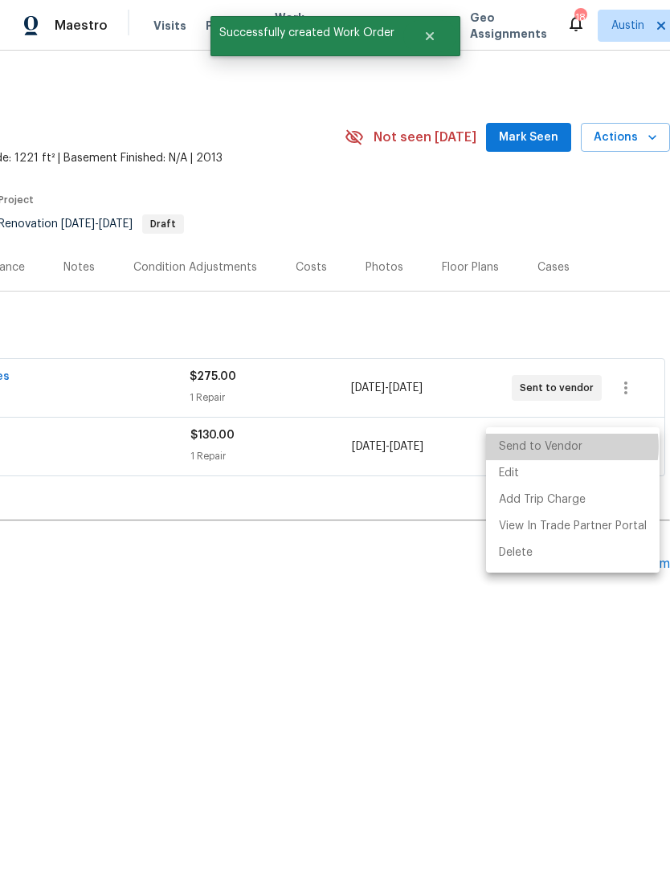
click at [565, 447] on li "Send to Vendor" at bounding box center [572, 447] width 173 height 27
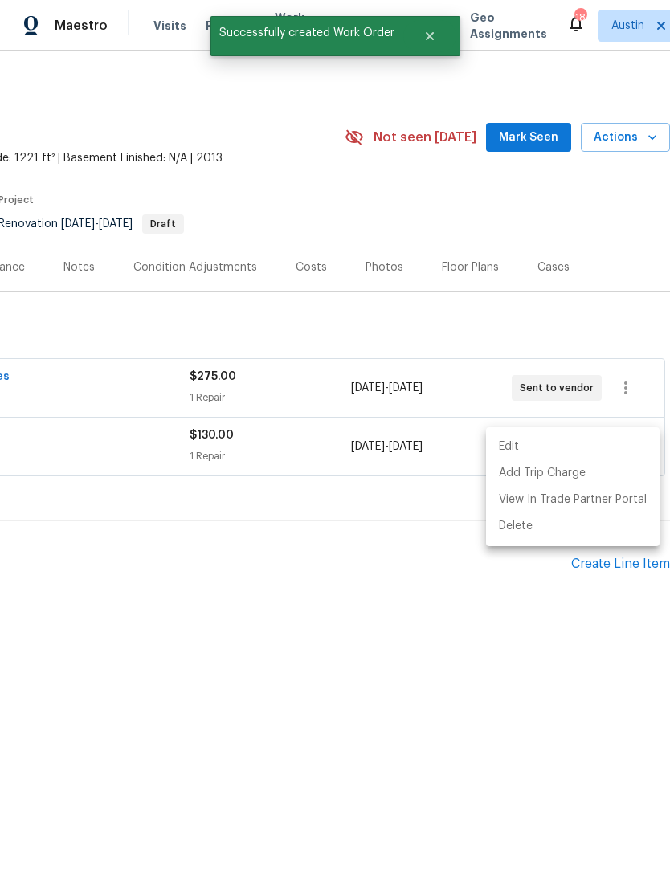
click at [261, 651] on div at bounding box center [335, 436] width 670 height 873
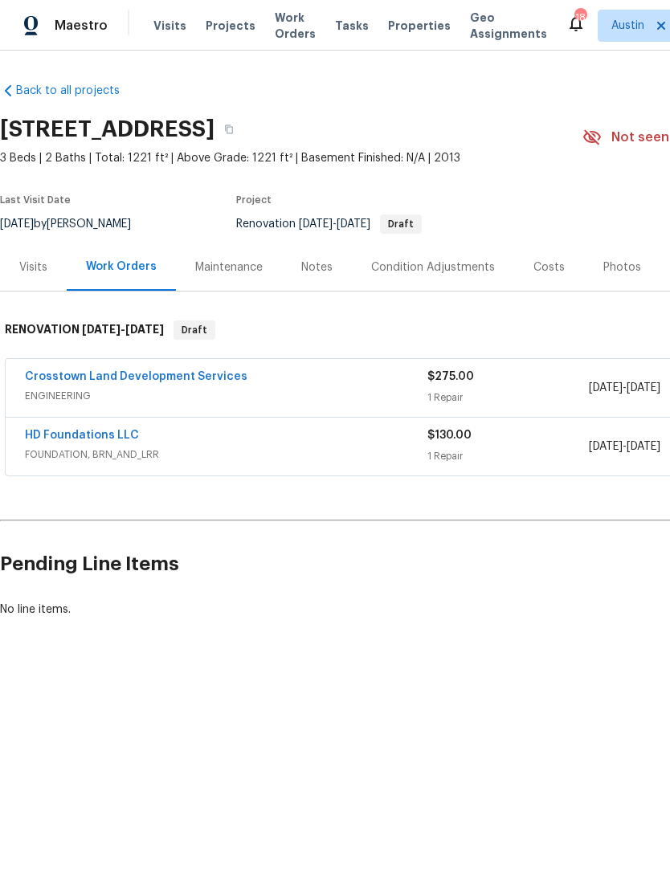
scroll to position [0, 0]
click at [111, 438] on link "HD Foundations LLC" at bounding box center [82, 435] width 114 height 11
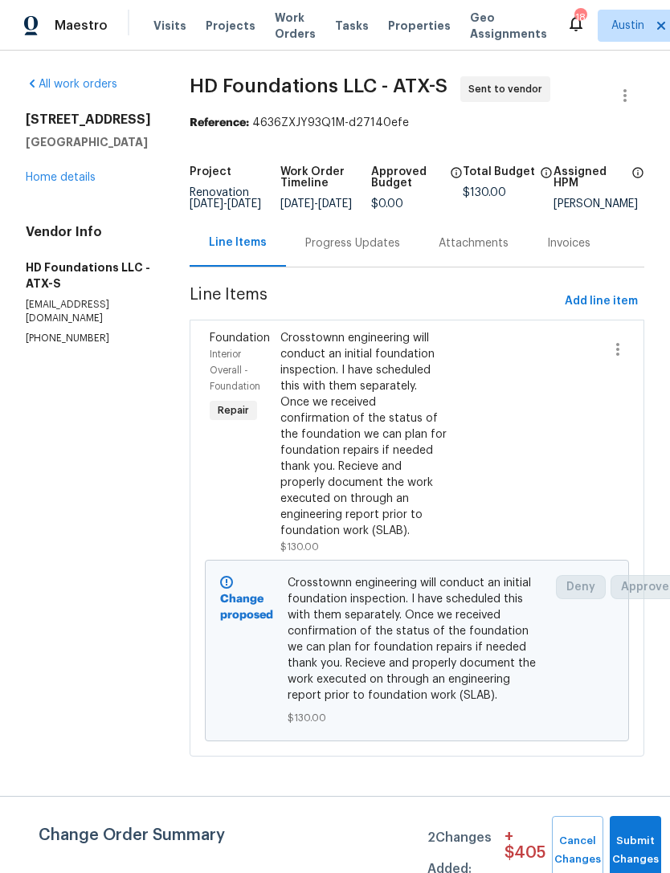
click at [361, 251] on div "Progress Updates" at bounding box center [352, 243] width 95 height 16
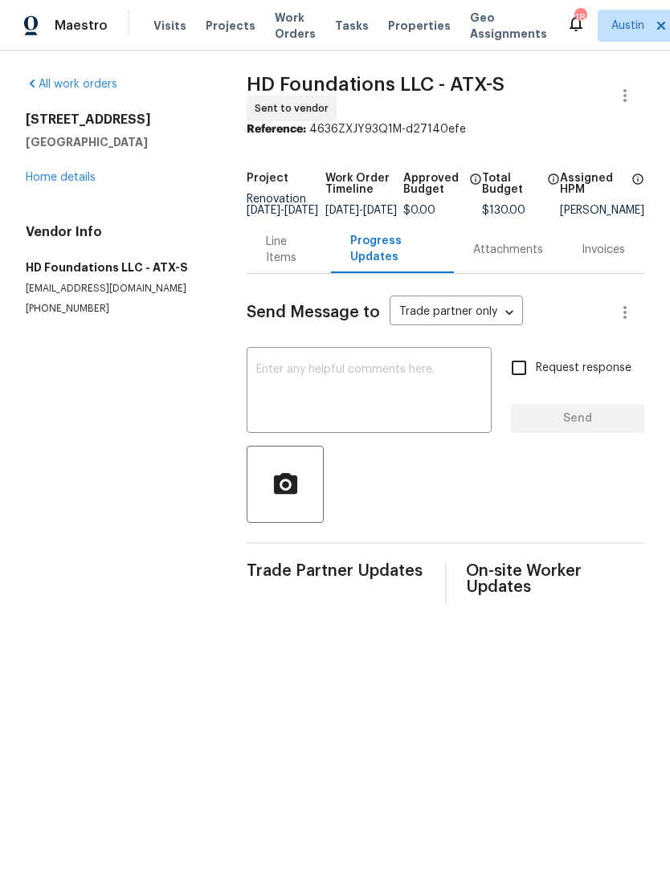
click at [282, 389] on textarea at bounding box center [369, 392] width 226 height 56
click at [275, 379] on textarea at bounding box center [369, 392] width 226 height 56
paste textarea "Crosstownn engineering will conduct an initial foundation inspection. I have sc…"
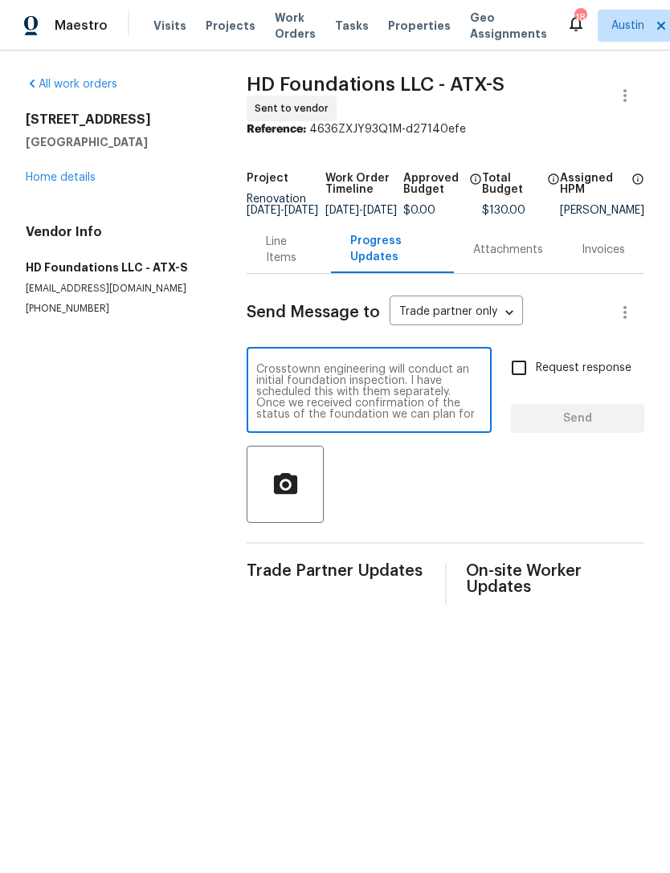
scroll to position [11, 0]
type textarea "Crosstownn engineering will conduct an initial foundation inspection. I have sc…"
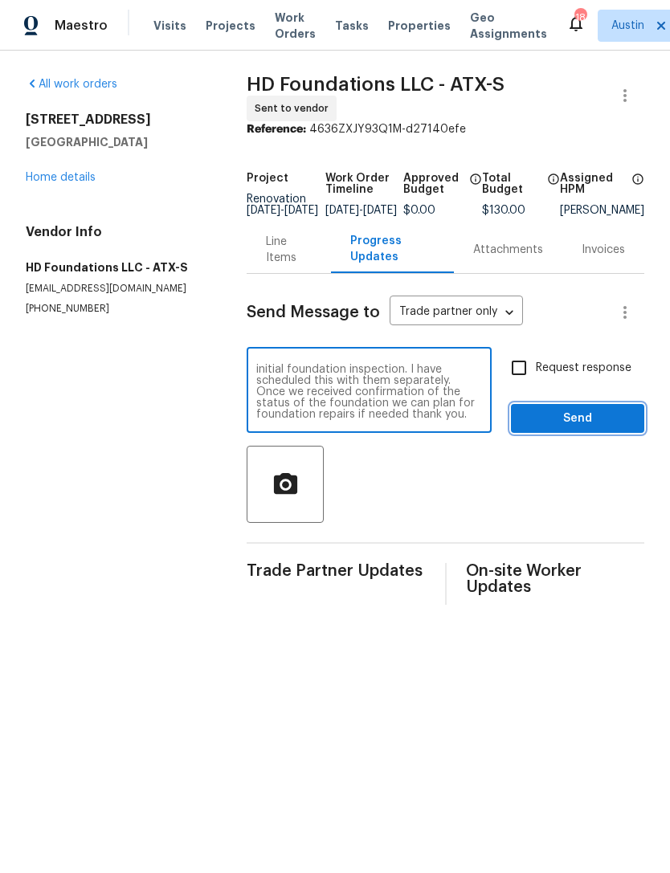
click at [592, 428] on span "Send" at bounding box center [578, 419] width 108 height 20
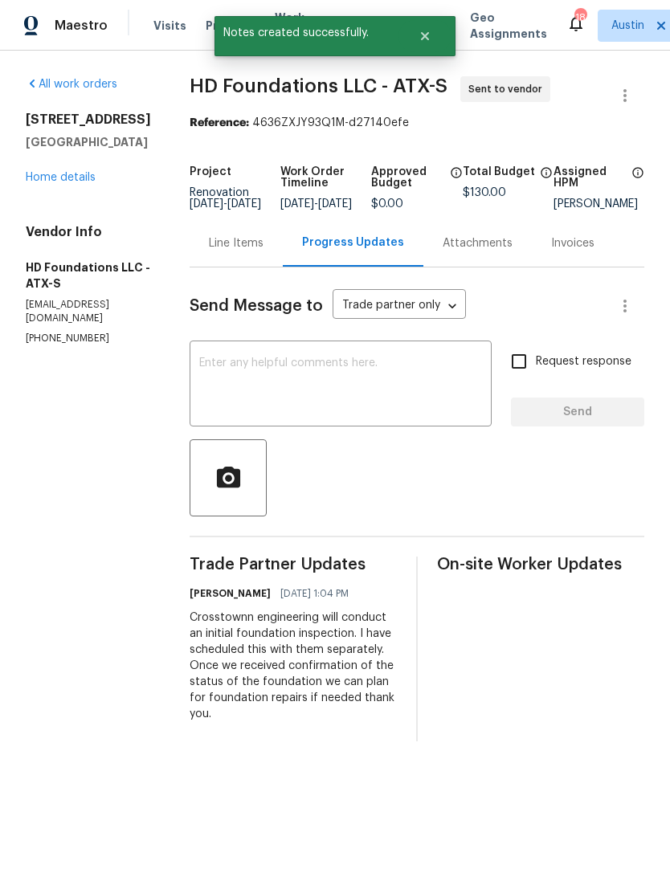
scroll to position [0, 0]
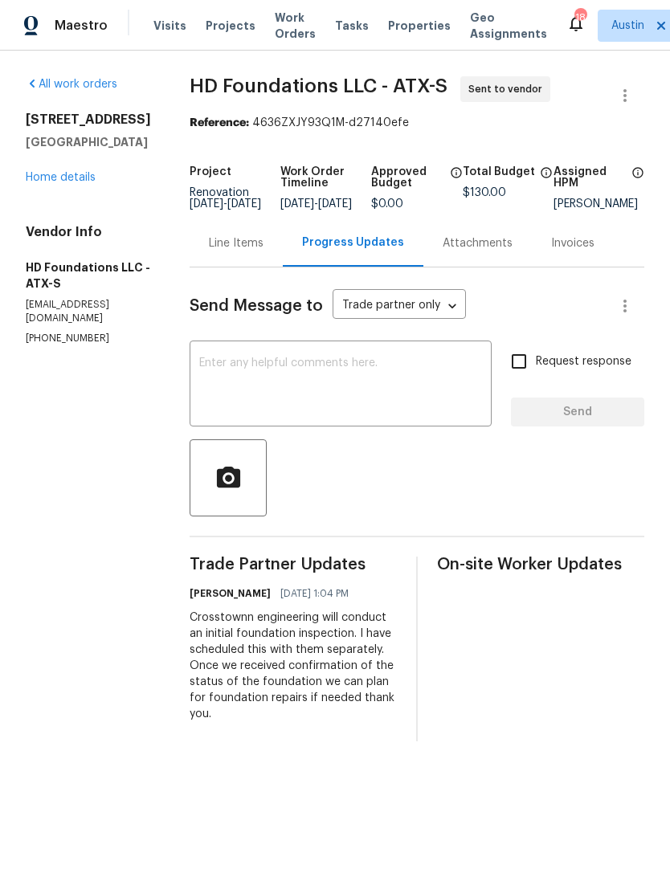
click at [76, 172] on link "Home details" at bounding box center [61, 177] width 70 height 11
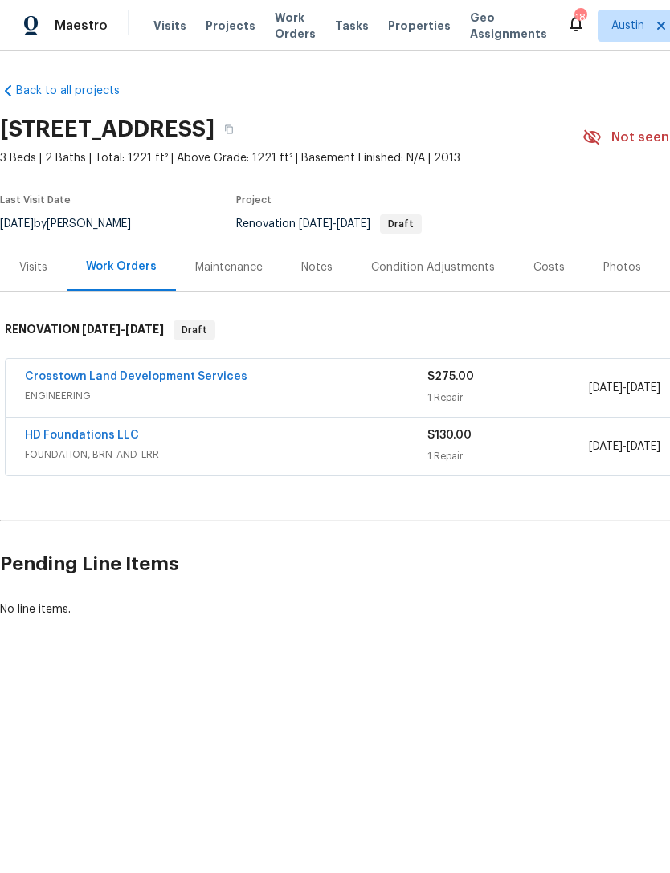
click at [42, 249] on div "Visits" at bounding box center [33, 266] width 67 height 47
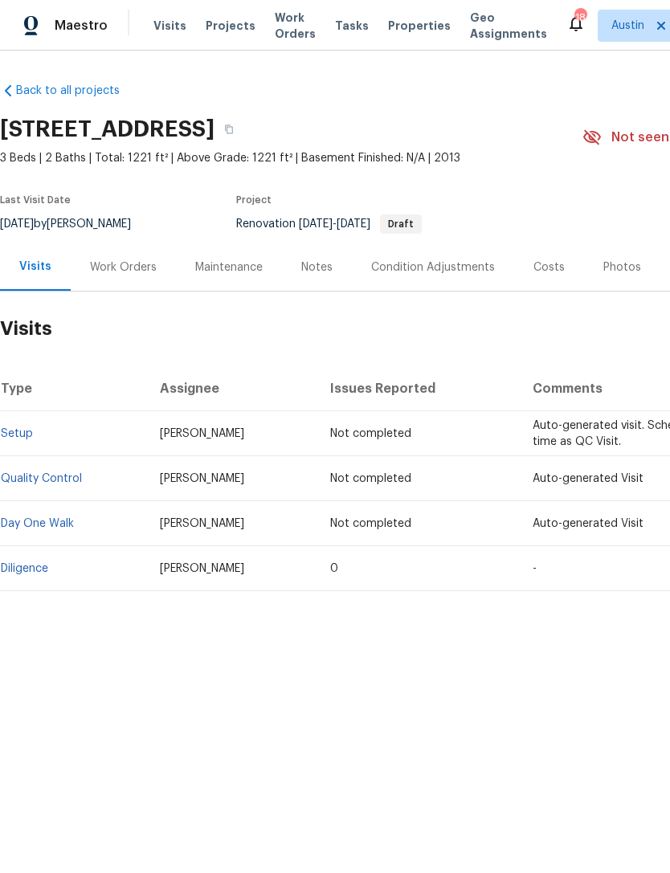
click at [318, 263] on div "Notes" at bounding box center [316, 267] width 31 height 16
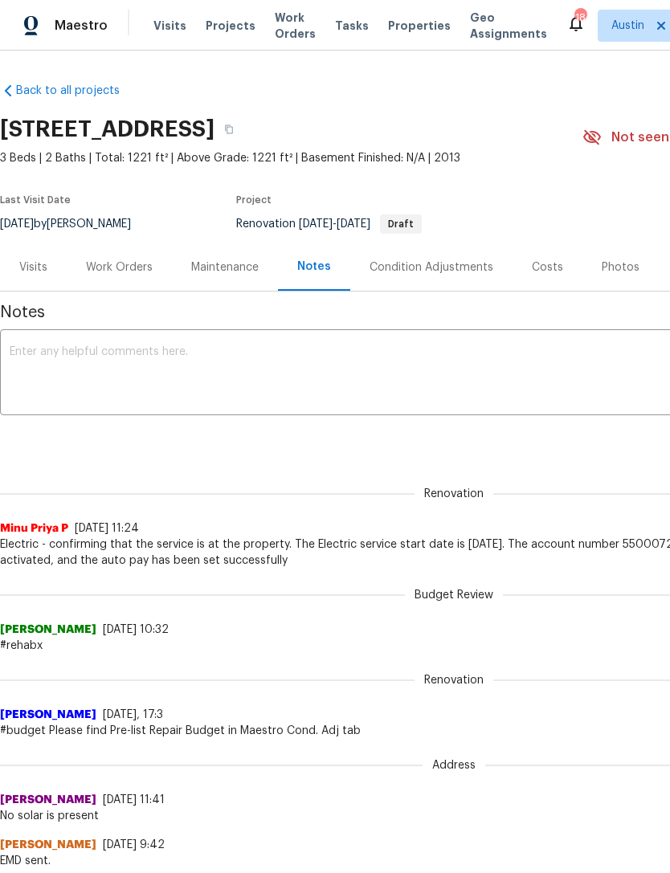
click at [223, 371] on textarea at bounding box center [454, 374] width 888 height 56
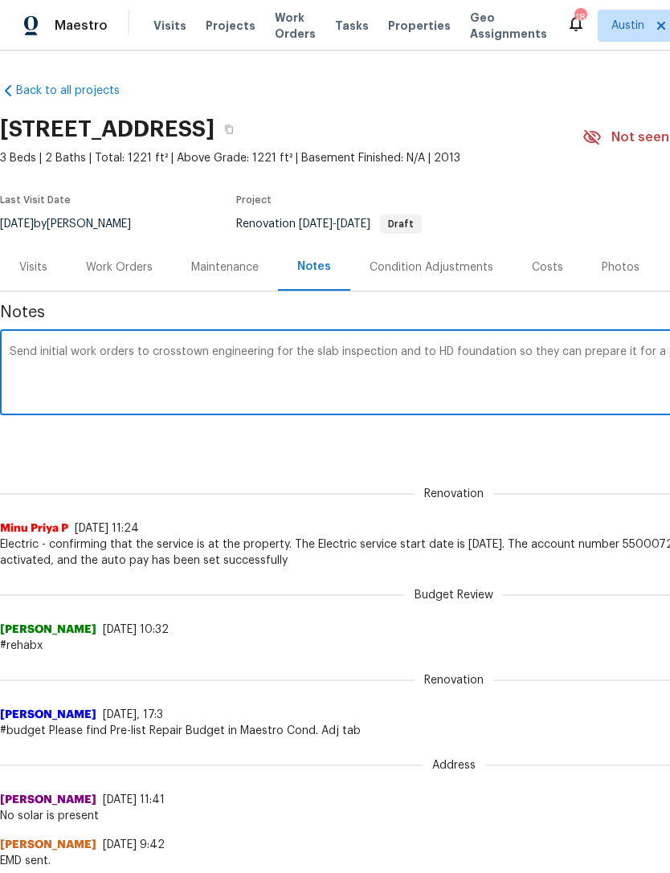
click at [24, 343] on div "Send initial work orders to crosstown engineering for the slab inspection and t…" at bounding box center [454, 374] width 908 height 82
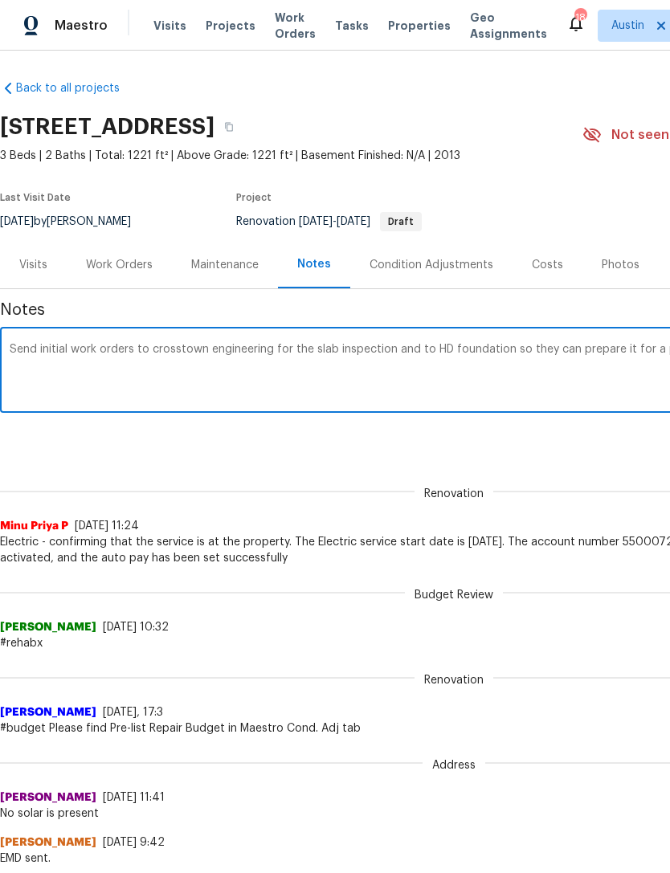
scroll to position [2, 0]
click at [43, 338] on div "Send initial work orders to crosstown engineering for the slab inspection and t…" at bounding box center [454, 372] width 908 height 82
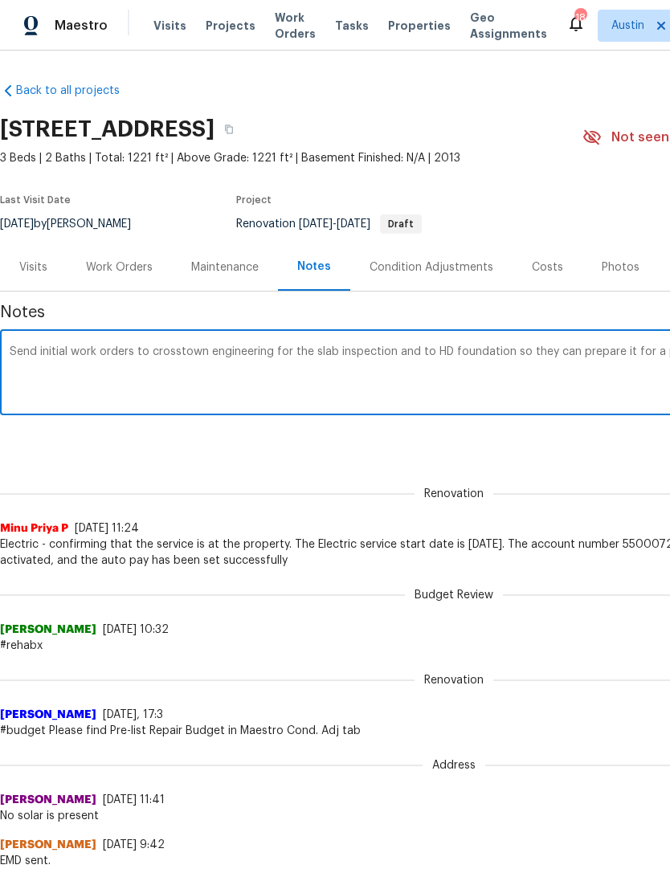
scroll to position [0, 0]
click at [35, 354] on textarea "Send initial work orders to crosstown engineering for the slab inspection and t…" at bounding box center [454, 374] width 888 height 56
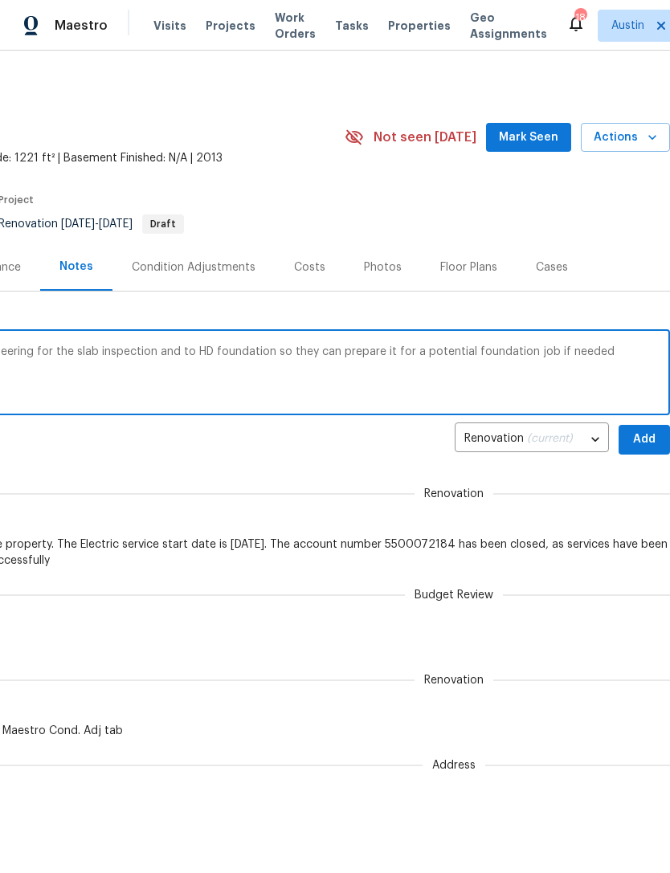
scroll to position [0, 238]
type textarea "Sent initial work orders to crosstown engineering for the slab inspection and t…"
click at [653, 446] on span "Add" at bounding box center [644, 440] width 26 height 20
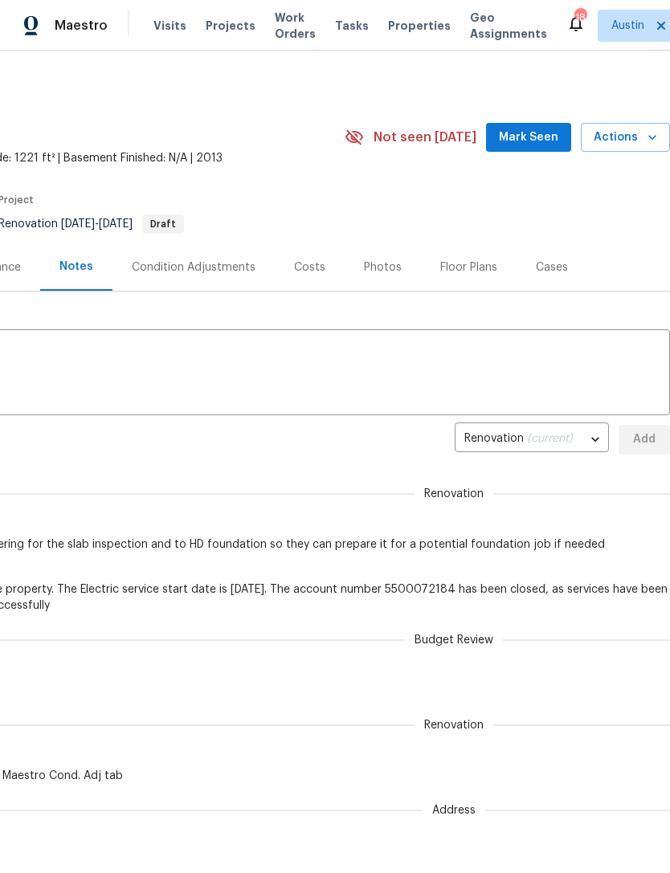
click at [237, 271] on div "Condition Adjustments" at bounding box center [194, 267] width 124 height 16
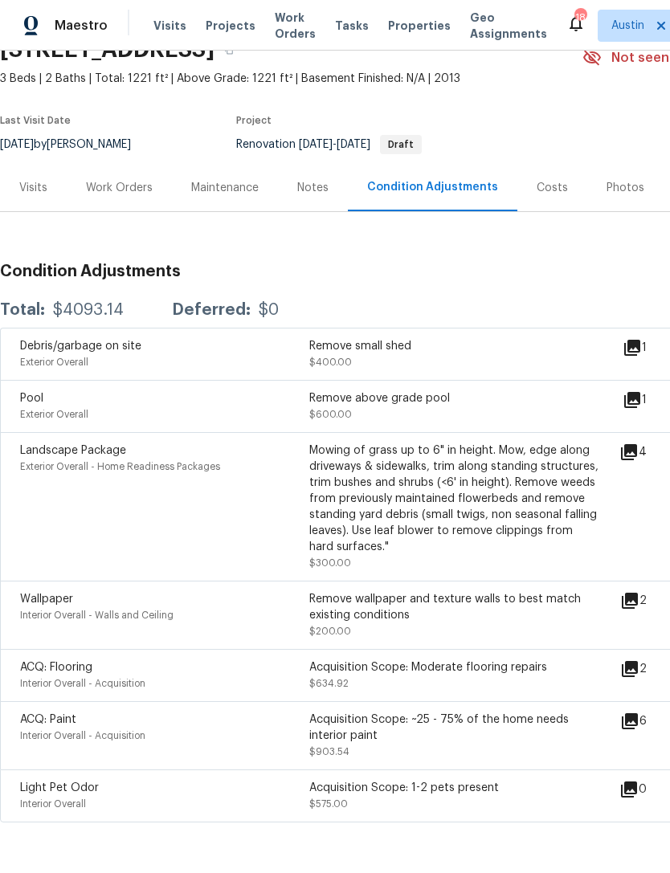
scroll to position [80, 0]
click at [45, 180] on div "Visits" at bounding box center [33, 188] width 28 height 16
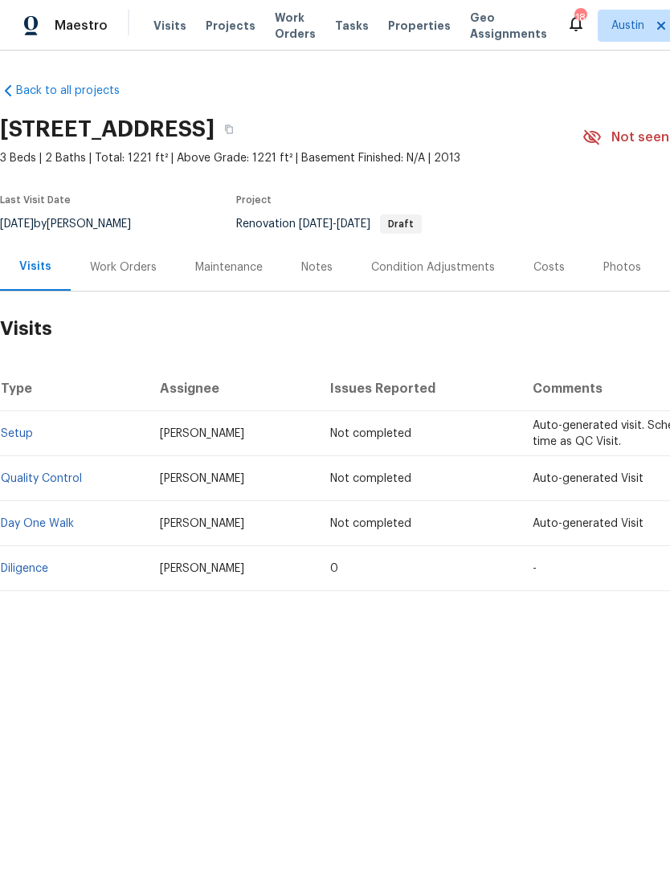
click at [615, 262] on div "Photos" at bounding box center [622, 267] width 38 height 16
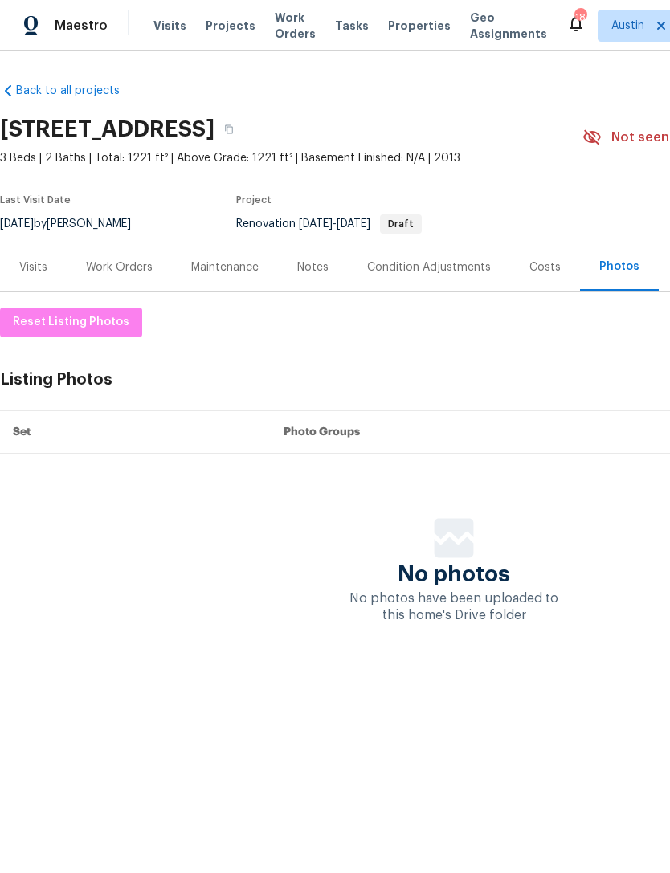
click at [114, 283] on div "Work Orders" at bounding box center [119, 266] width 105 height 47
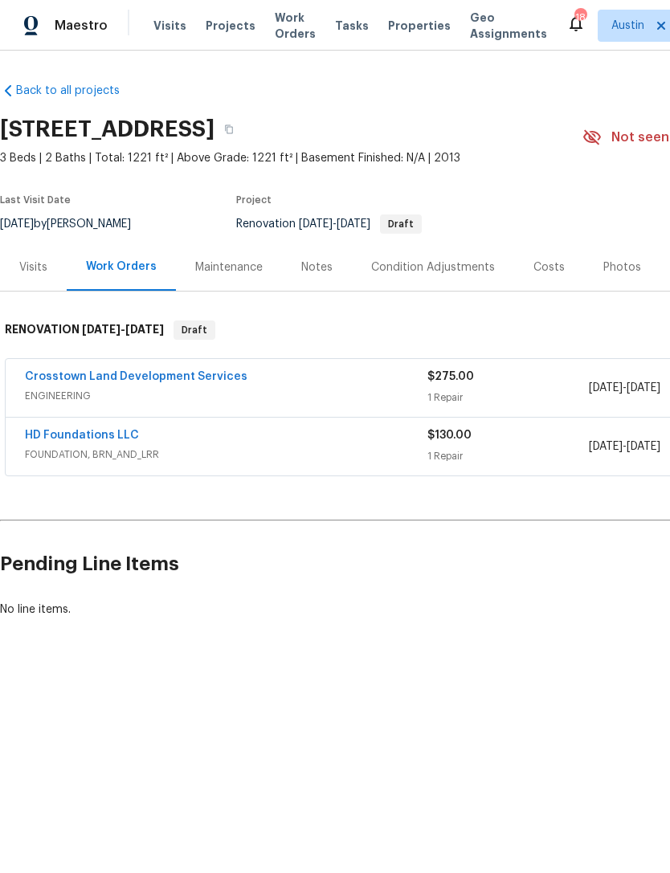
click at [46, 276] on div "Visits" at bounding box center [33, 266] width 67 height 47
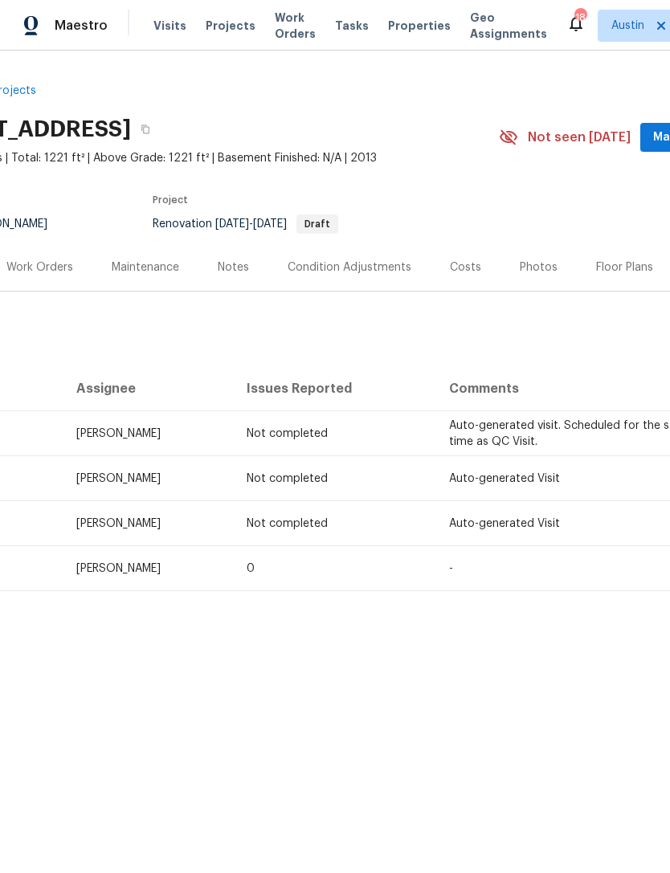
scroll to position [0, 111]
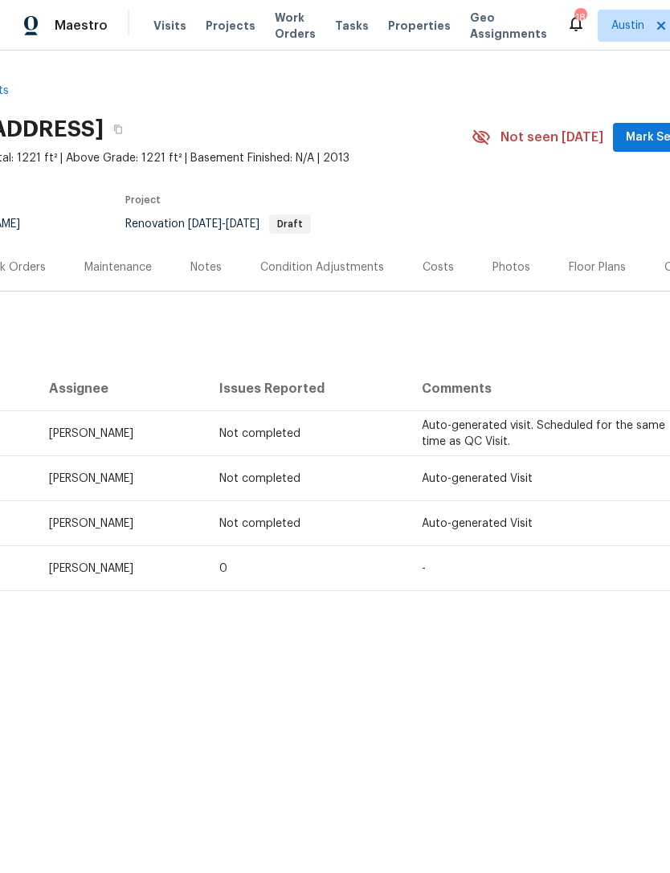
click at [552, 280] on div "Floor Plans" at bounding box center [597, 266] width 96 height 47
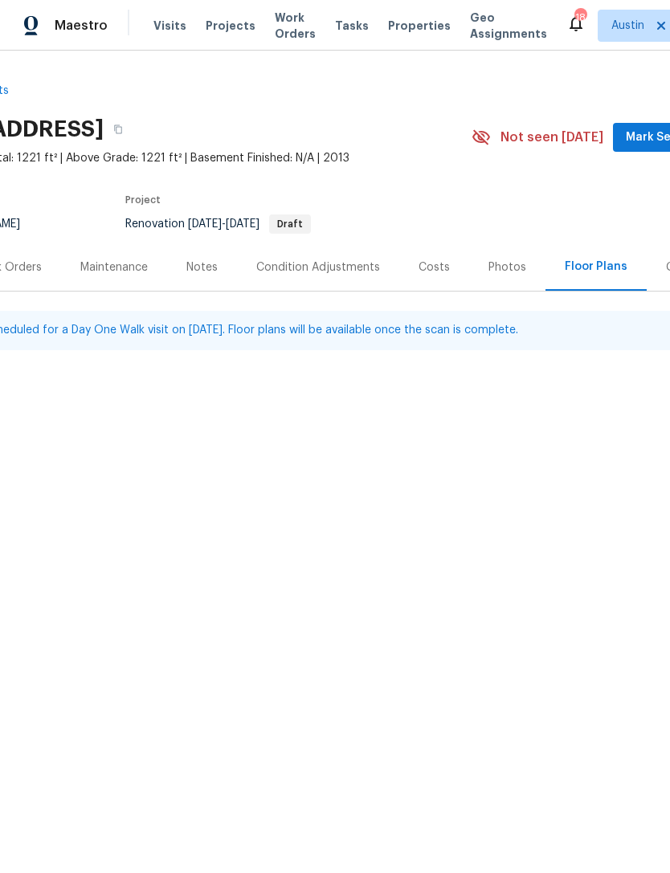
click at [341, 278] on div "Condition Adjustments" at bounding box center [318, 266] width 162 height 47
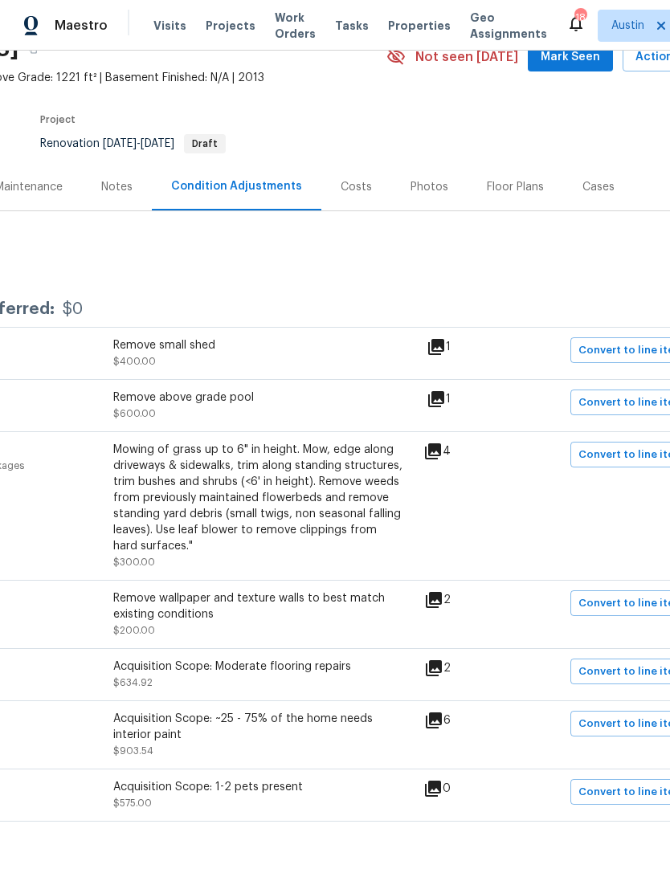
scroll to position [80, 196]
click at [444, 341] on icon at bounding box center [436, 348] width 16 height 16
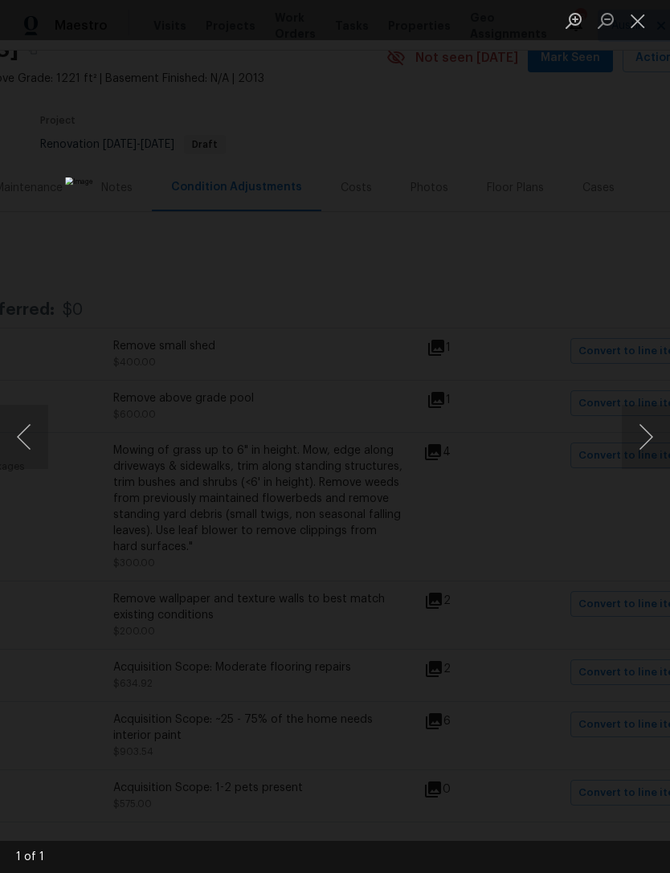
click at [633, 35] on button "Close lightbox" at bounding box center [638, 20] width 32 height 28
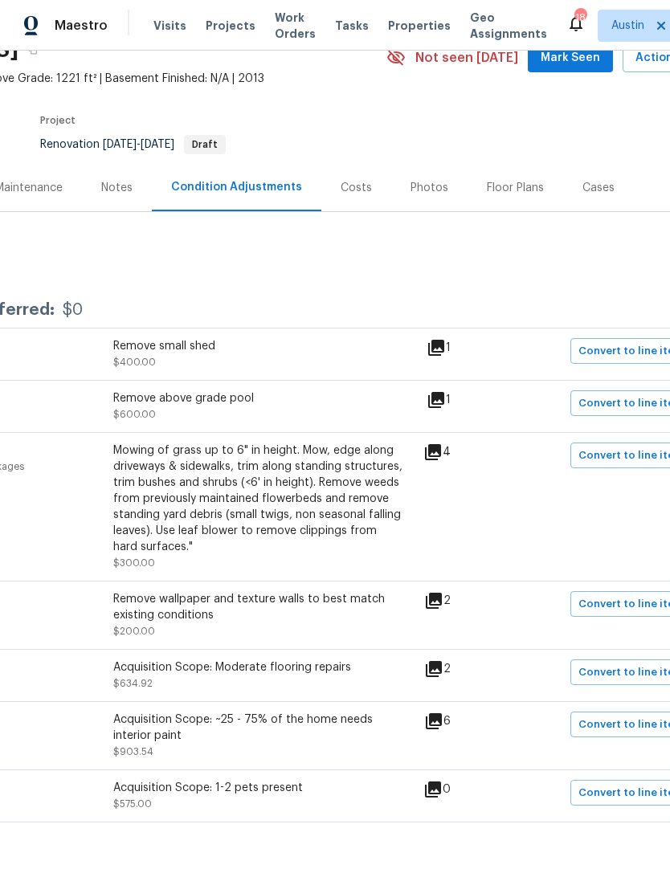
click at [446, 408] on icon at bounding box center [436, 399] width 19 height 19
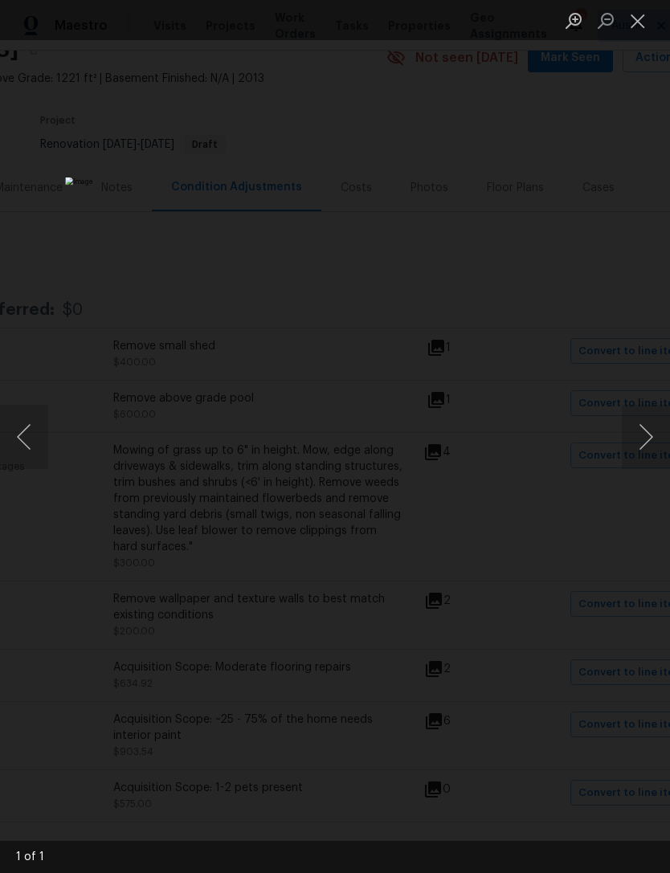
click at [646, 301] on div "Lightbox" at bounding box center [335, 436] width 670 height 873
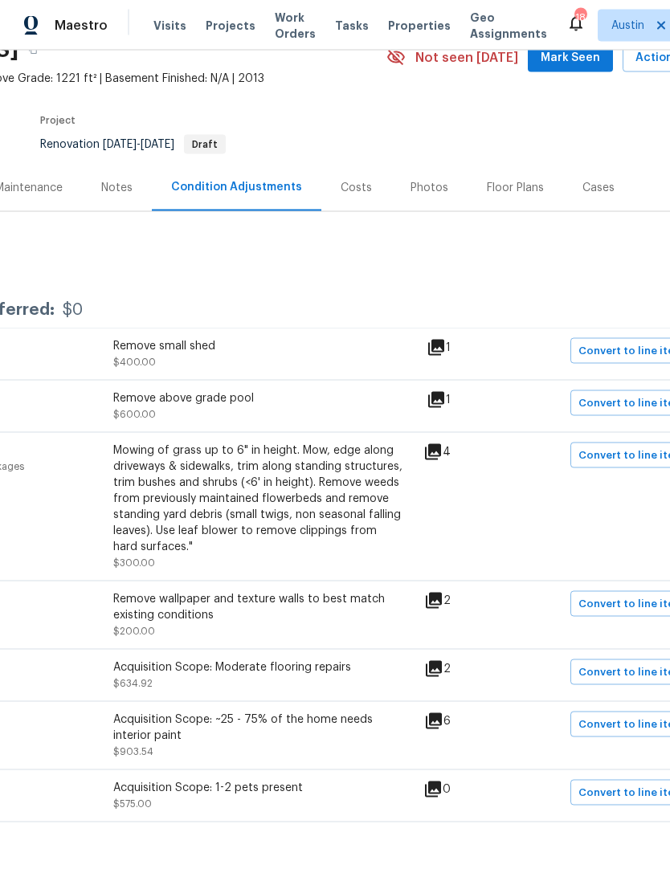
scroll to position [51, 0]
click at [443, 443] on icon at bounding box center [432, 452] width 19 height 19
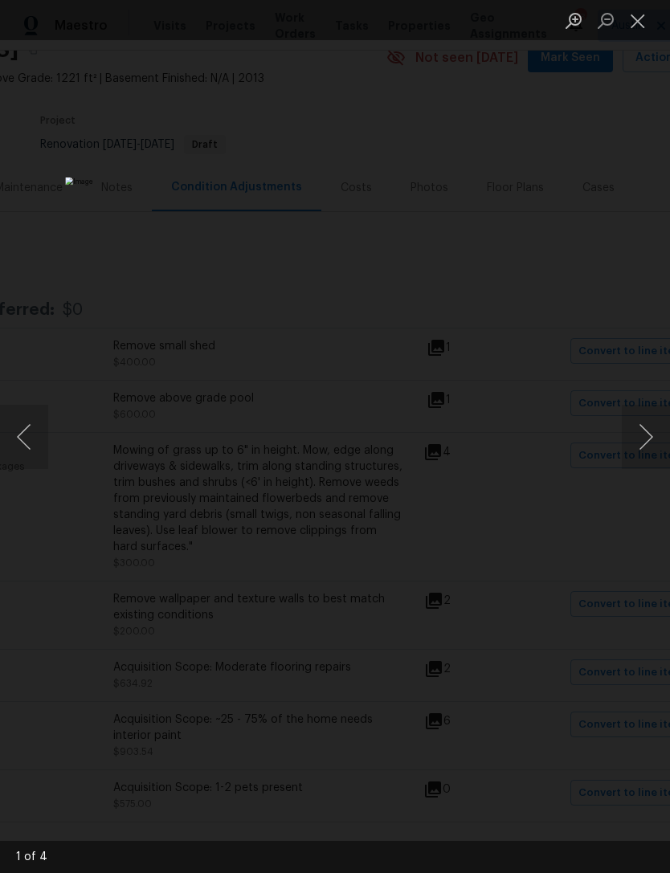
click at [631, 304] on div "Lightbox" at bounding box center [335, 436] width 670 height 873
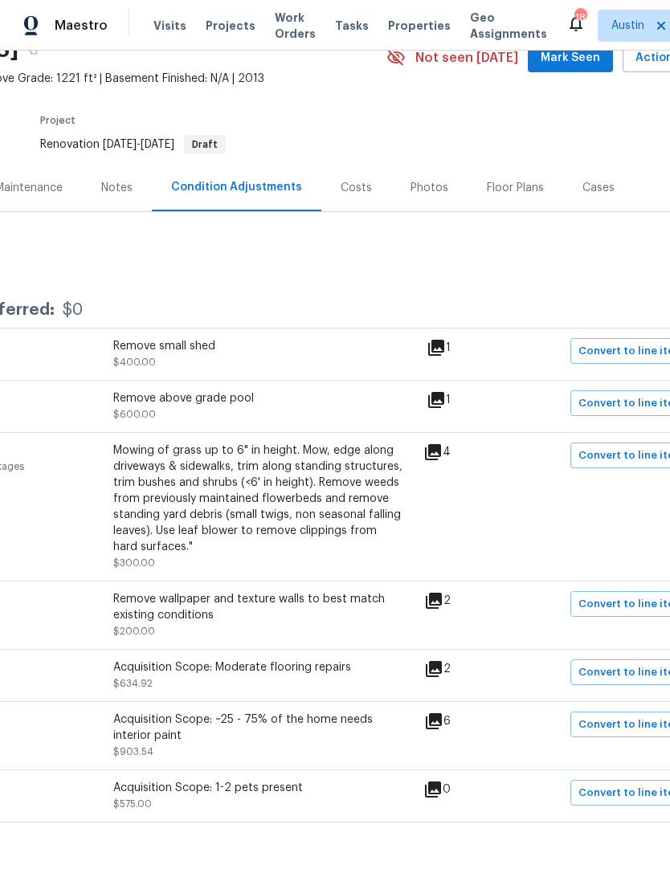
click at [443, 659] on icon at bounding box center [433, 668] width 19 height 19
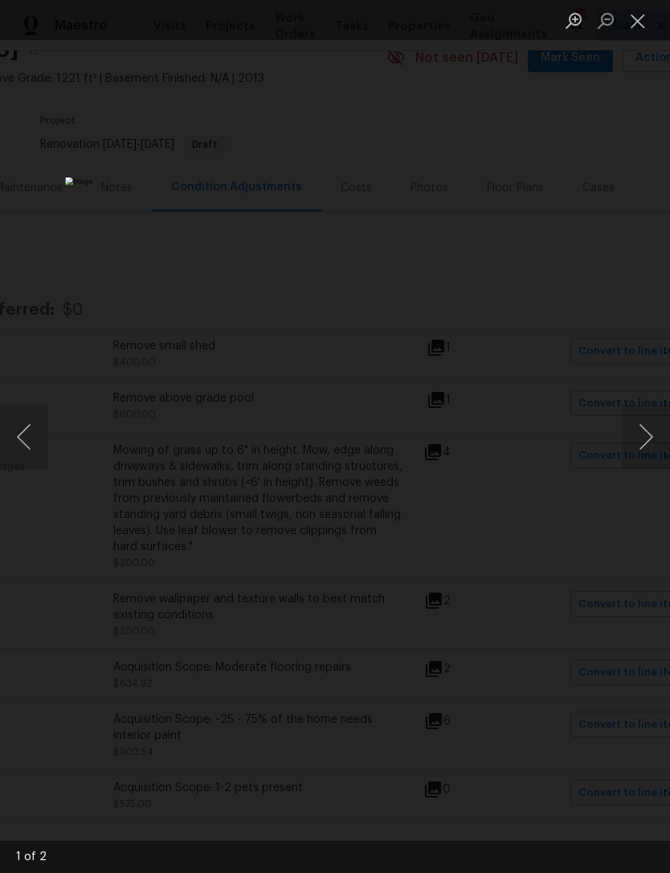
click at [643, 218] on div "Lightbox" at bounding box center [335, 436] width 670 height 873
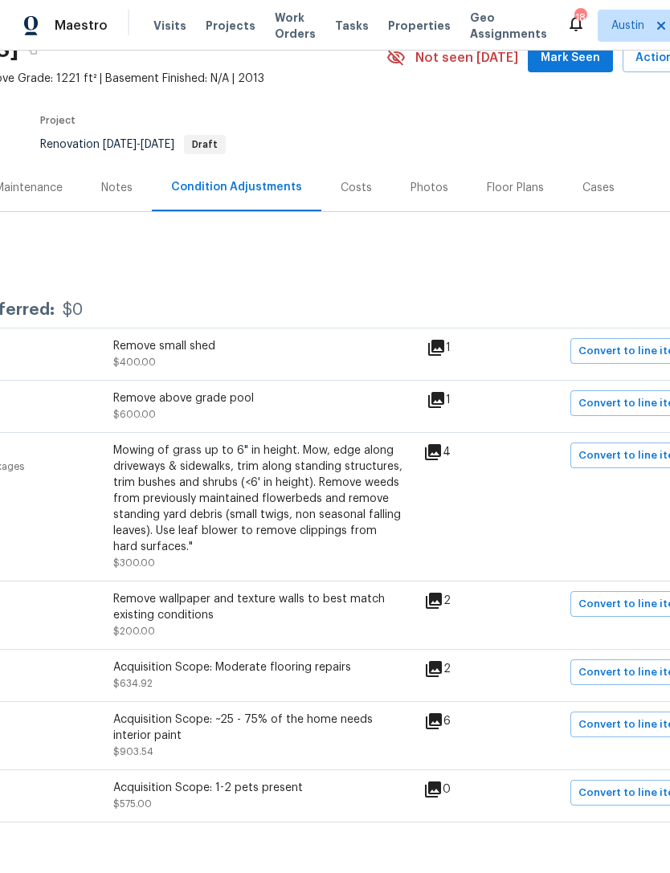
click at [442, 713] on icon at bounding box center [434, 721] width 16 height 16
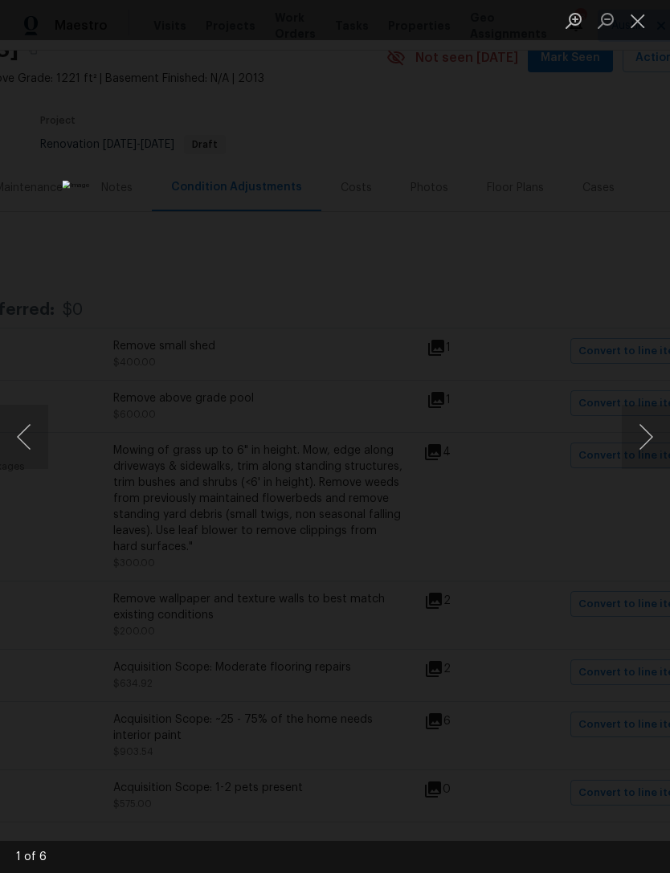
click at [631, 329] on div "Lightbox" at bounding box center [335, 436] width 670 height 873
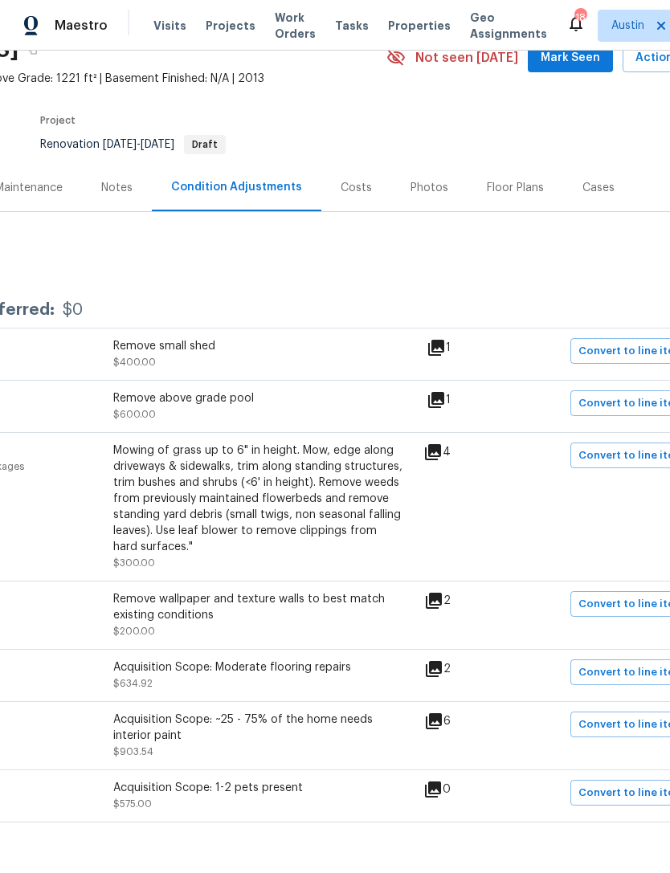
click at [443, 780] on icon at bounding box center [432, 789] width 19 height 19
click at [441, 782] on icon at bounding box center [433, 790] width 16 height 16
click at [439, 712] on icon at bounding box center [433, 721] width 19 height 19
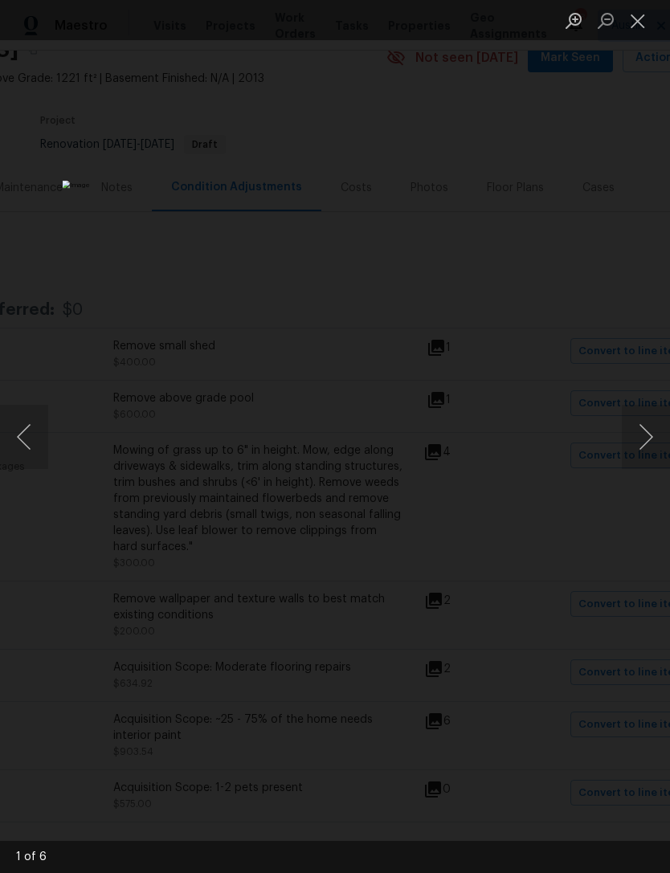
click at [650, 308] on div "Lightbox" at bounding box center [335, 436] width 670 height 873
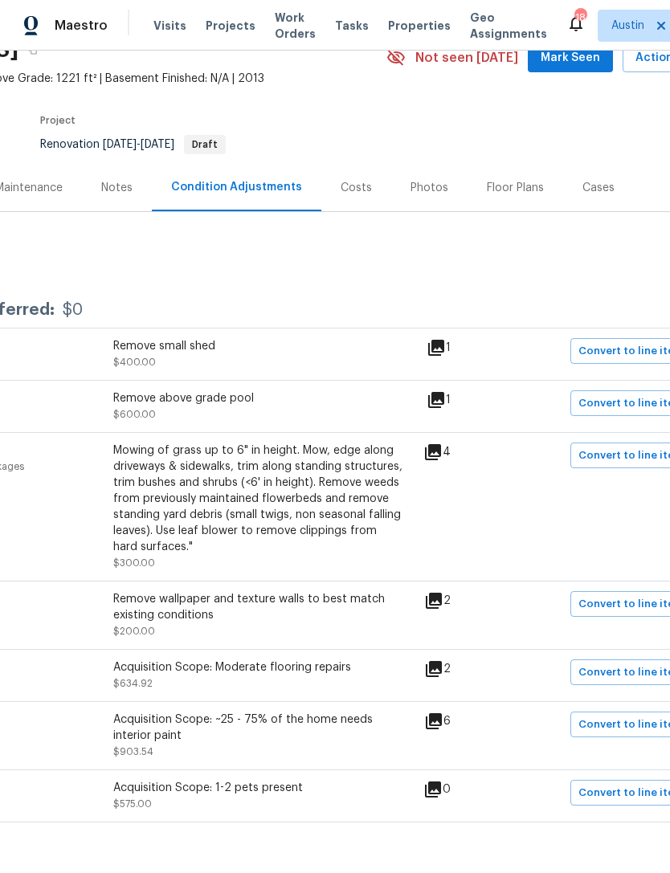
click at [443, 591] on icon at bounding box center [433, 600] width 19 height 19
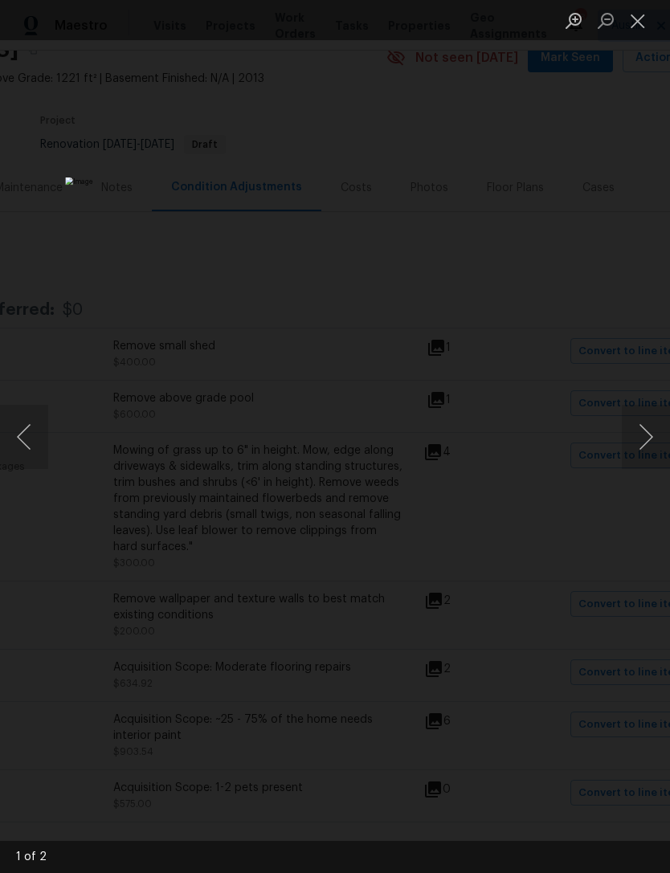
click at [635, 240] on div "Lightbox" at bounding box center [335, 436] width 670 height 873
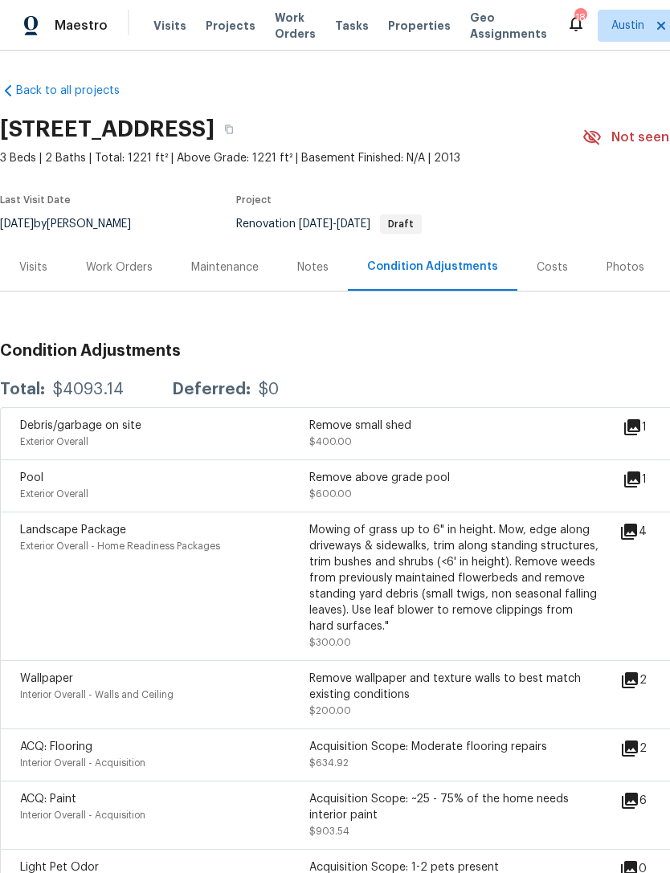
scroll to position [0, 0]
click at [234, 124] on icon "button" at bounding box center [229, 129] width 10 height 10
